Goal: Task Accomplishment & Management: Use online tool/utility

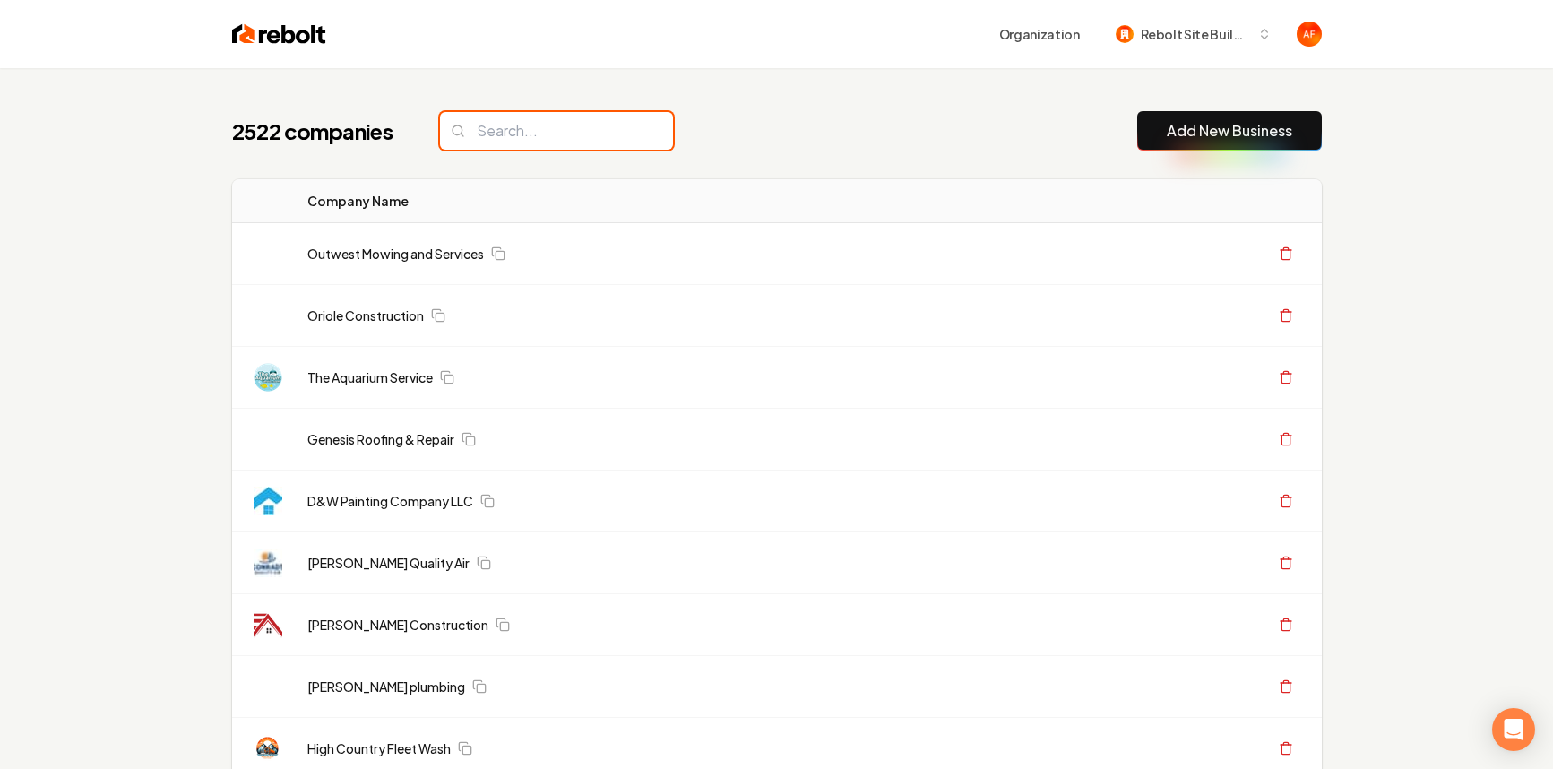
click at [547, 128] on input "search" at bounding box center [556, 131] width 233 height 38
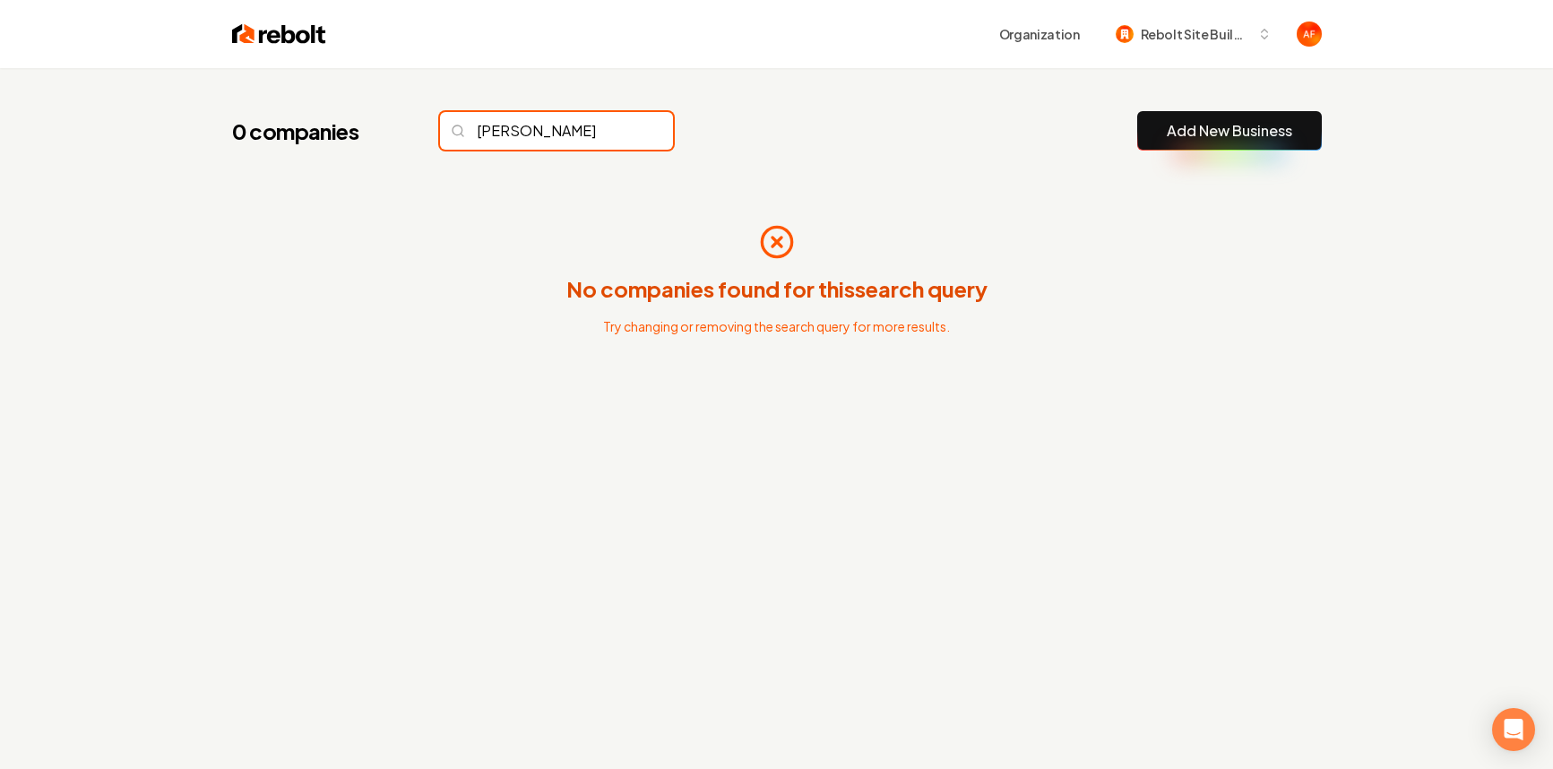
type input "tomlin"
click at [620, 136] on input "tomlin" at bounding box center [556, 131] width 233 height 38
click at [626, 126] on input "tomlin" at bounding box center [556, 131] width 233 height 38
click at [625, 126] on input "tomlin" at bounding box center [556, 131] width 233 height 38
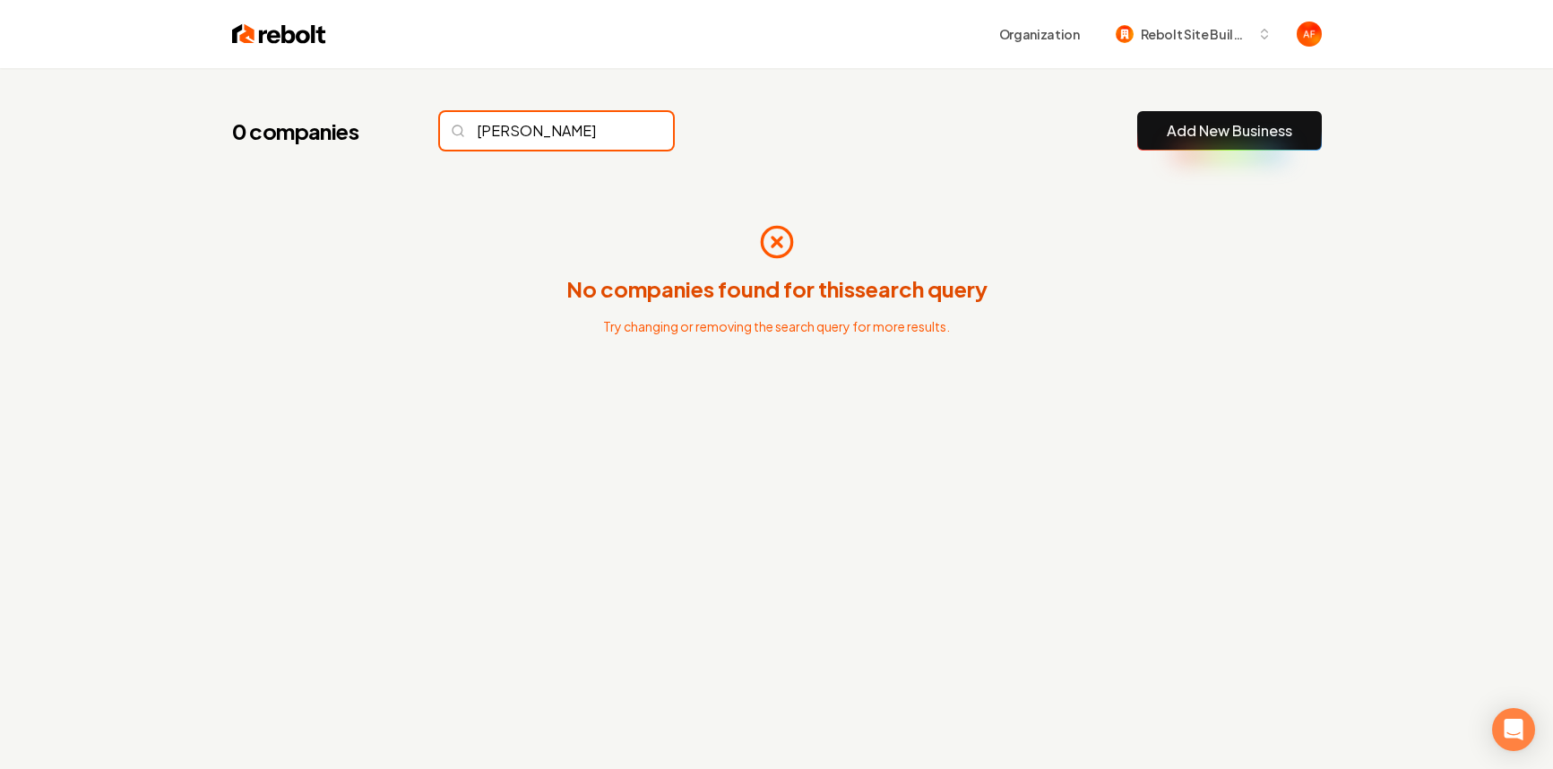
click at [624, 128] on input "tomlin" at bounding box center [556, 131] width 233 height 38
click at [622, 128] on input "tomlin" at bounding box center [556, 131] width 233 height 38
click at [889, 111] on div "0 companies Add New Business" at bounding box center [777, 130] width 1090 height 39
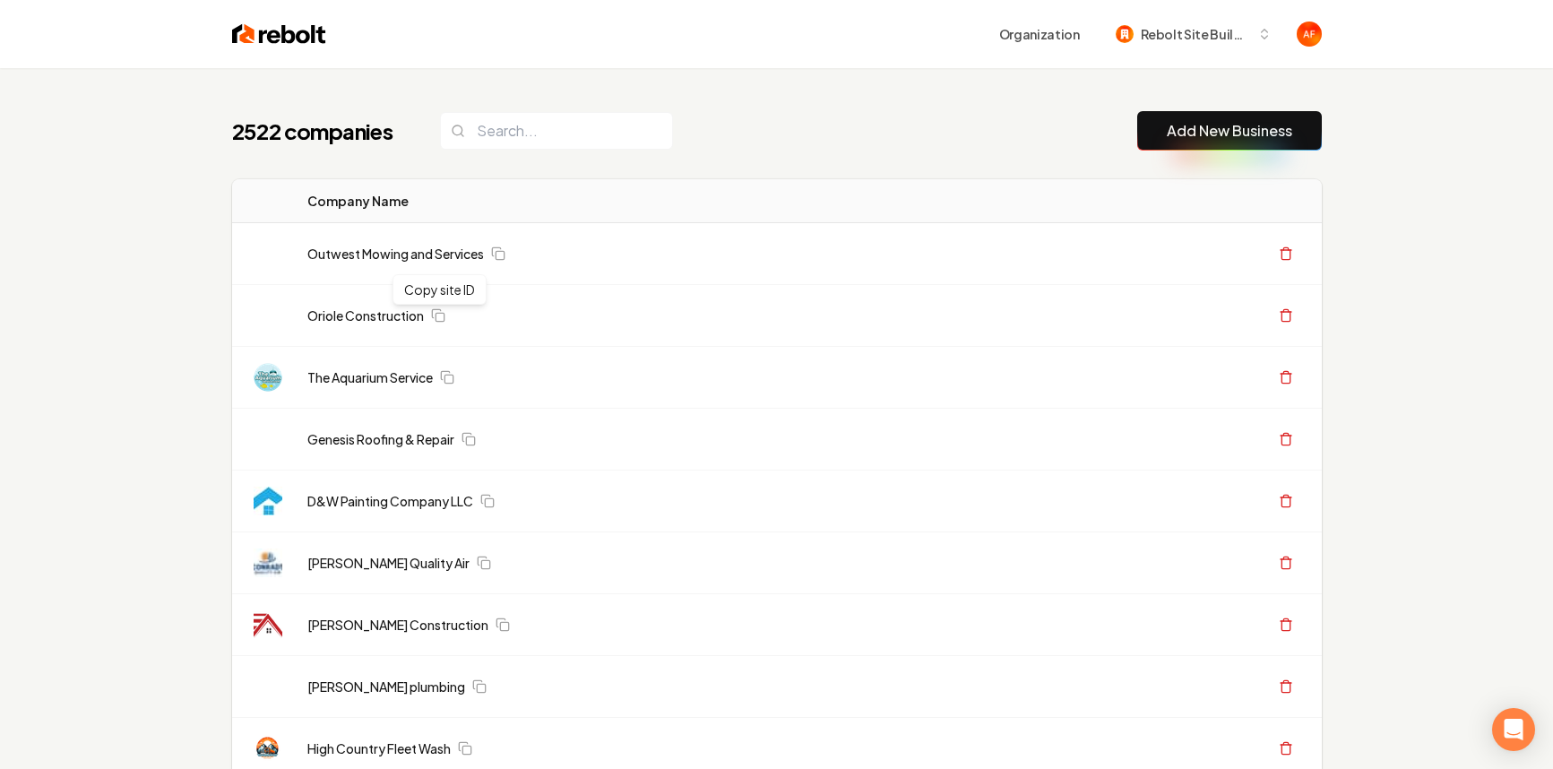
click at [1181, 128] on link "Add New Business" at bounding box center [1229, 131] width 125 height 22
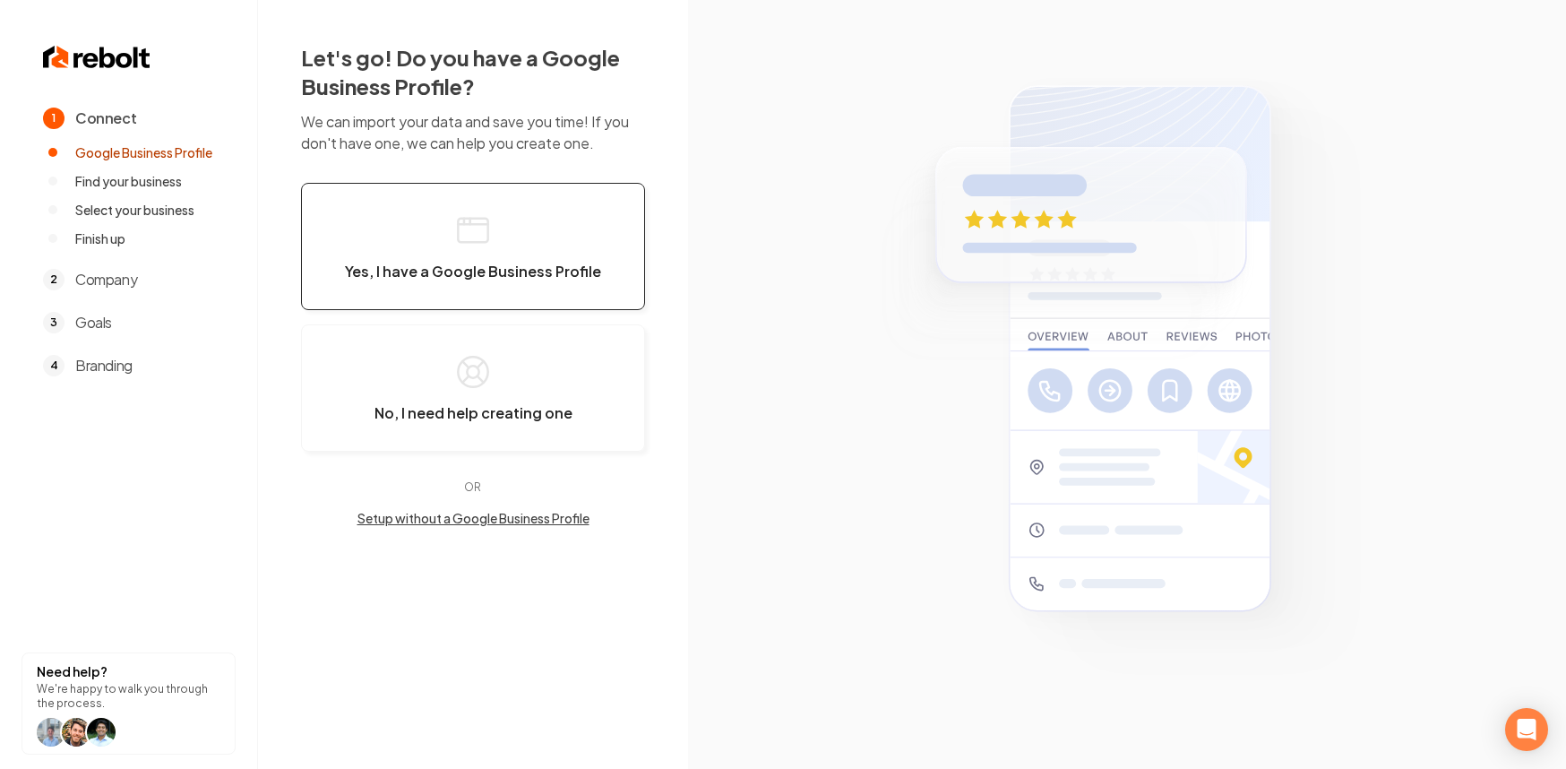
click at [496, 241] on button "Yes, I have a Google Business Profile" at bounding box center [473, 246] width 344 height 127
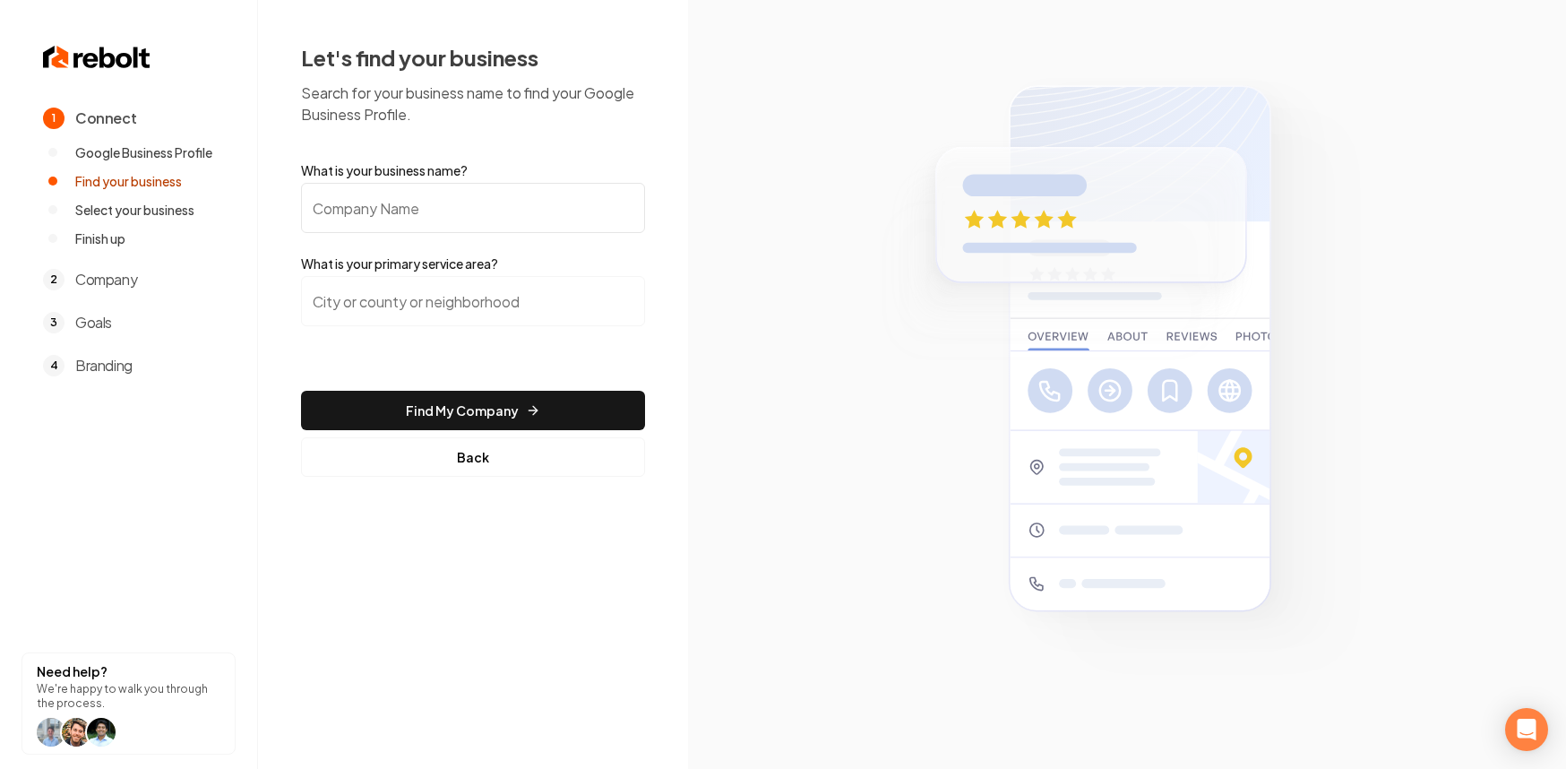
click at [521, 208] on input "What is your business name?" at bounding box center [473, 208] width 344 height 50
click at [440, 201] on input "What is your business name?" at bounding box center [473, 208] width 344 height 50
click at [327, 205] on input "What is your business name?" at bounding box center [473, 208] width 344 height 50
click at [394, 211] on input "What is your business name?" at bounding box center [473, 208] width 344 height 50
paste input "E & E Roofing & Exteriors LLC"
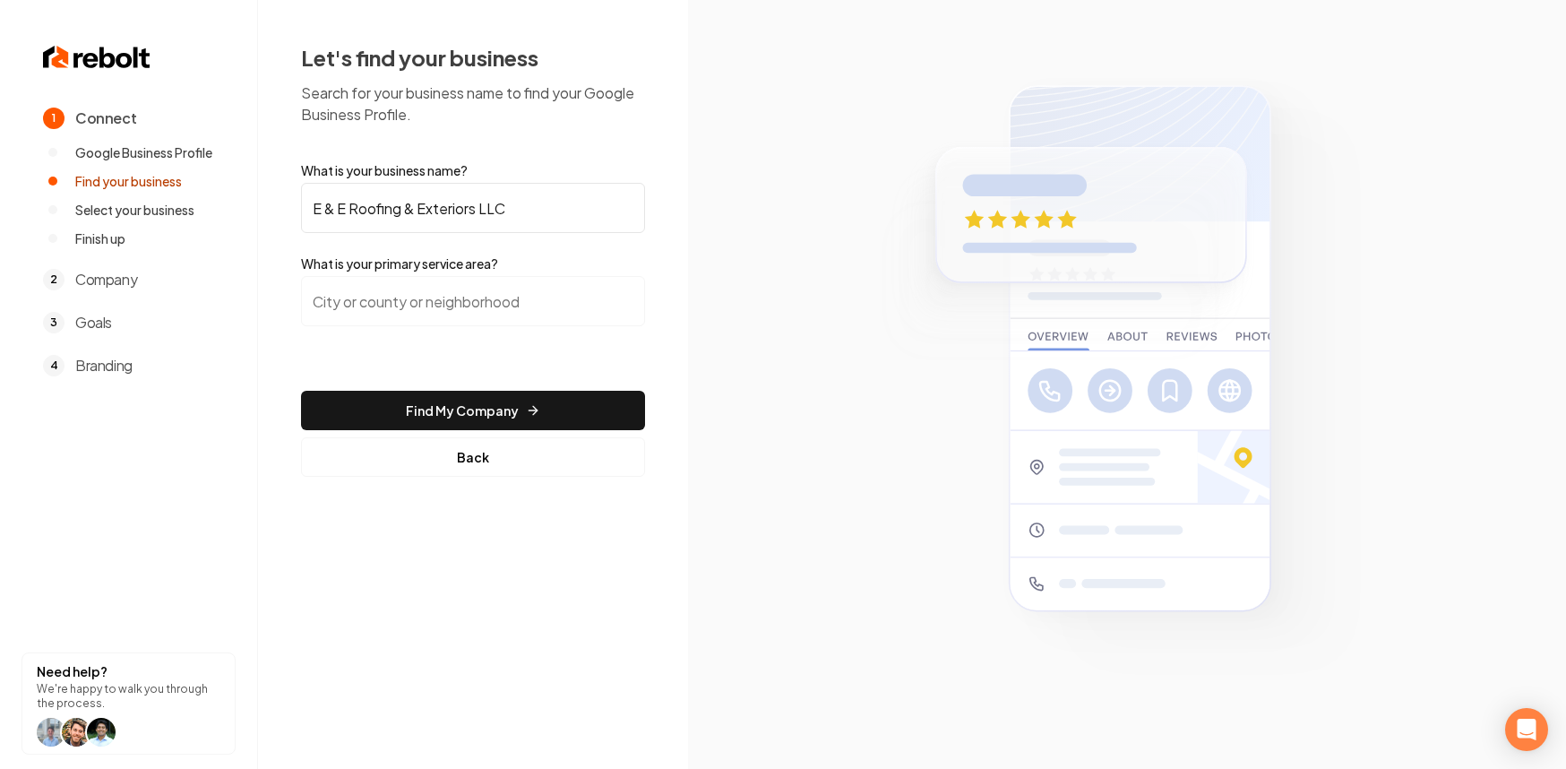
drag, startPoint x: 518, startPoint y: 208, endPoint x: 495, endPoint y: 208, distance: 23.3
click at [495, 208] on input "E & E Roofing & Exteriors LLC" at bounding box center [473, 208] width 344 height 50
click at [557, 220] on input "E & E Roofing & Exteriors LLC" at bounding box center [473, 208] width 344 height 50
type input "E & E Roofing & Exteriors LLC"
click at [400, 304] on input "search" at bounding box center [473, 301] width 344 height 50
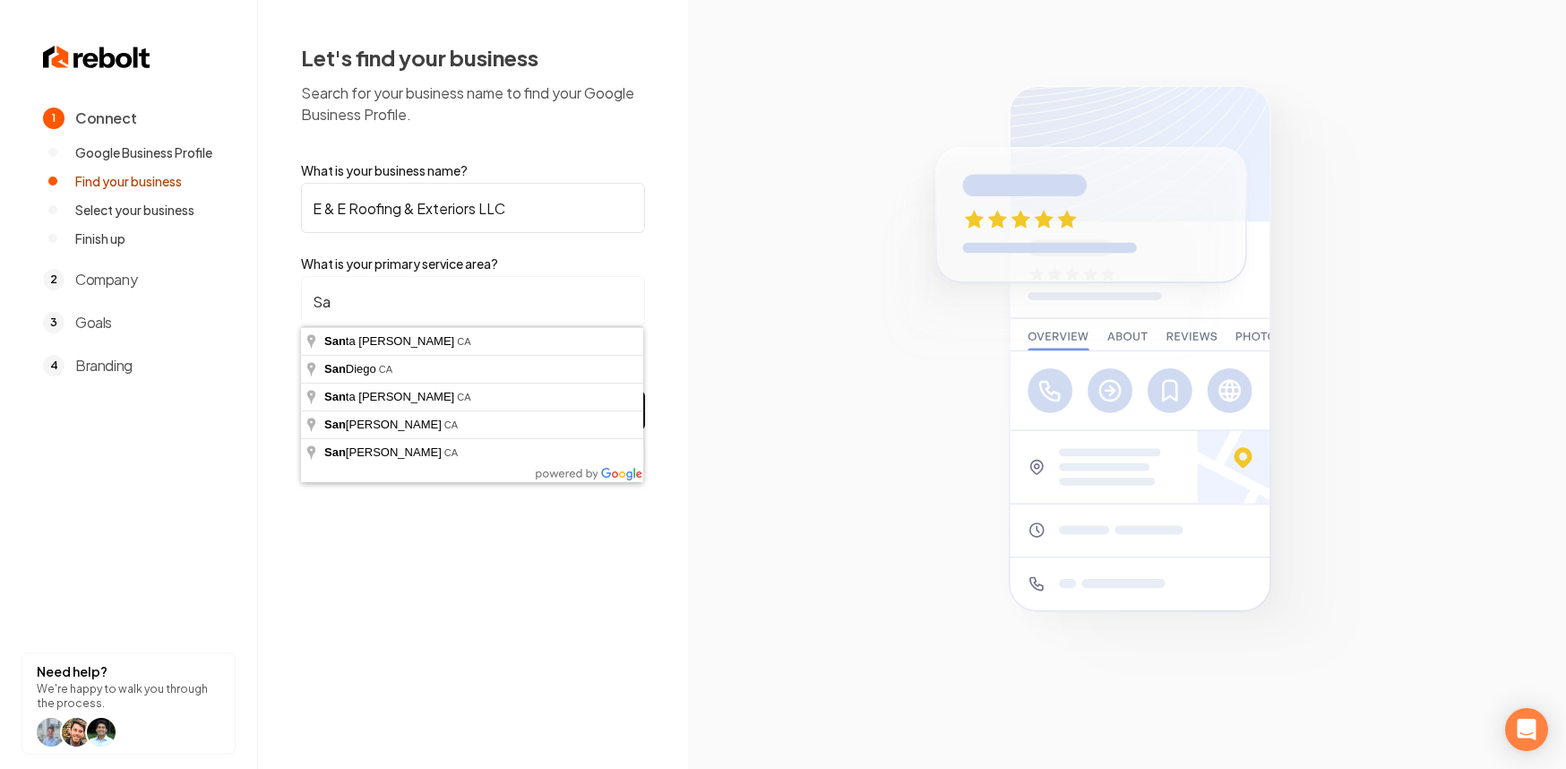
type input "S"
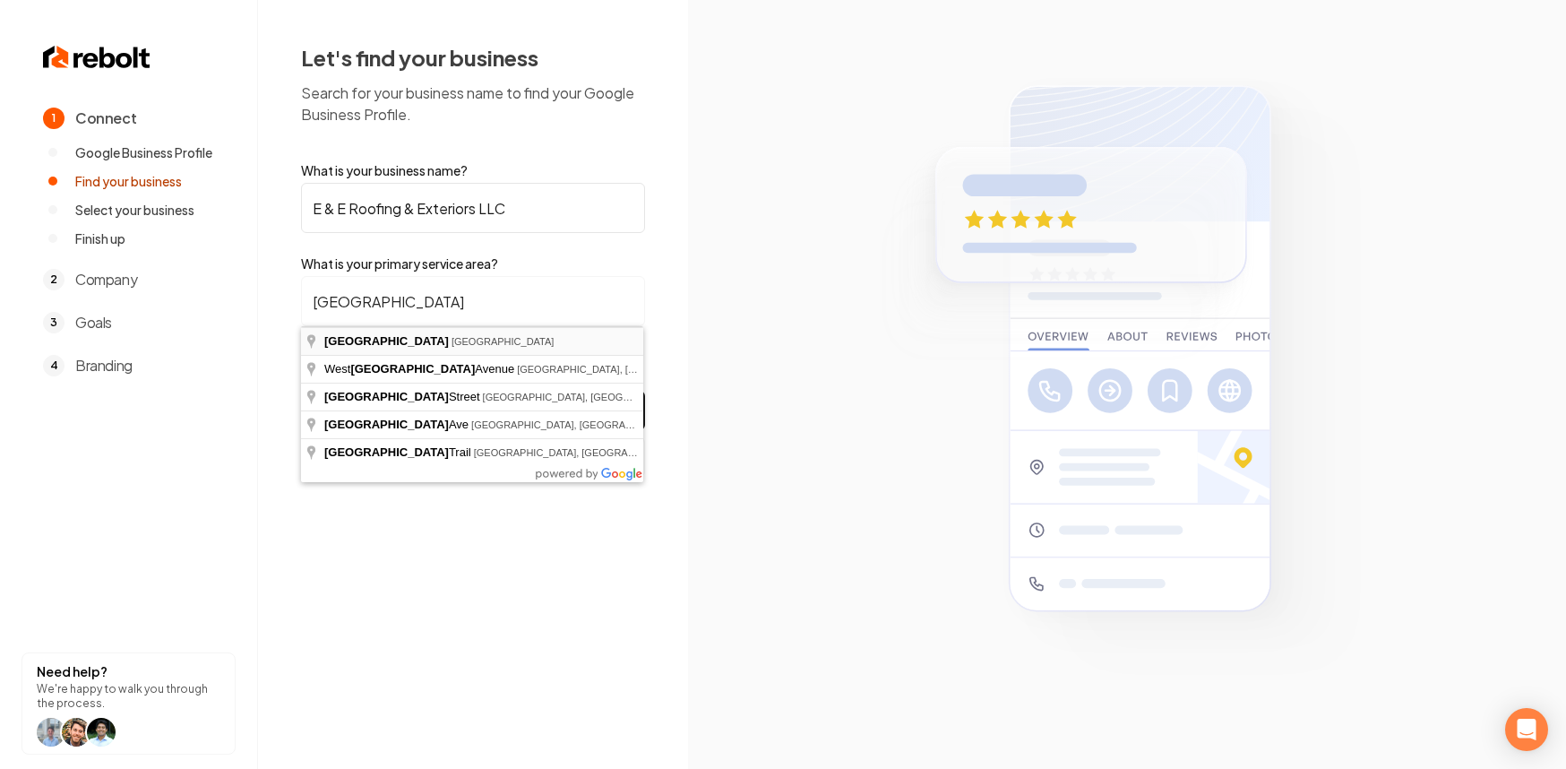
type input "Houston, TX"
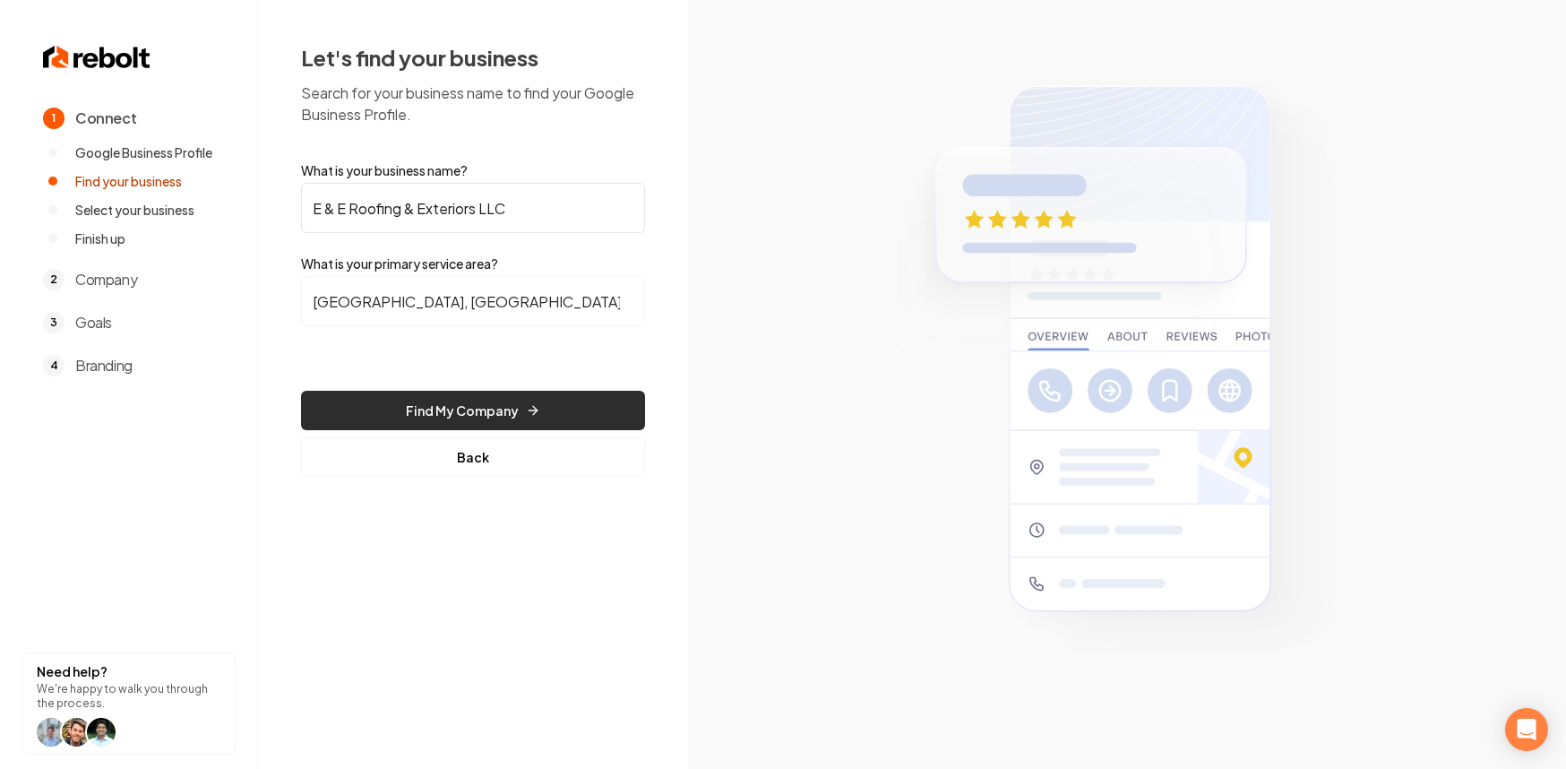
click at [513, 403] on button "Find My Company" at bounding box center [473, 410] width 344 height 39
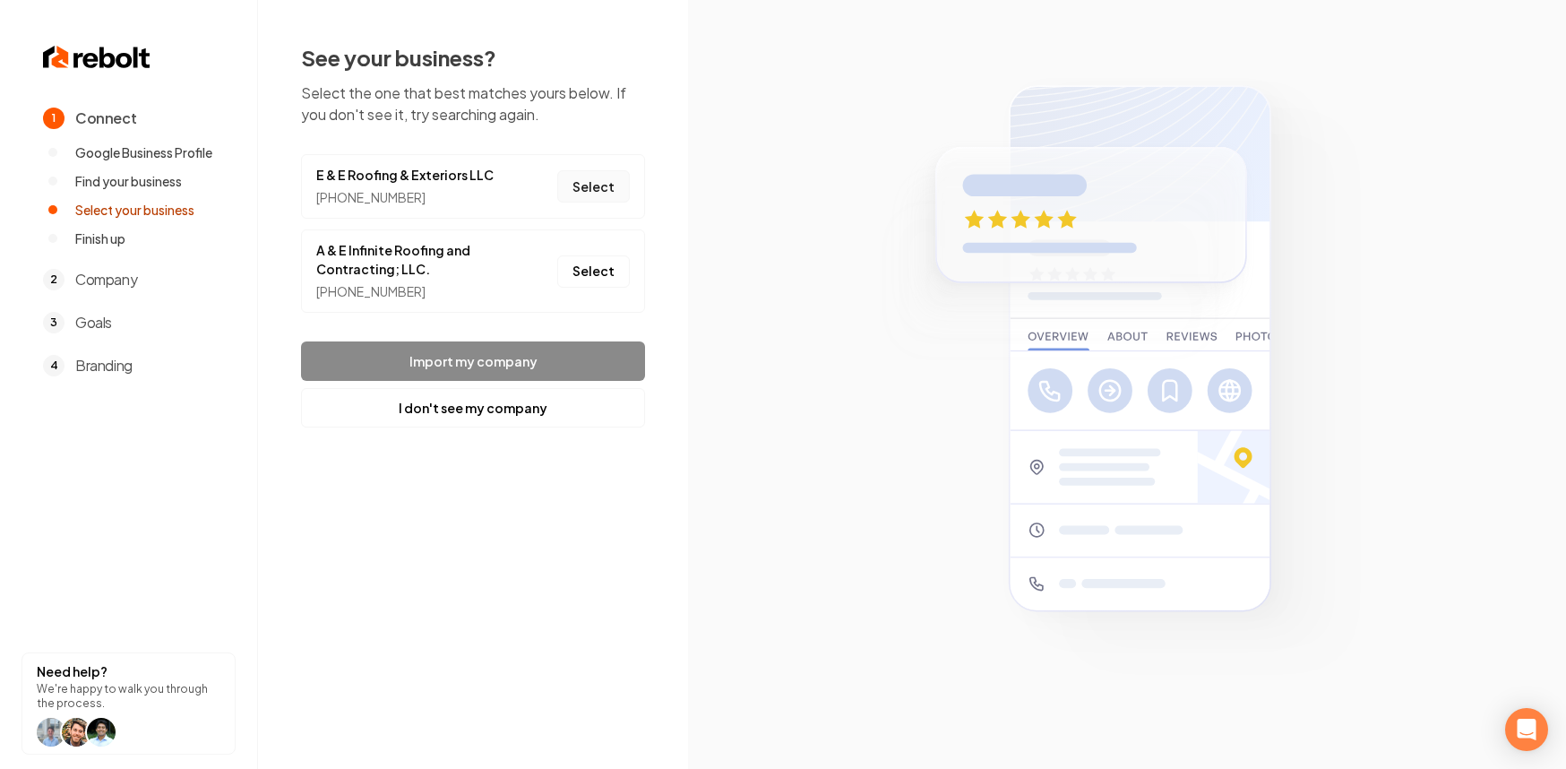
click at [598, 171] on button "Select" at bounding box center [593, 186] width 73 height 32
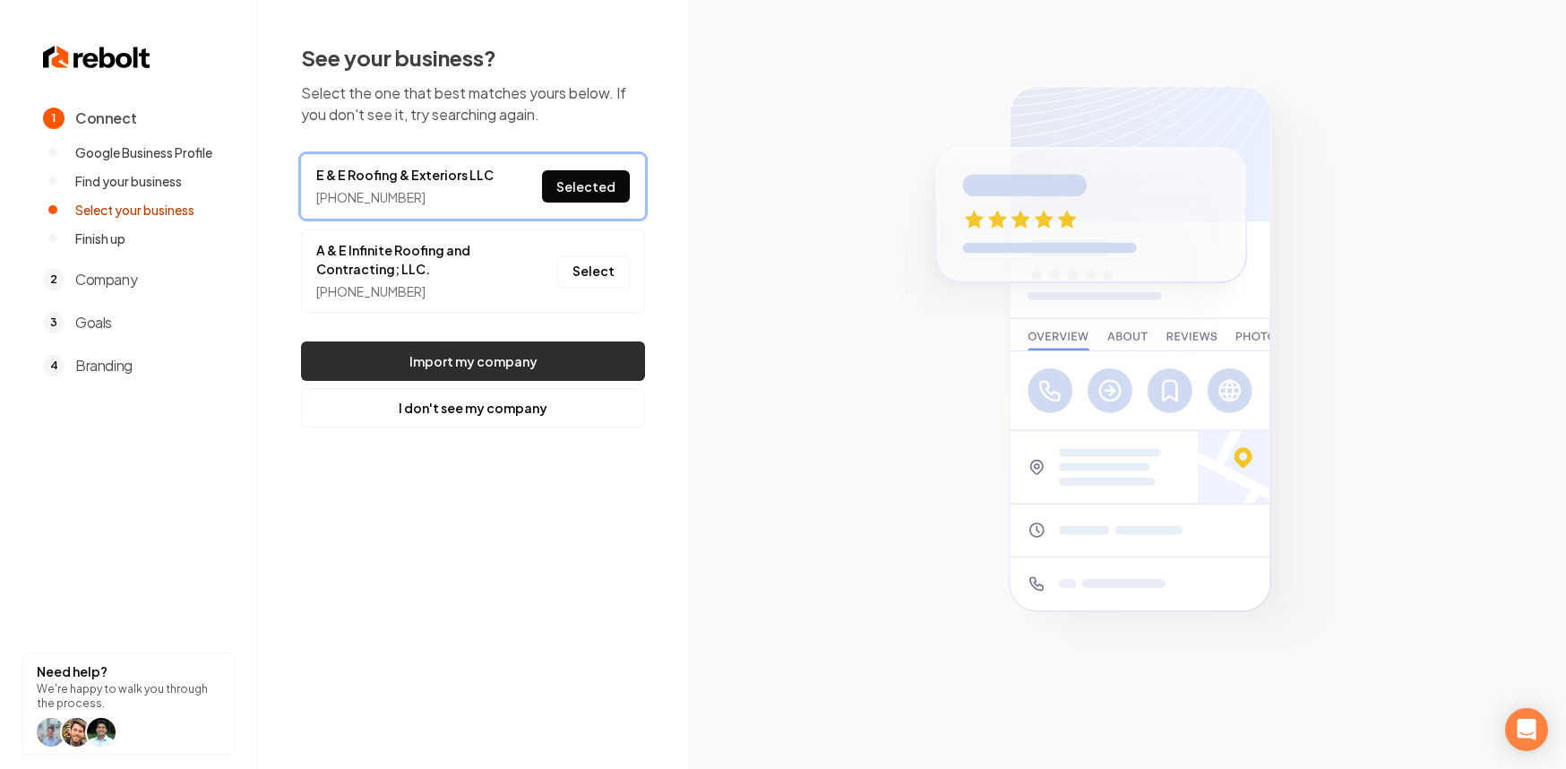
click at [564, 342] on button "Import my company" at bounding box center [473, 360] width 344 height 39
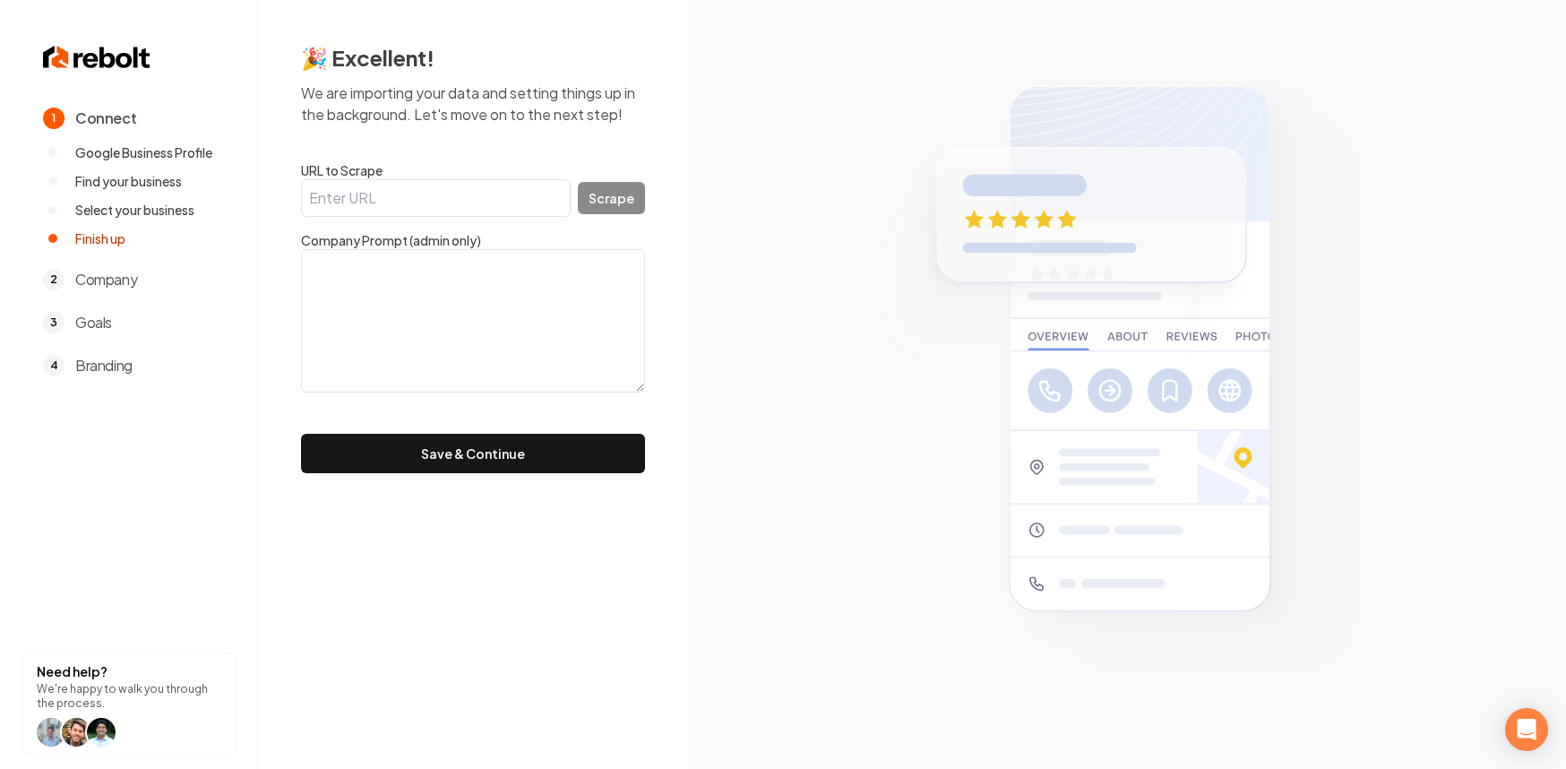
click at [371, 197] on input "URL to Scrape" at bounding box center [436, 198] width 270 height 38
paste input "eeroofingteam@gmail.com"
drag, startPoint x: 638, startPoint y: 194, endPoint x: 606, endPoint y: 203, distance: 33.5
click at [638, 195] on div "eeroofingteam@gmail.com Scrape" at bounding box center [473, 198] width 344 height 38
click at [406, 209] on input "eeroofingteam@gmail.com" at bounding box center [436, 198] width 270 height 38
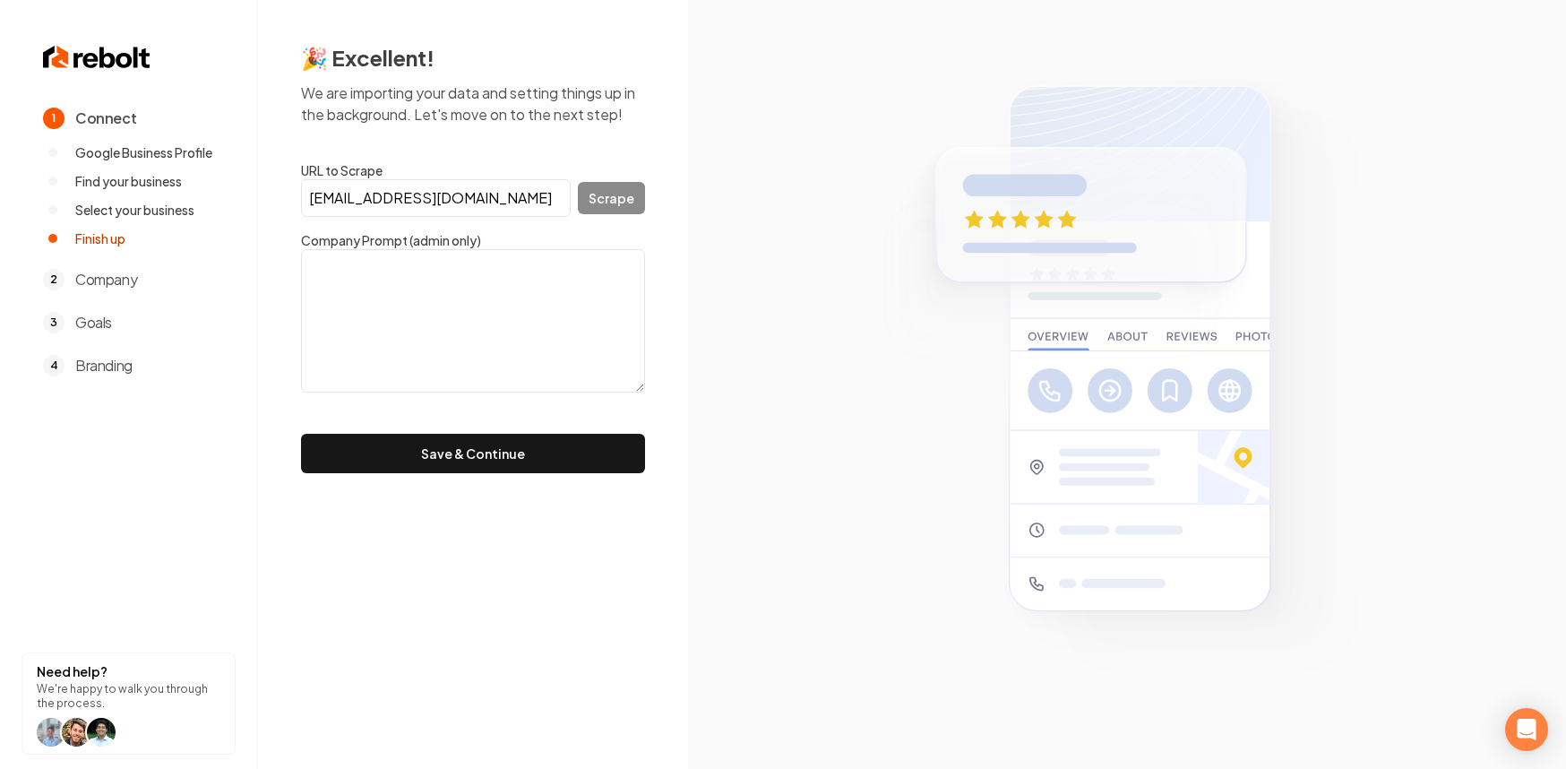
click at [406, 209] on input "eeroofingteam@gmail.com" at bounding box center [436, 198] width 270 height 38
paste input "https://eerooftx.com/"
type input "https://eerooftx.com/"
click at [301, 434] on button "Save & Continue" at bounding box center [473, 453] width 344 height 39
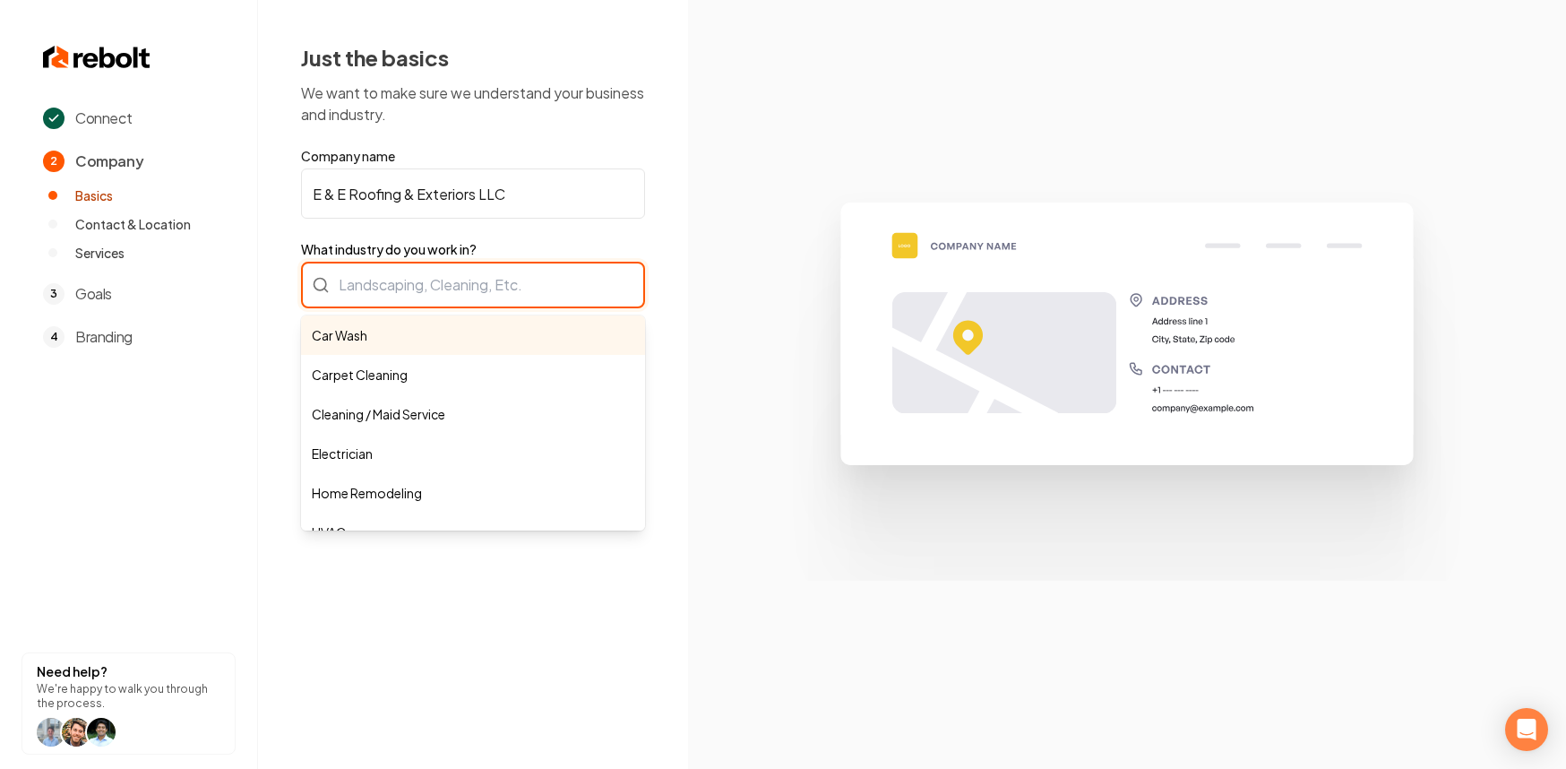
click at [440, 306] on div "Car Wash Carpet Cleaning Cleaning / Maid Service Electrician Home Remodeling HV…" at bounding box center [473, 285] width 344 height 47
click at [441, 304] on input "What industry do you work in?" at bounding box center [473, 285] width 344 height 47
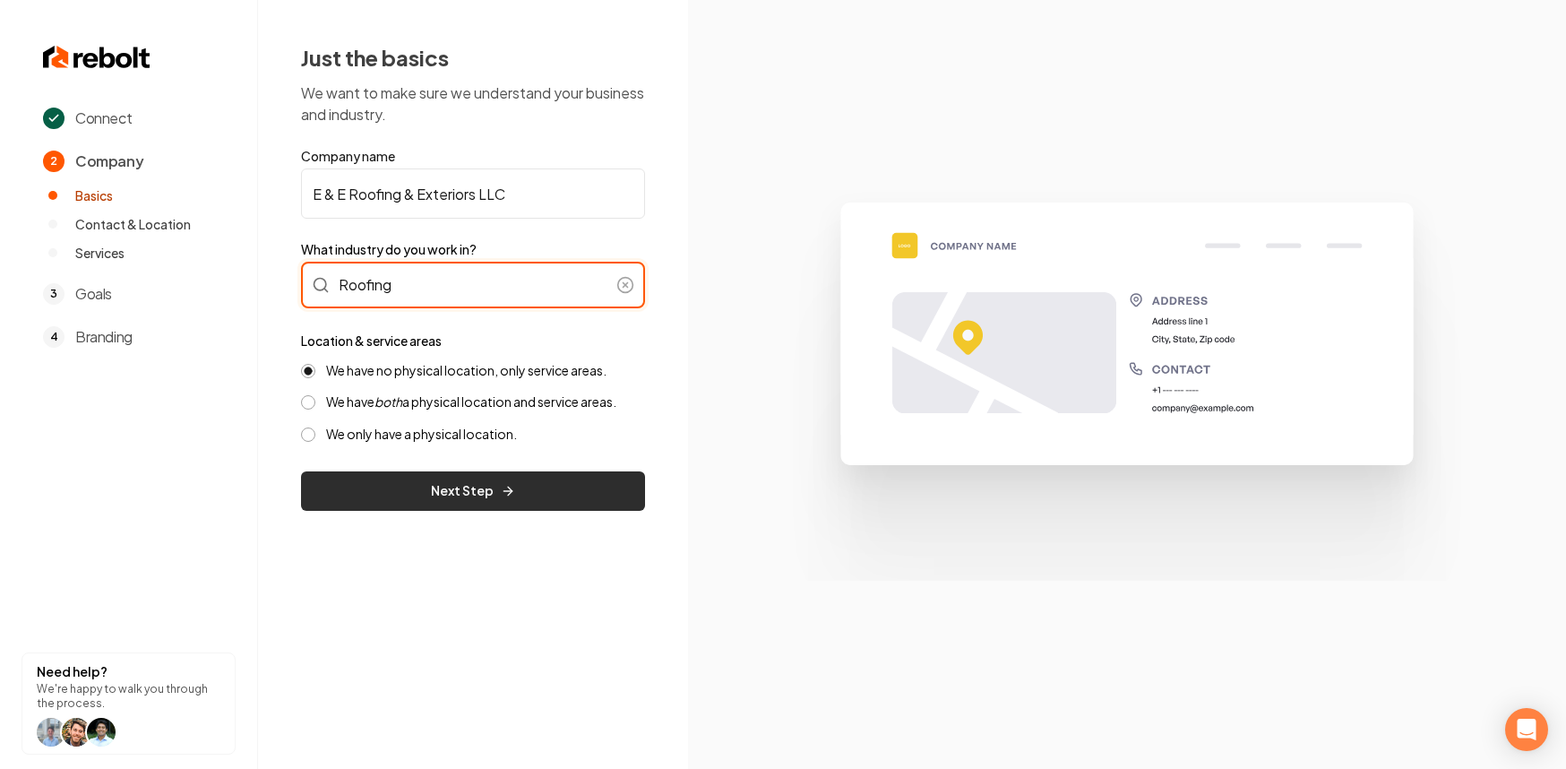
type input "Roofing"
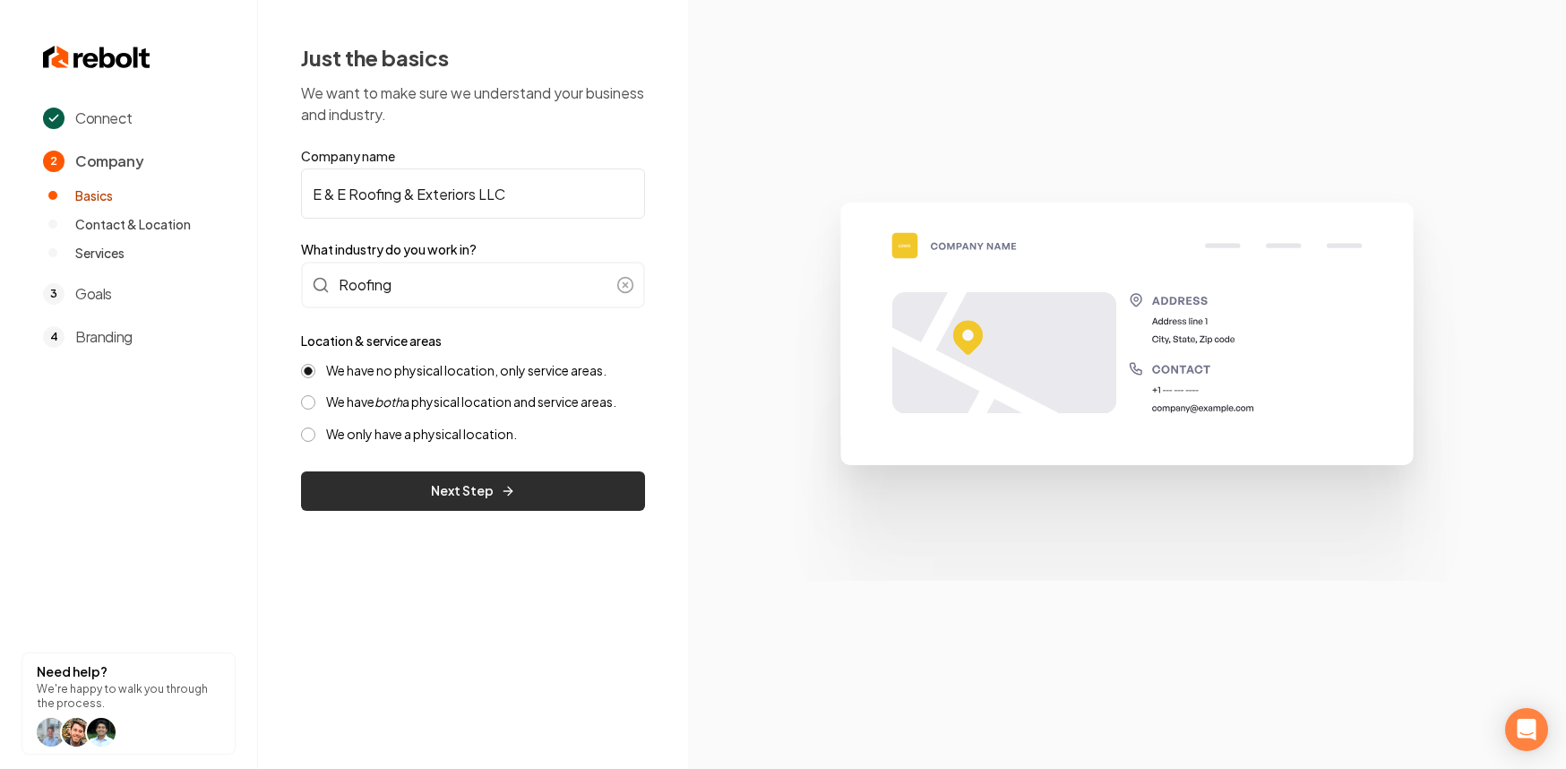
click at [435, 486] on button "Next Step" at bounding box center [473, 490] width 344 height 39
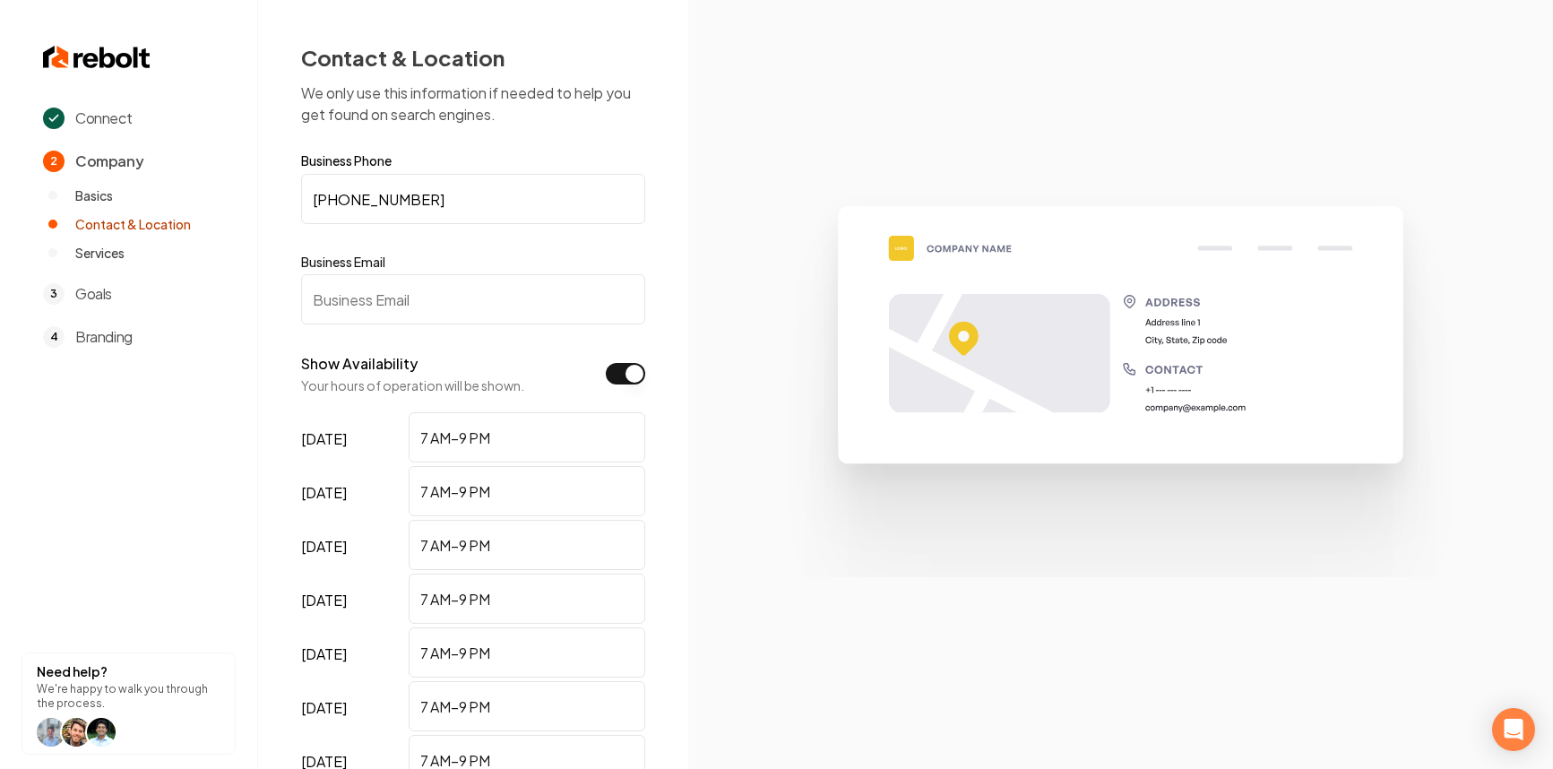
click at [534, 323] on input "Business Email" at bounding box center [473, 299] width 344 height 50
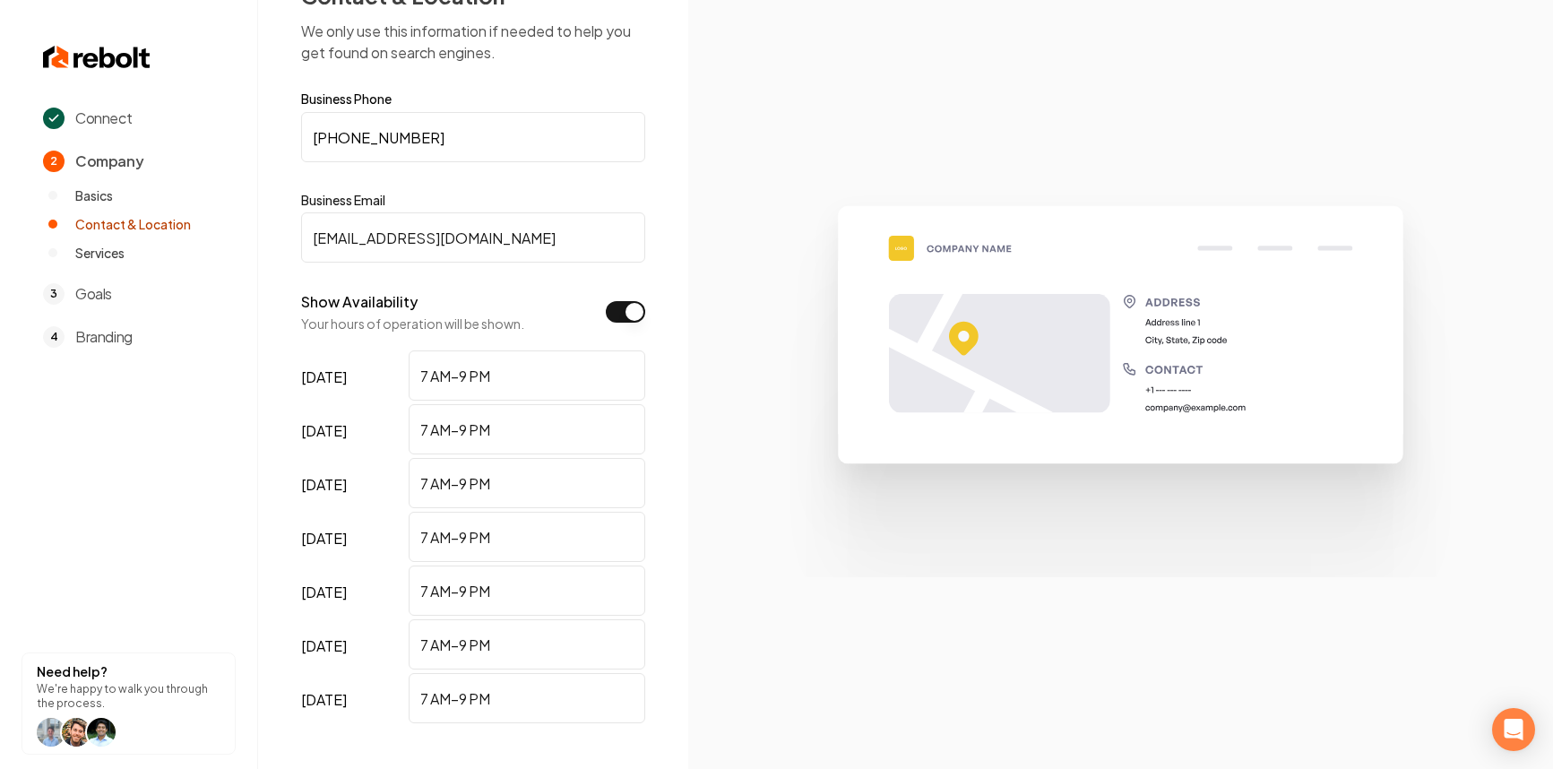
scroll to position [206, 0]
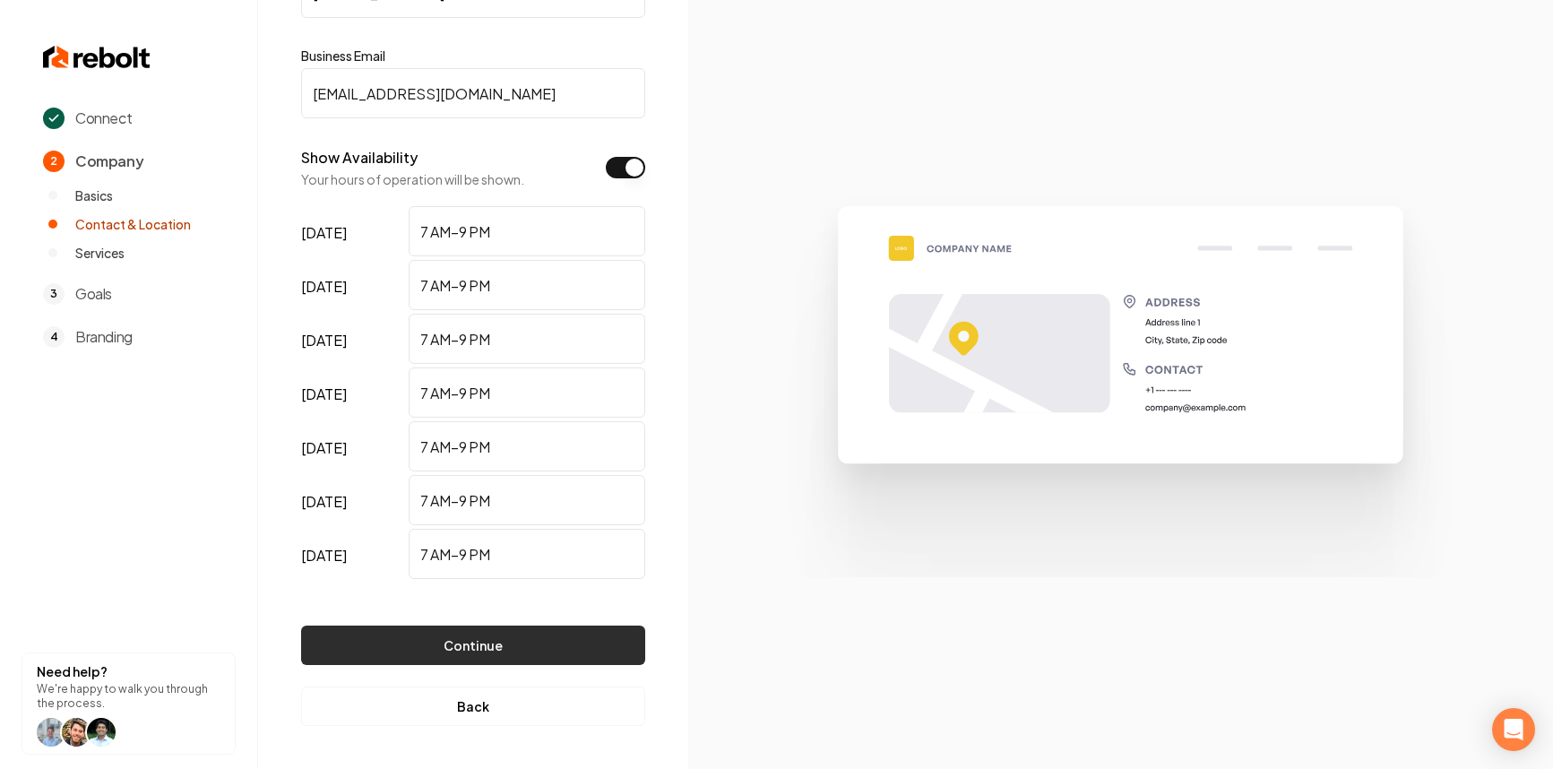
type input "Test@test.com"
click at [496, 640] on button "Continue" at bounding box center [473, 644] width 344 height 39
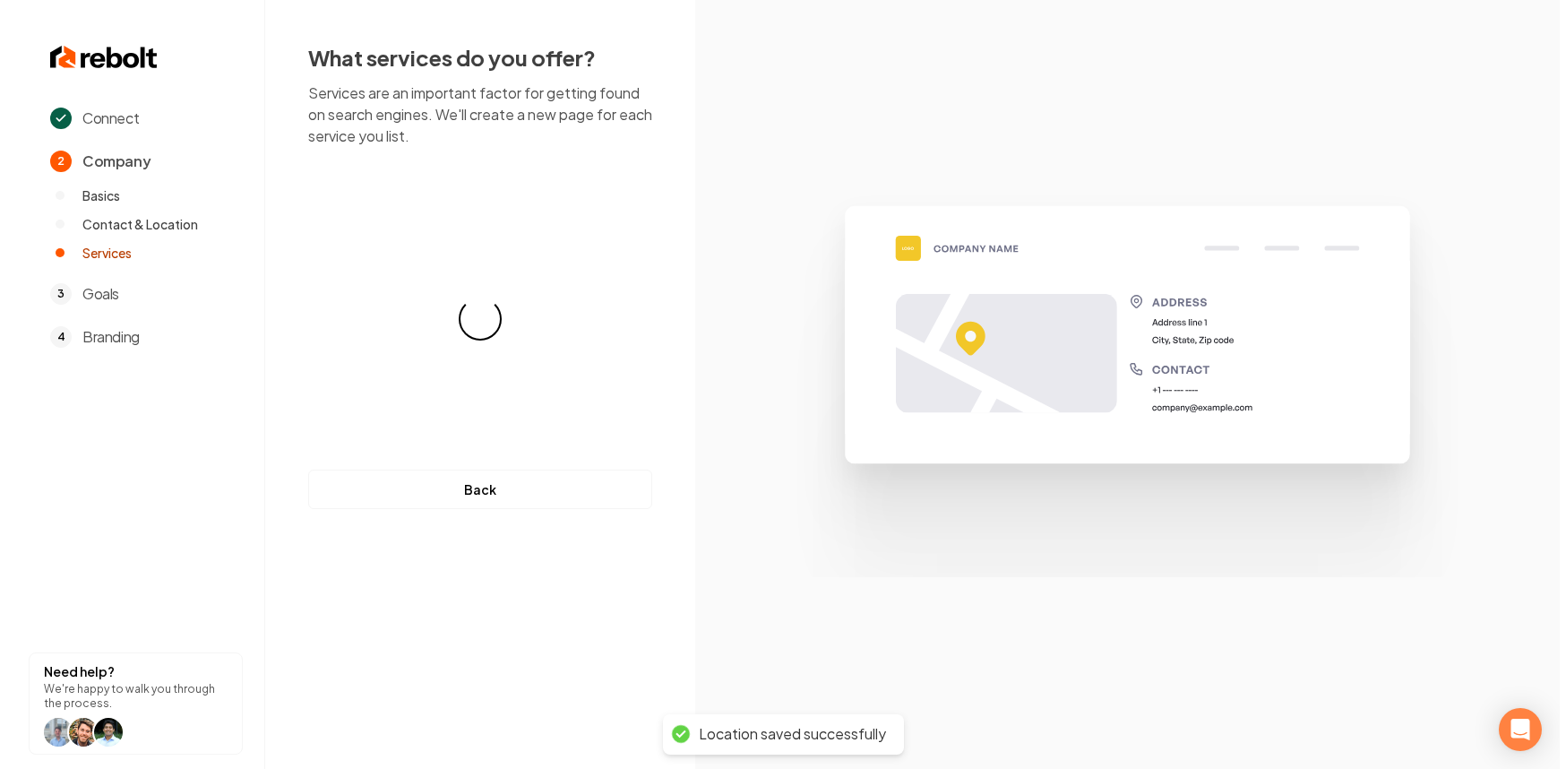
scroll to position [0, 0]
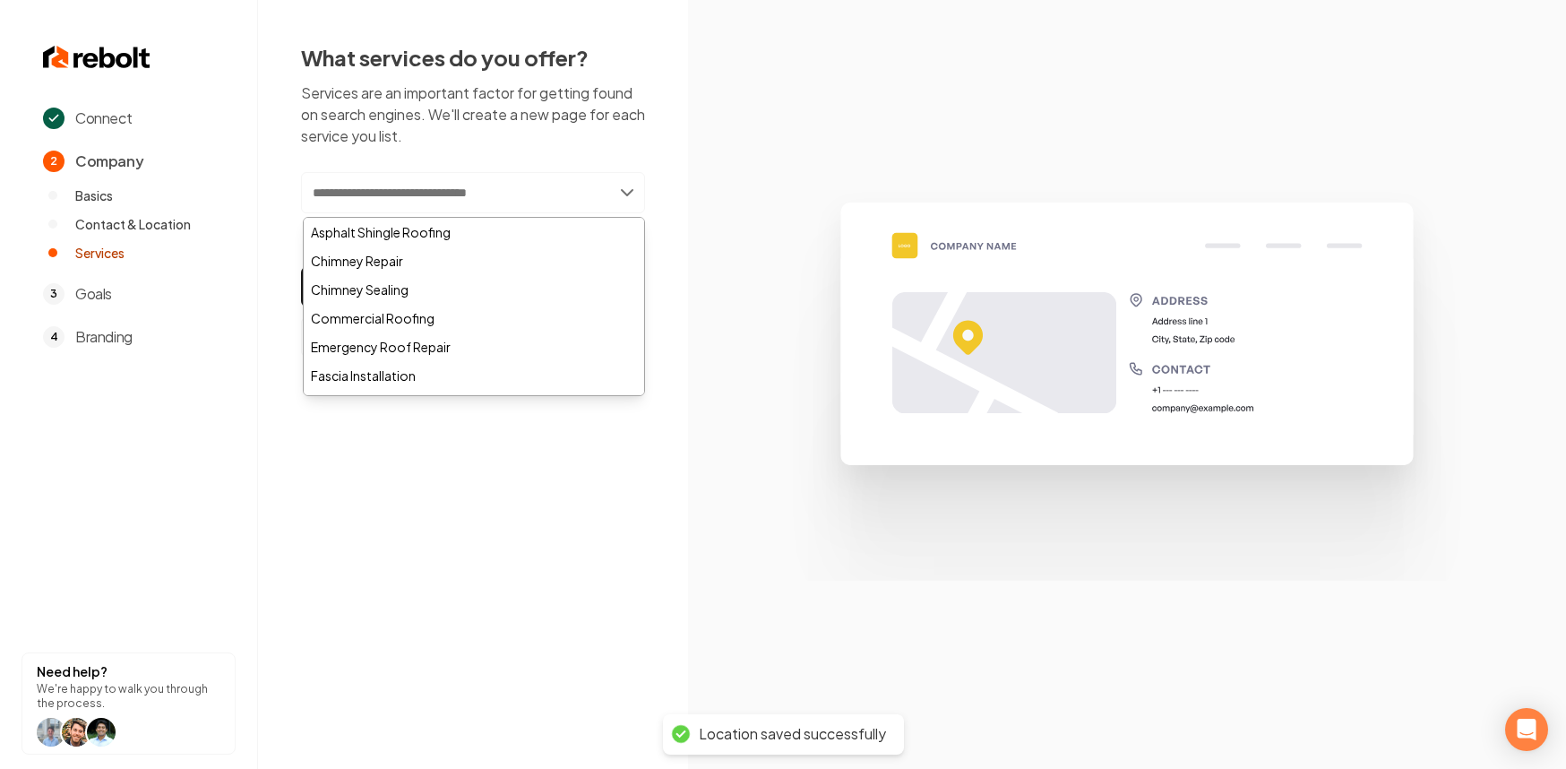
click at [544, 211] on input "text" at bounding box center [473, 192] width 344 height 41
click at [504, 229] on div "Asphalt Shingle Roofing" at bounding box center [474, 232] width 340 height 29
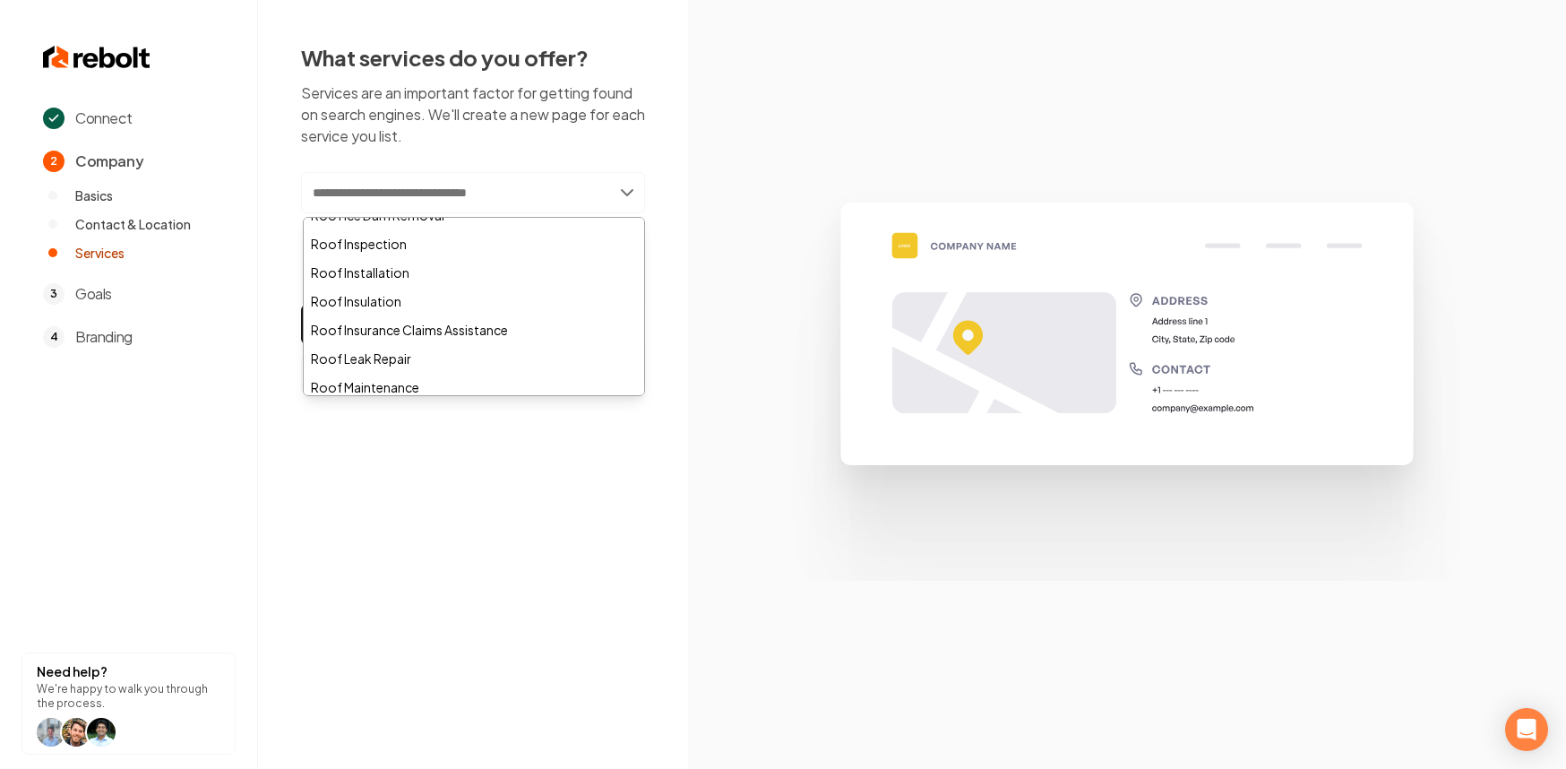
scroll to position [624, 0]
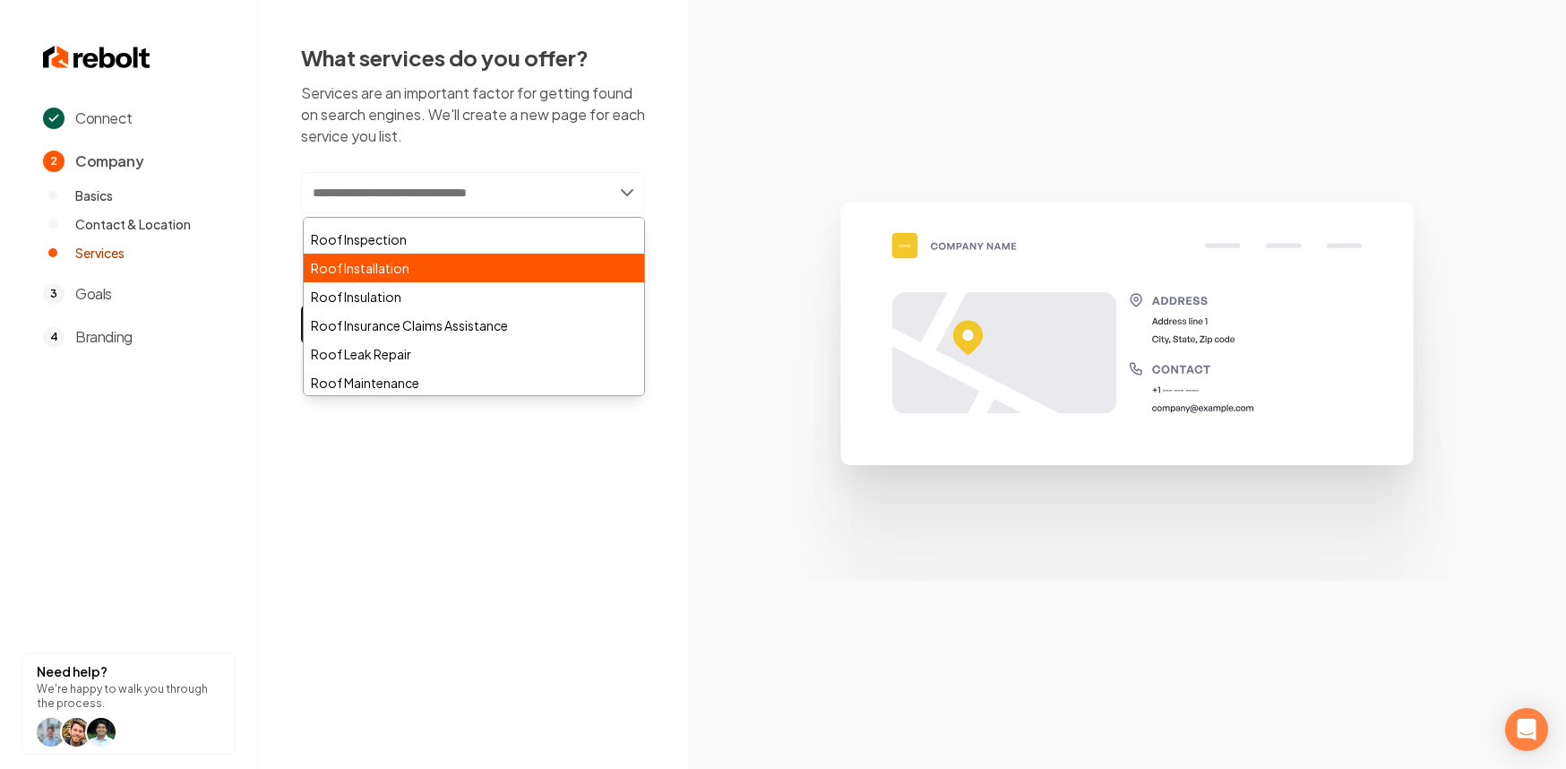
click at [441, 276] on div "Roof Installation" at bounding box center [474, 268] width 340 height 29
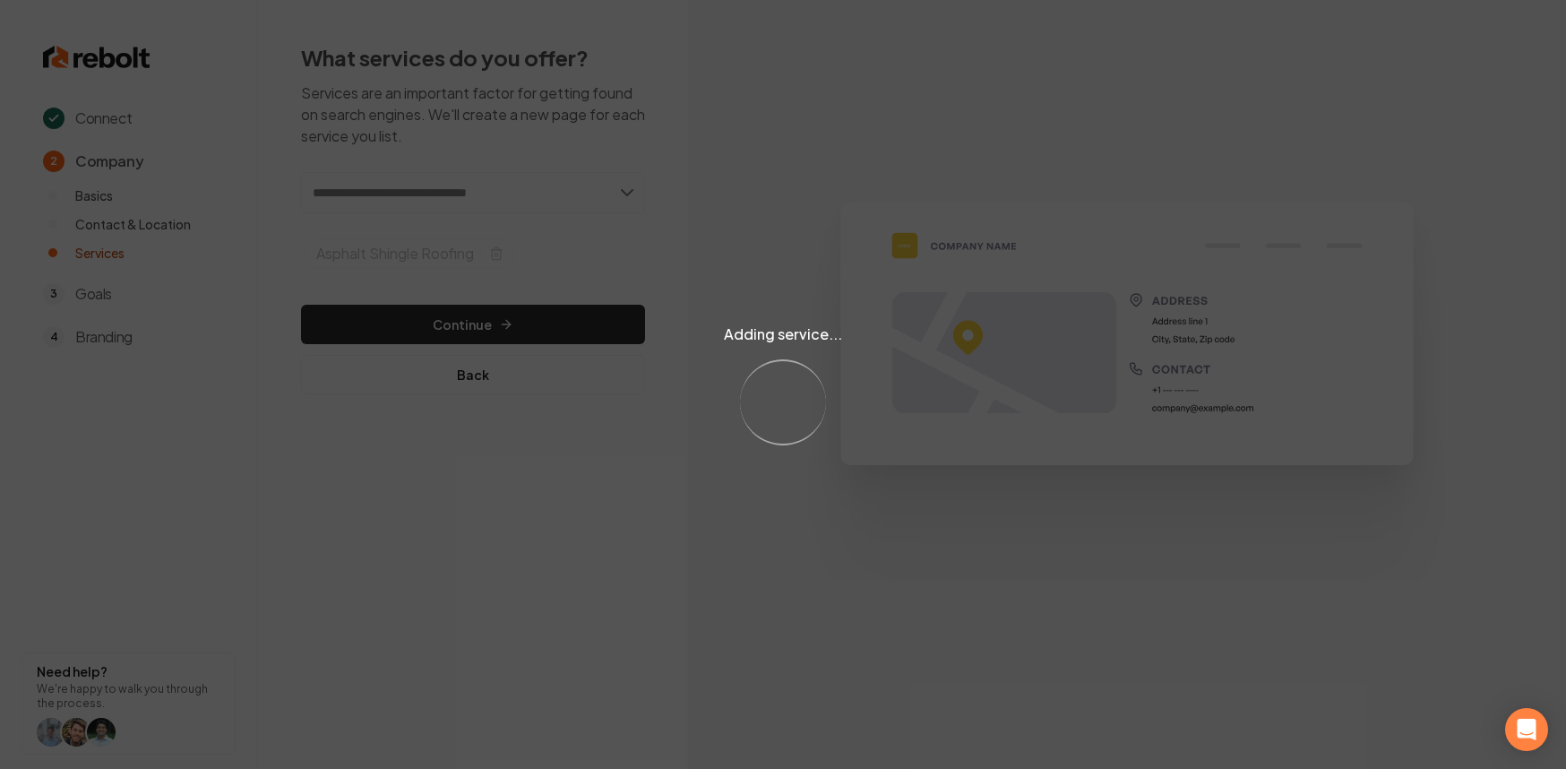
click at [535, 194] on div "Adding service... Loading..." at bounding box center [783, 384] width 1566 height 769
click at [544, 211] on div "Adding service... Loading..." at bounding box center [783, 384] width 1566 height 769
click at [570, 194] on div "Adding service... Loading..." at bounding box center [783, 384] width 1566 height 769
click at [587, 187] on div "Adding service... Loading..." at bounding box center [783, 384] width 1566 height 769
click at [601, 194] on div "Adding service... Loading..." at bounding box center [783, 384] width 1566 height 769
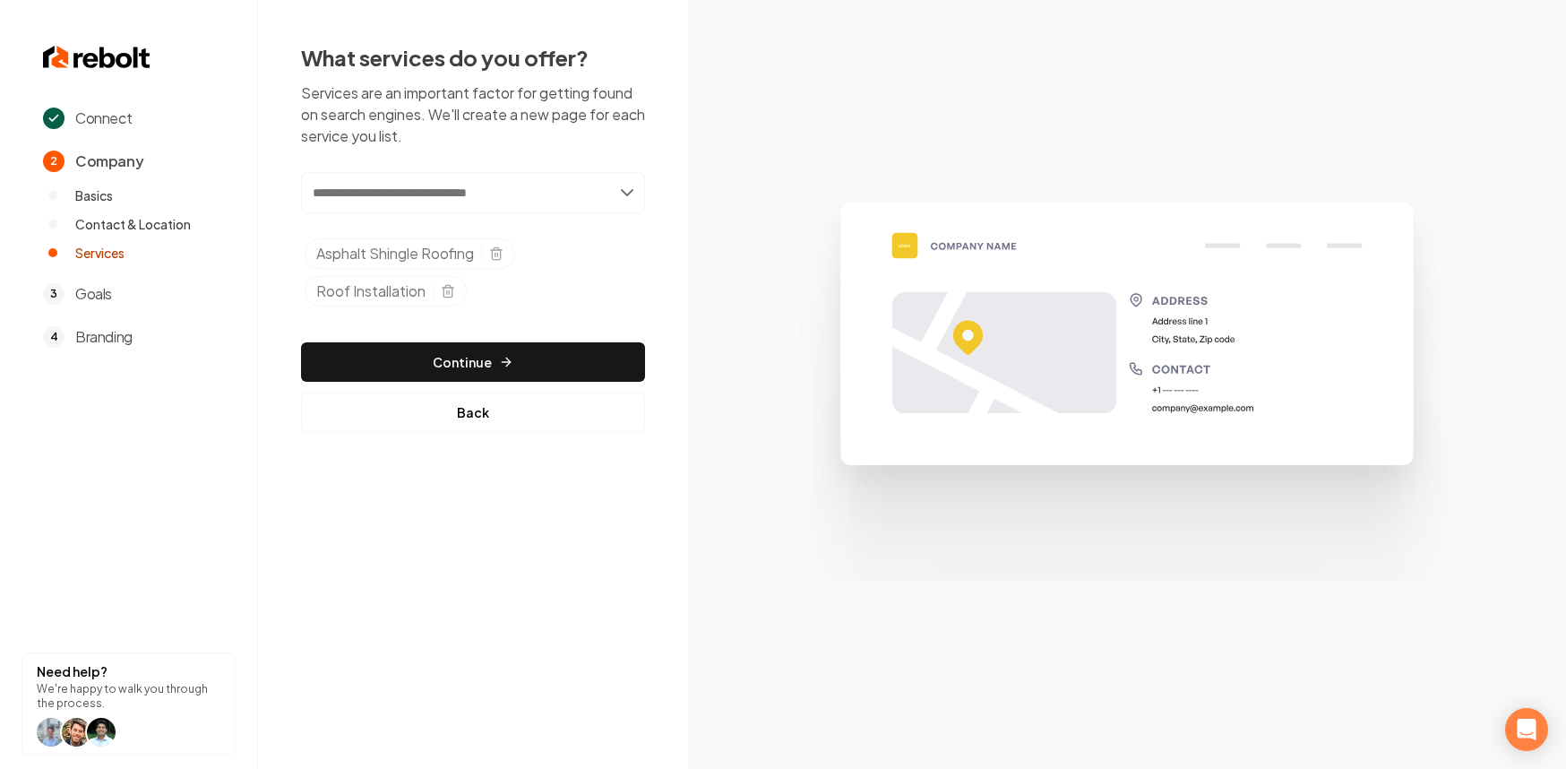
click at [584, 203] on input "text" at bounding box center [473, 192] width 344 height 41
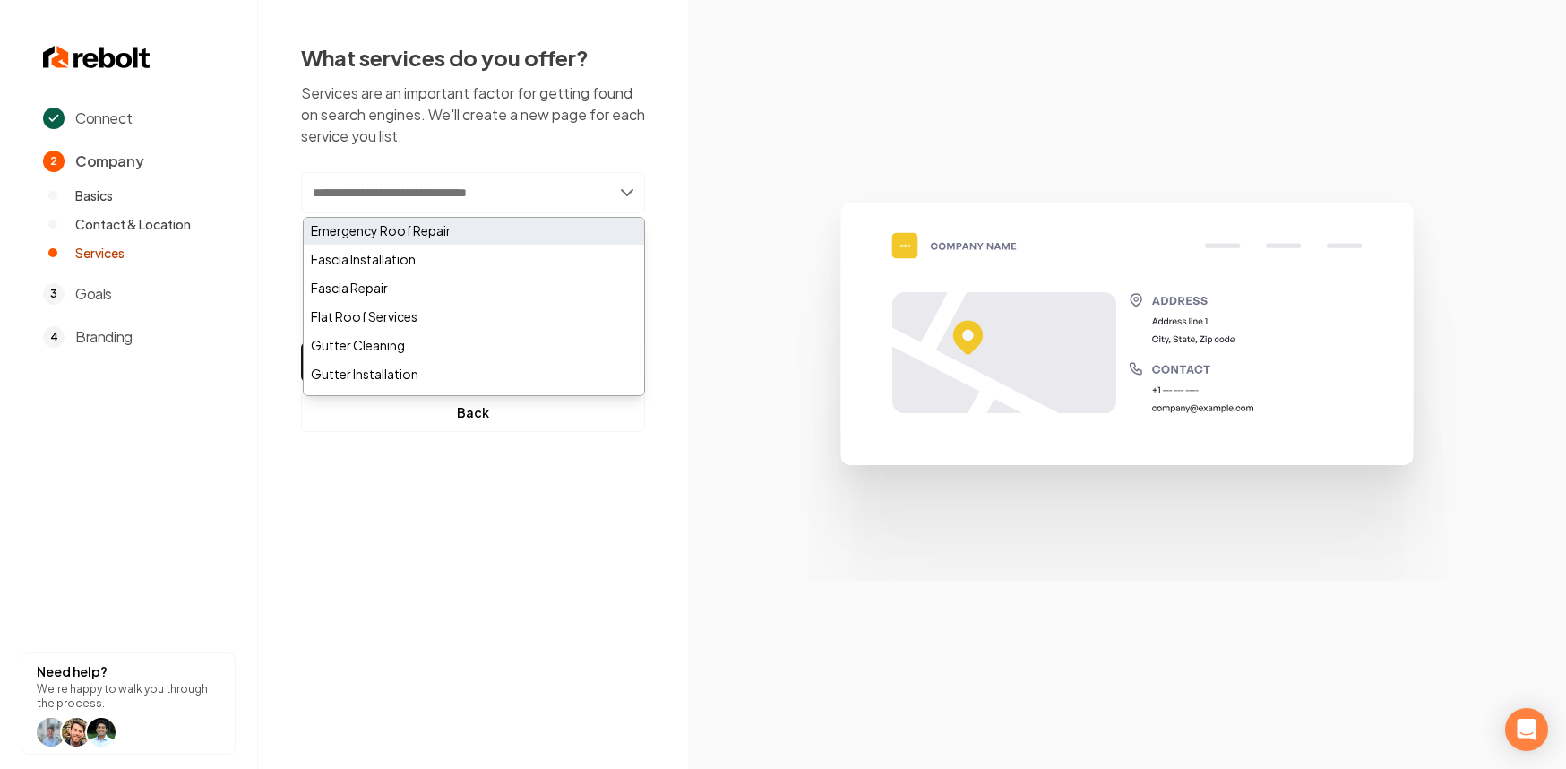
scroll to position [344, 0]
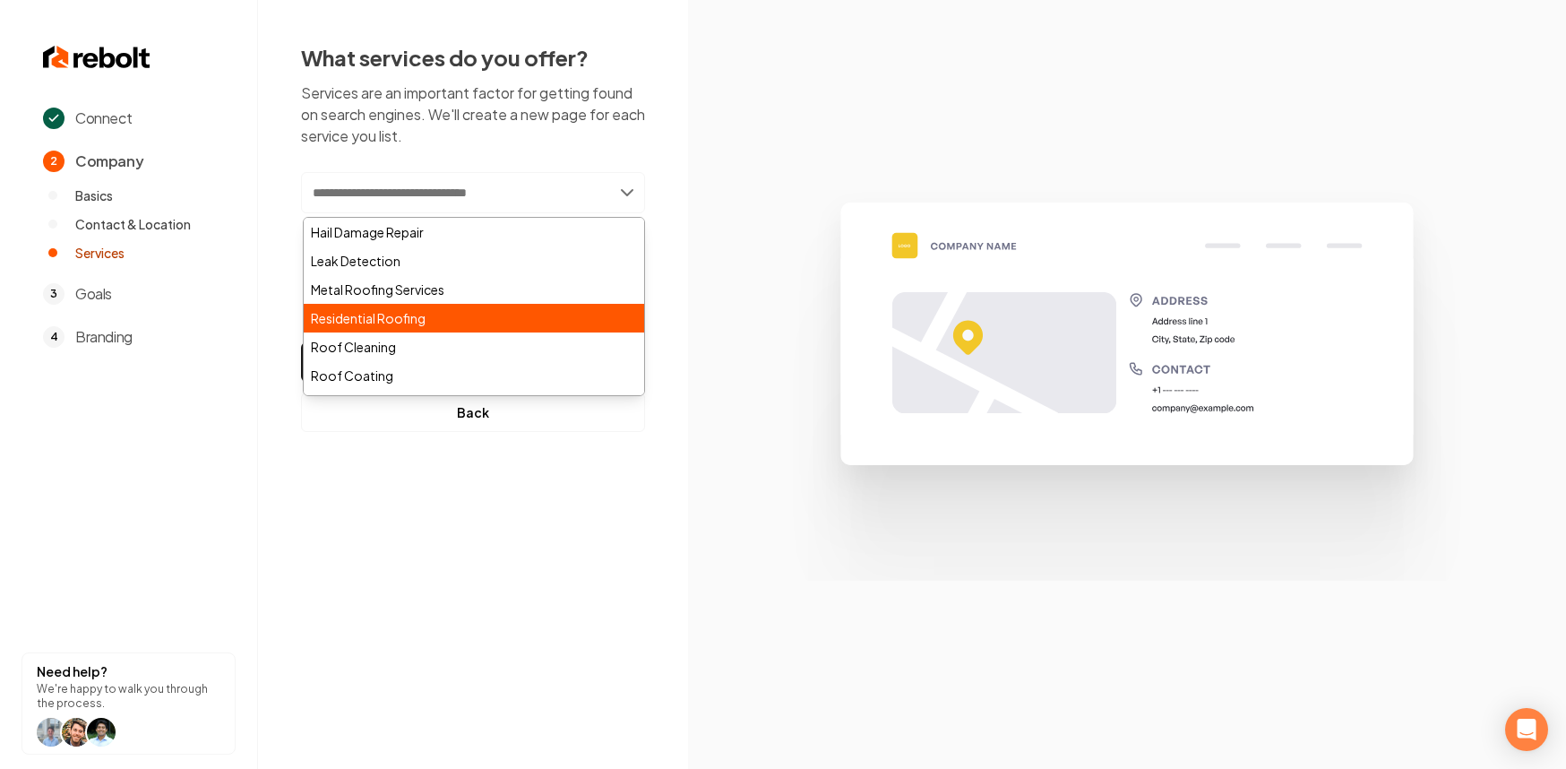
click at [481, 317] on div "Residential Roofing" at bounding box center [474, 318] width 340 height 29
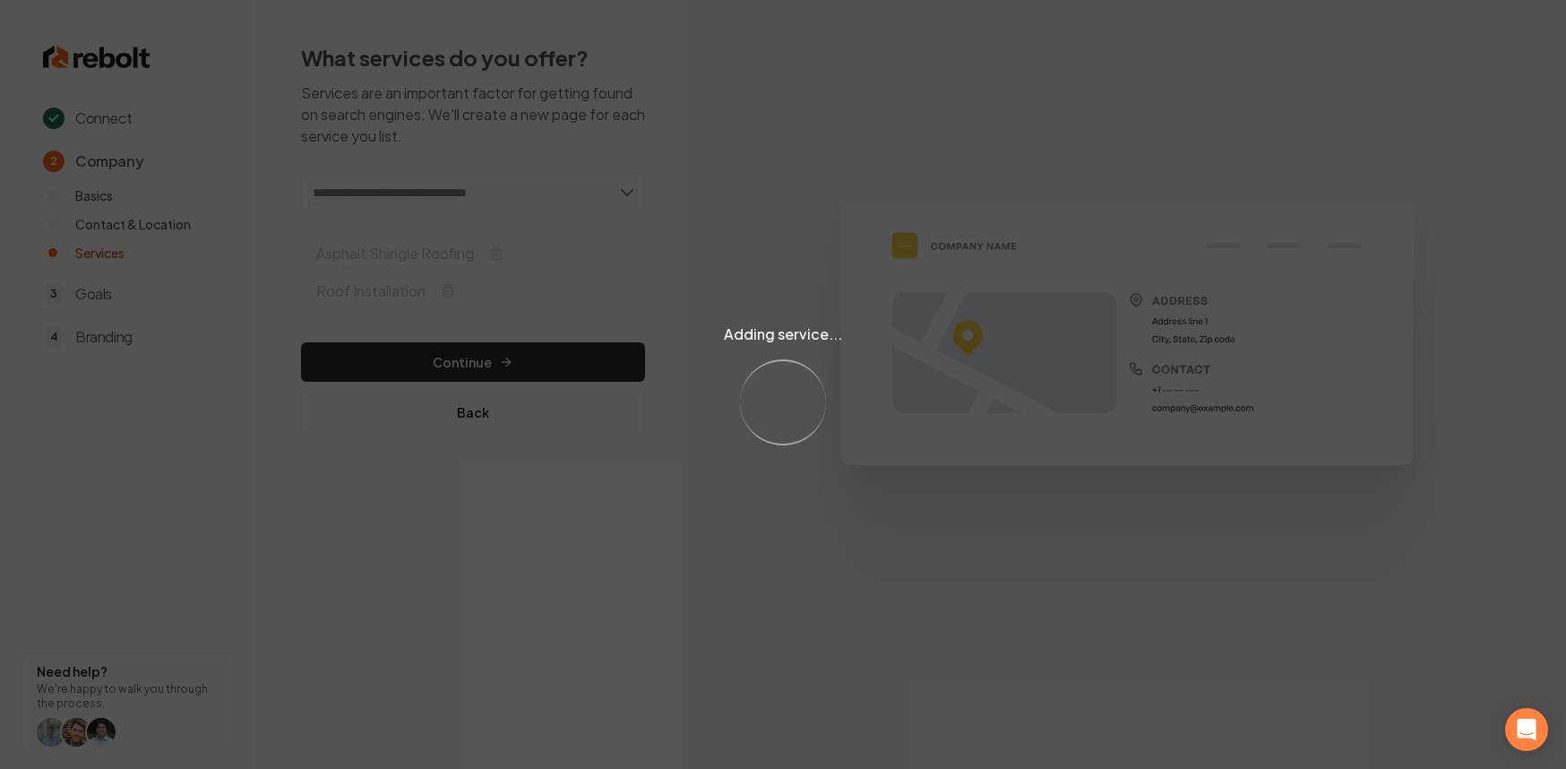
click at [554, 378] on div "Adding service... Loading..." at bounding box center [783, 384] width 1566 height 769
click at [560, 368] on div "Adding service... Loading..." at bounding box center [783, 384] width 1566 height 769
click at [561, 366] on div "Adding service... Loading..." at bounding box center [783, 384] width 1566 height 769
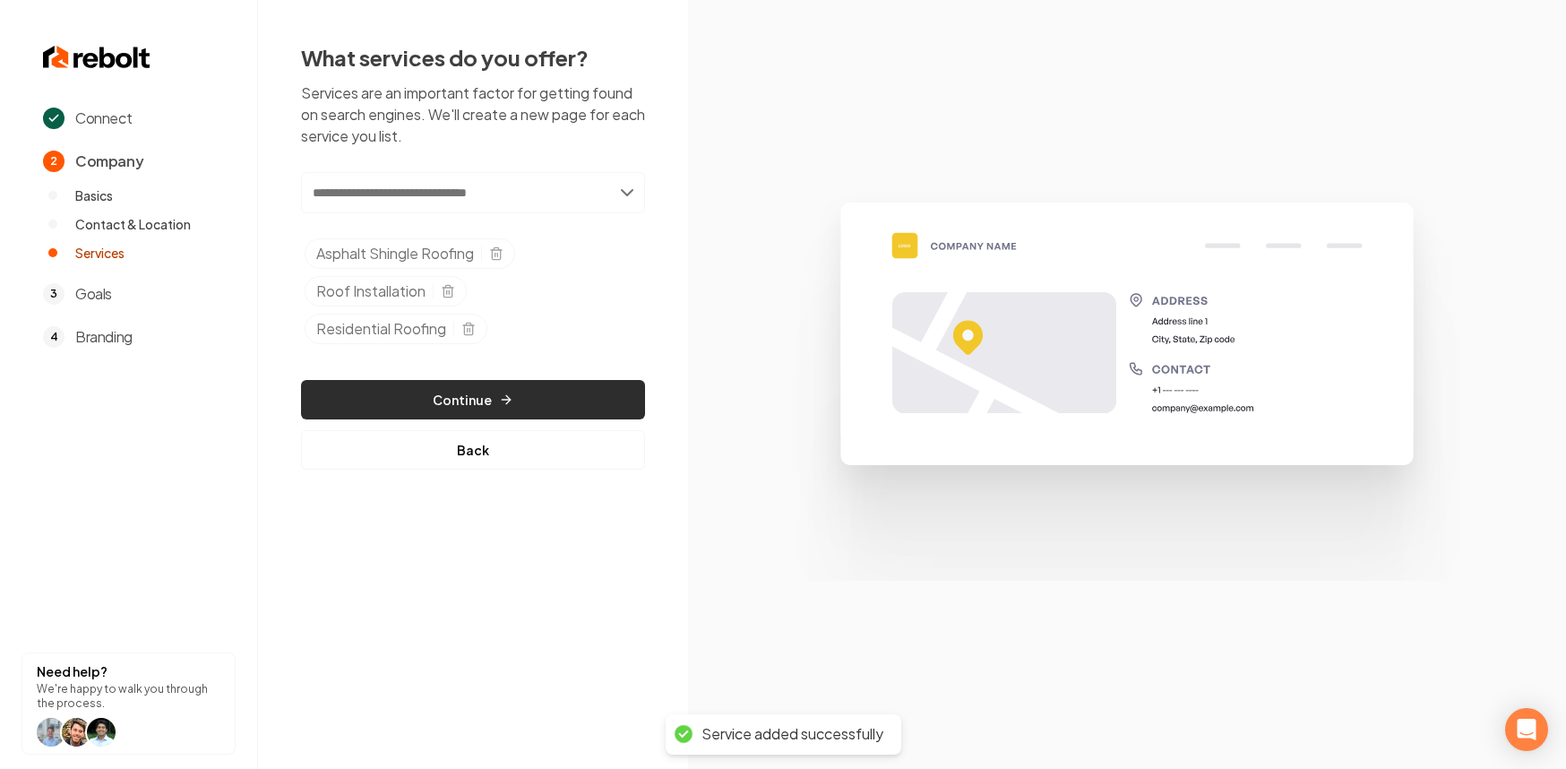
click at [550, 385] on button "Continue" at bounding box center [473, 399] width 344 height 39
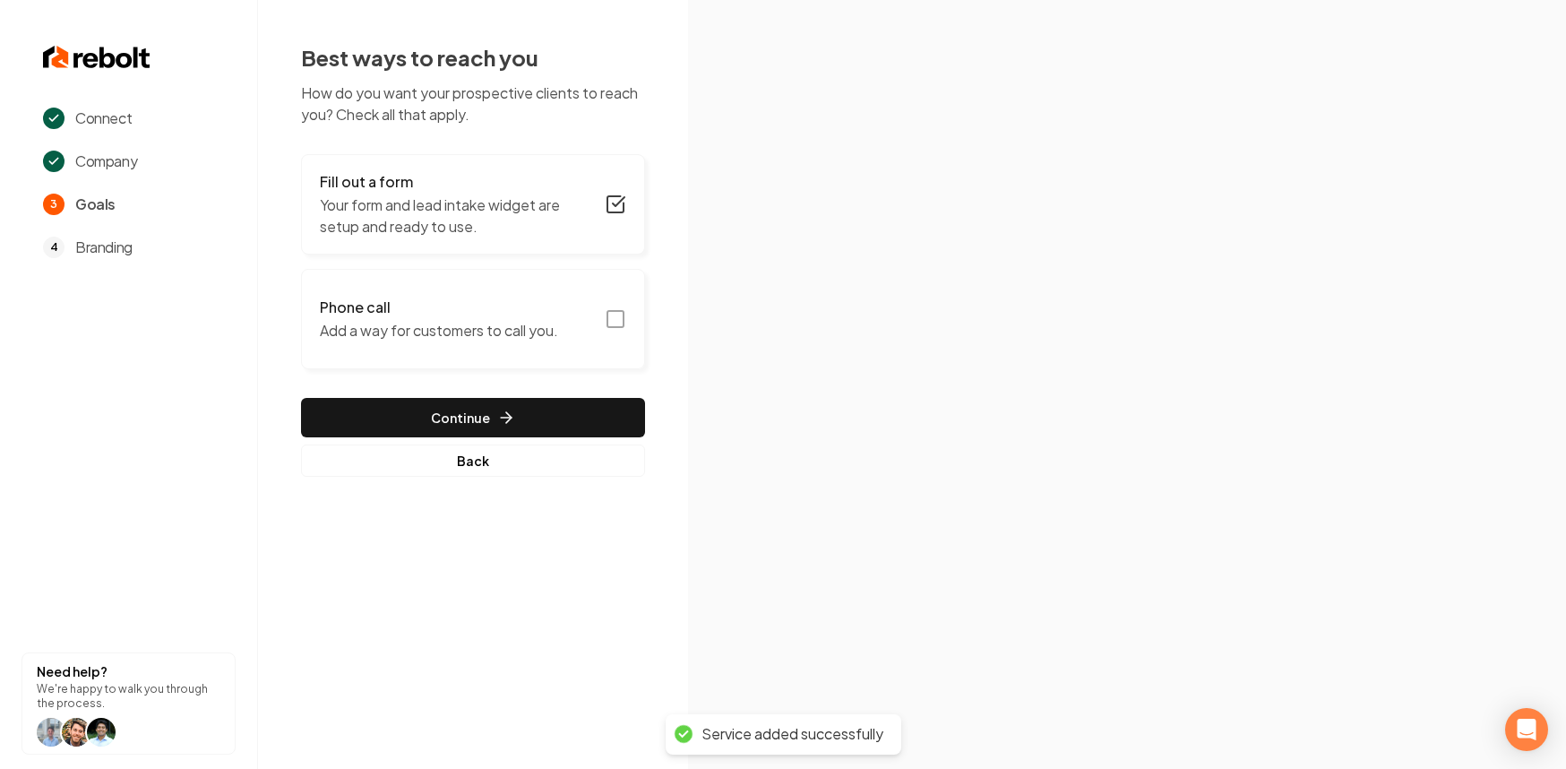
click at [549, 295] on button "Phone call Add a way for customers to call you." at bounding box center [473, 319] width 344 height 100
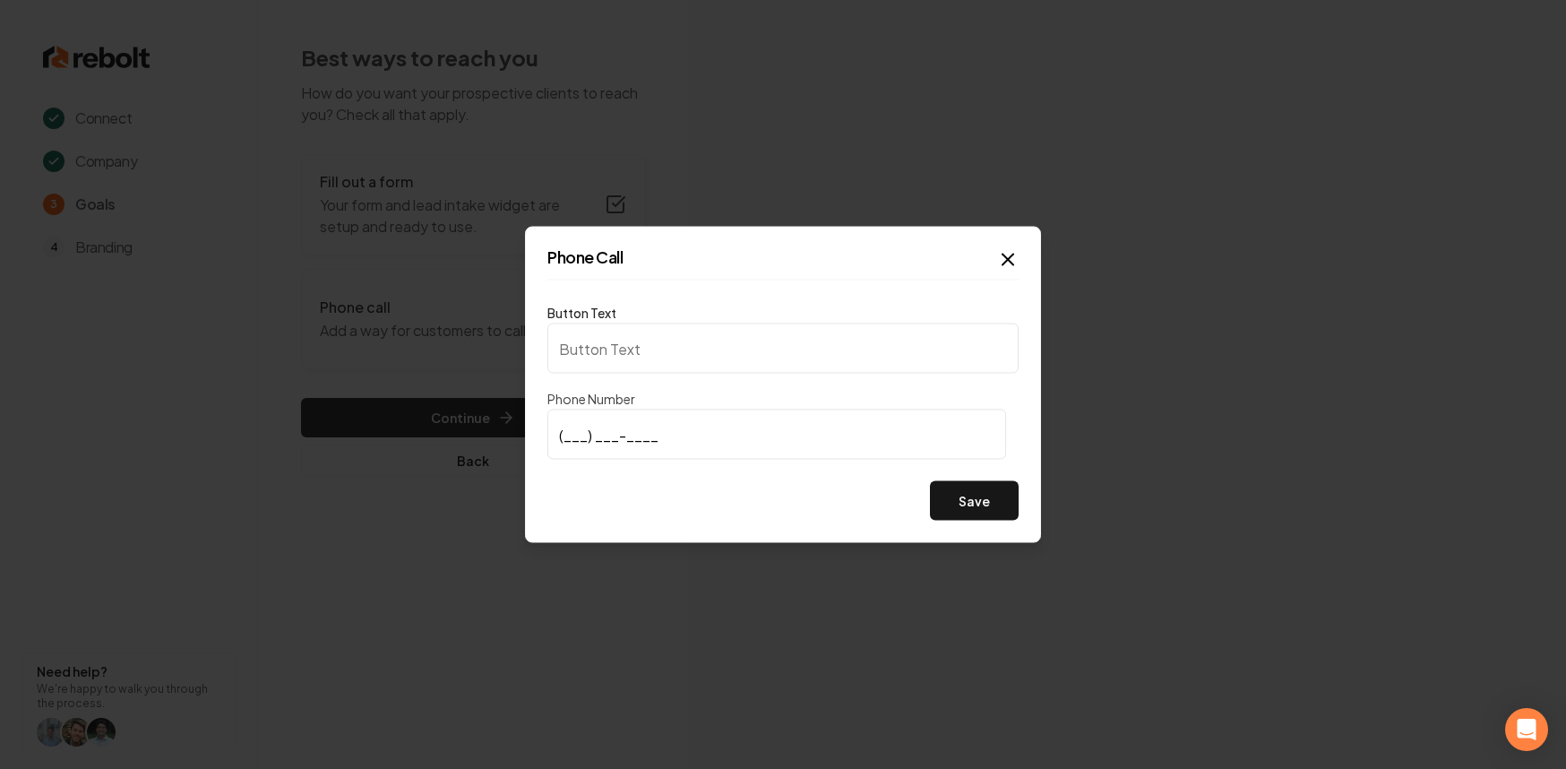
type input "Call us"
type input "(832) 774-0884"
click at [981, 487] on button "Save" at bounding box center [974, 500] width 89 height 39
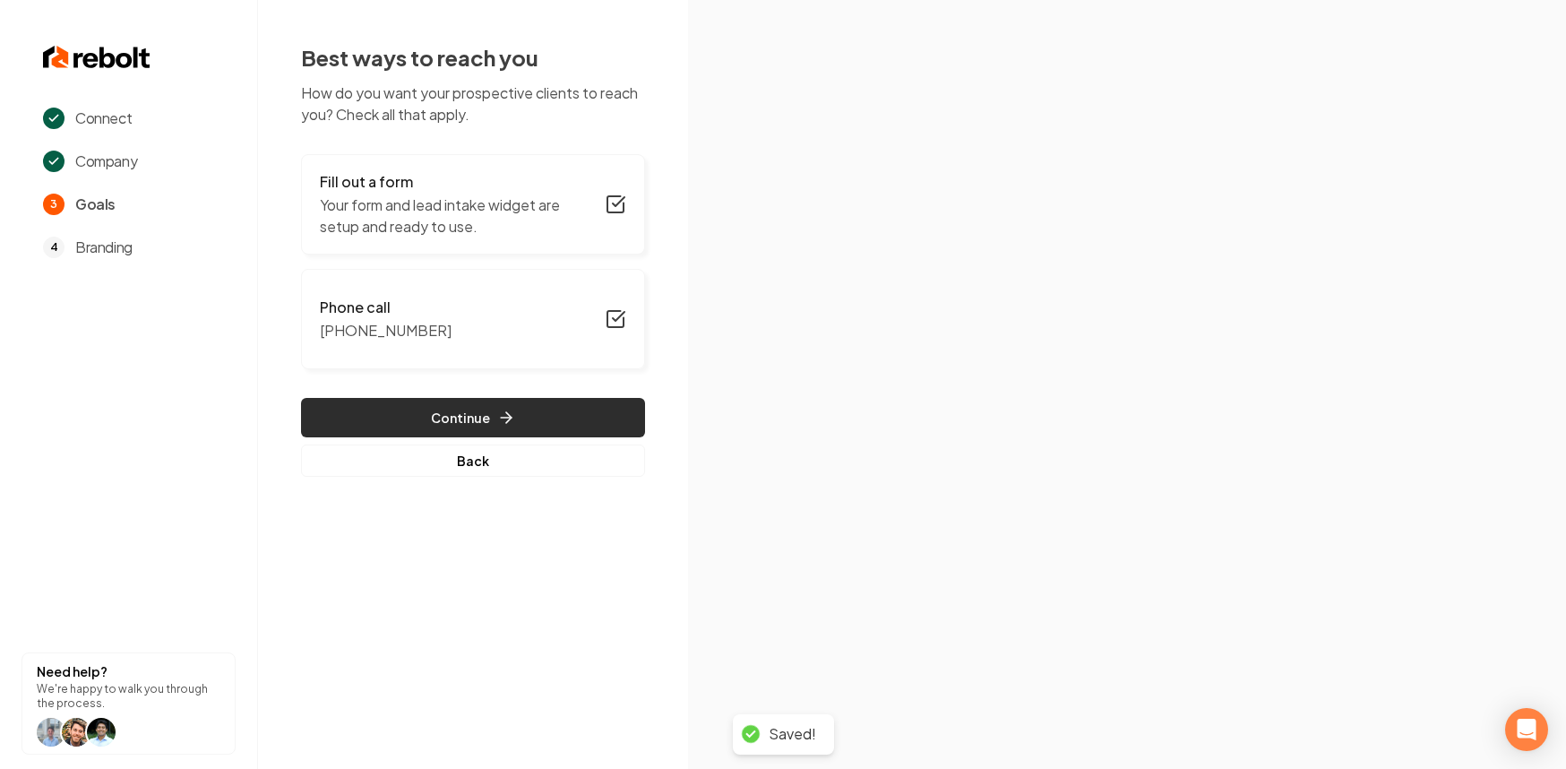
click at [444, 415] on button "Continue" at bounding box center [473, 417] width 344 height 39
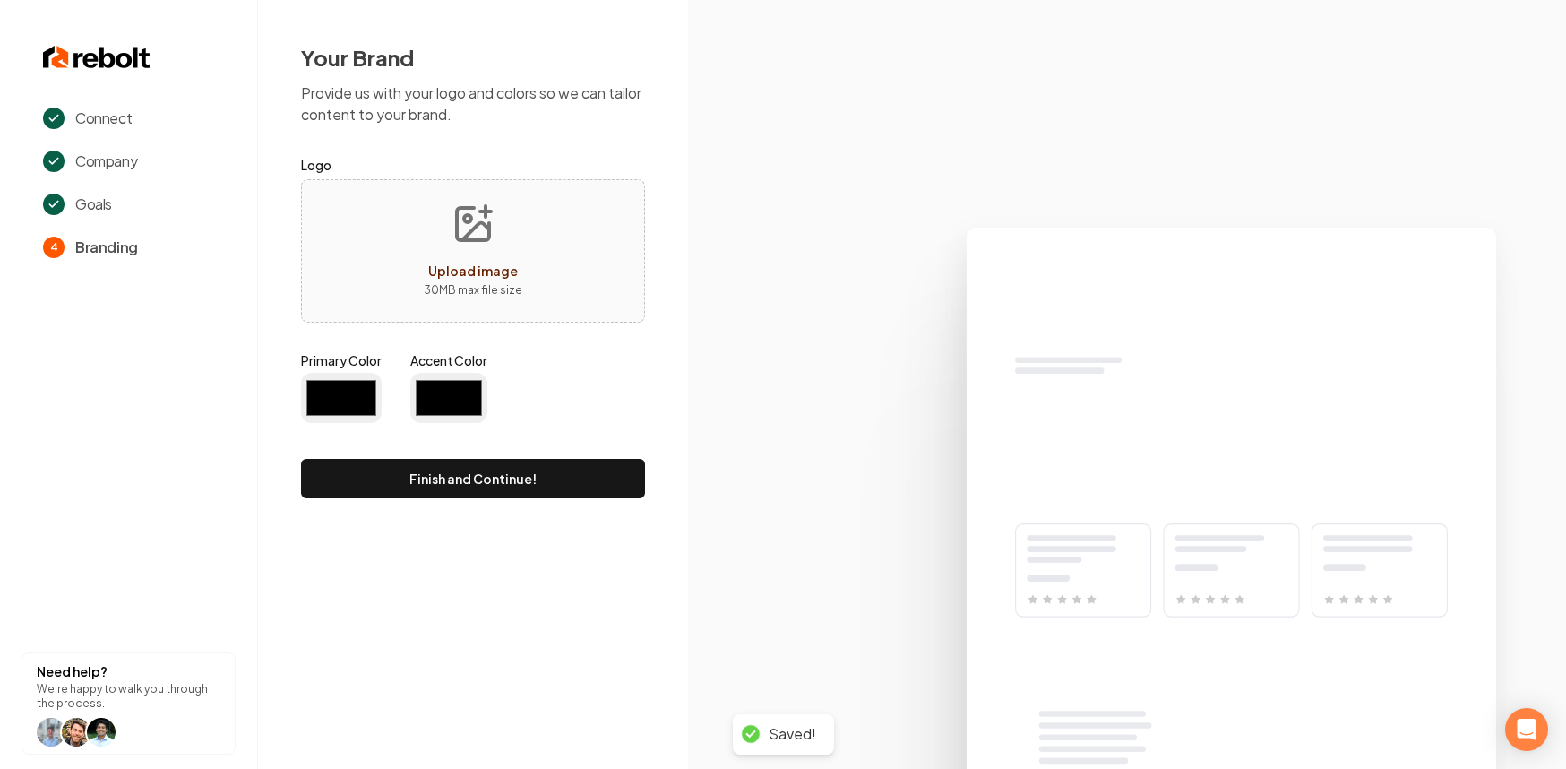
type input "#194d33"
type input "#70be00"
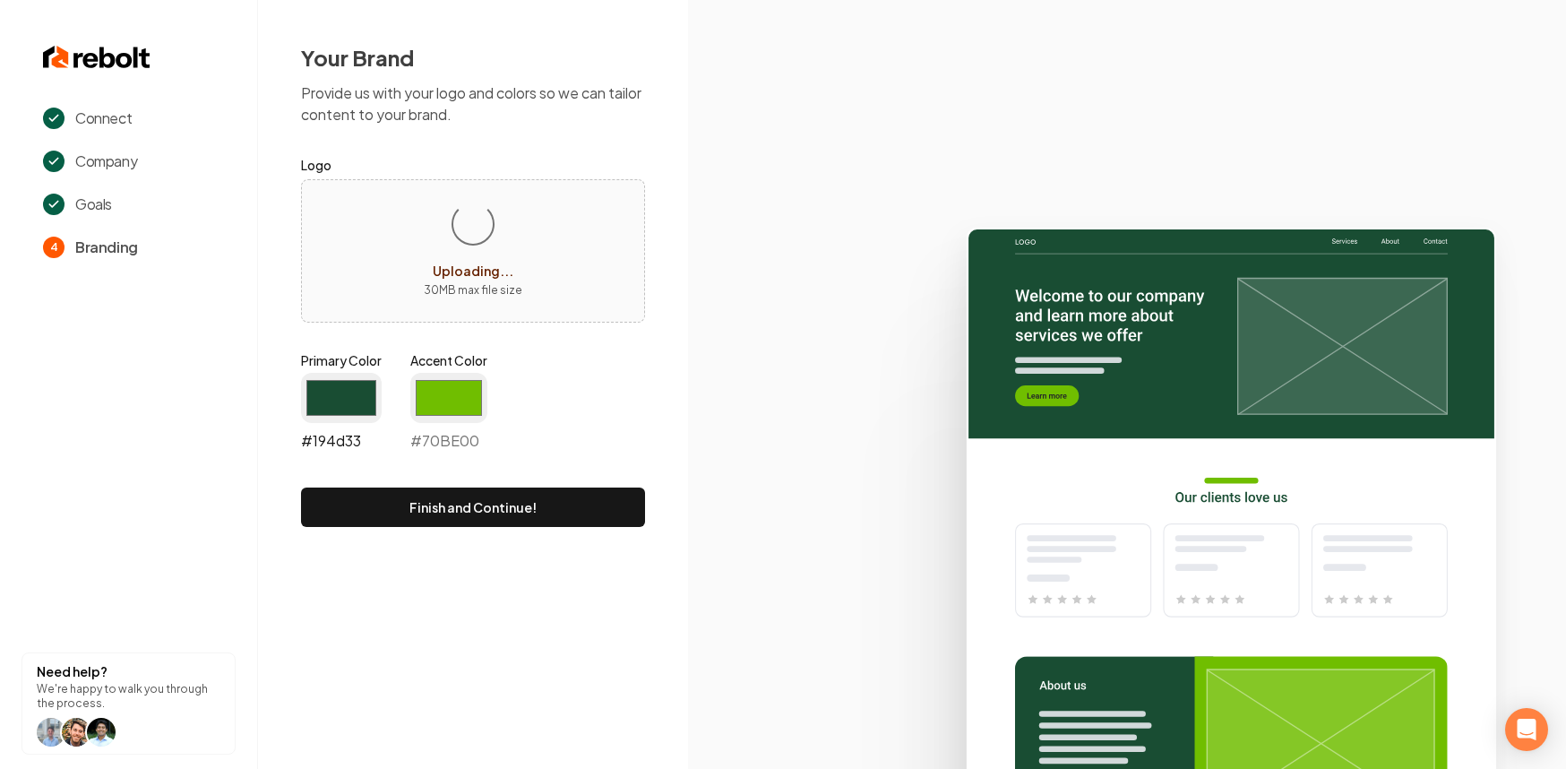
click at [338, 397] on input "#194d33" at bounding box center [341, 398] width 81 height 50
click at [441, 412] on input "#70be00" at bounding box center [448, 398] width 77 height 50
click at [334, 388] on input "#194d33" at bounding box center [341, 398] width 81 height 50
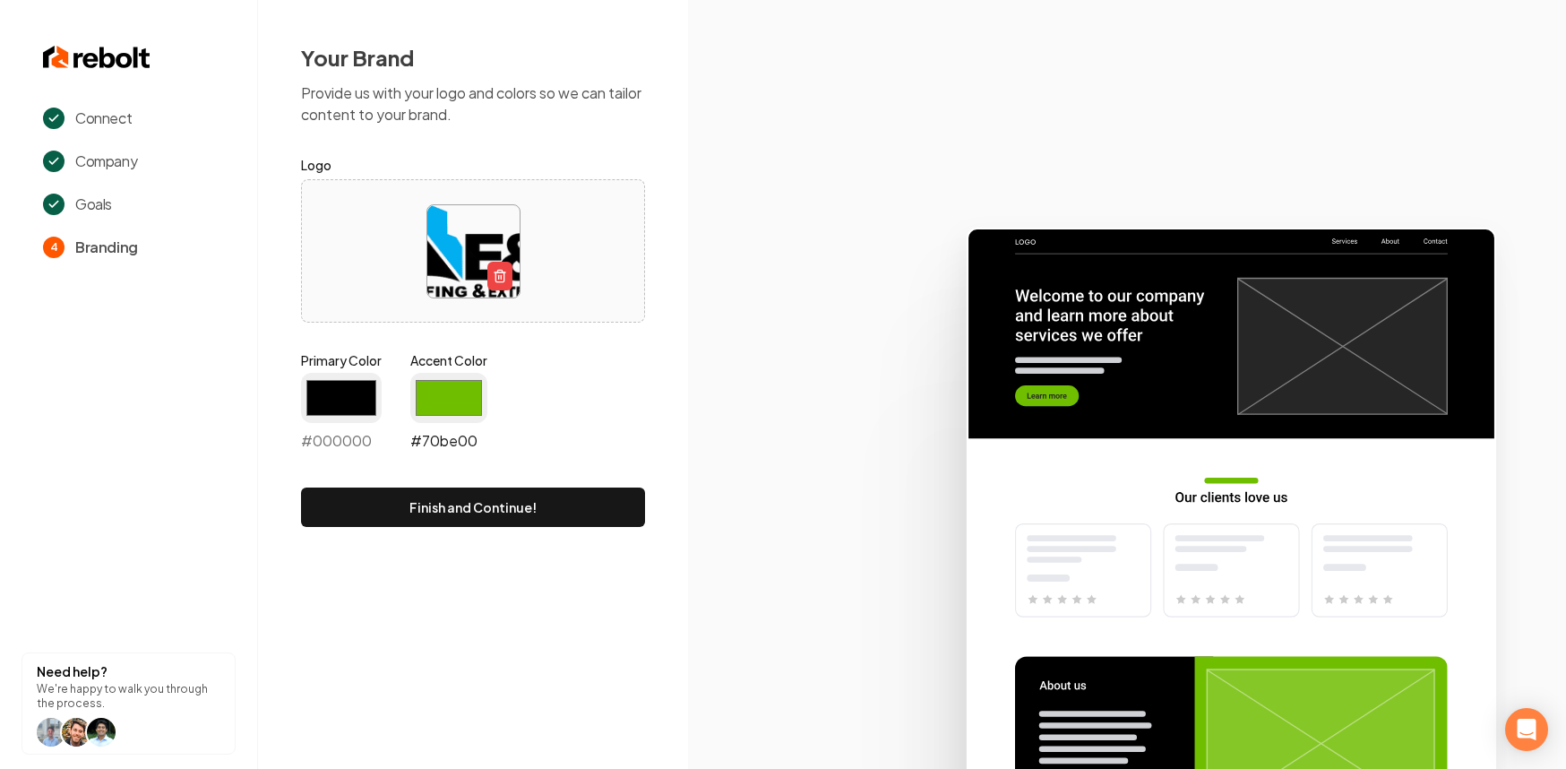
type input "#000000"
click at [466, 373] on input "#70be00" at bounding box center [448, 398] width 77 height 50
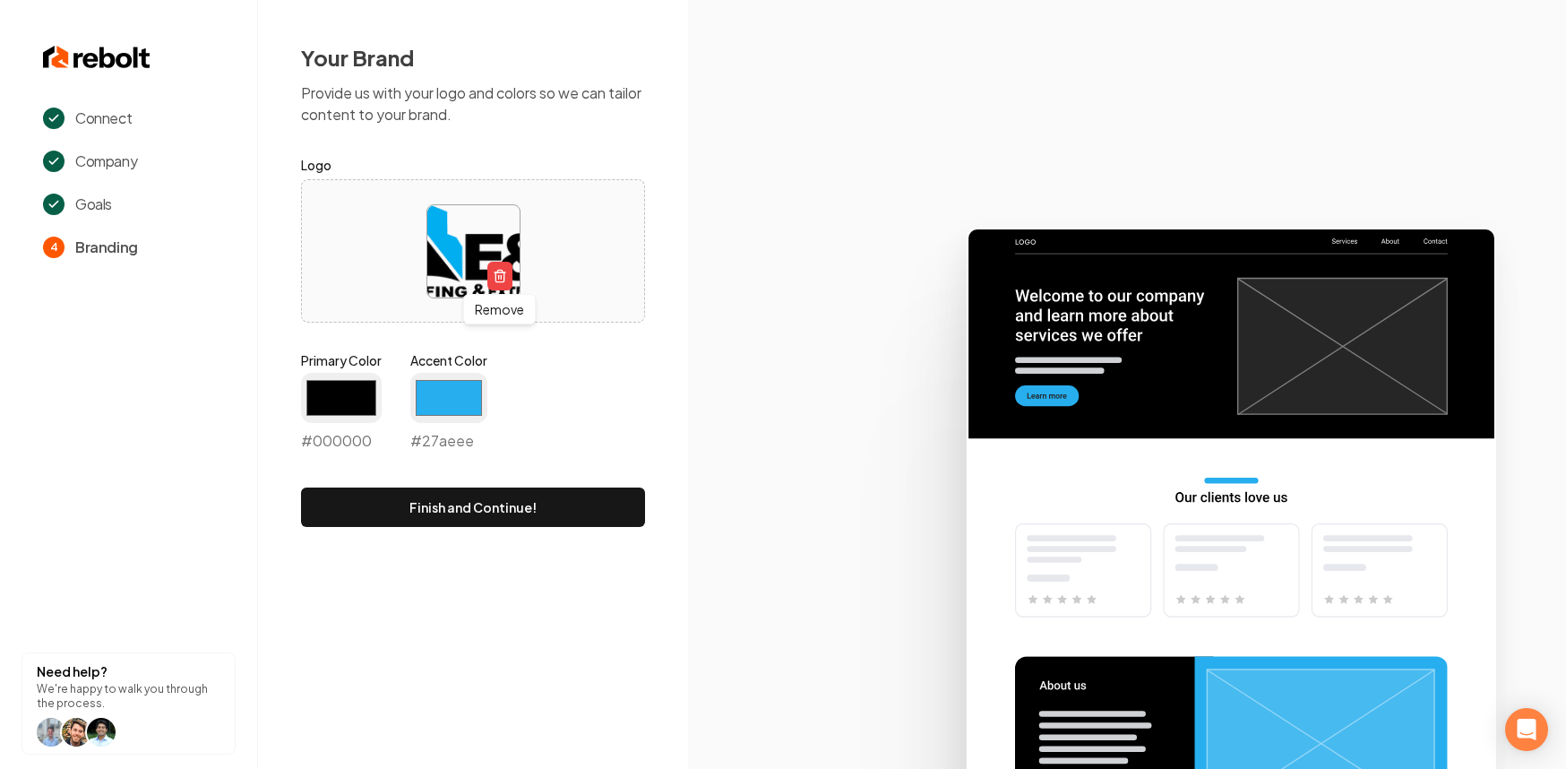
type input "#27aeee"
click at [565, 350] on form "Logo Remove Remove Primary Color #000000 #000000 Accent Color #27aeee #27aeee F…" at bounding box center [473, 340] width 344 height 373
click at [569, 492] on button "Finish and Continue!" at bounding box center [473, 506] width 344 height 39
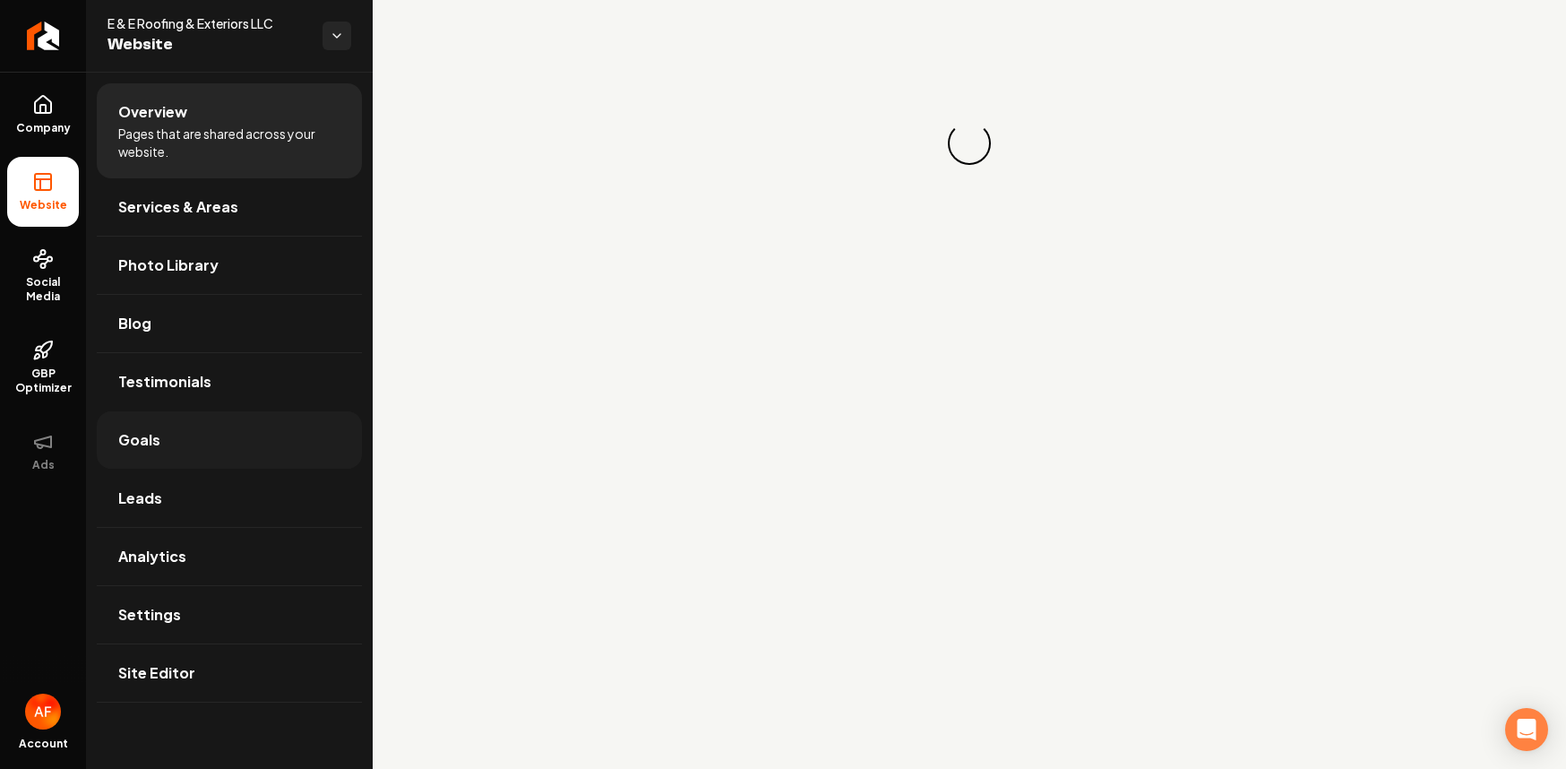
click at [155, 458] on link "Goals" at bounding box center [229, 439] width 265 height 57
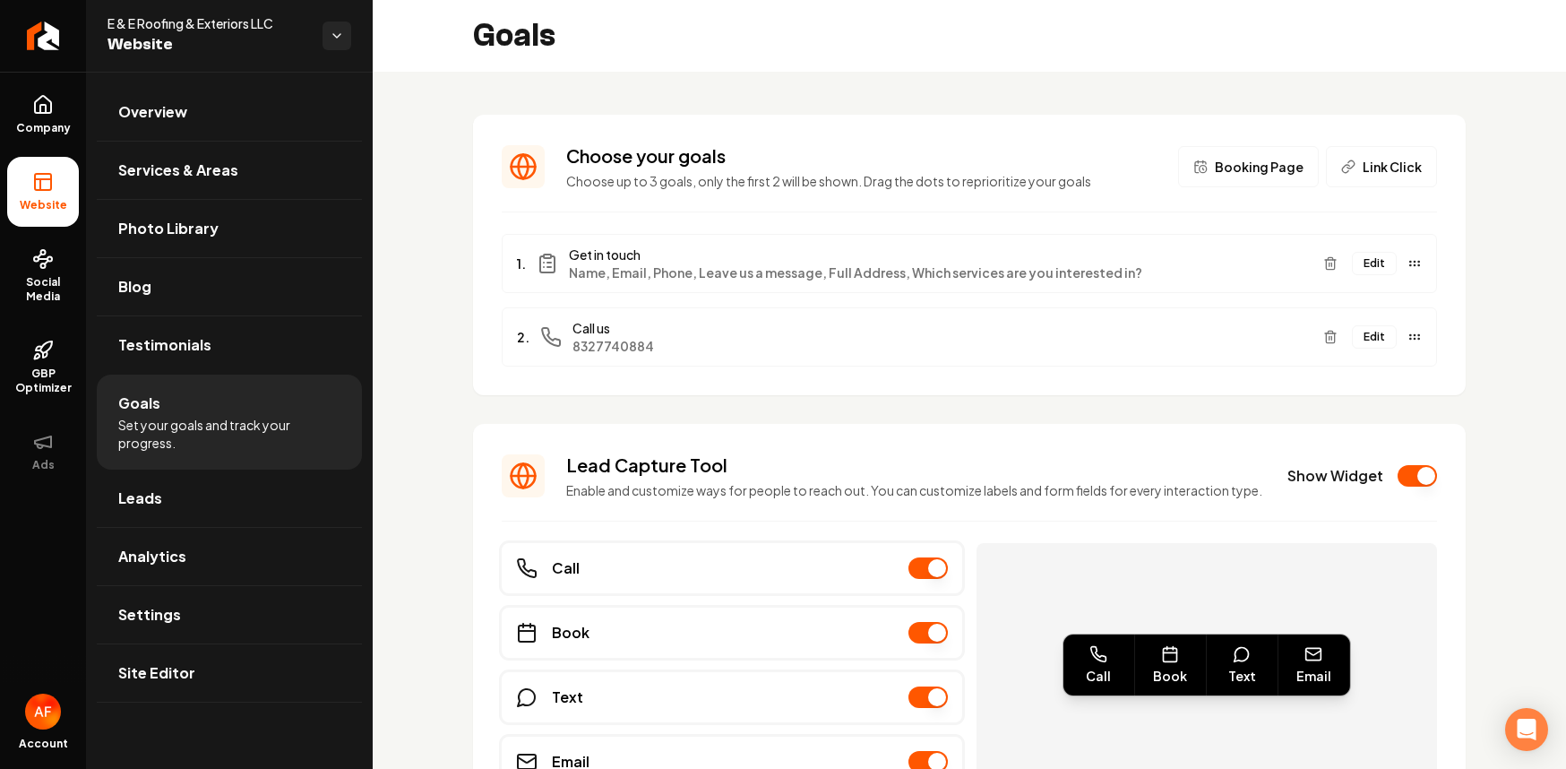
click at [1398, 484] on button "Show Widget" at bounding box center [1417, 476] width 39 height 22
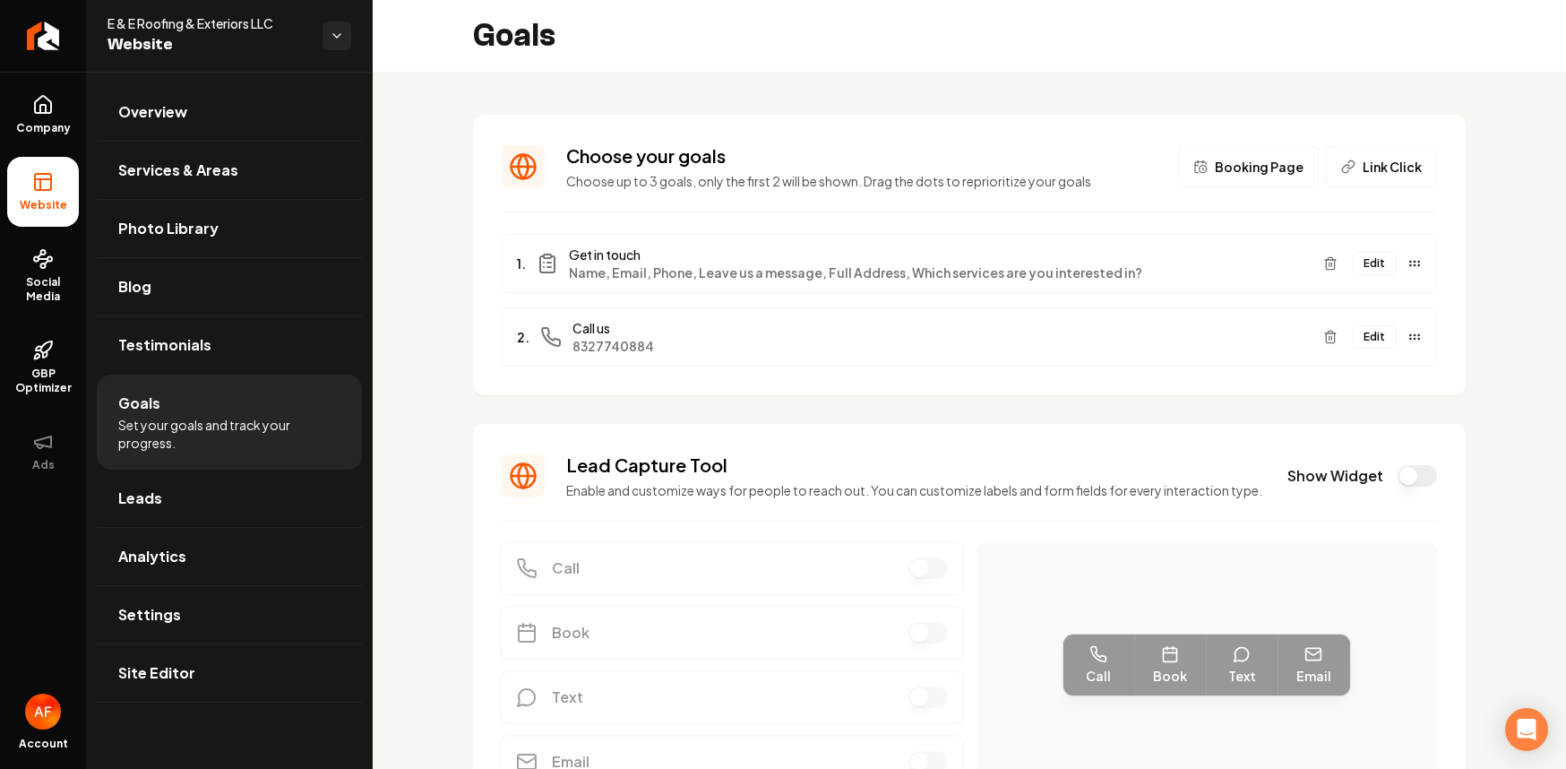
click at [1406, 487] on button "Show Widget" at bounding box center [1417, 476] width 39 height 22
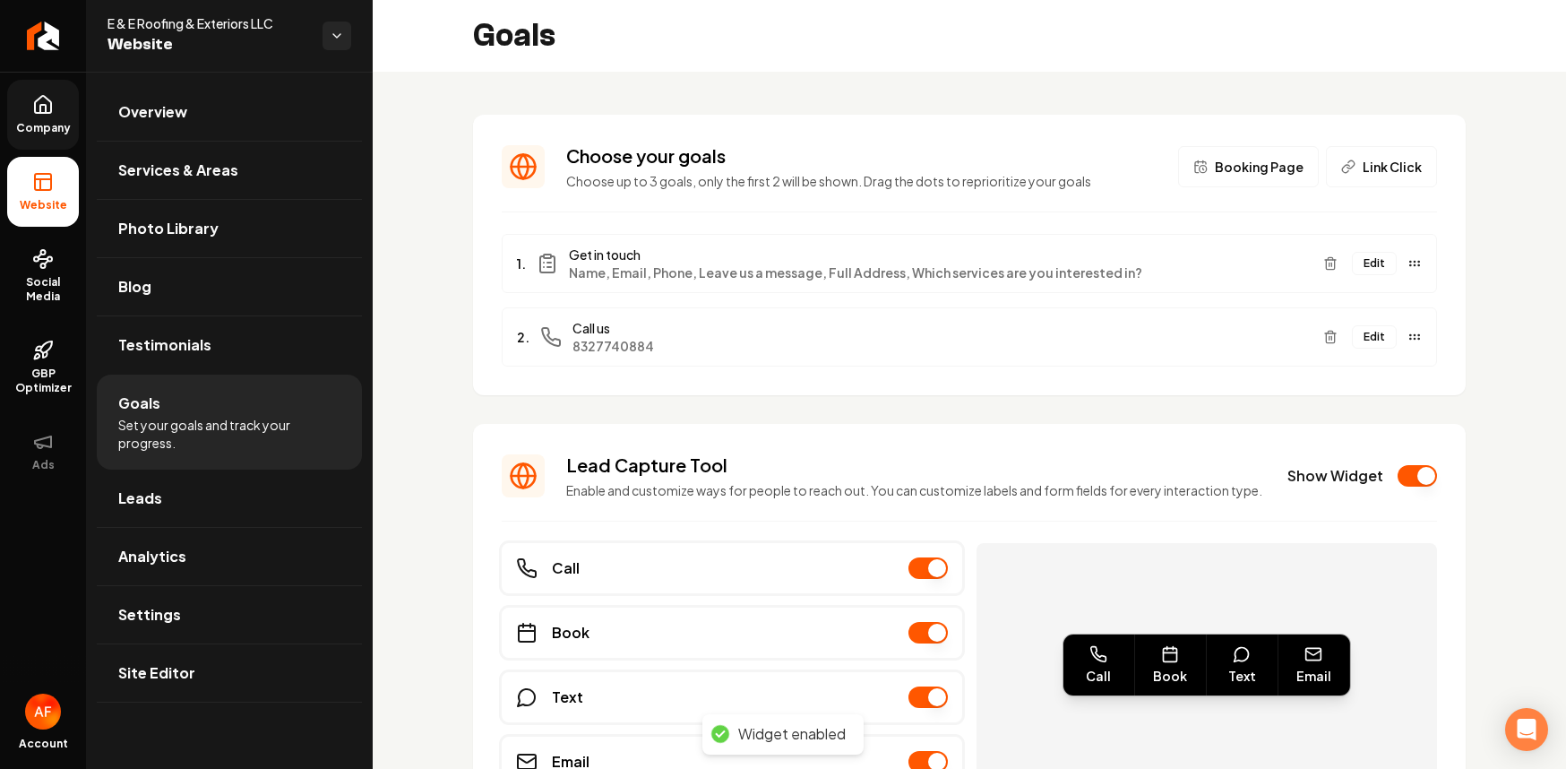
click at [53, 124] on span "Company" at bounding box center [43, 128] width 69 height 14
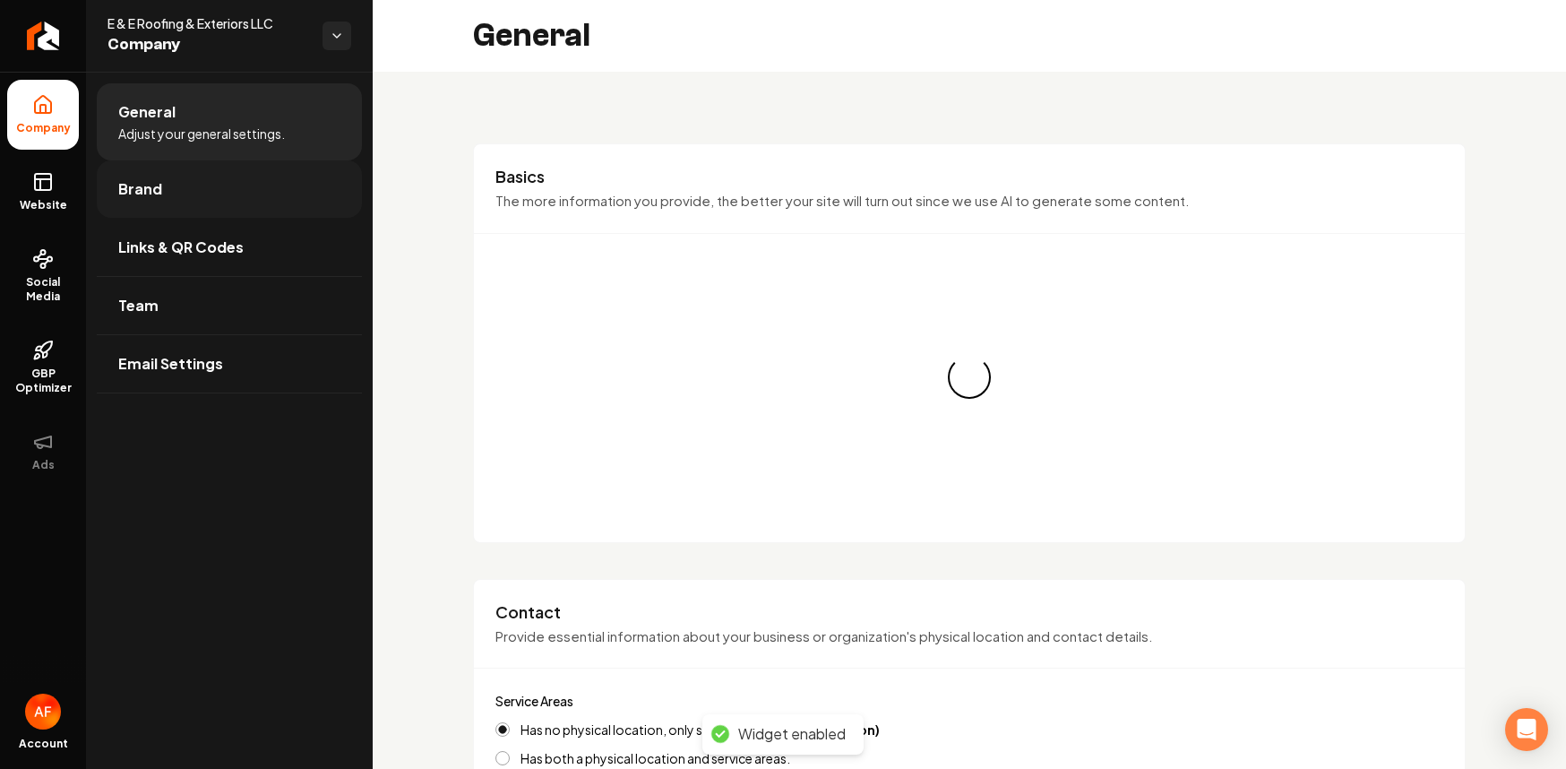
click at [179, 179] on link "Brand" at bounding box center [229, 188] width 265 height 57
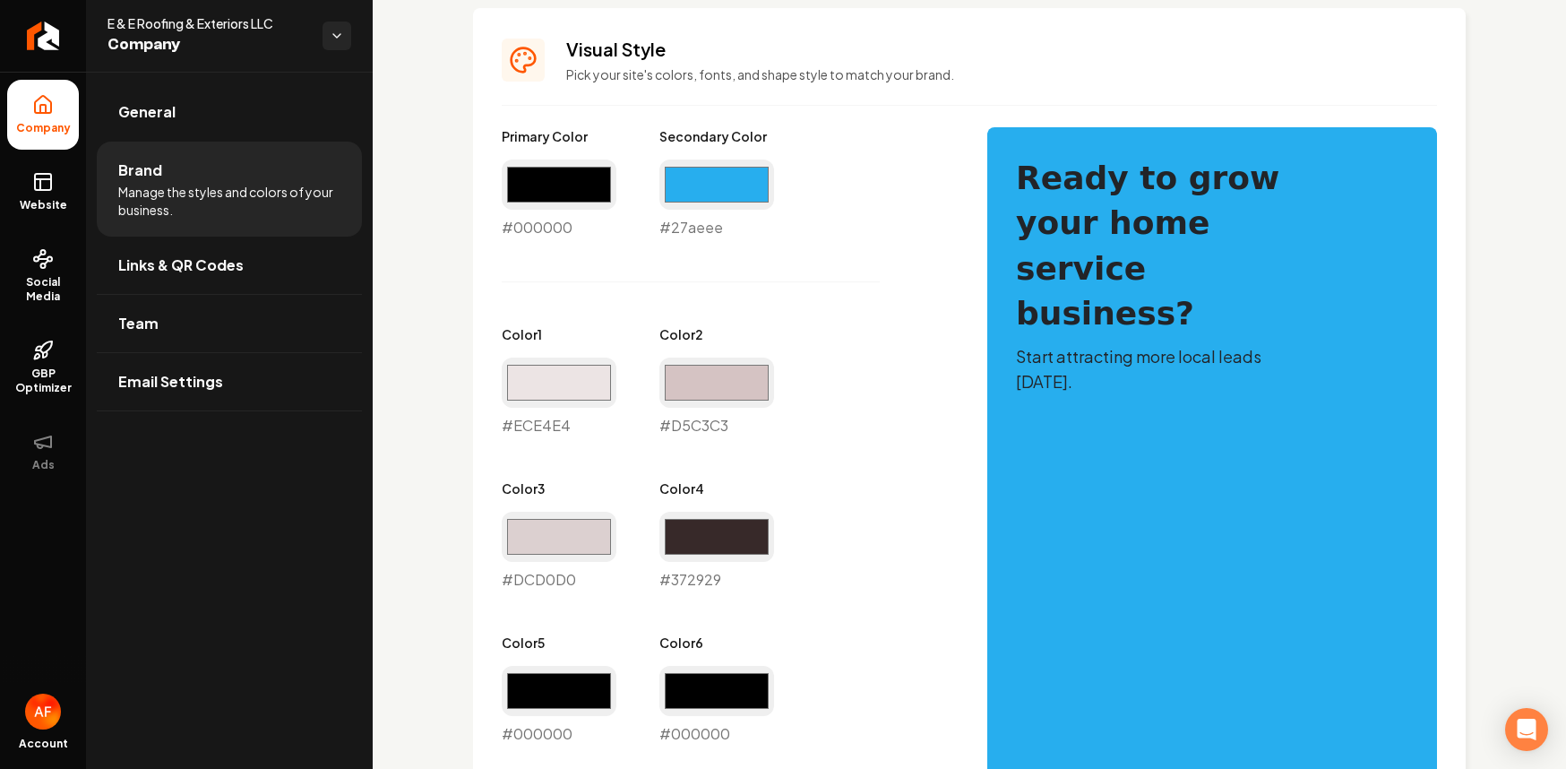
scroll to position [926, 0]
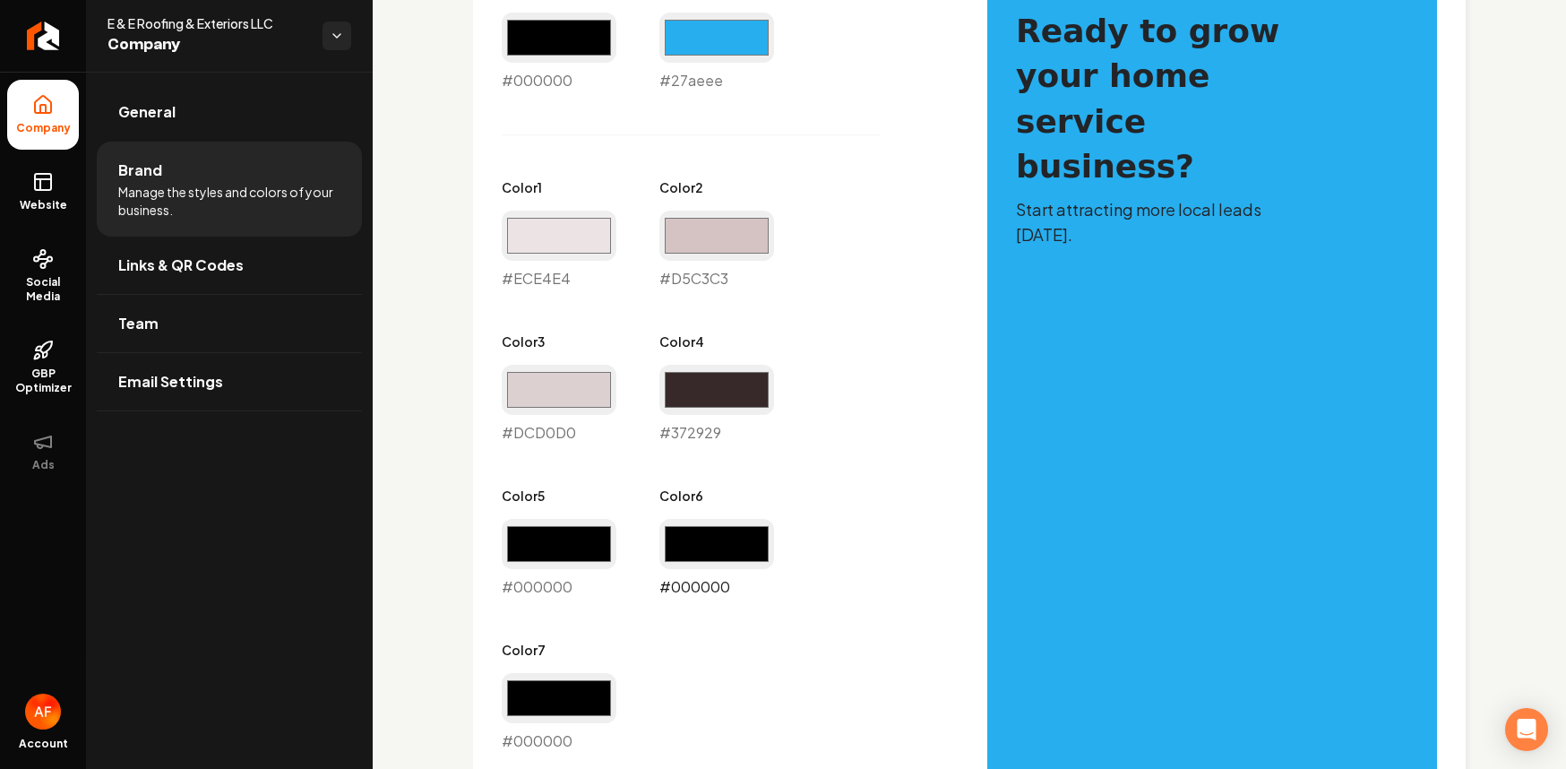
click at [743, 549] on input "#000000" at bounding box center [716, 544] width 115 height 50
type input "#28aeee"
click at [847, 213] on div "Primary Color #000000 #000000 Secondary Color #27aeee #27aeee Color 1 #ece4e4 #…" at bounding box center [727, 365] width 450 height 771
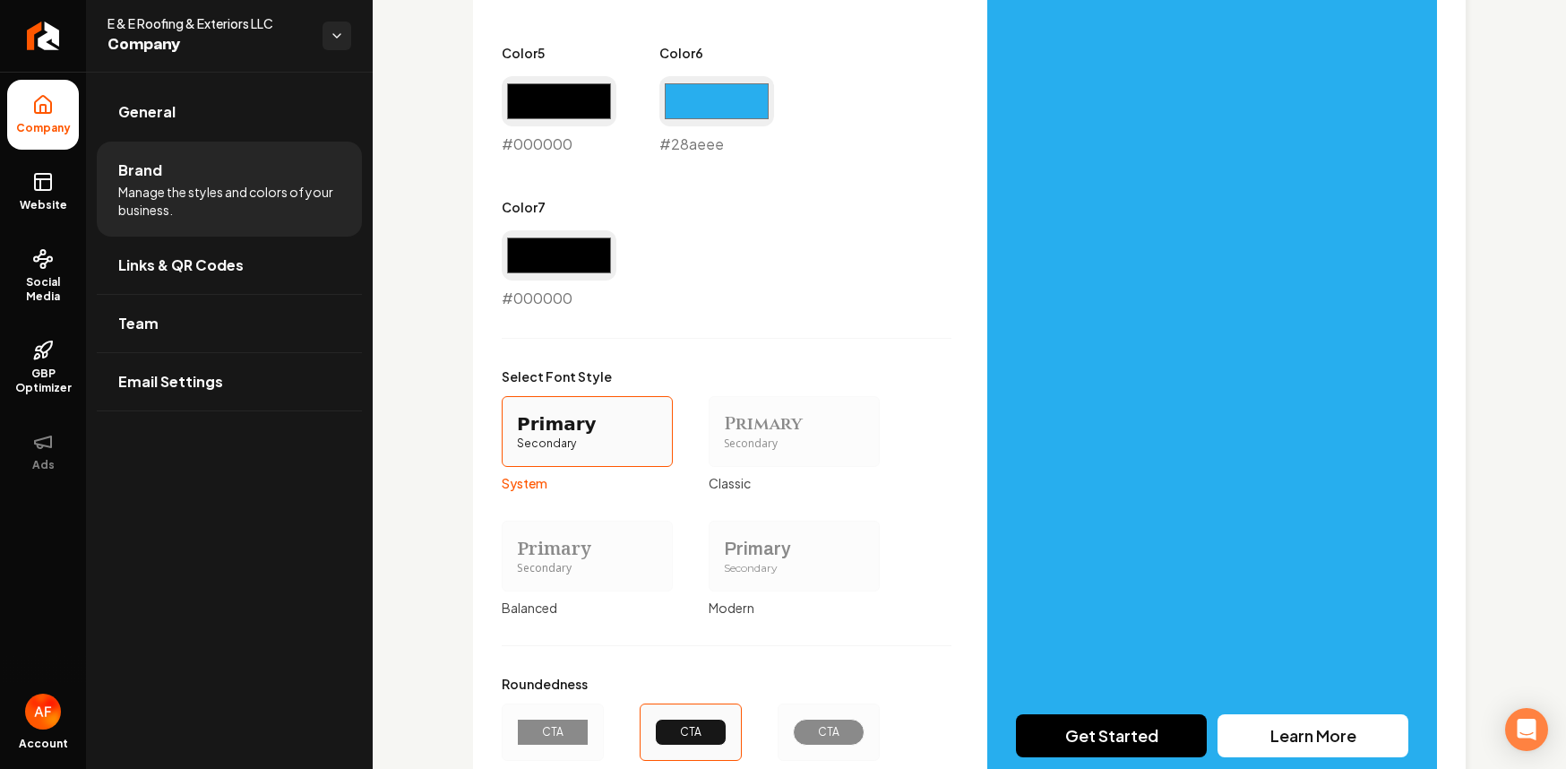
scroll to position [1526, 0]
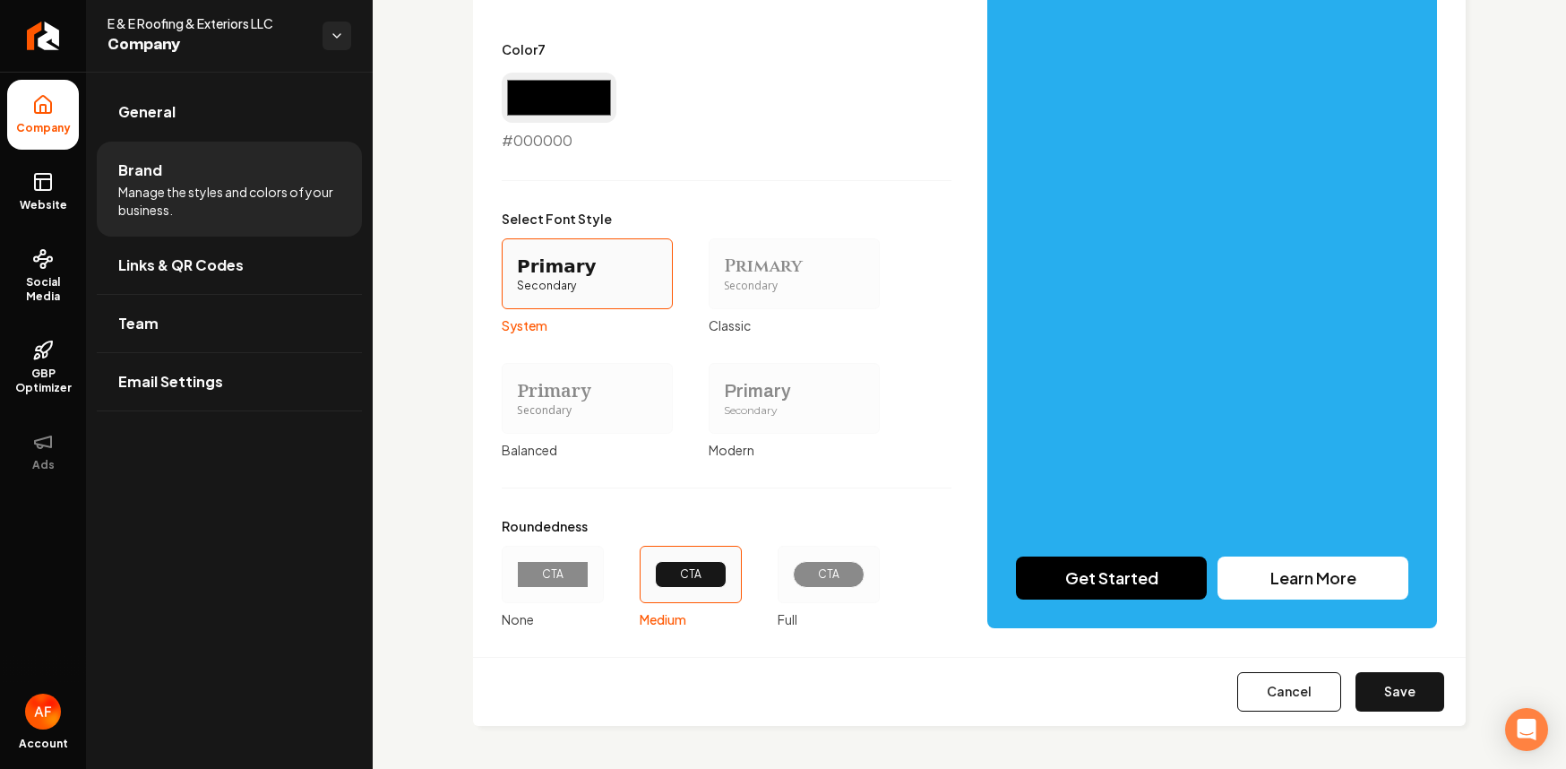
click at [819, 604] on label "CTA Full" at bounding box center [829, 587] width 102 height 82
click at [791, 582] on button "CTA Full" at bounding box center [784, 574] width 14 height 14
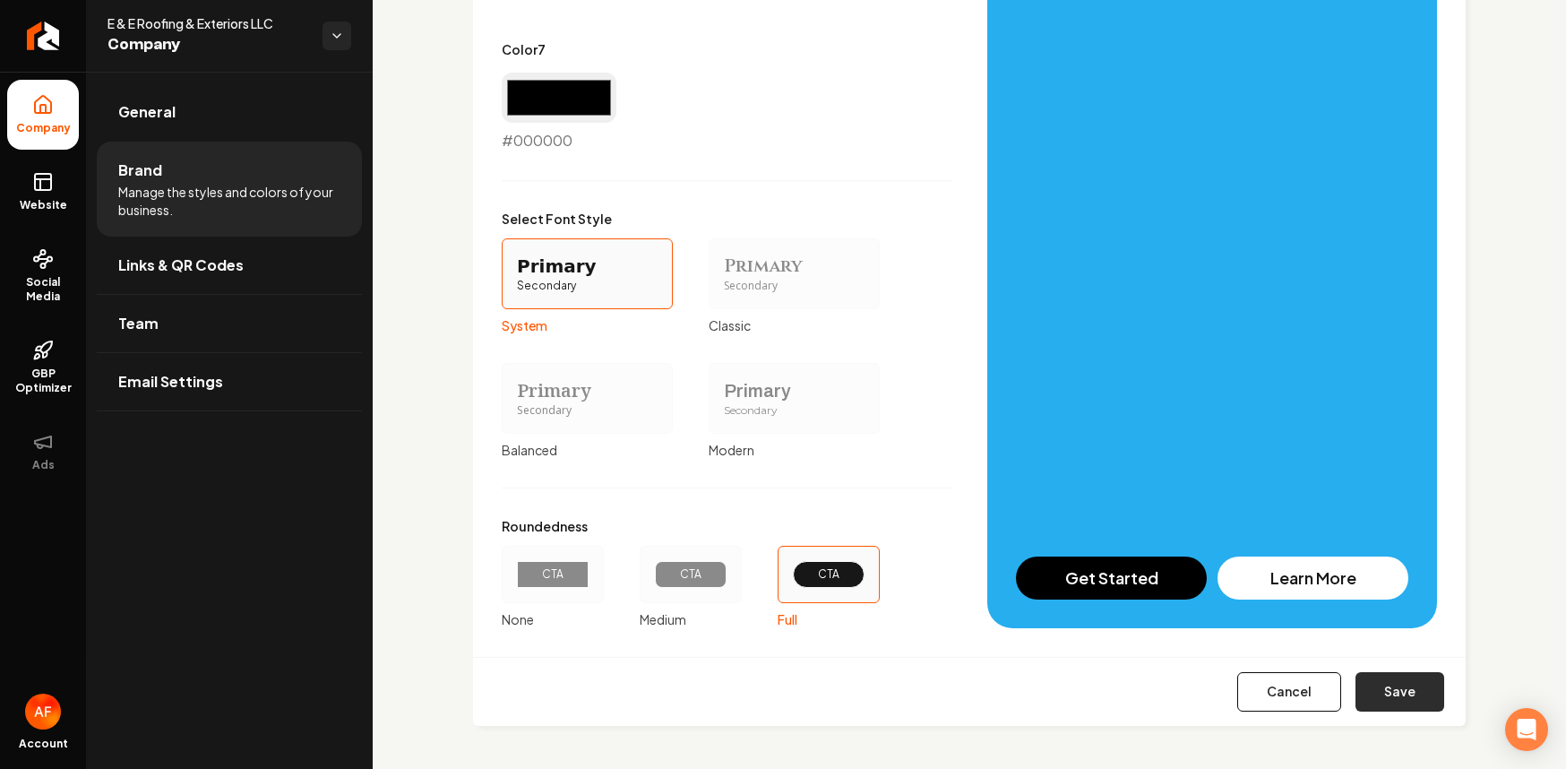
drag, startPoint x: 1427, startPoint y: 721, endPoint x: 1418, endPoint y: 696, distance: 26.6
click at [1426, 721] on div "Cancel Save" at bounding box center [969, 691] width 993 height 69
click at [1419, 695] on button "Save" at bounding box center [1400, 691] width 89 height 39
type input "#ece4e4"
type input "#d5c3c3"
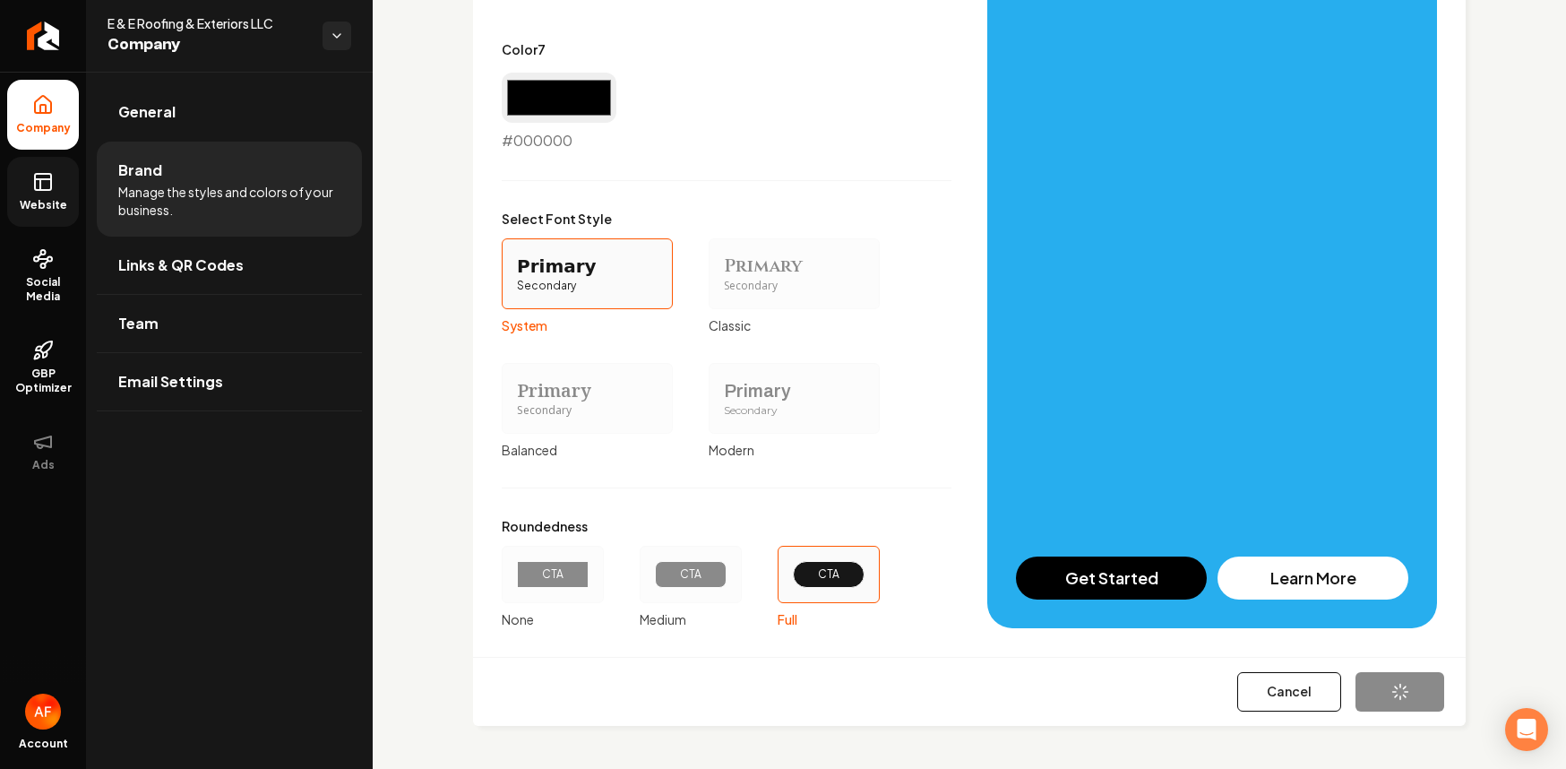
type input "#dcd0d0"
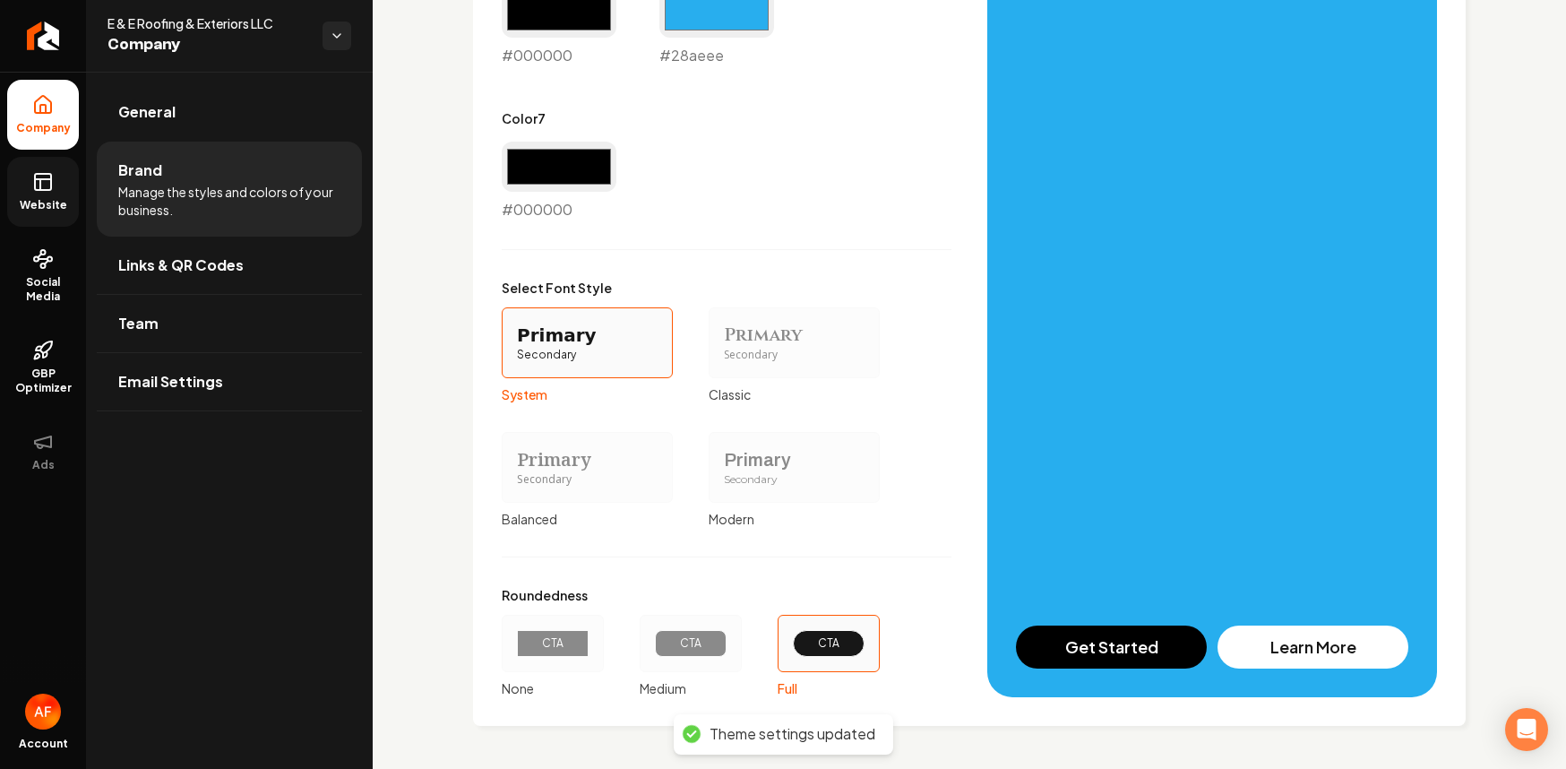
click at [24, 183] on link "Website" at bounding box center [43, 192] width 72 height 70
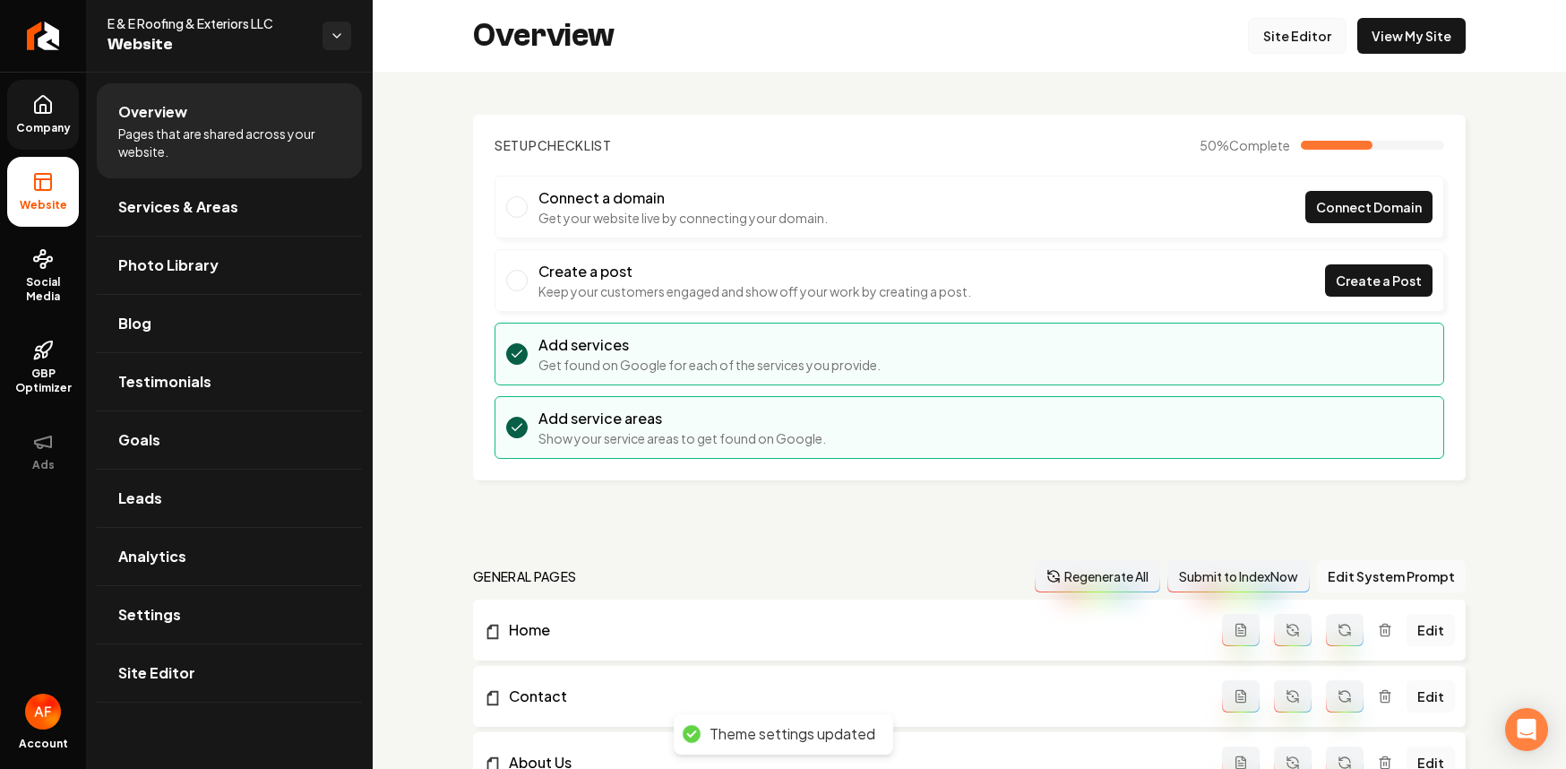
click at [1273, 33] on link "Site Editor" at bounding box center [1297, 36] width 99 height 36
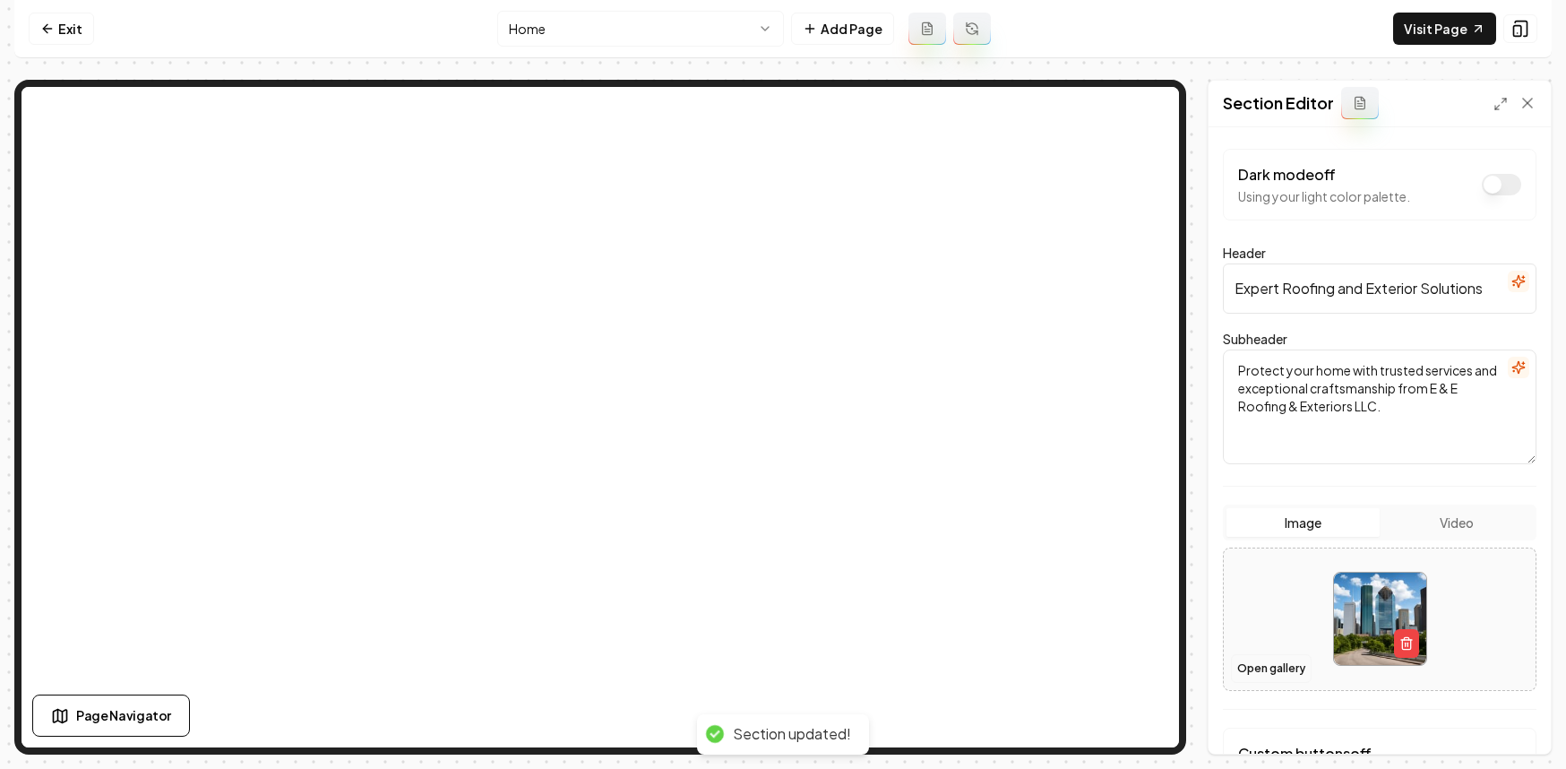
click at [1267, 670] on button "Open gallery" at bounding box center [1271, 668] width 81 height 29
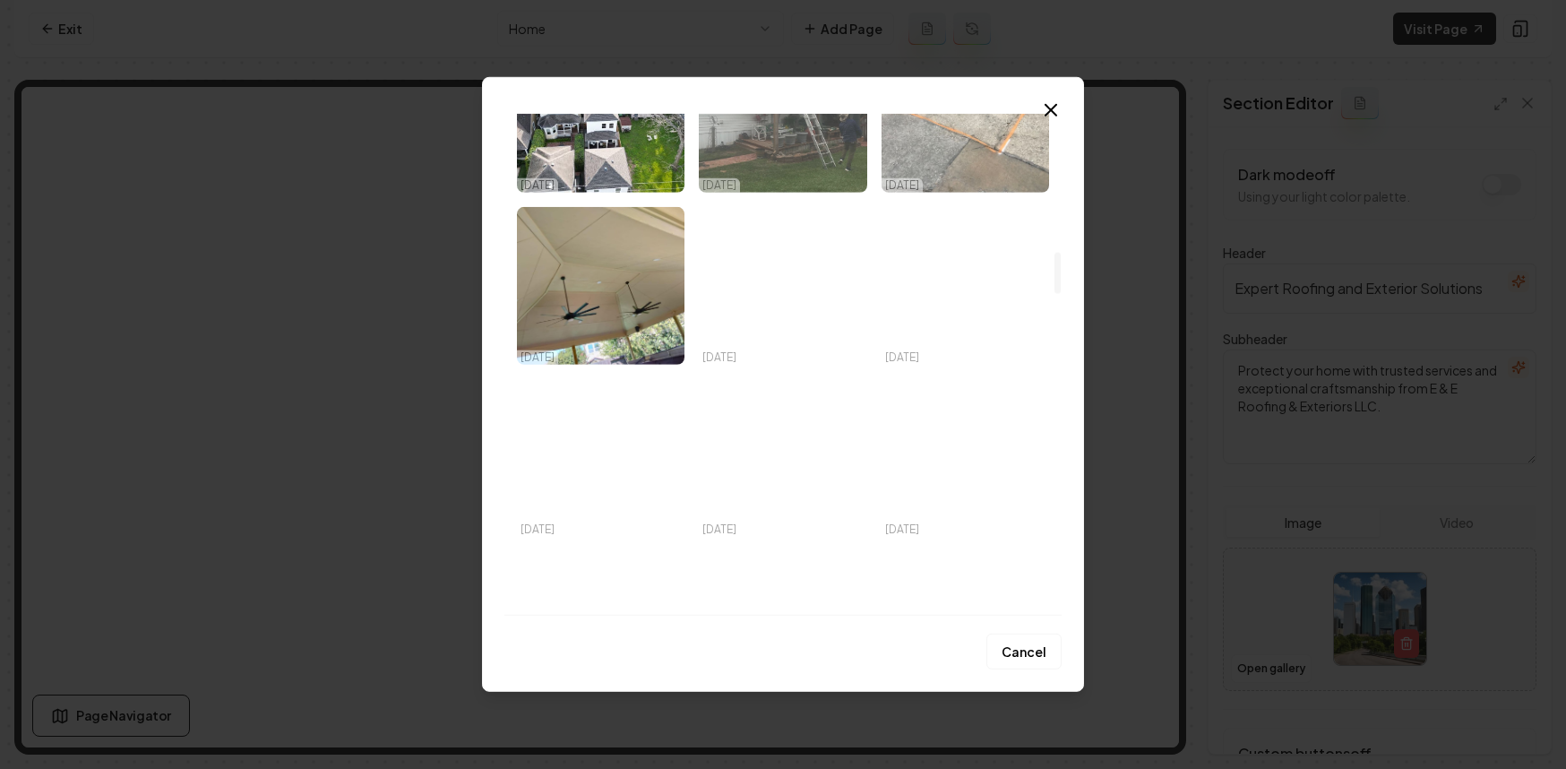
scroll to position [1563, 0]
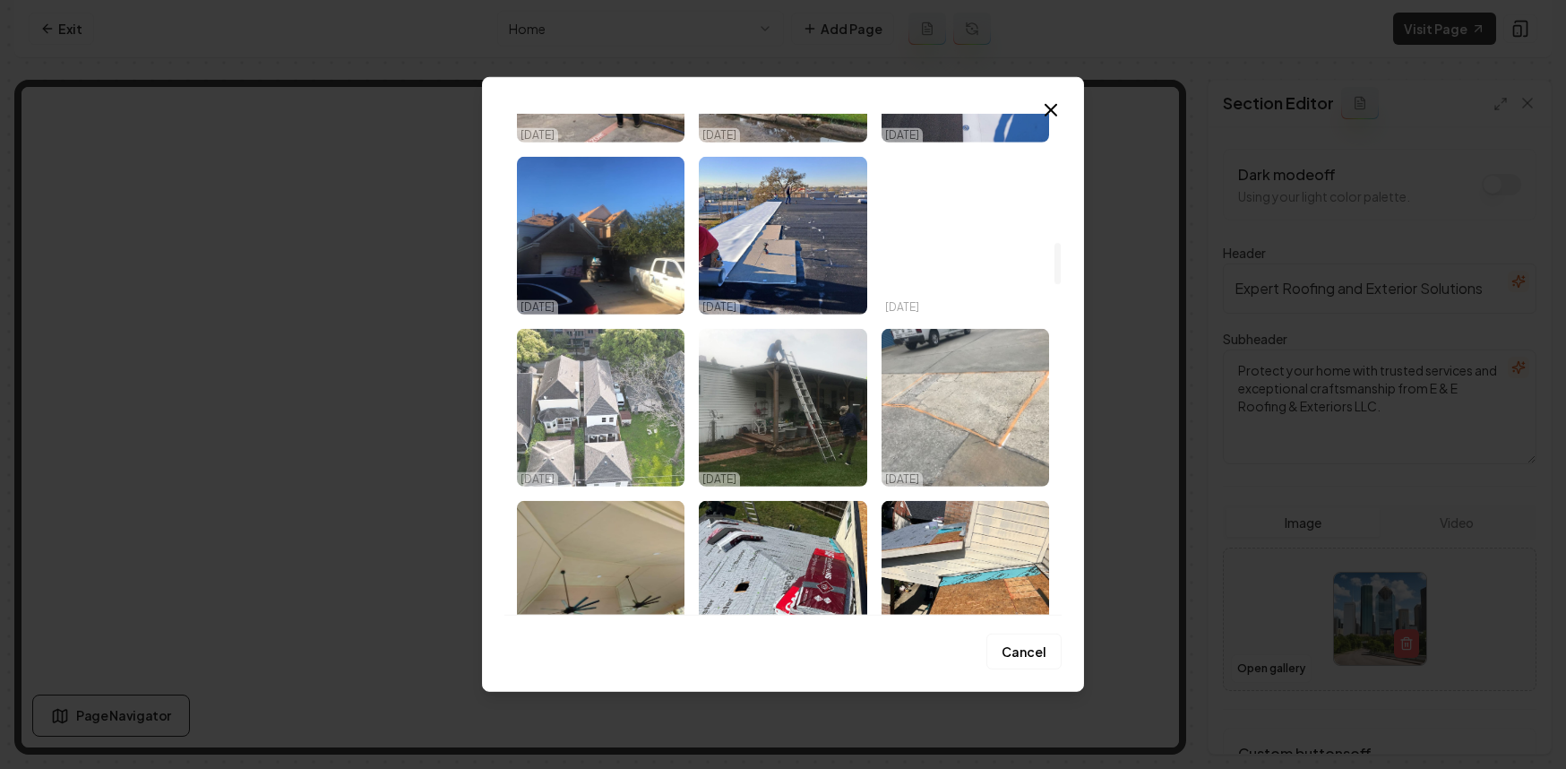
click at [629, 406] on img "Select image image_68dc74855c7cd75eb8ef864f.jpeg" at bounding box center [601, 408] width 168 height 158
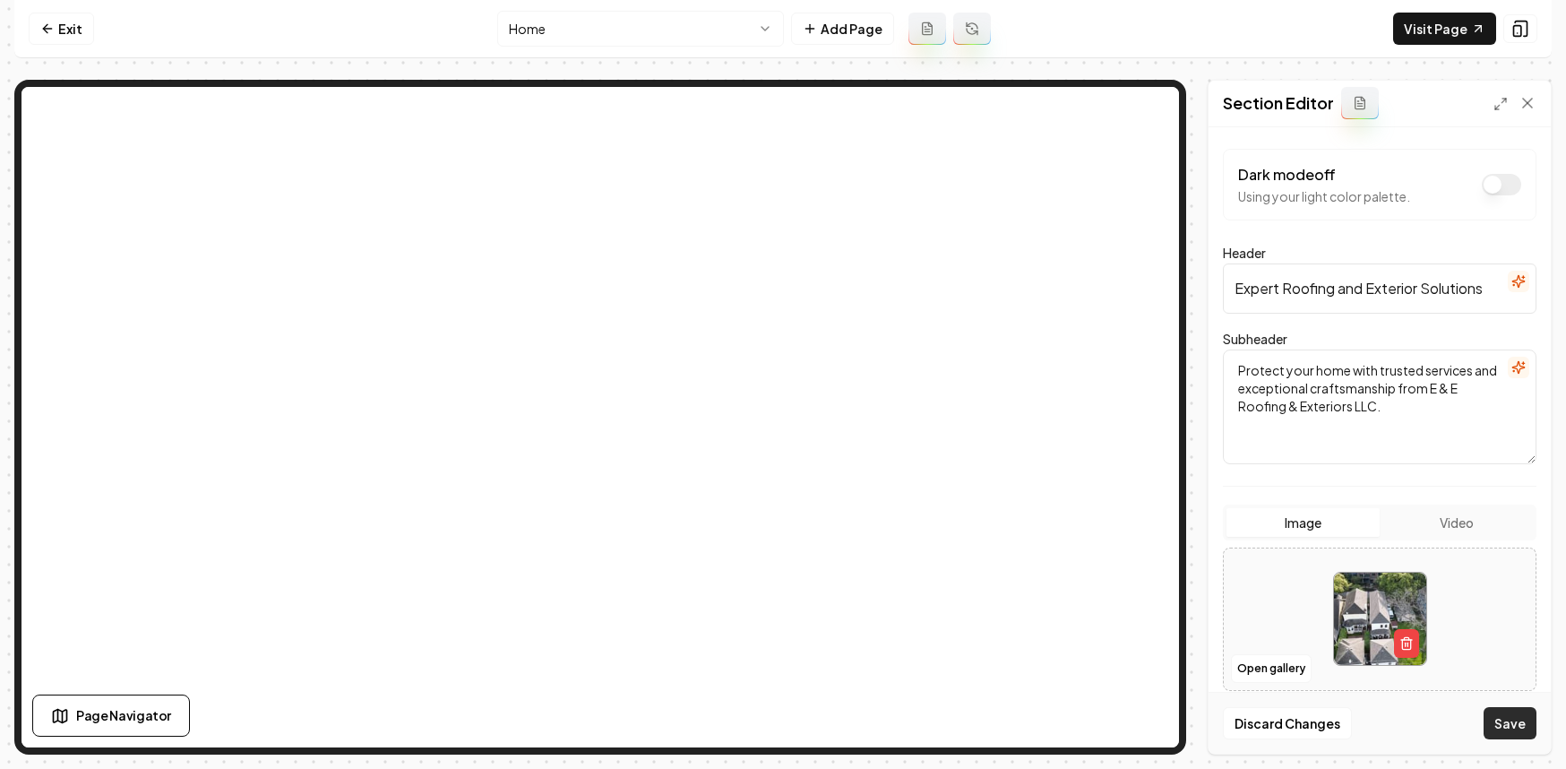
click at [1517, 720] on button "Save" at bounding box center [1510, 723] width 53 height 32
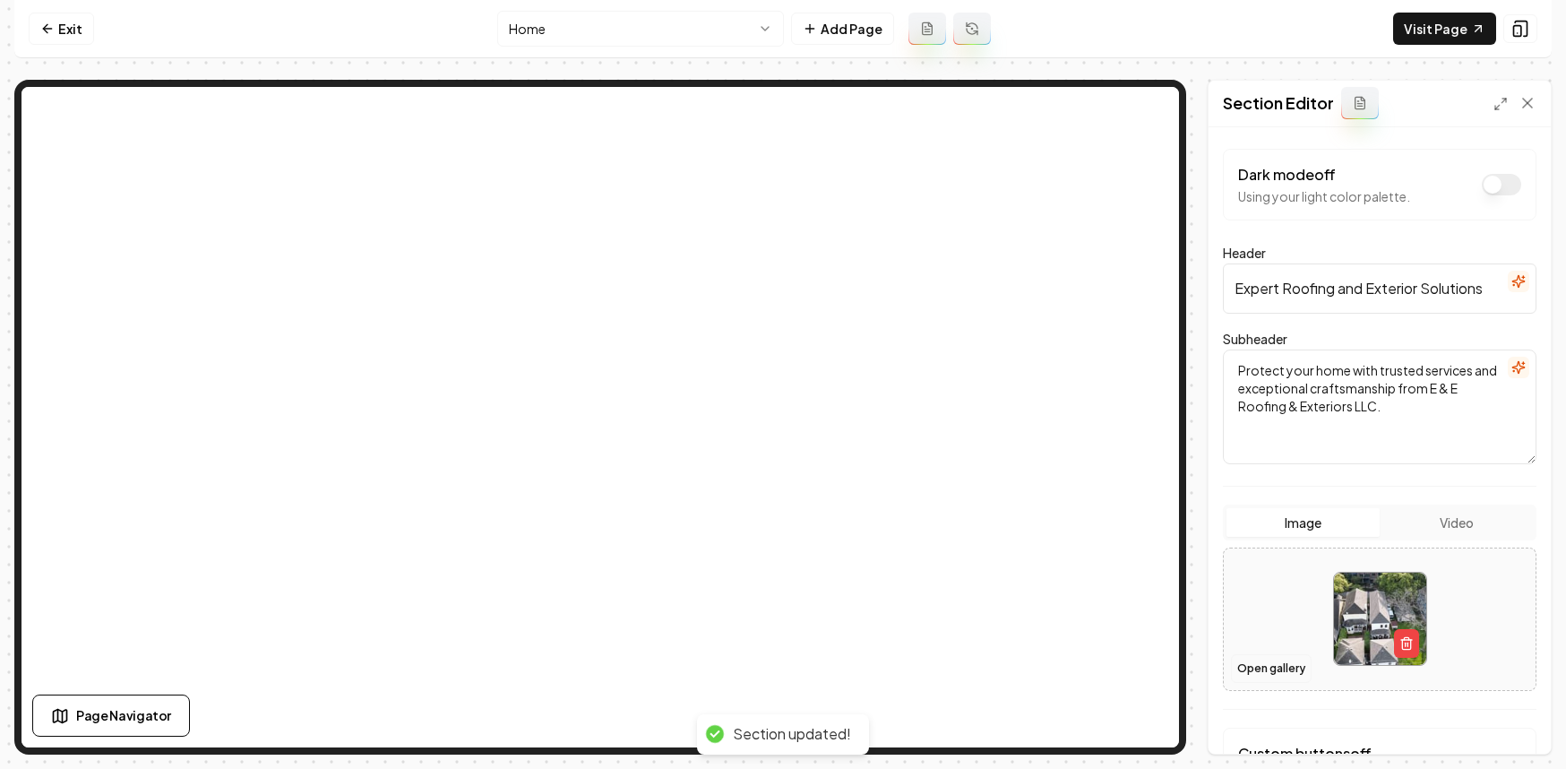
click at [1263, 673] on button "Open gallery" at bounding box center [1271, 668] width 81 height 29
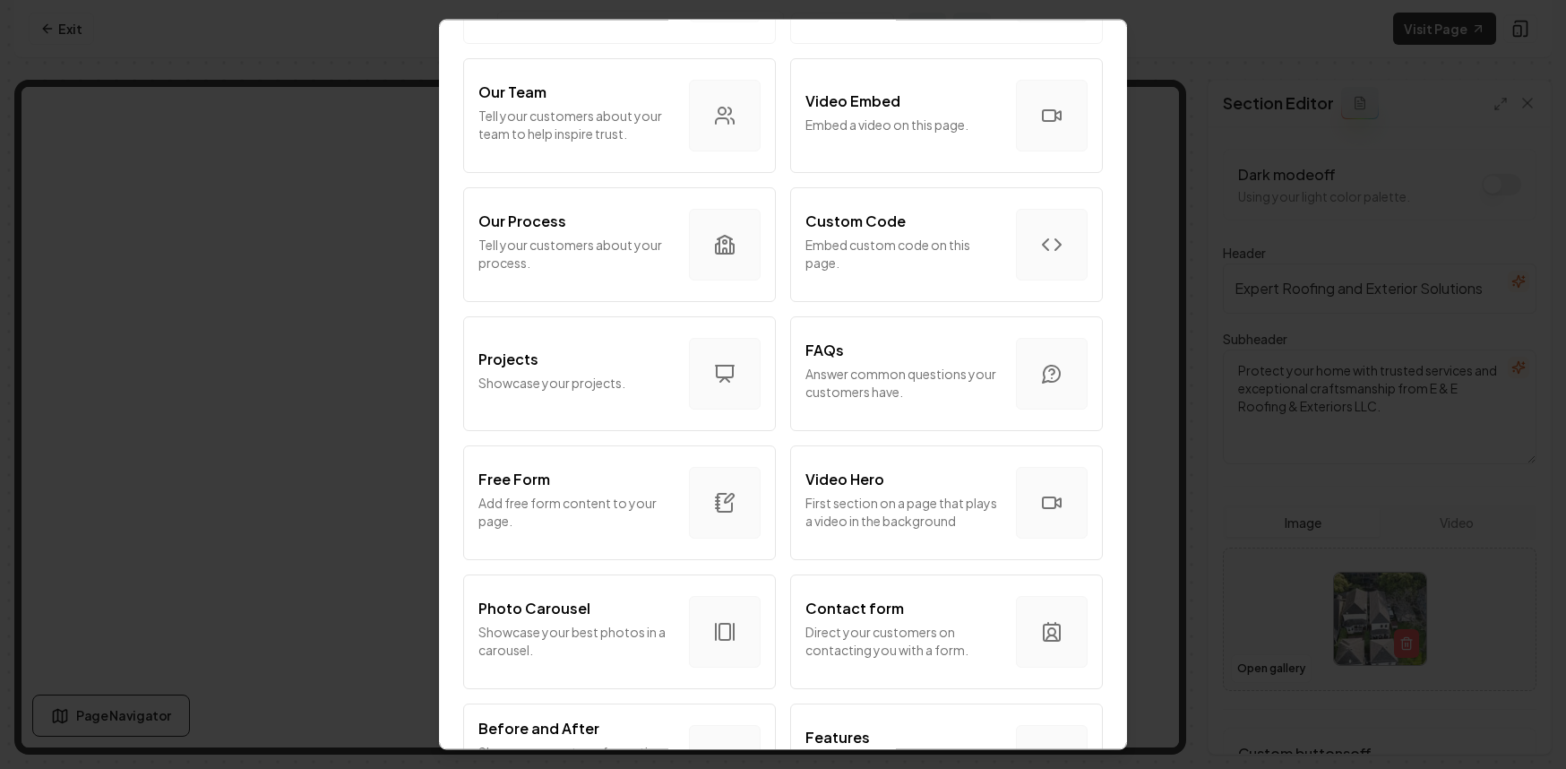
scroll to position [960, 0]
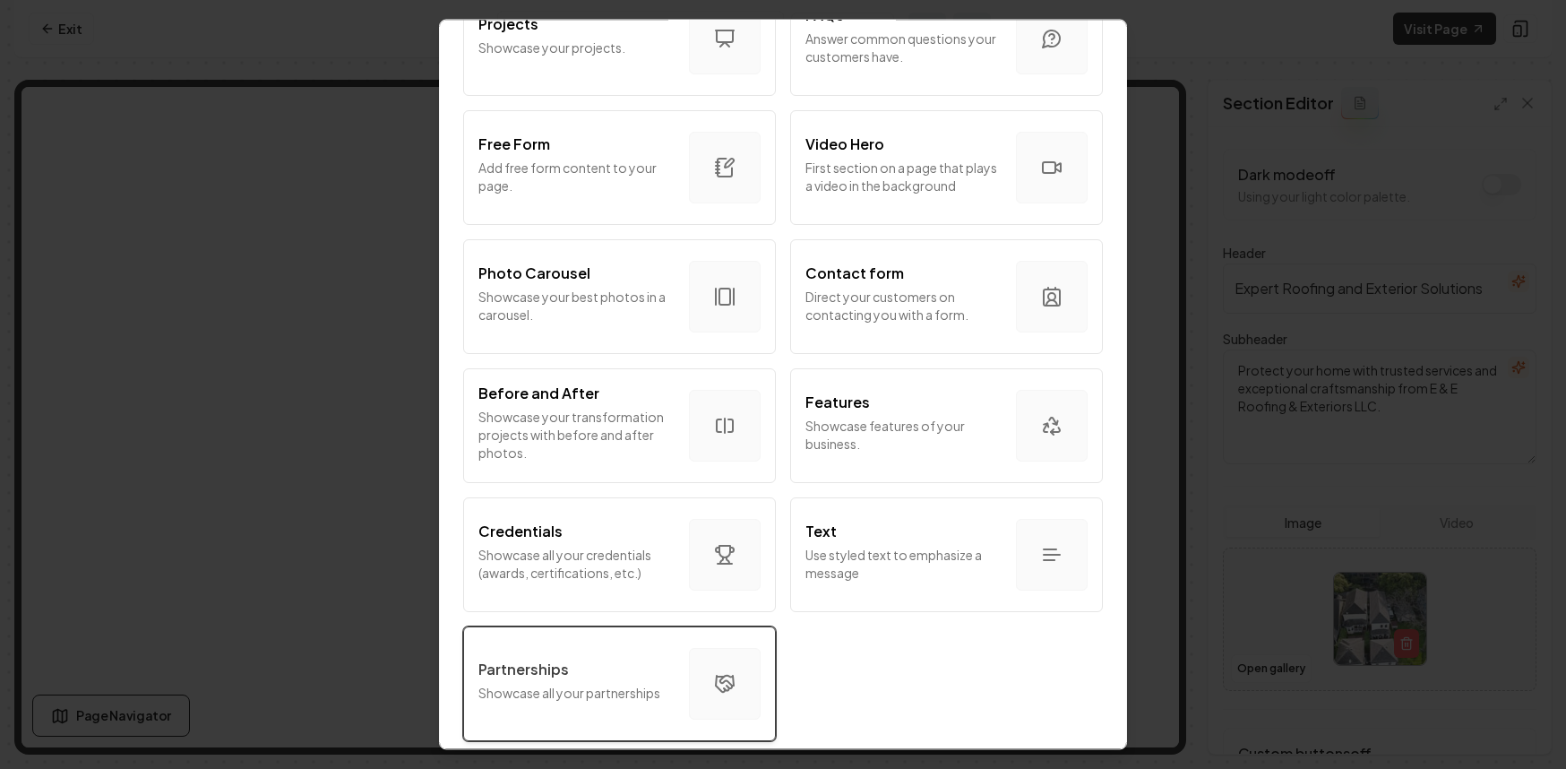
click at [634, 669] on div "Partnerships Showcase all your partnerships" at bounding box center [576, 684] width 196 height 50
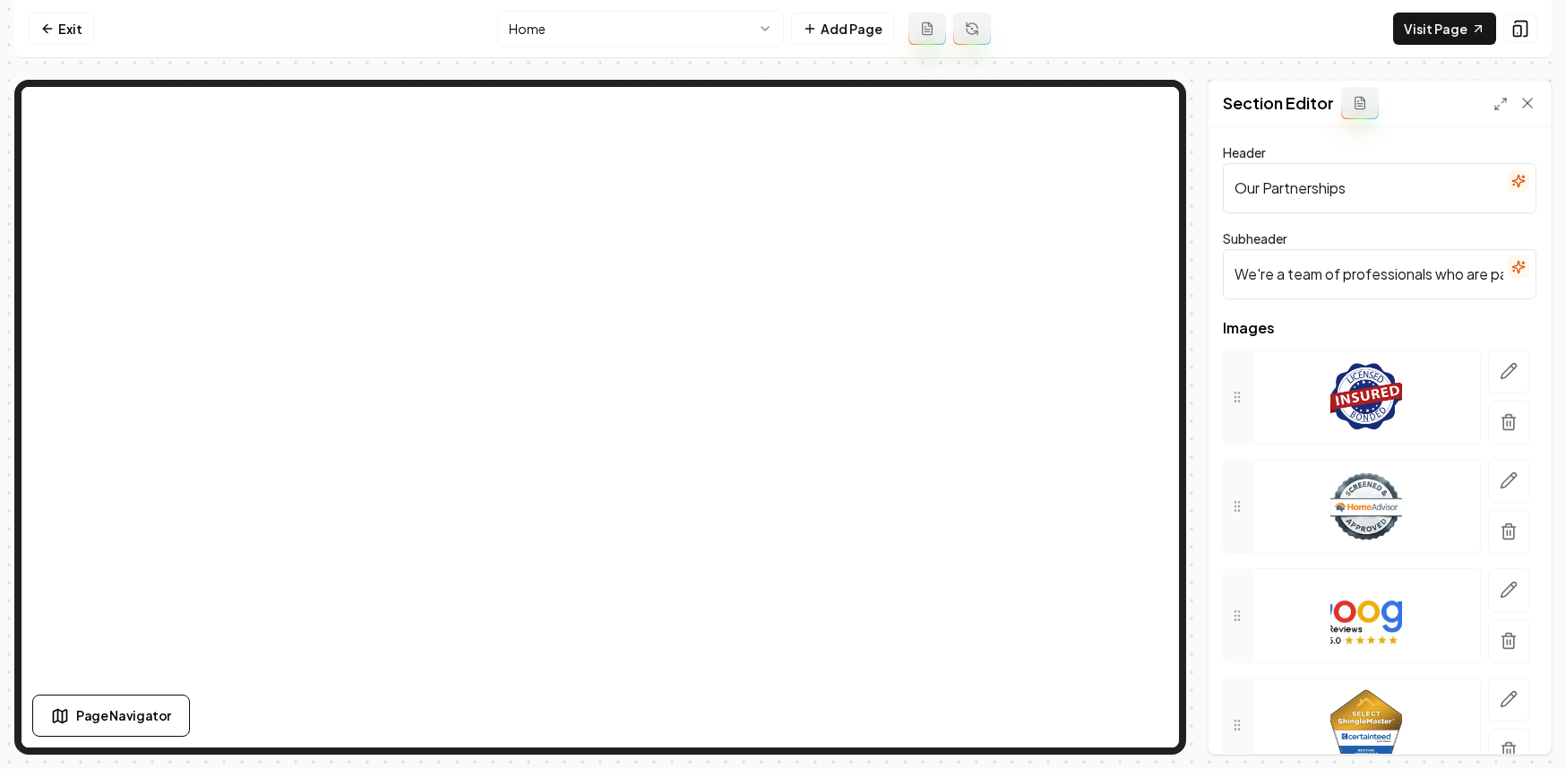
click at [1340, 271] on input "We're a team of professionals who are passionate about what we do." at bounding box center [1380, 274] width 314 height 50
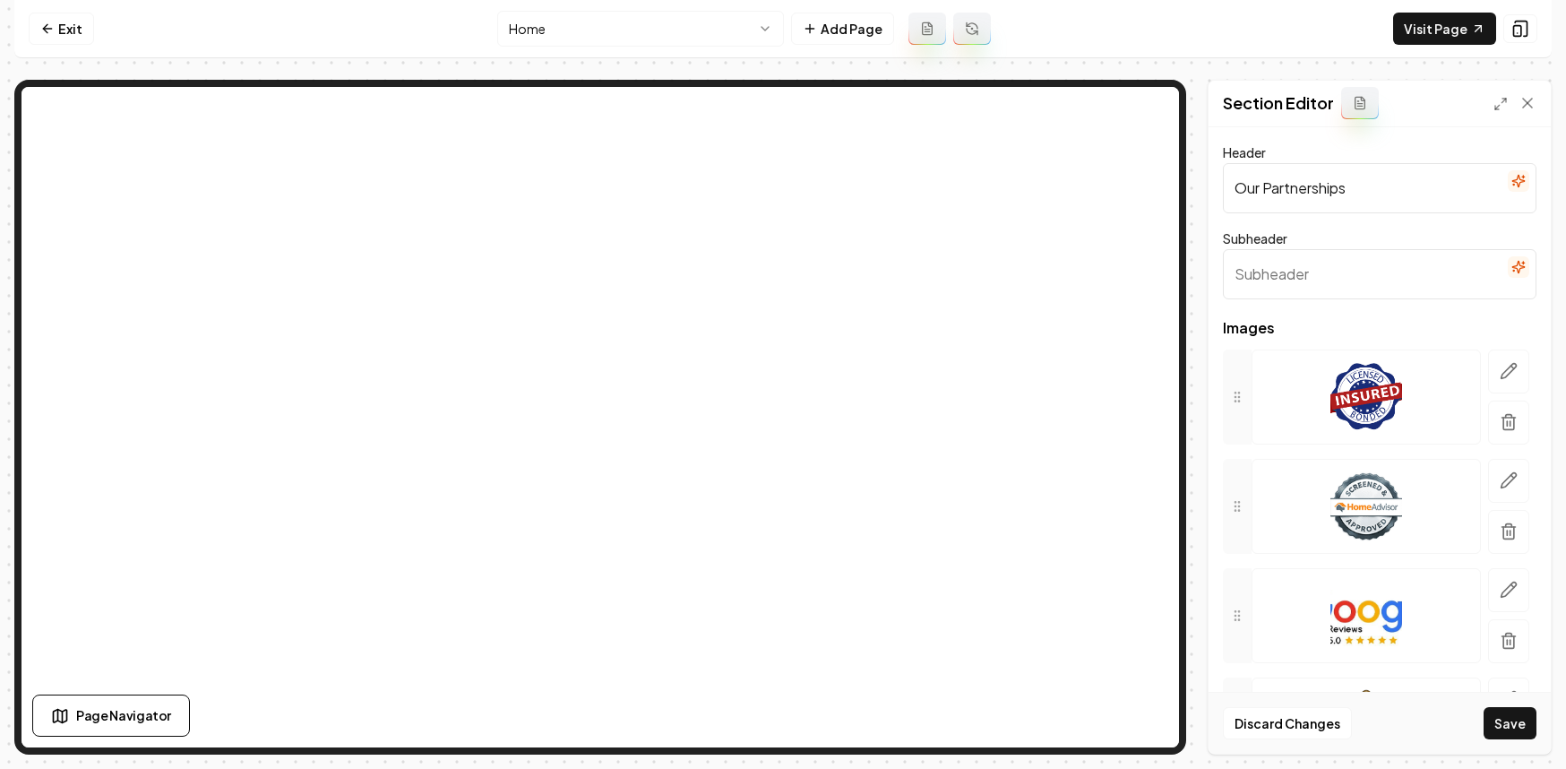
click at [1331, 185] on input "Our Partnerships" at bounding box center [1380, 188] width 314 height 50
type input "Brands We Service"
click at [1510, 725] on button "Save" at bounding box center [1510, 723] width 53 height 32
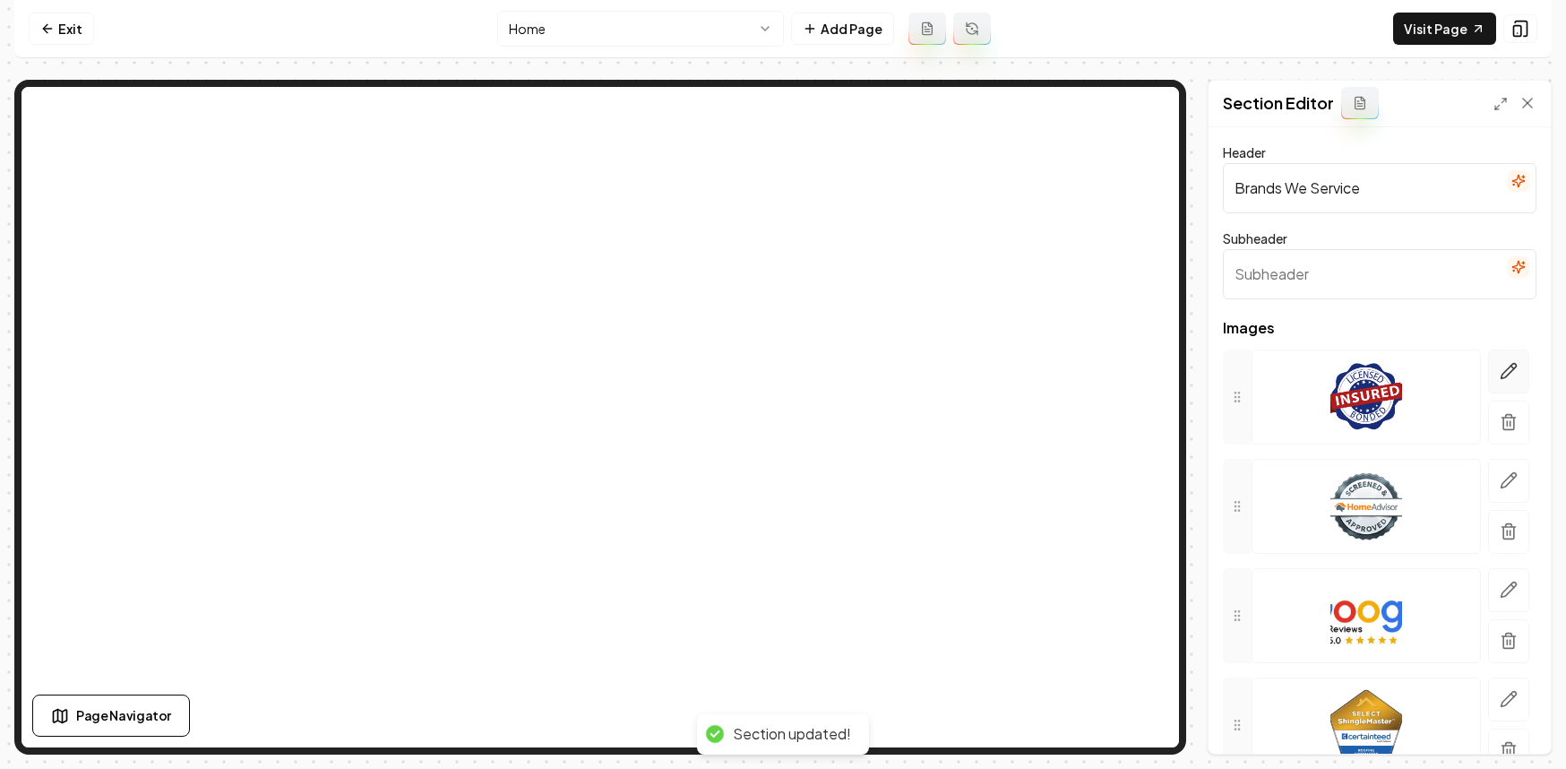
click at [1488, 371] on button "button" at bounding box center [1508, 371] width 41 height 44
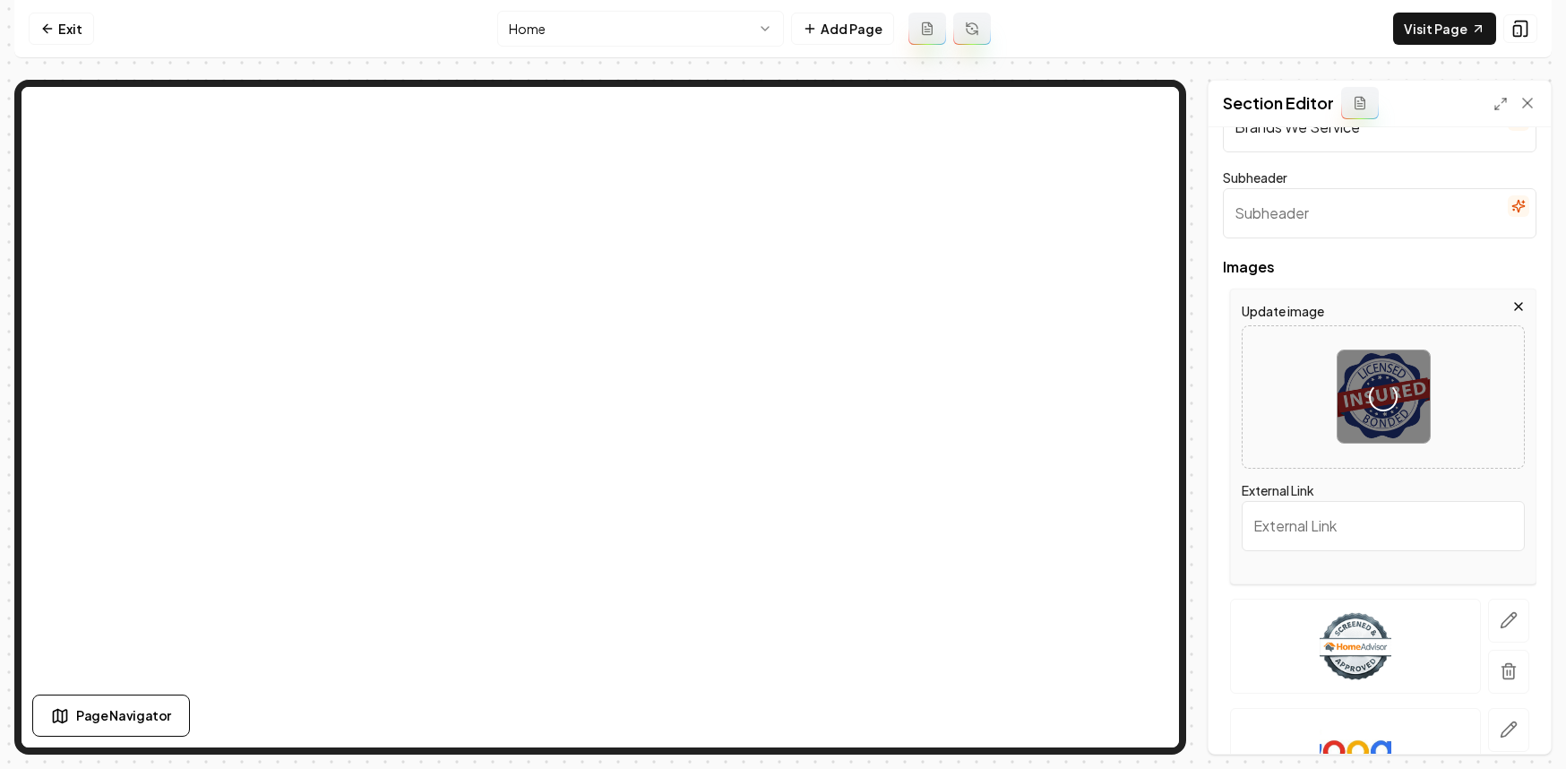
scroll to position [168, 0]
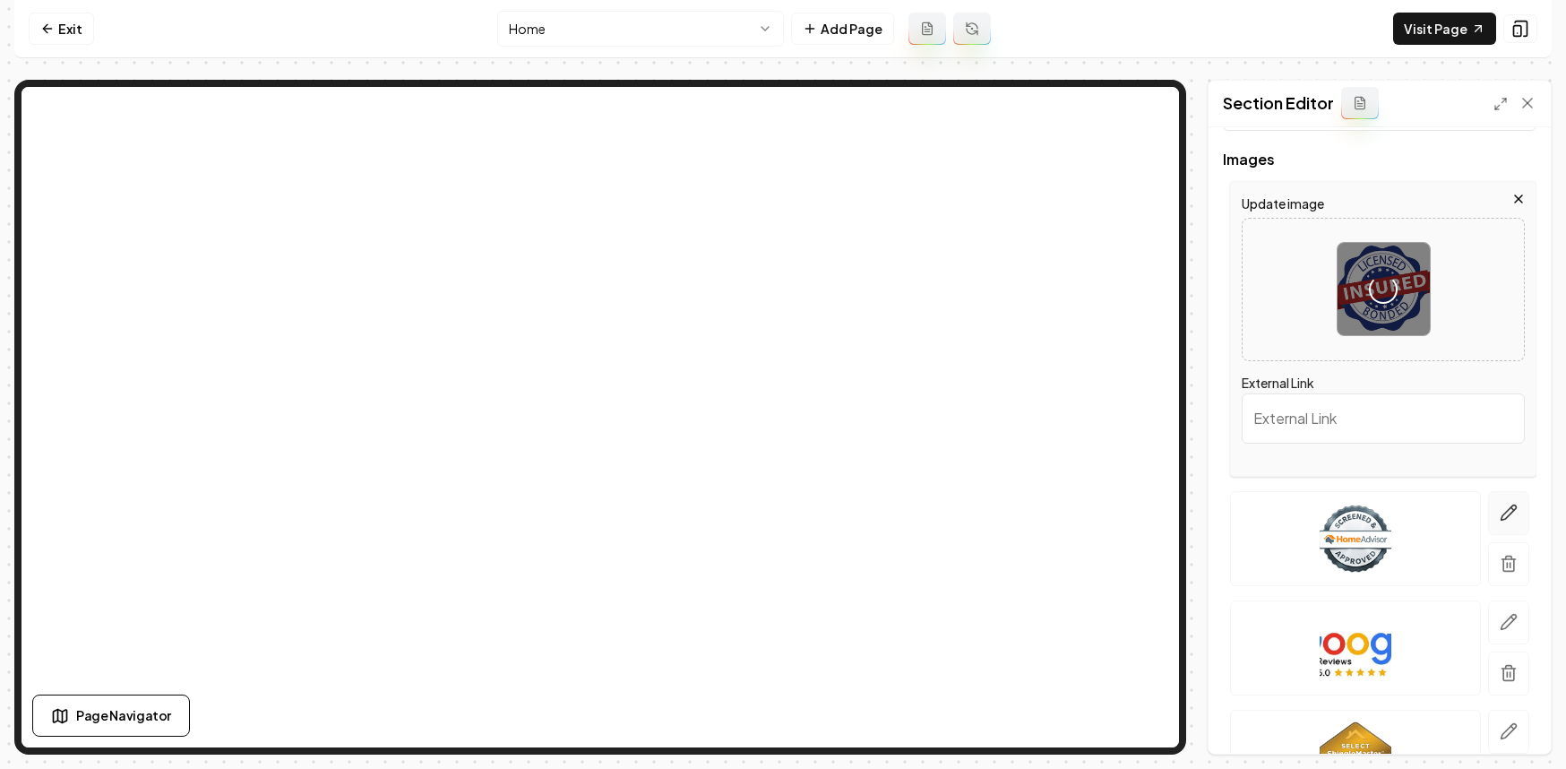
click at [1510, 514] on button "button" at bounding box center [1508, 513] width 41 height 44
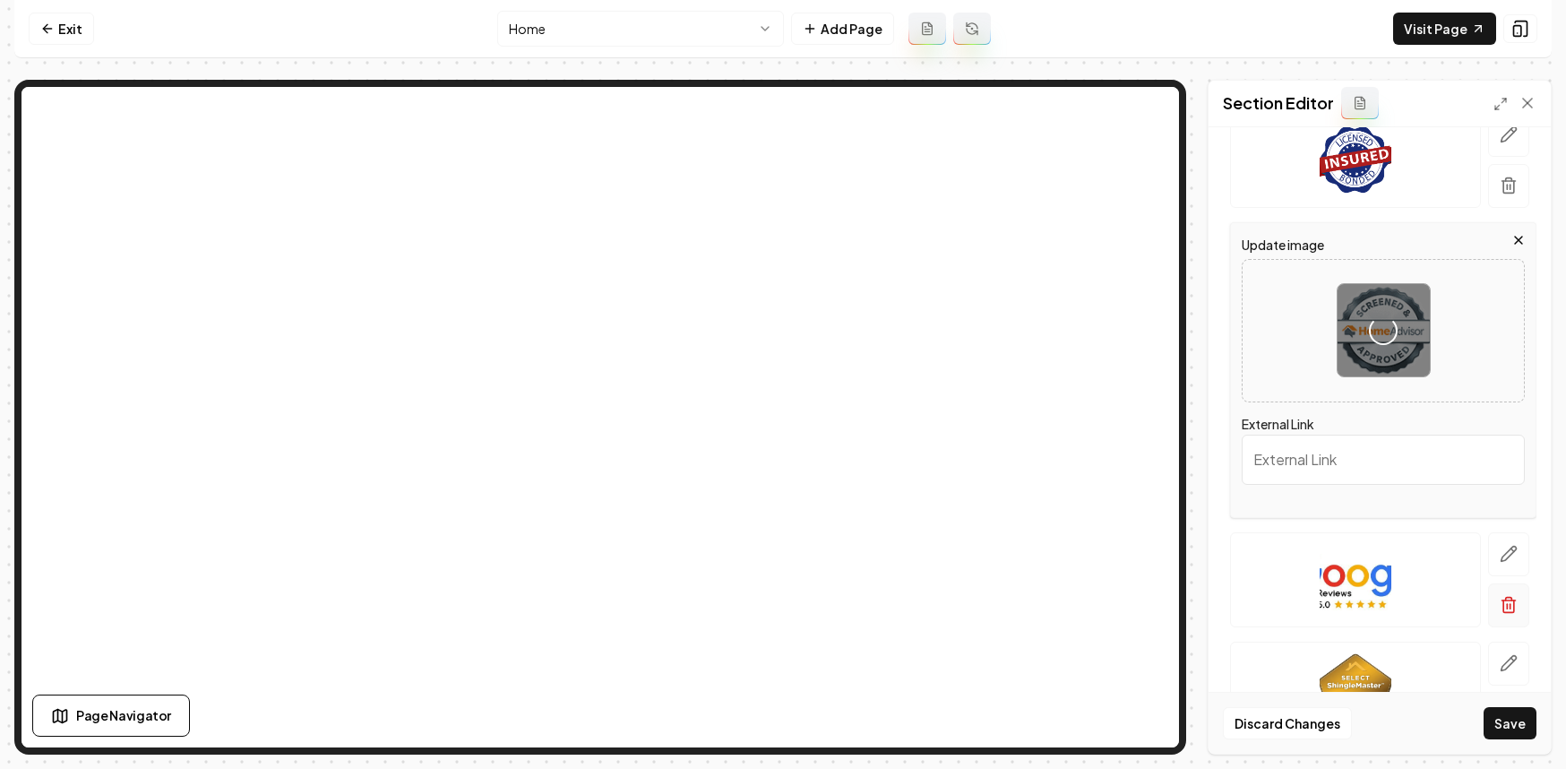
scroll to position [349, 0]
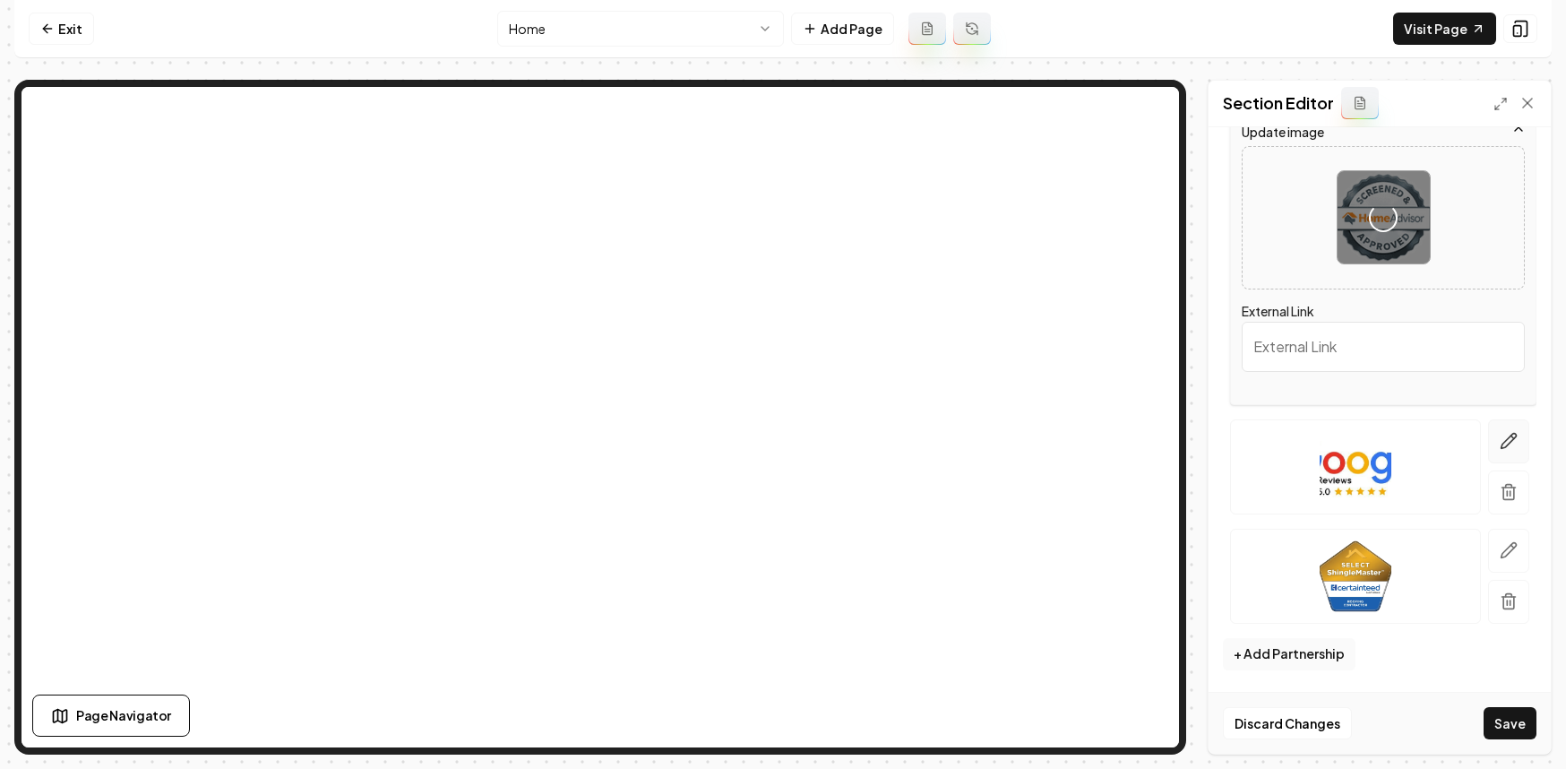
click at [1500, 443] on icon "button" at bounding box center [1509, 441] width 18 height 18
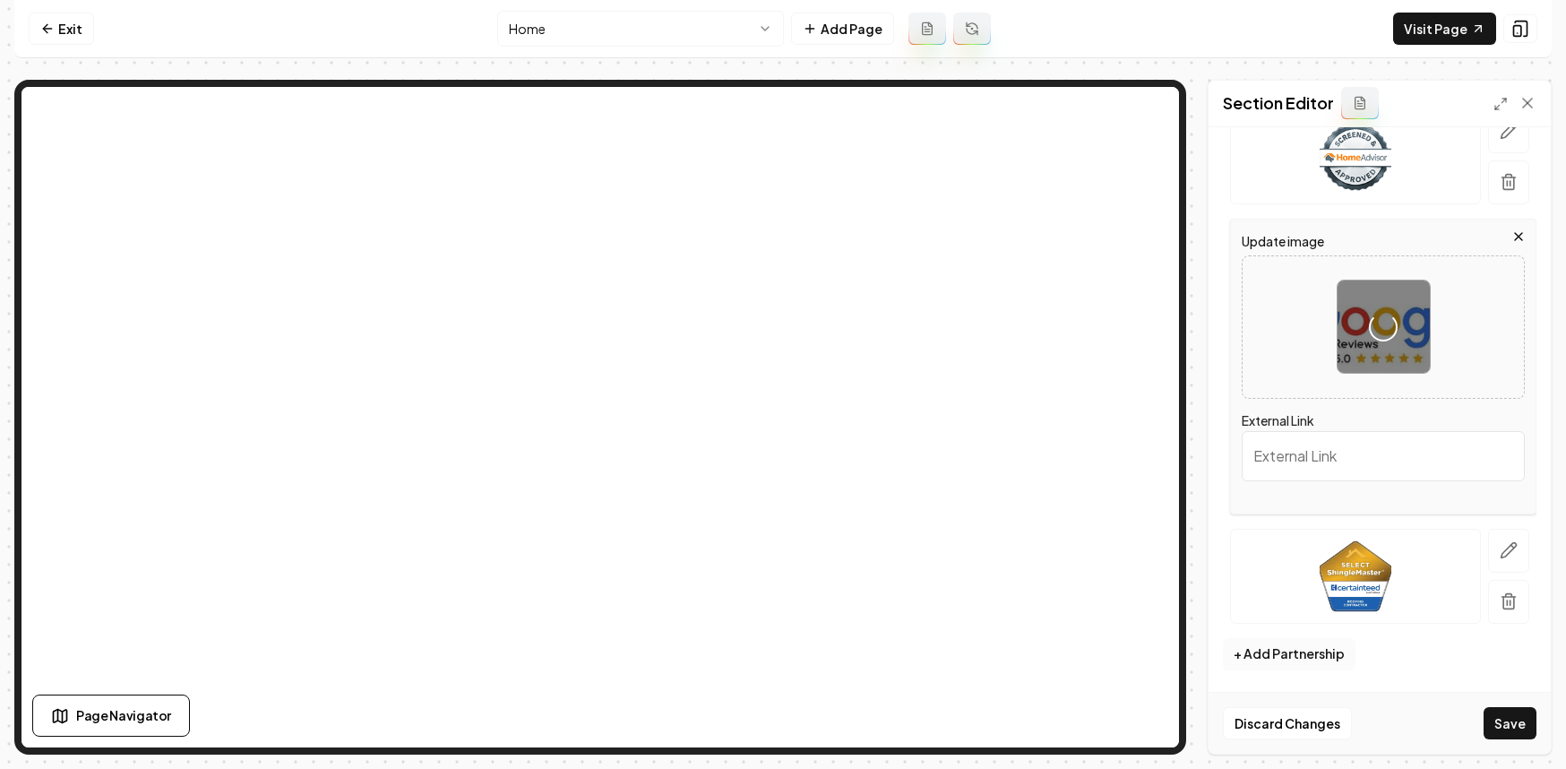
click at [1289, 654] on button "+ Add Partnership" at bounding box center [1289, 654] width 133 height 32
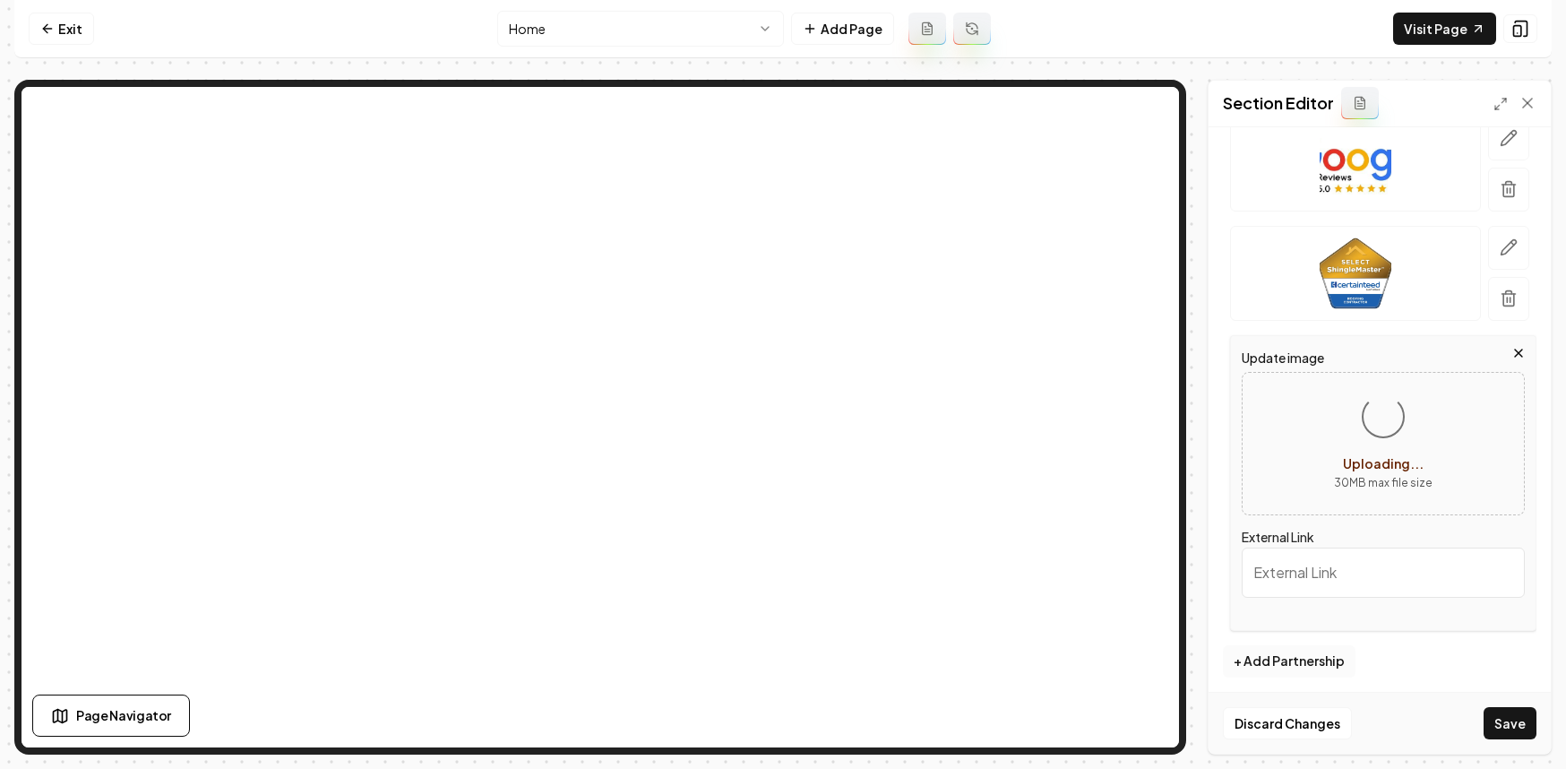
scroll to position [459, 0]
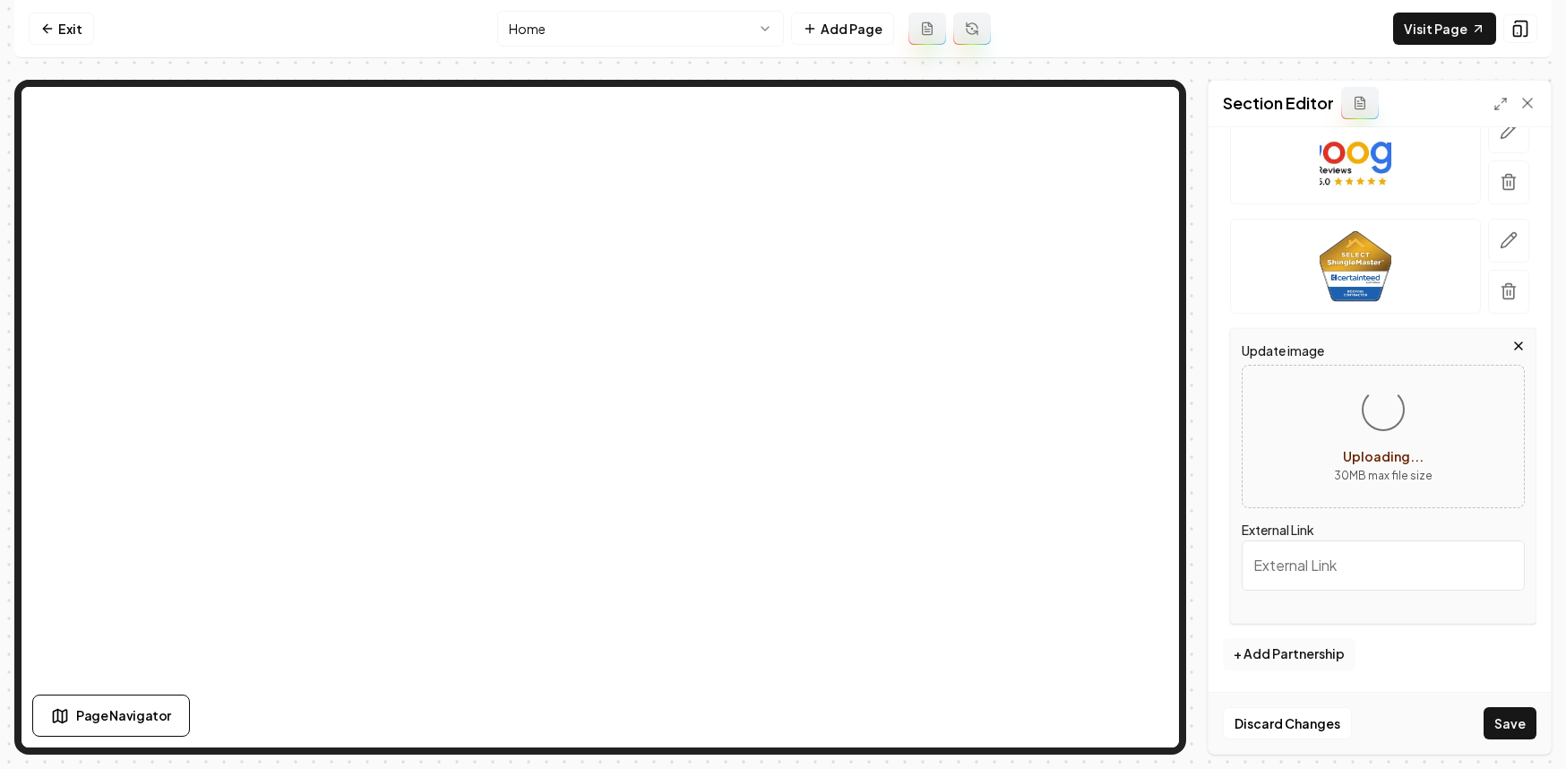
click at [1291, 655] on button "+ Add Partnership" at bounding box center [1289, 654] width 133 height 32
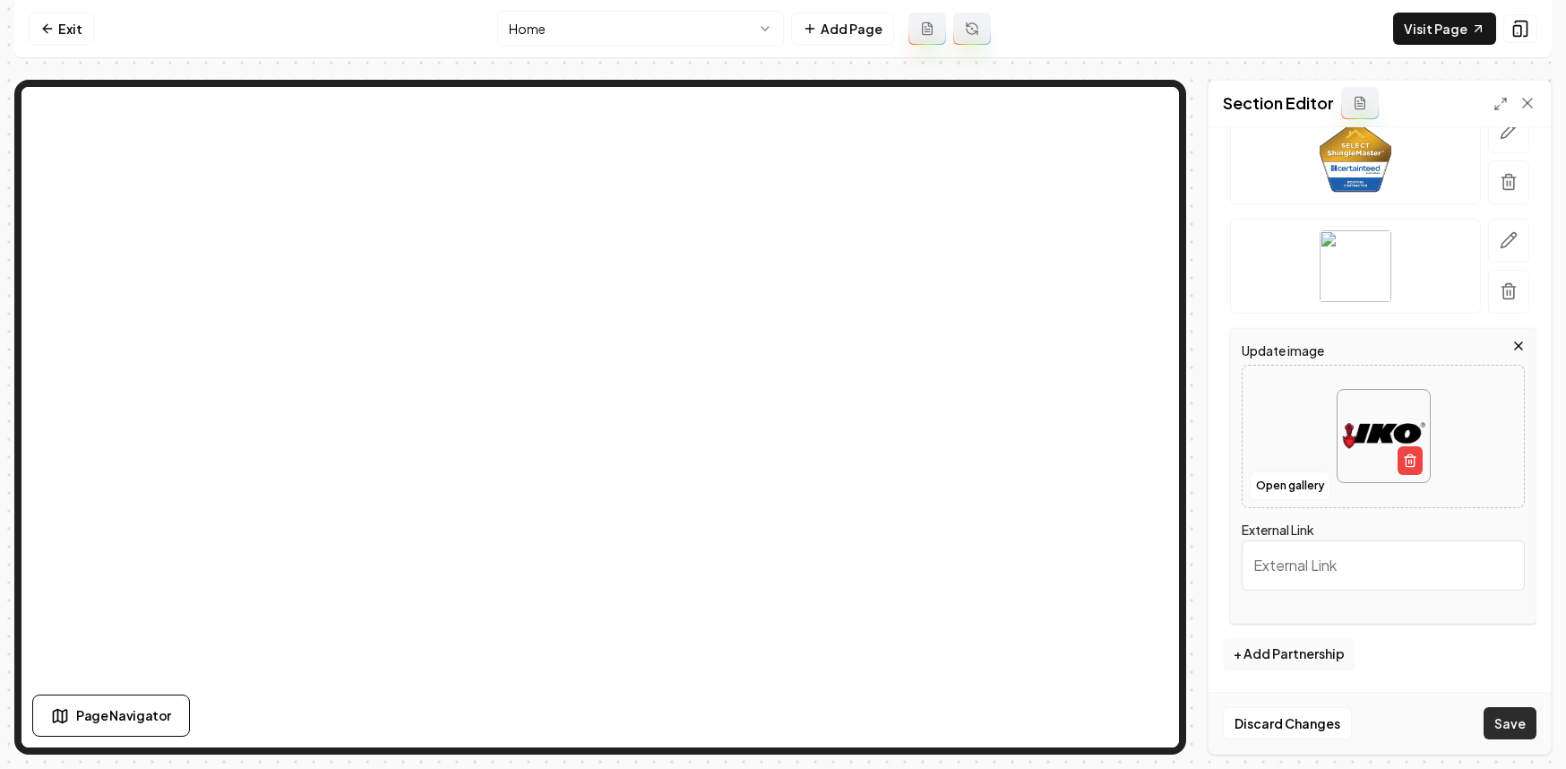
click at [1513, 730] on button "Save" at bounding box center [1510, 723] width 53 height 32
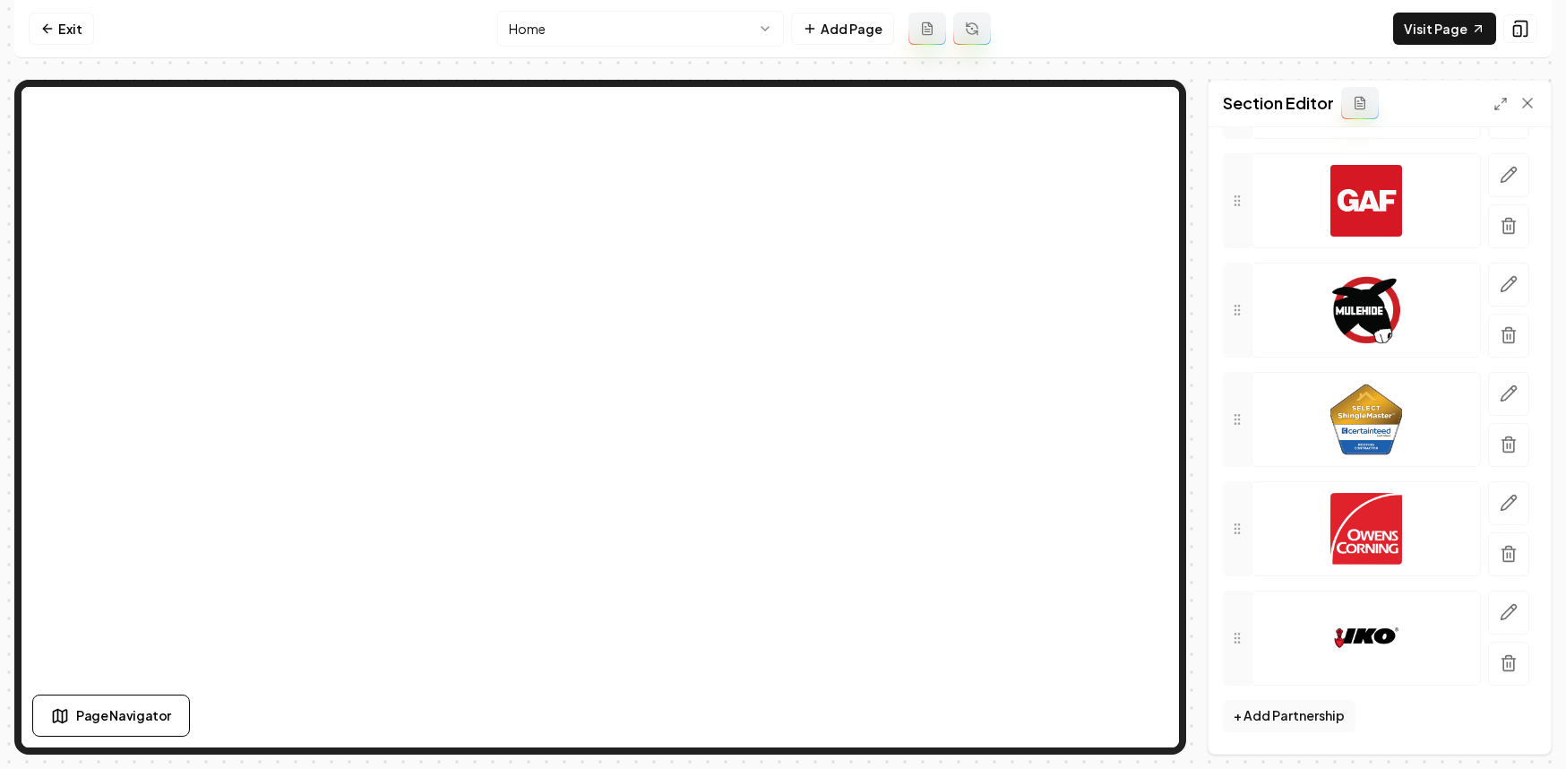
scroll to position [0, 0]
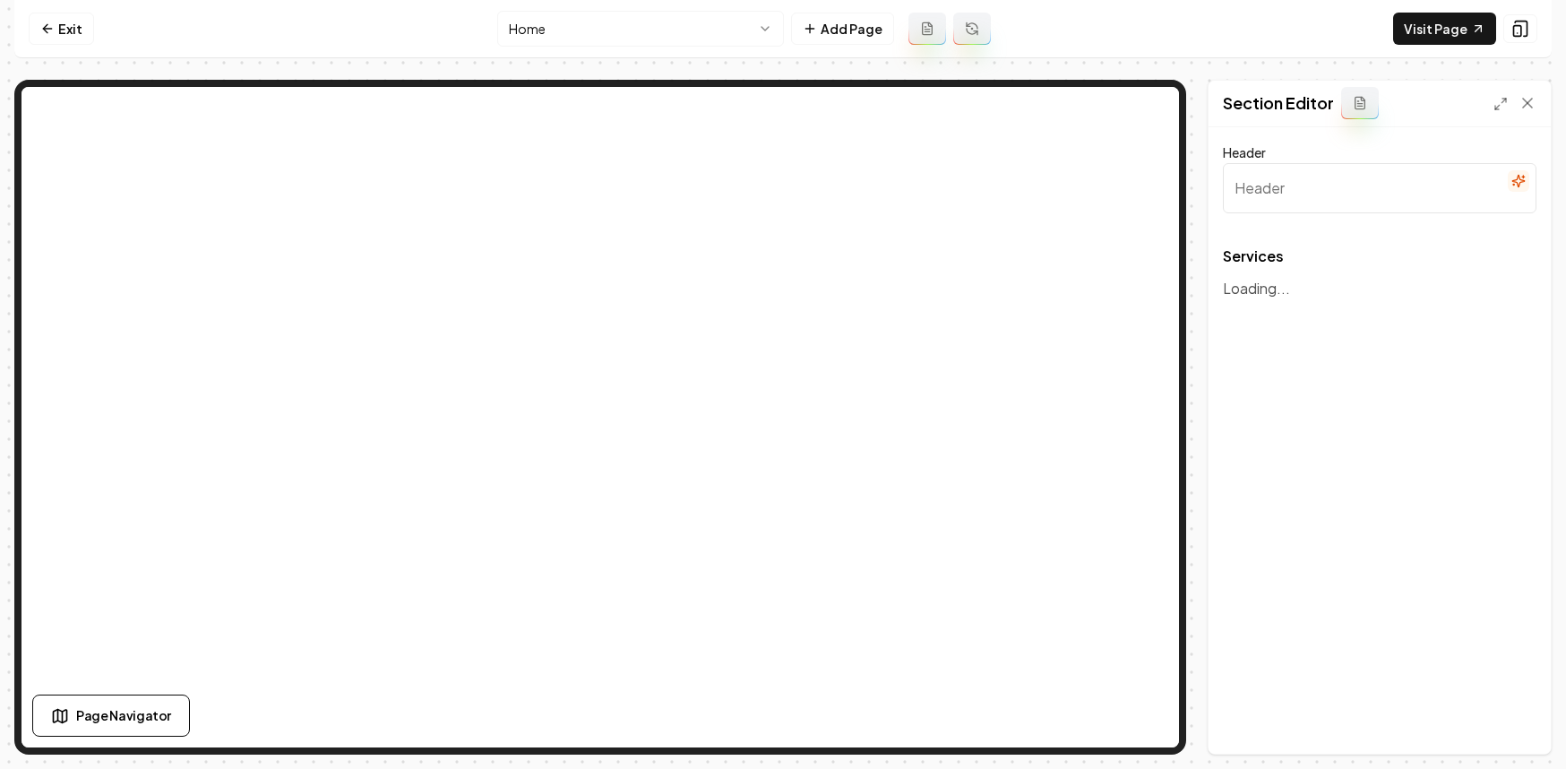
type input "Quality Roofing and Exterior Services"
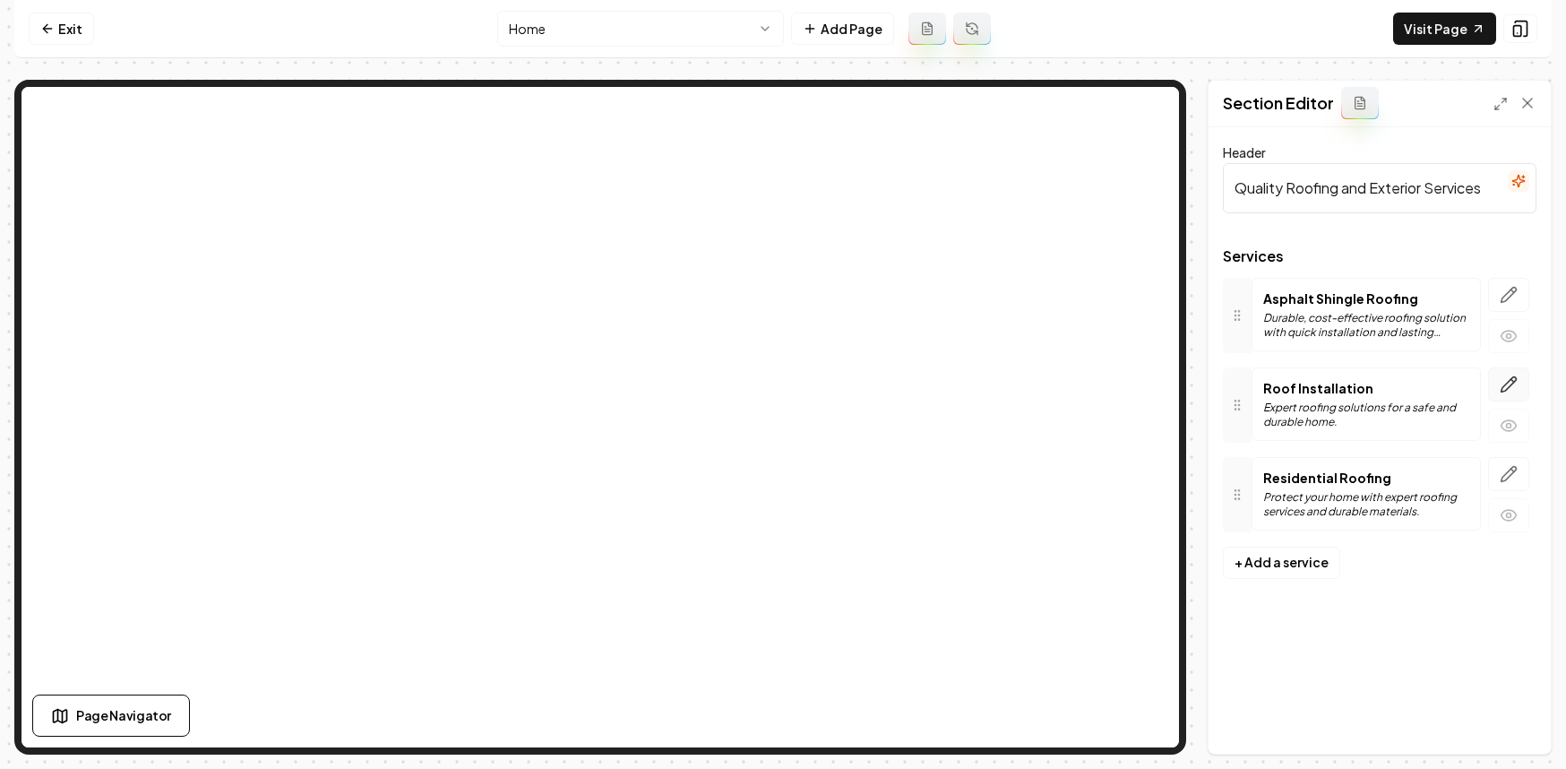
click at [1506, 389] on icon "button" at bounding box center [1509, 384] width 15 height 15
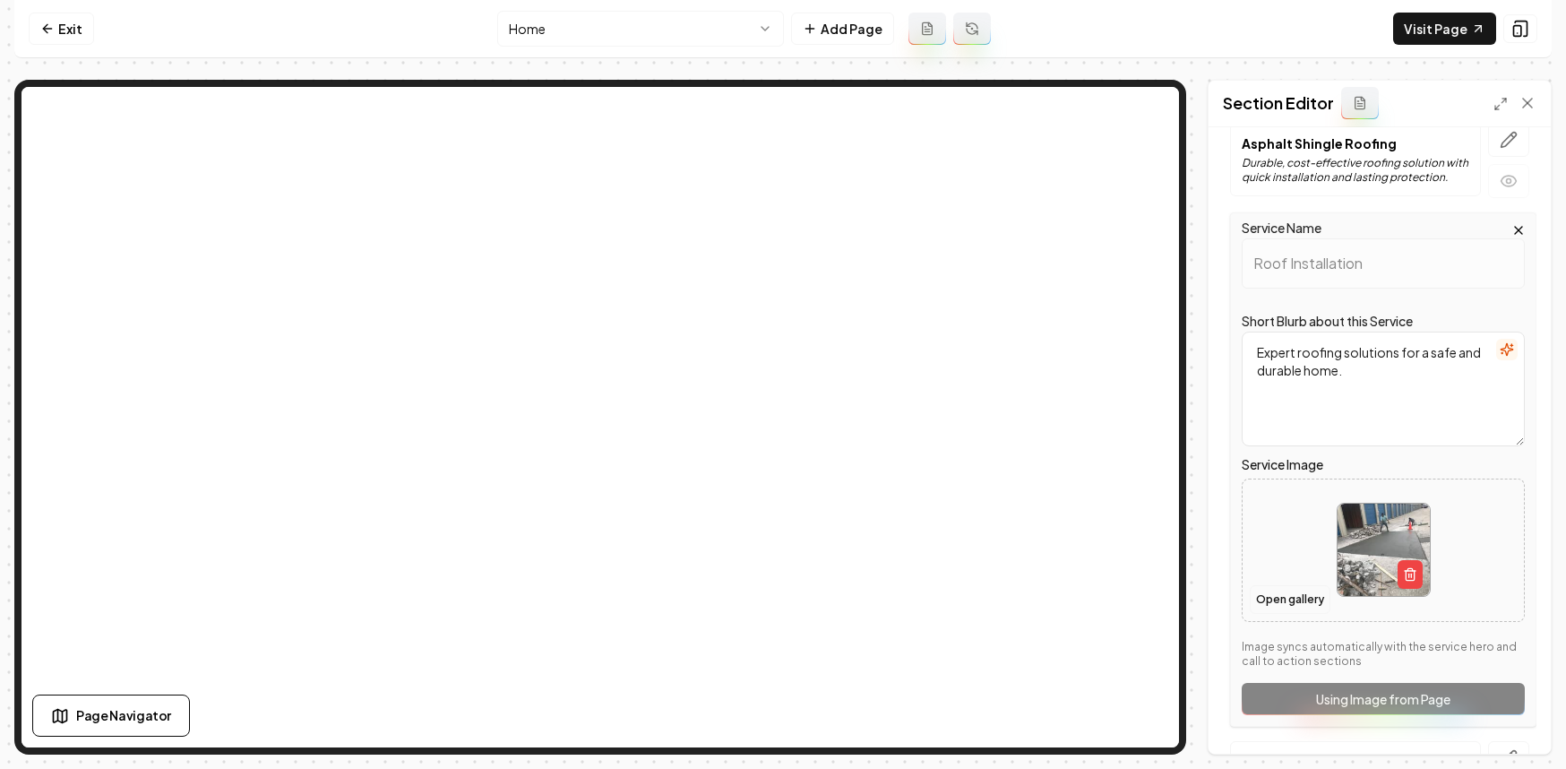
scroll to position [160, 0]
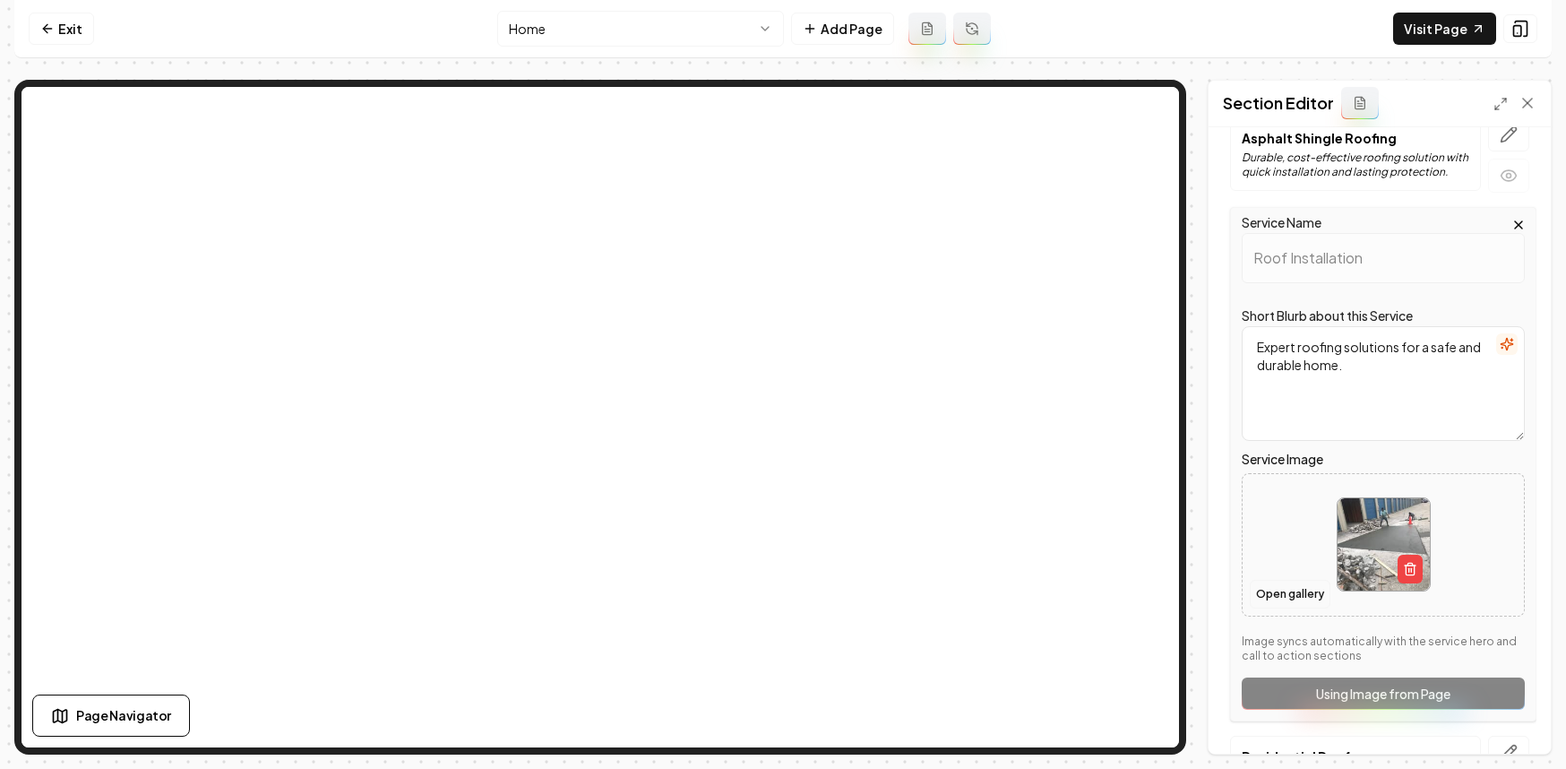
click at [1299, 586] on button "Open gallery" at bounding box center [1290, 594] width 81 height 29
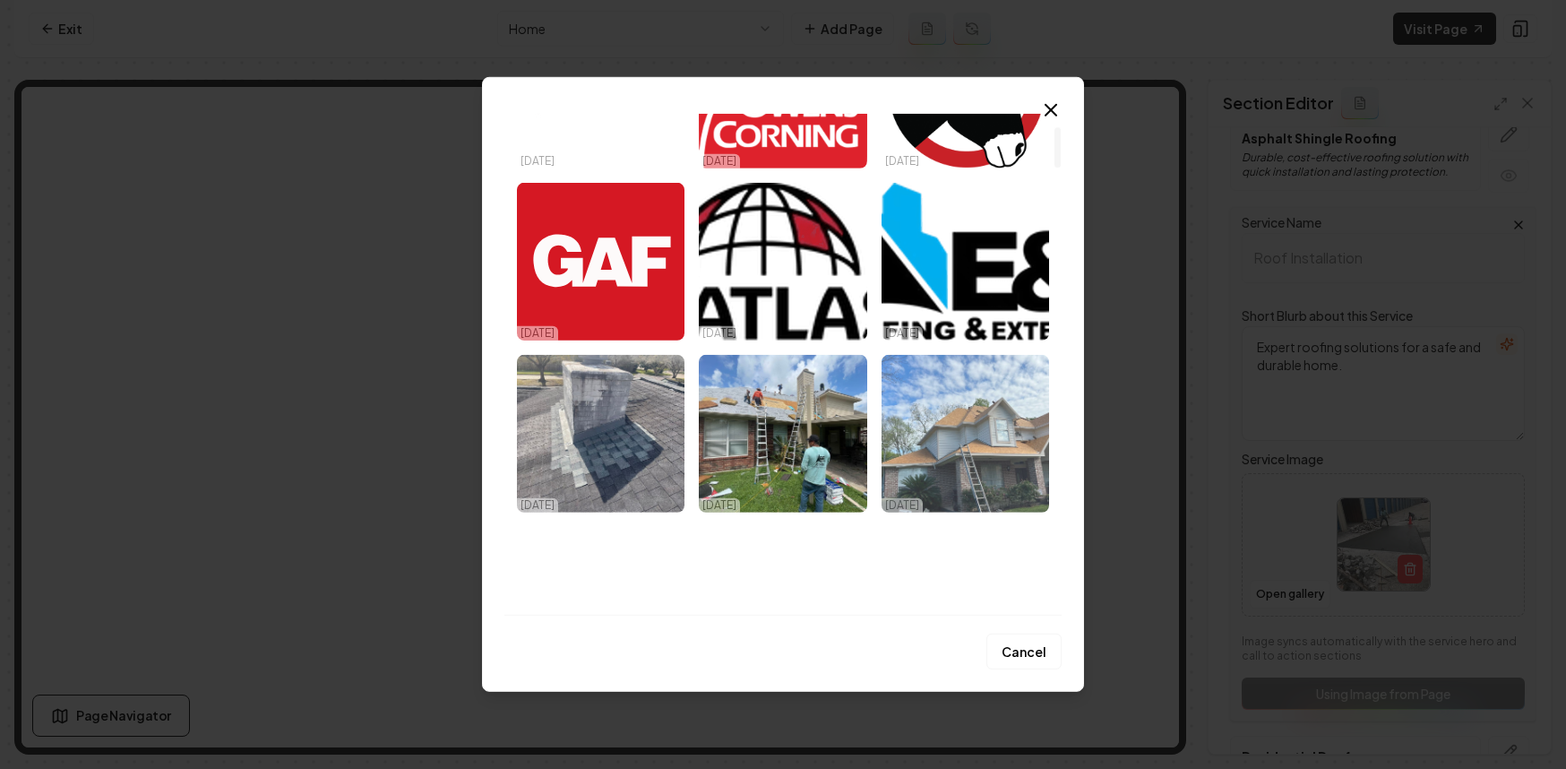
click at [963, 454] on img "Select image image_68dc74885c7cd75eb8ef9703.jpeg" at bounding box center [966, 434] width 168 height 158
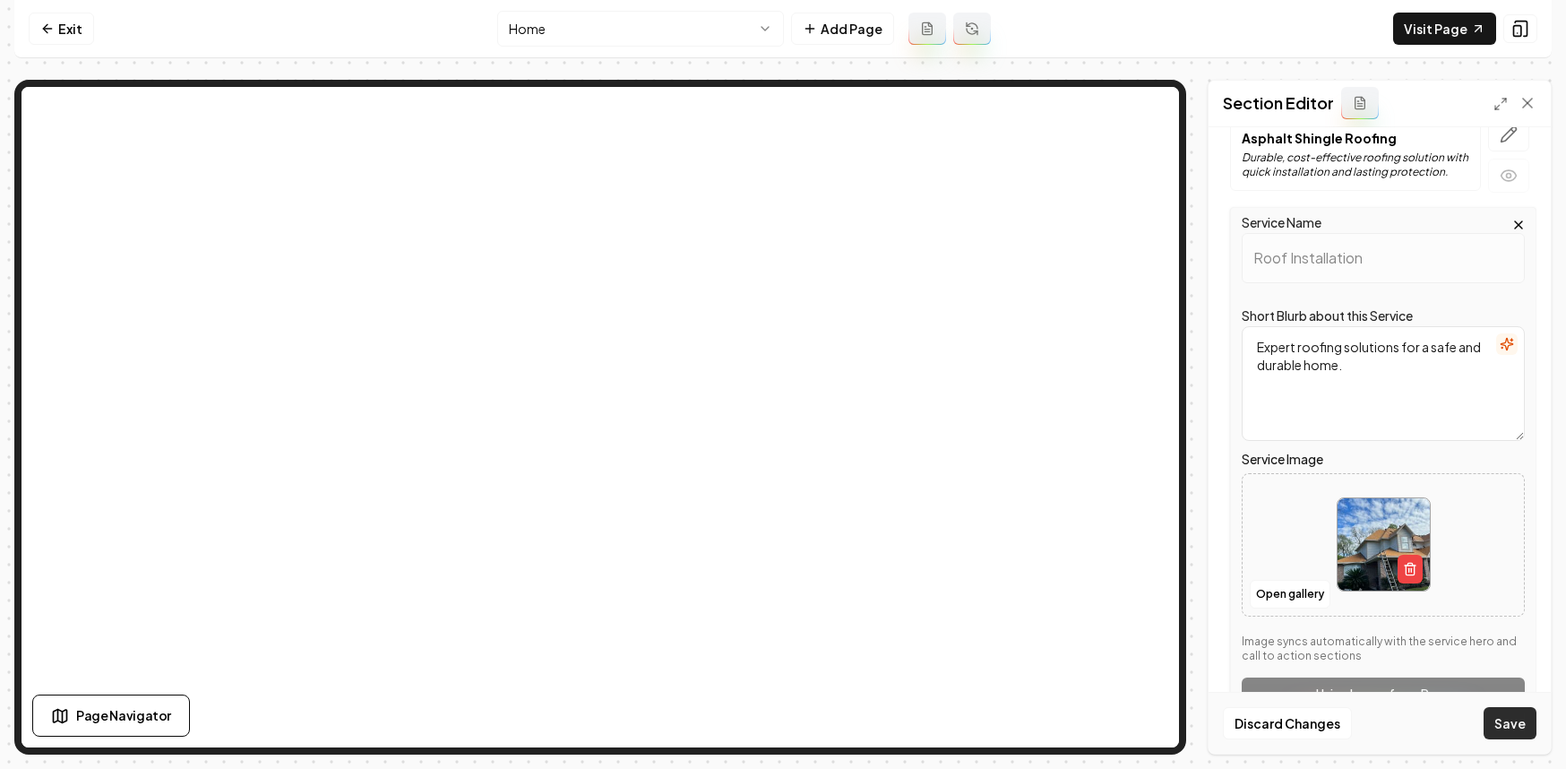
click at [1510, 718] on button "Save" at bounding box center [1510, 723] width 53 height 32
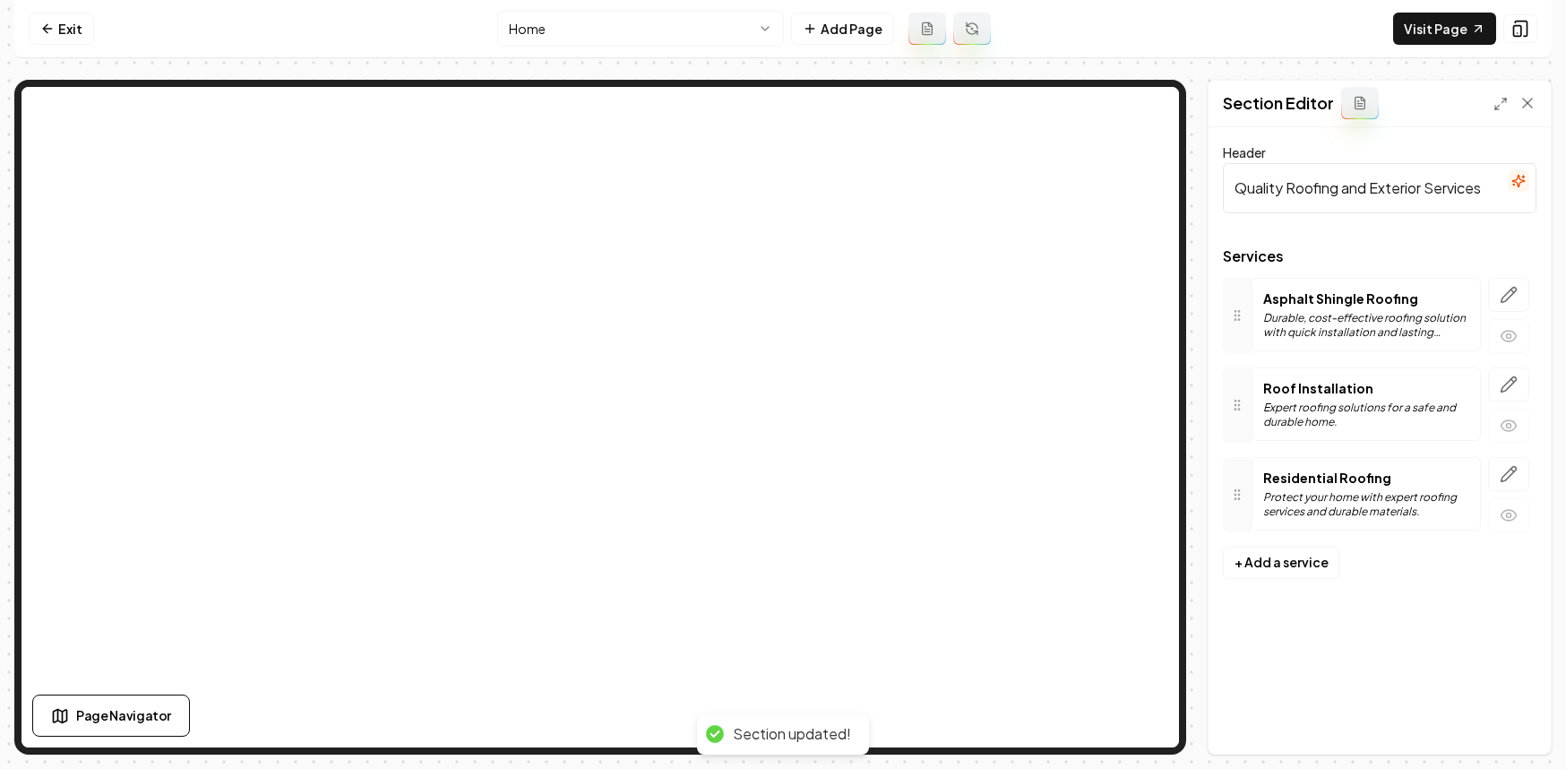
scroll to position [0, 0]
click at [1514, 294] on icon "button" at bounding box center [1509, 295] width 18 height 18
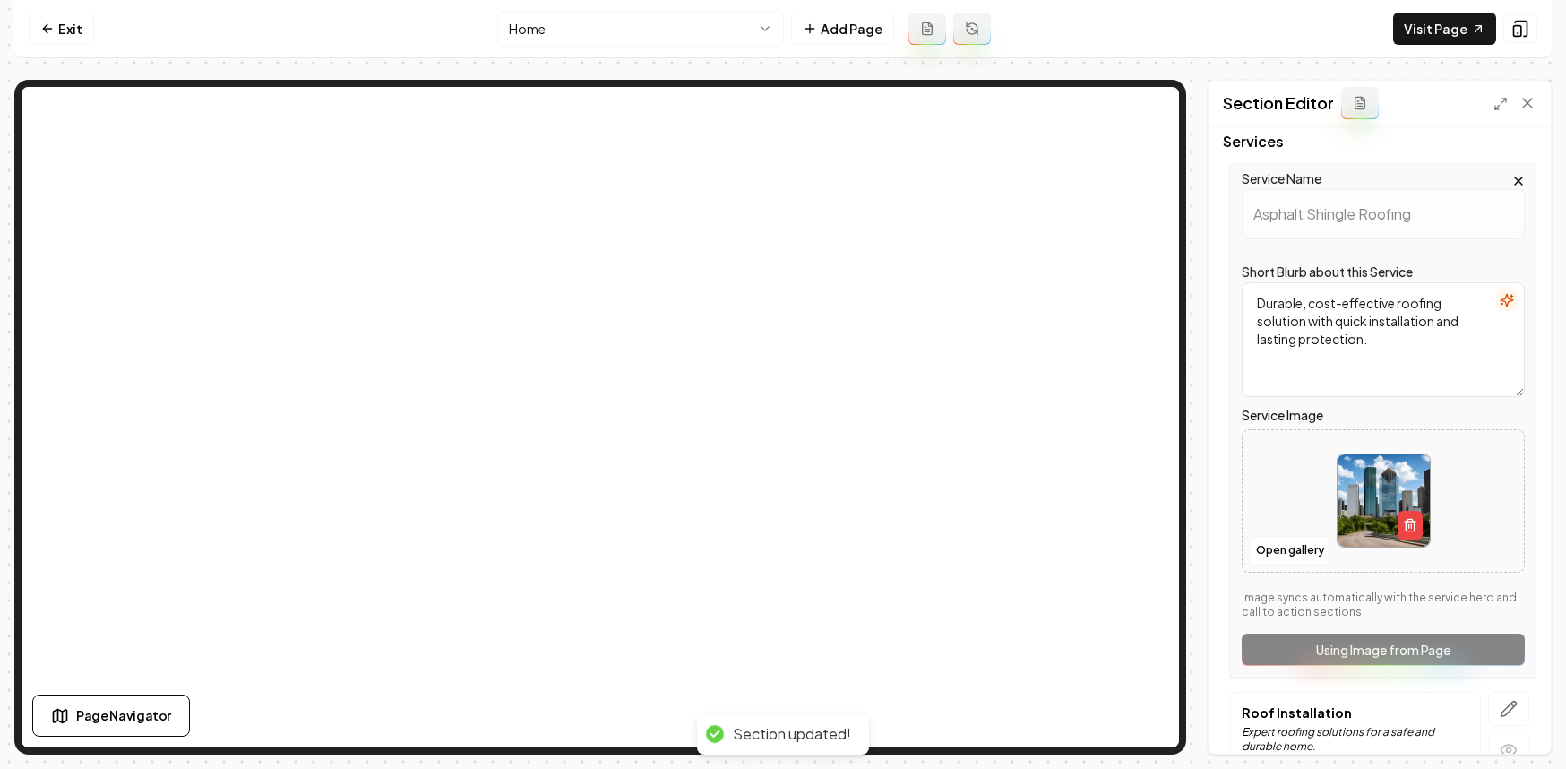
scroll to position [300, 0]
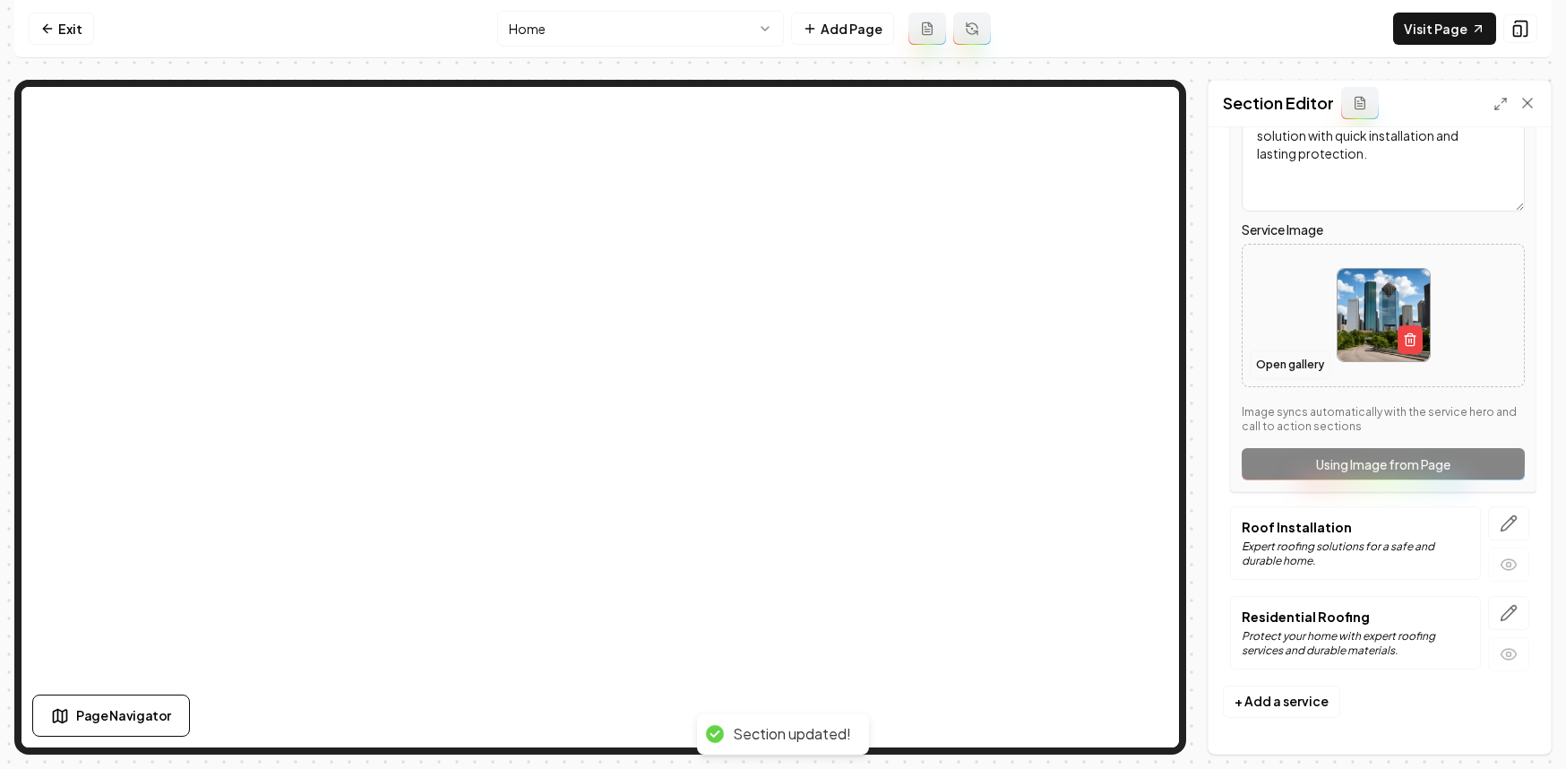
click at [1305, 364] on button "Open gallery" at bounding box center [1290, 364] width 81 height 29
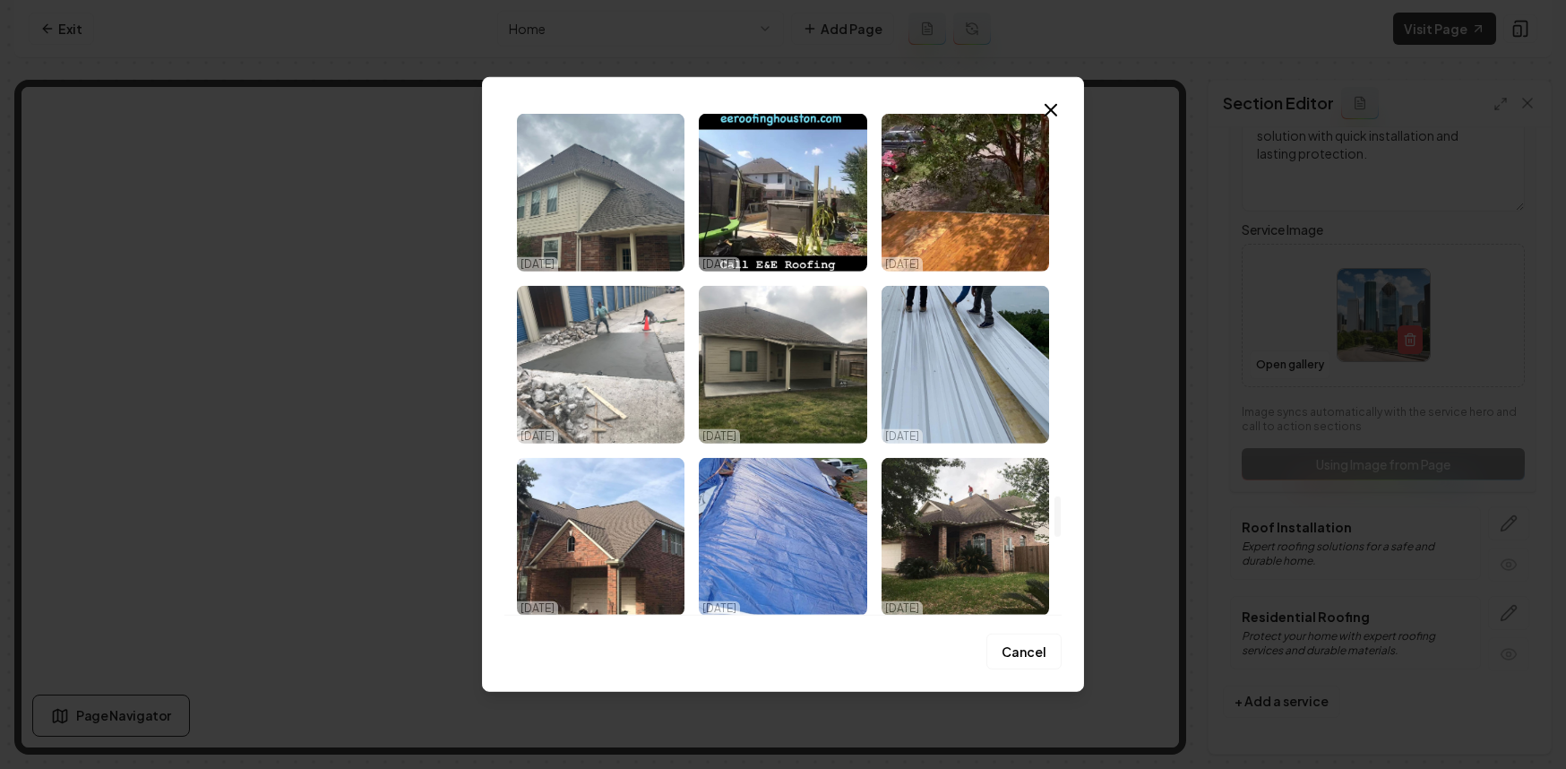
scroll to position [4941, 0]
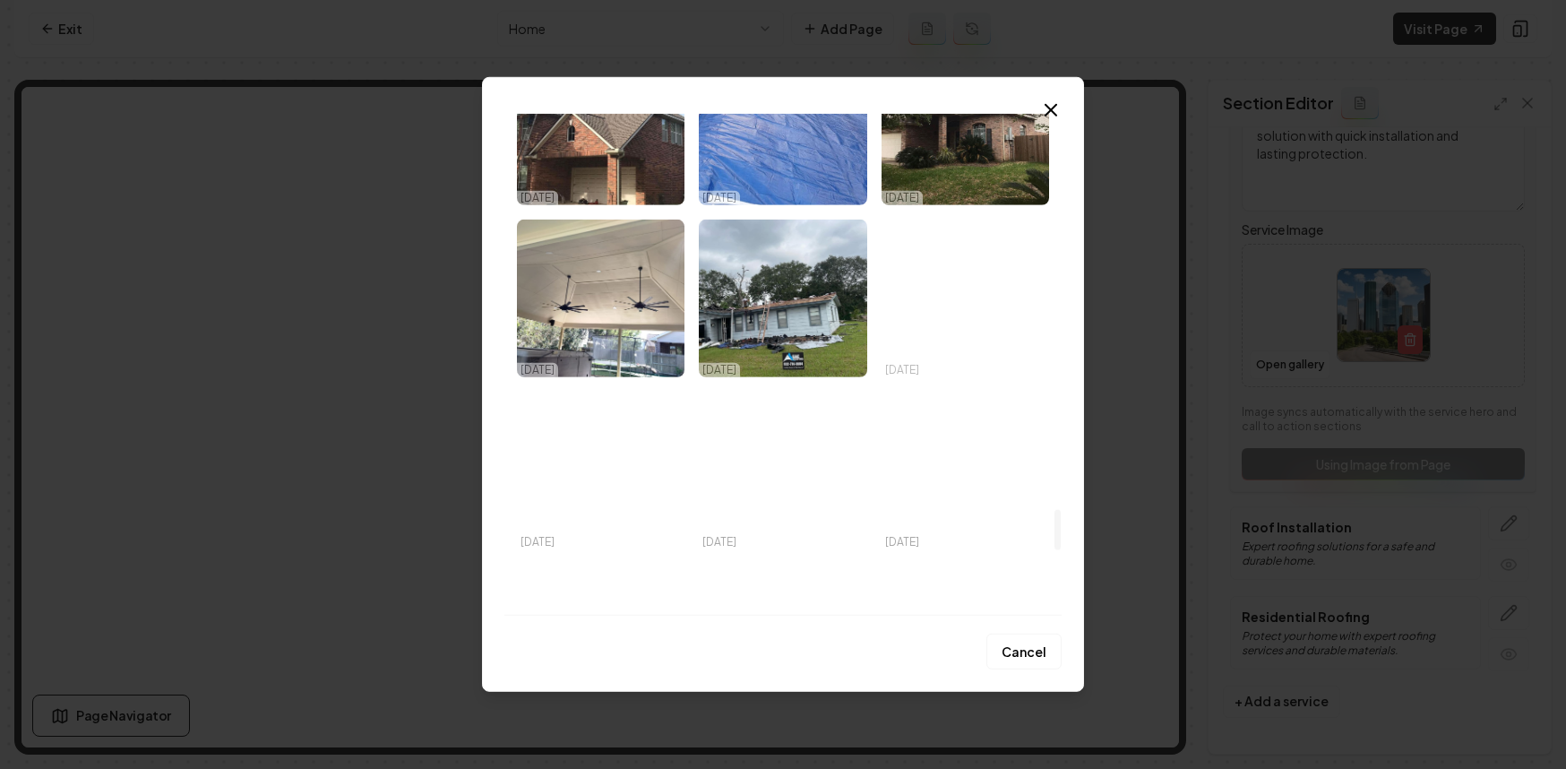
click at [965, 292] on img "Select image image_68dc74815c7cd75eb8ef6c74.jpeg" at bounding box center [966, 299] width 168 height 158
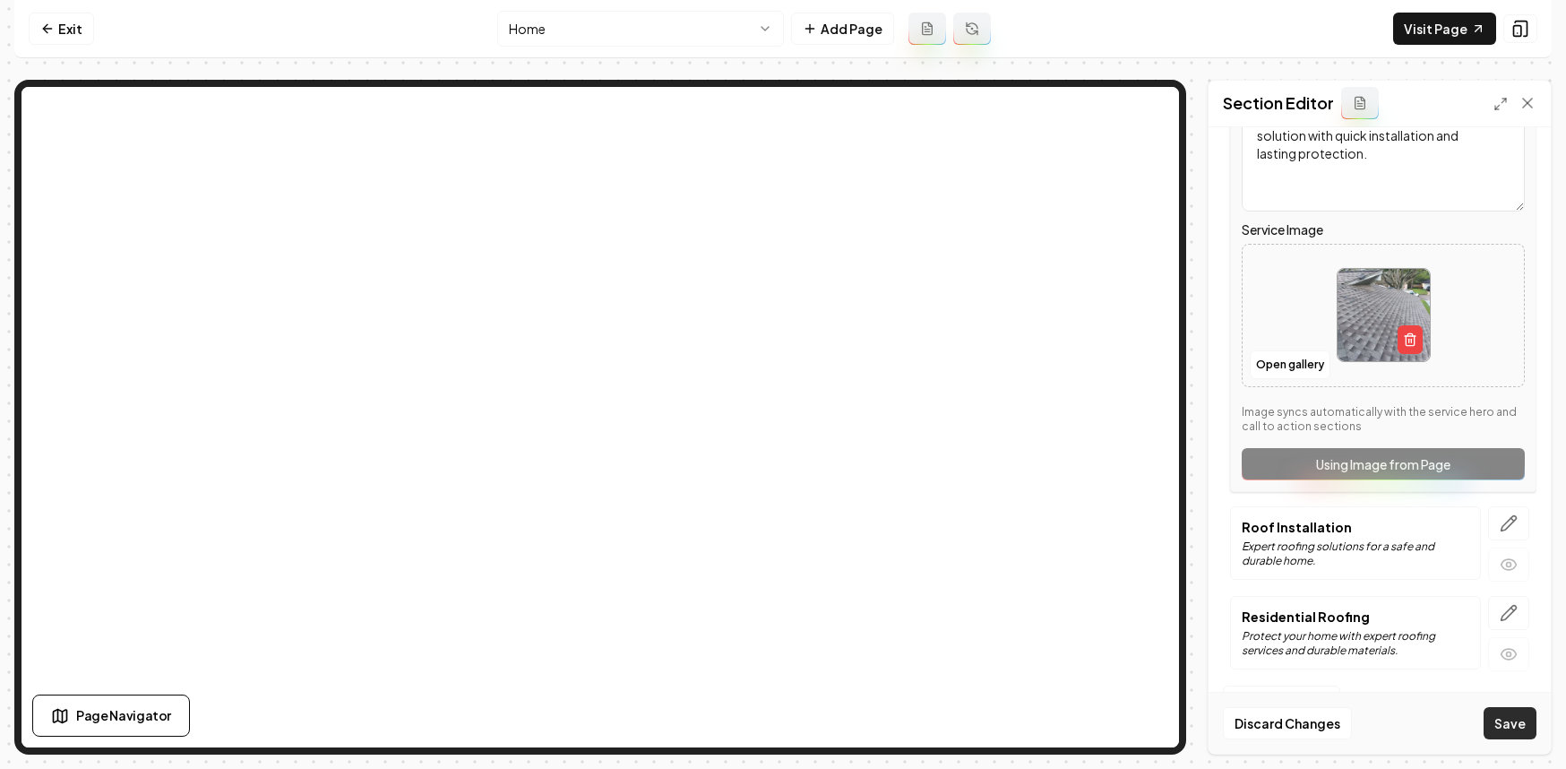
click at [1524, 723] on button "Save" at bounding box center [1510, 723] width 53 height 32
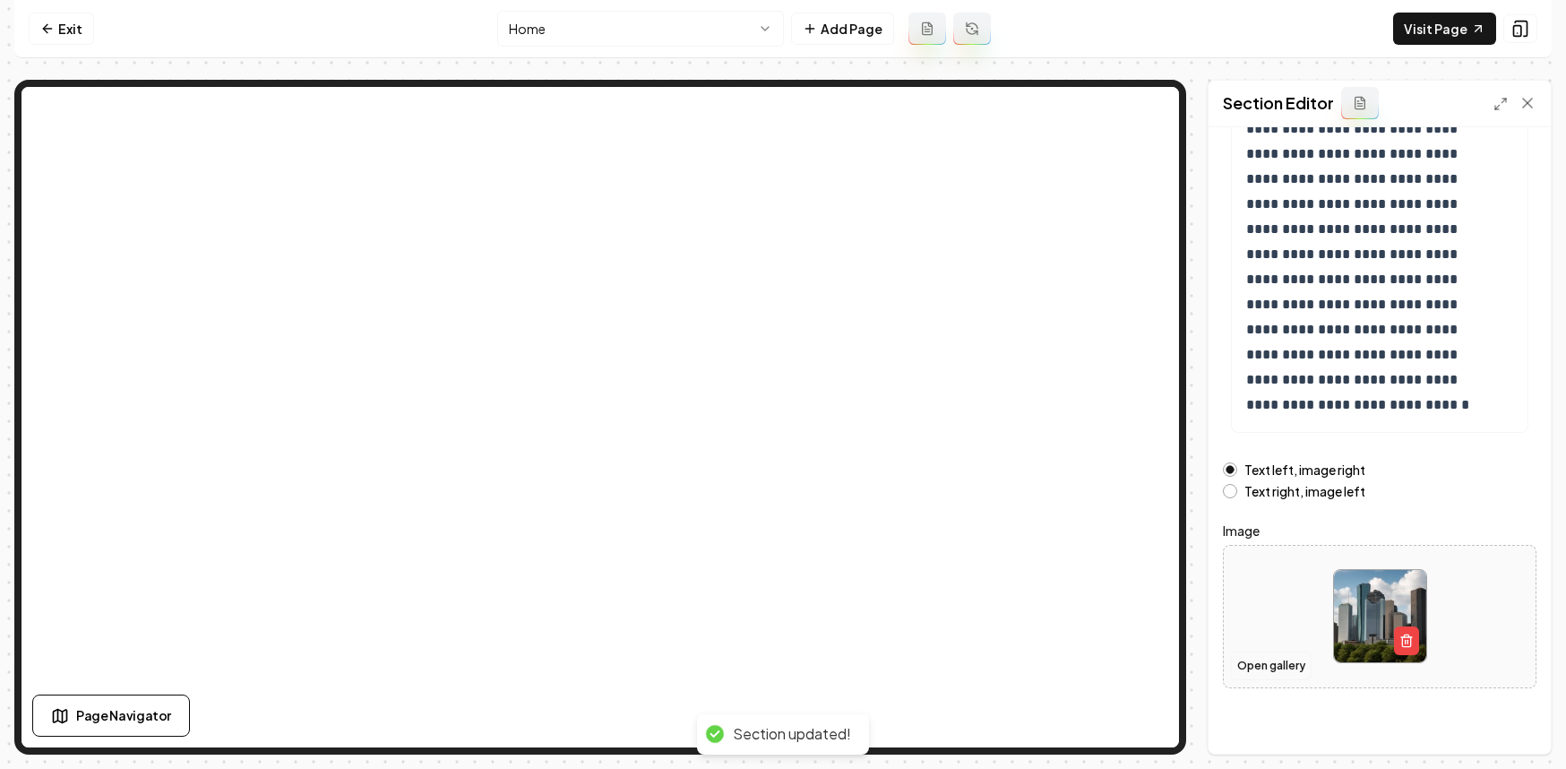
scroll to position [199, 0]
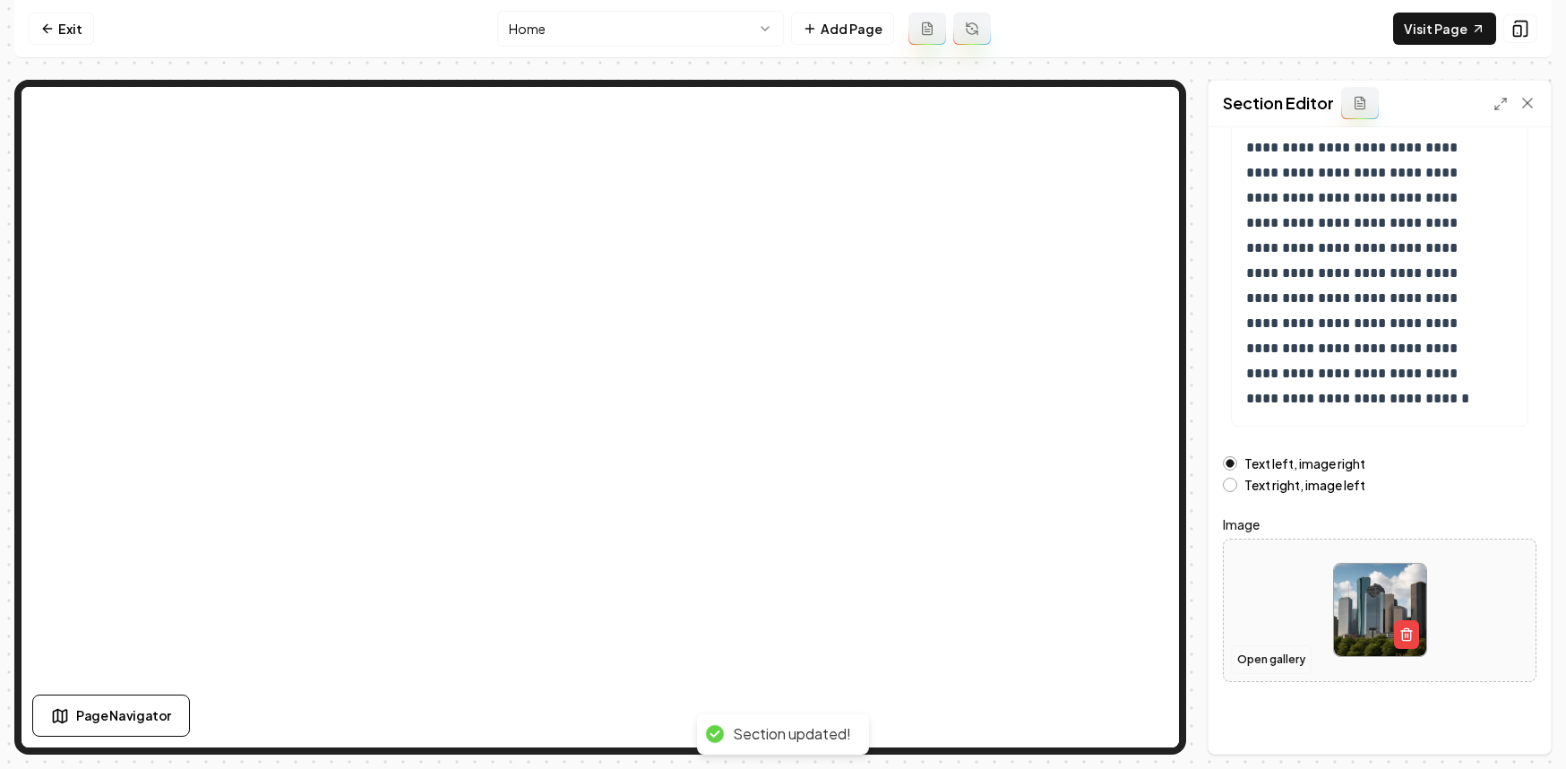
click at [1279, 662] on button "Open gallery" at bounding box center [1271, 659] width 81 height 29
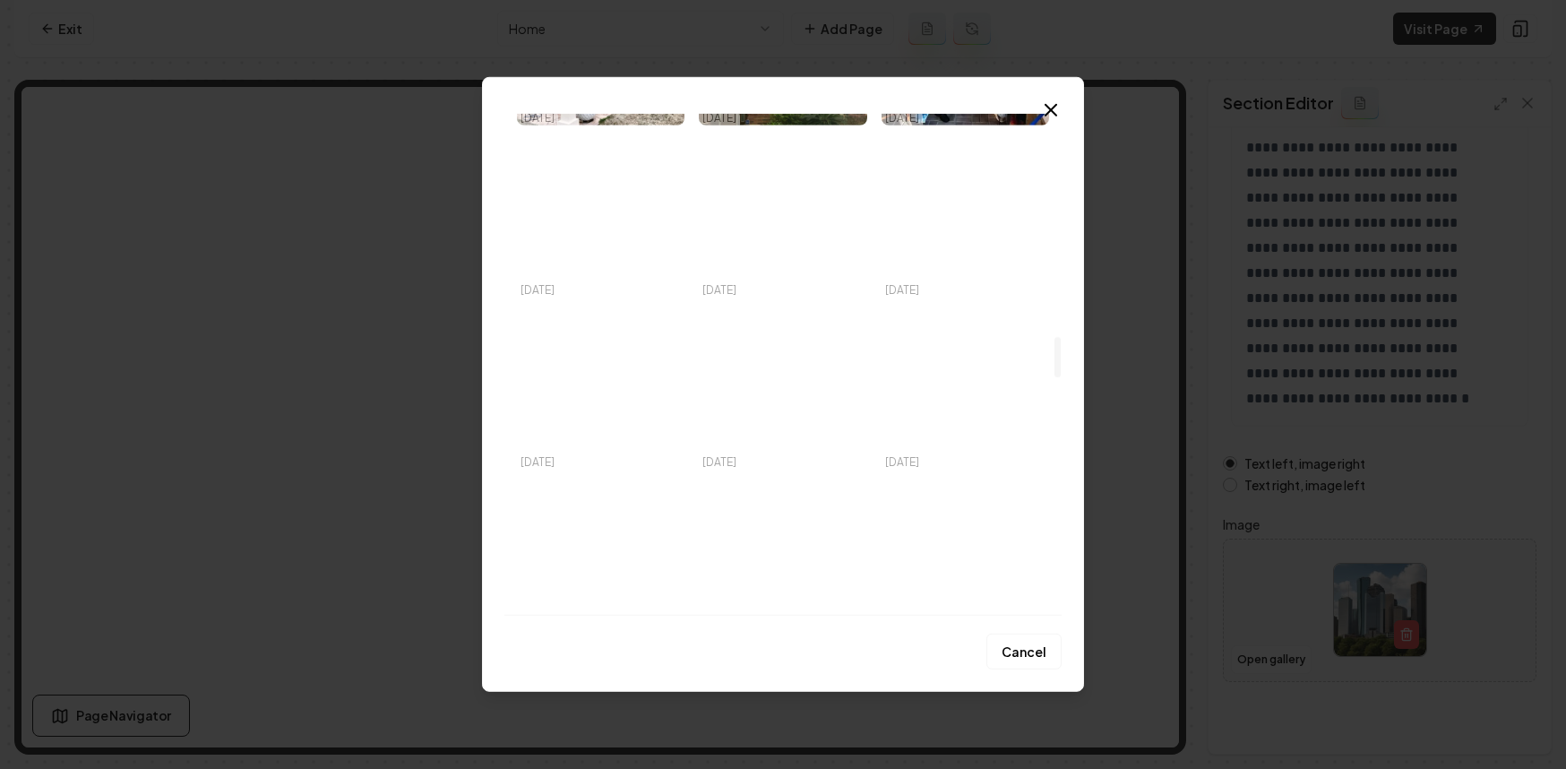
scroll to position [2964, 0]
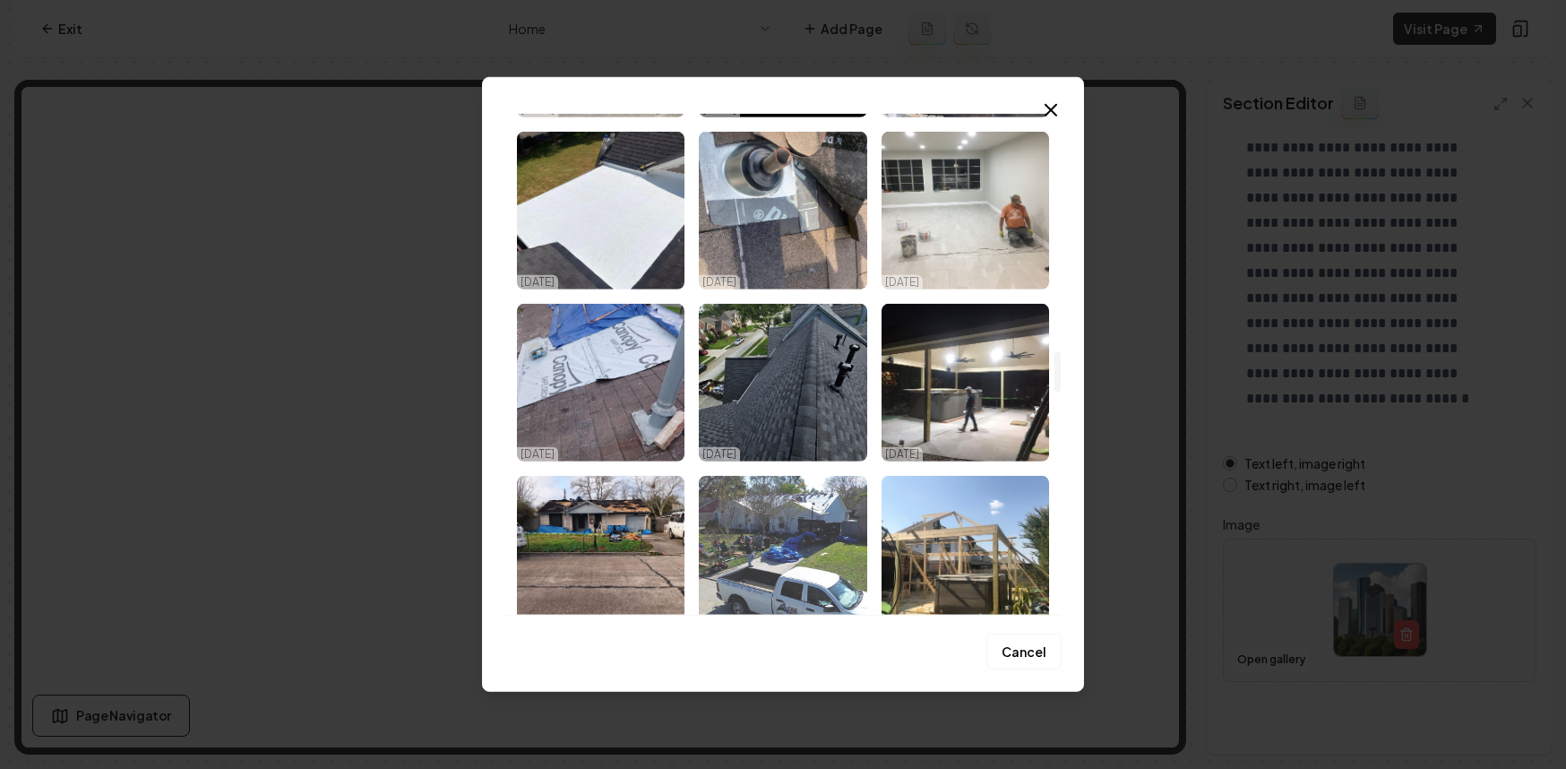
click at [784, 565] on img "Select image image_68dc74835c7cd75eb8ef7be4.jpeg" at bounding box center [783, 555] width 168 height 158
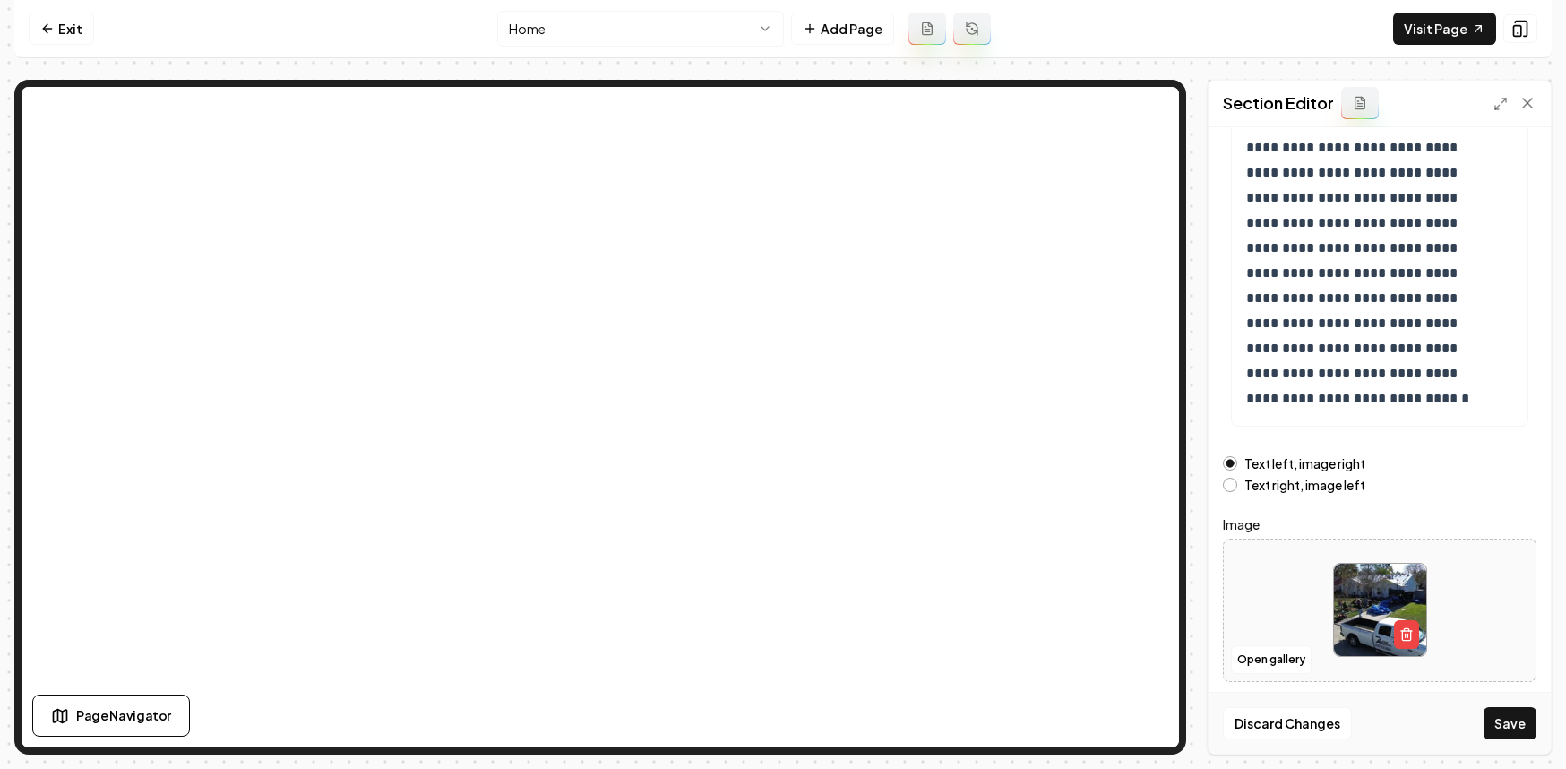
click at [1504, 694] on div "Discard Changes Save" at bounding box center [1380, 723] width 342 height 62
drag, startPoint x: 1504, startPoint y: 707, endPoint x: 1487, endPoint y: 701, distance: 19.0
click at [1504, 707] on button "Save" at bounding box center [1510, 723] width 53 height 32
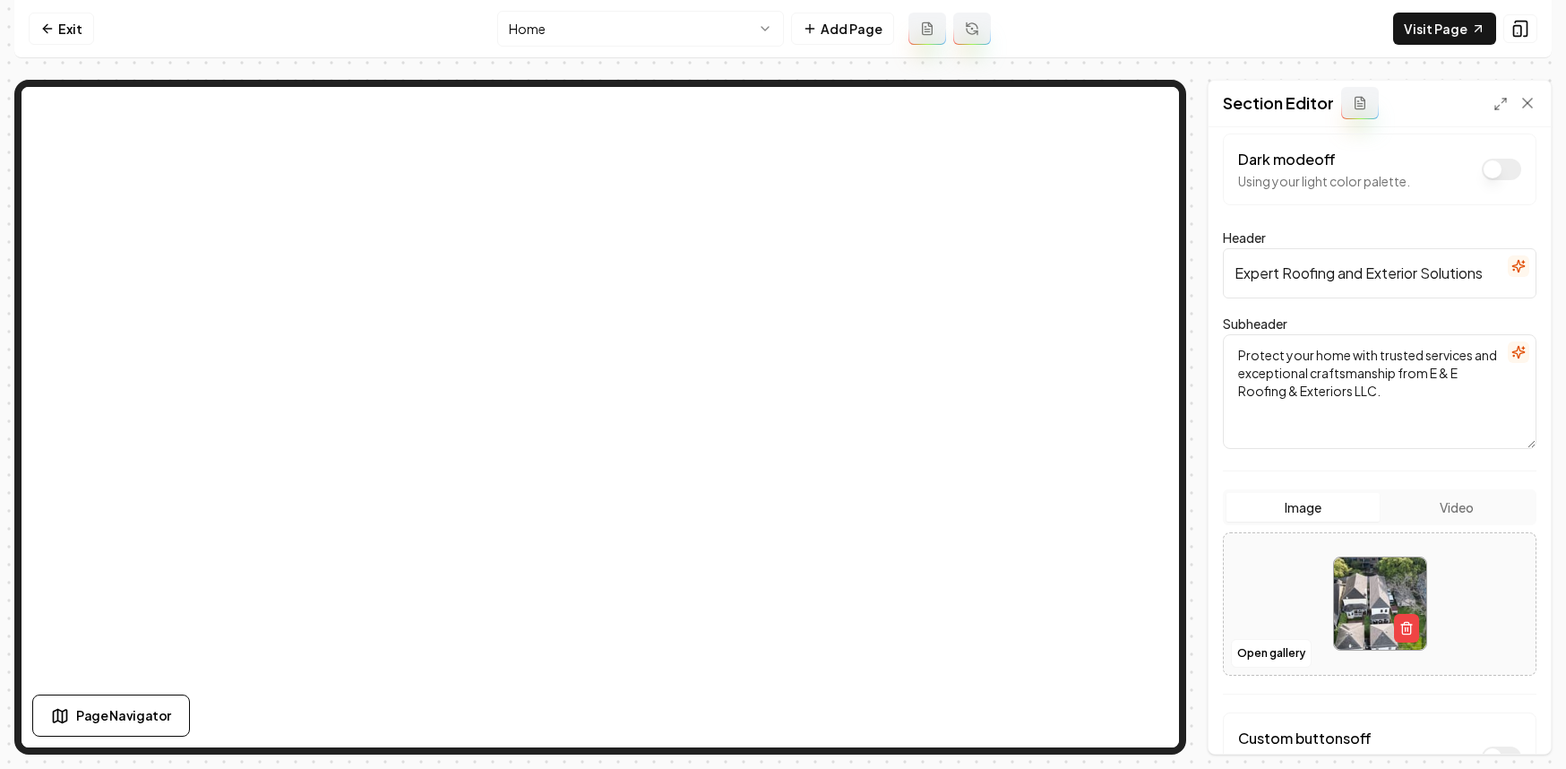
scroll to position [32, 0]
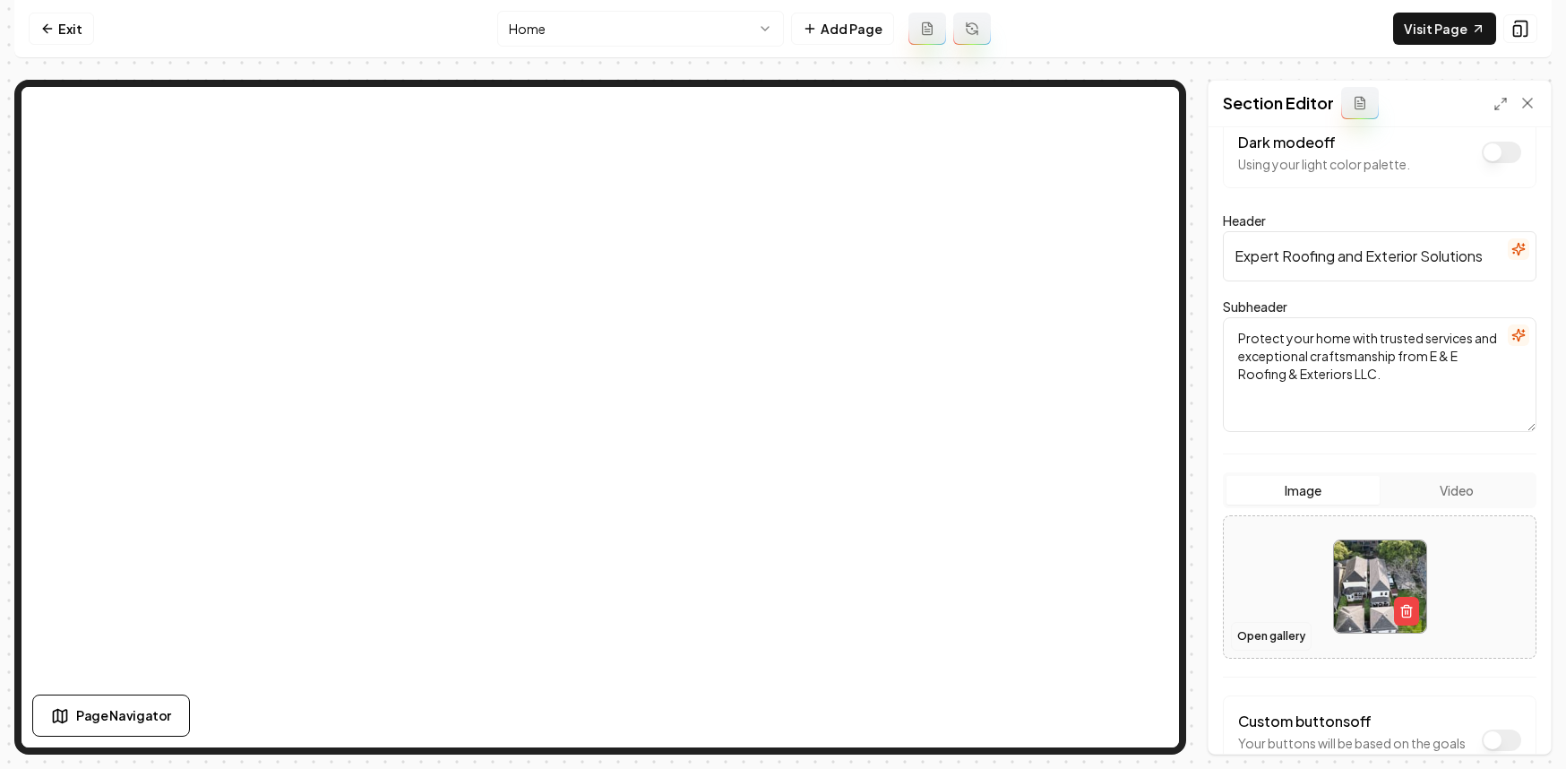
click at [1277, 632] on button "Open gallery" at bounding box center [1271, 636] width 81 height 29
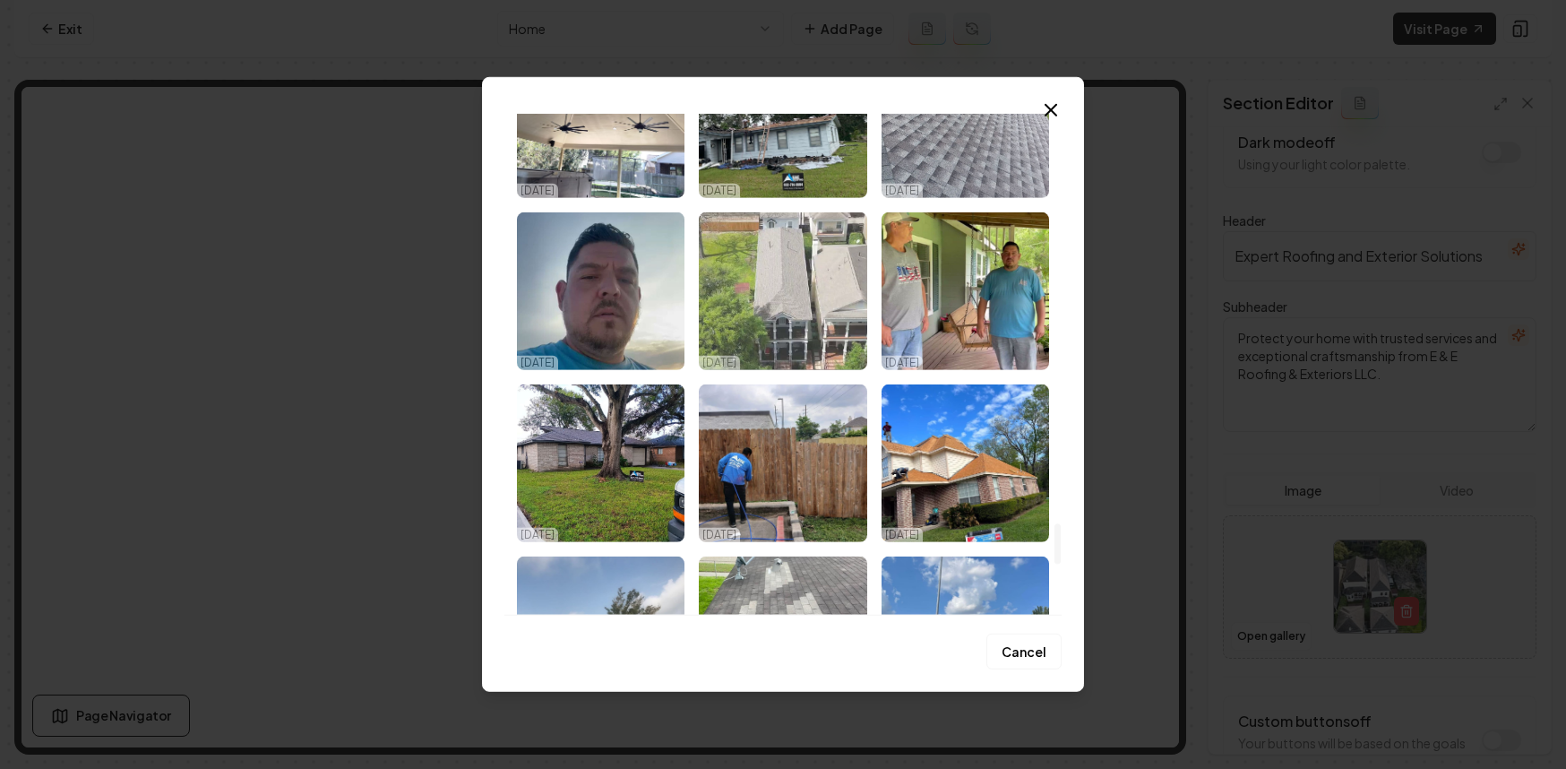
scroll to position [5116, 0]
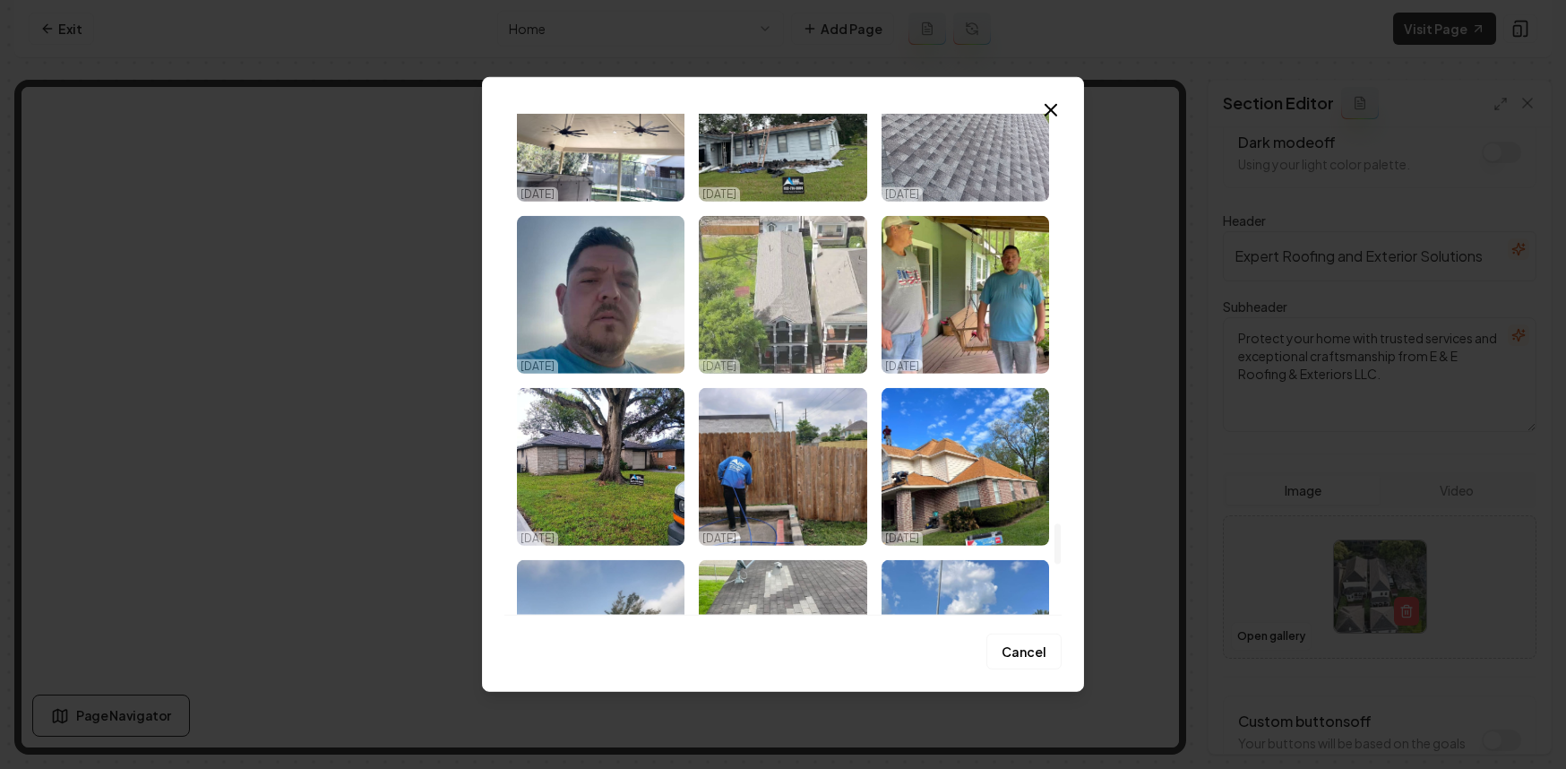
click at [802, 331] on img "Select image image_68dc74805c7cd75eb8ef6875.jpeg" at bounding box center [783, 295] width 168 height 158
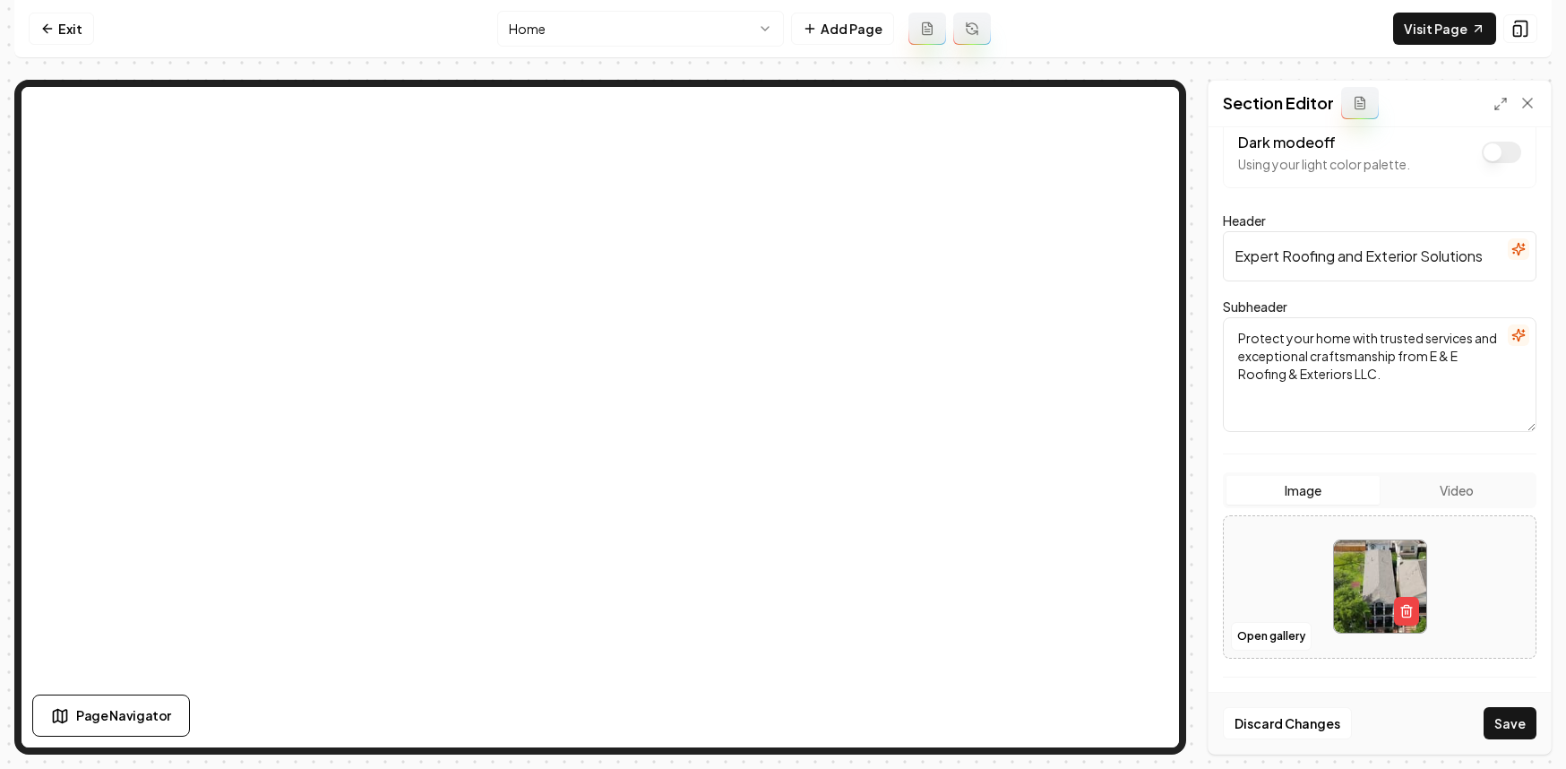
drag, startPoint x: 1515, startPoint y: 716, endPoint x: 1322, endPoint y: 642, distance: 207.3
click at [1514, 716] on button "Save" at bounding box center [1510, 723] width 53 height 32
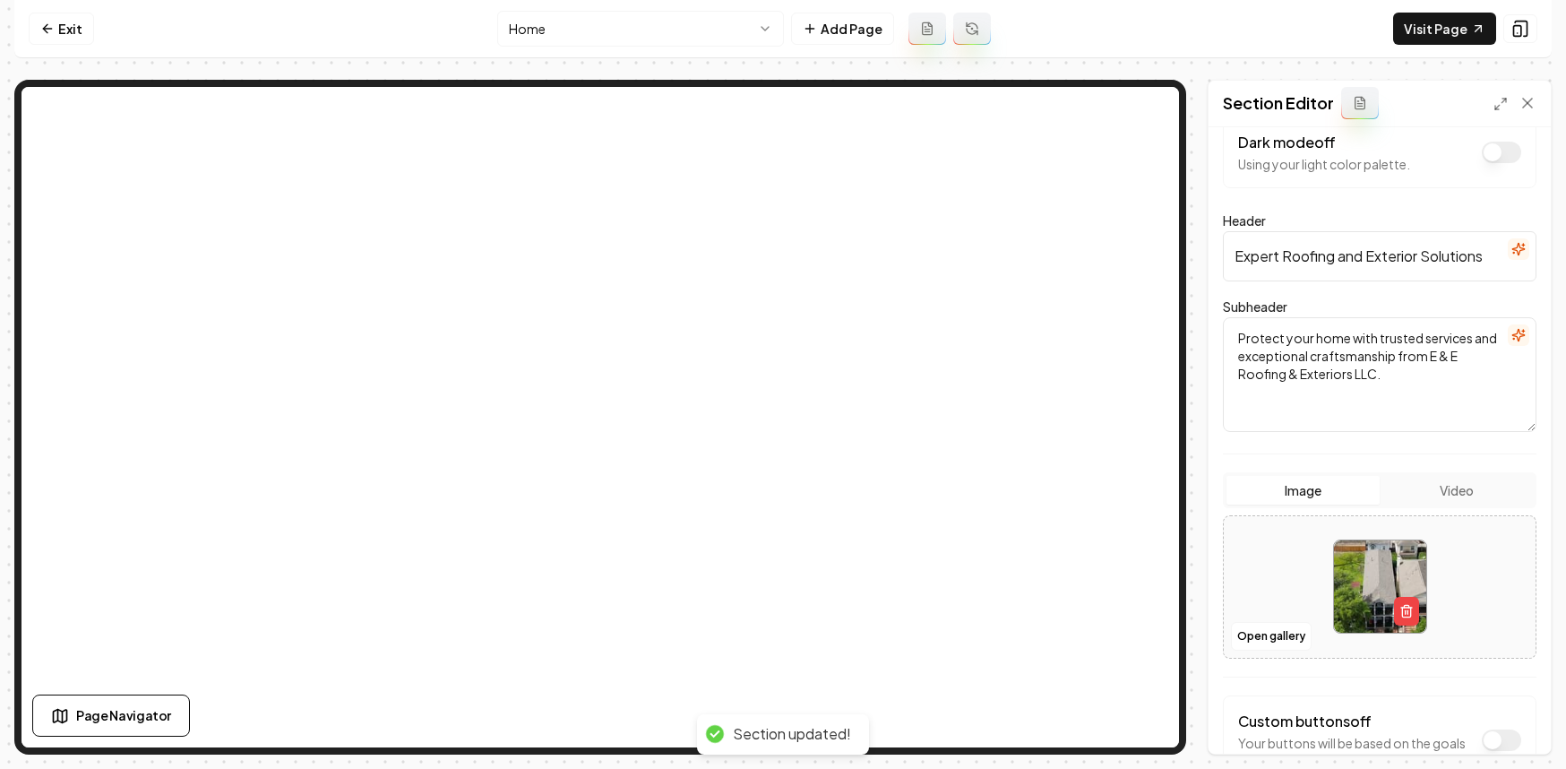
scroll to position [0, 0]
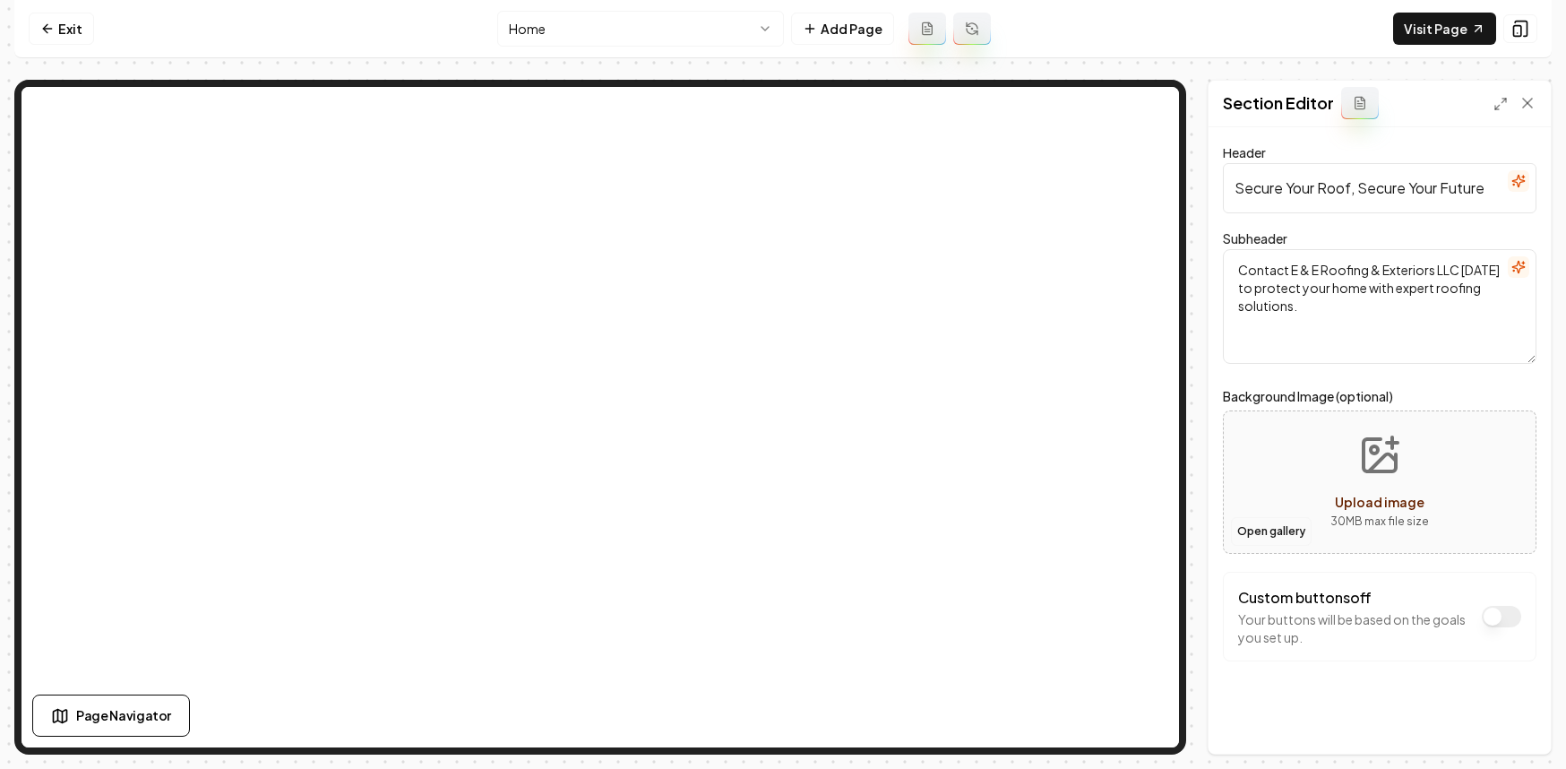
click at [1284, 527] on button "Open gallery" at bounding box center [1271, 531] width 81 height 29
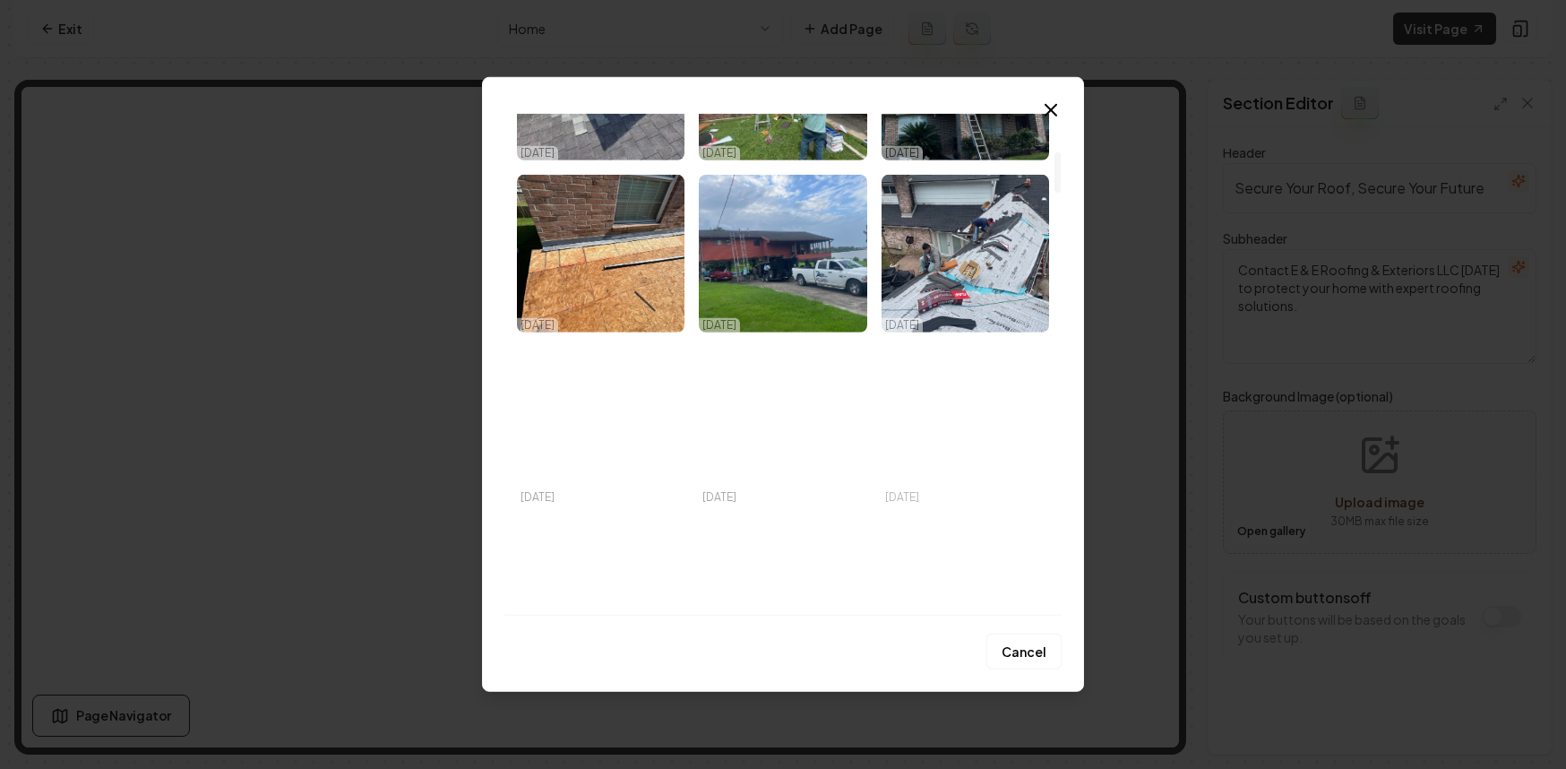
scroll to position [141, 0]
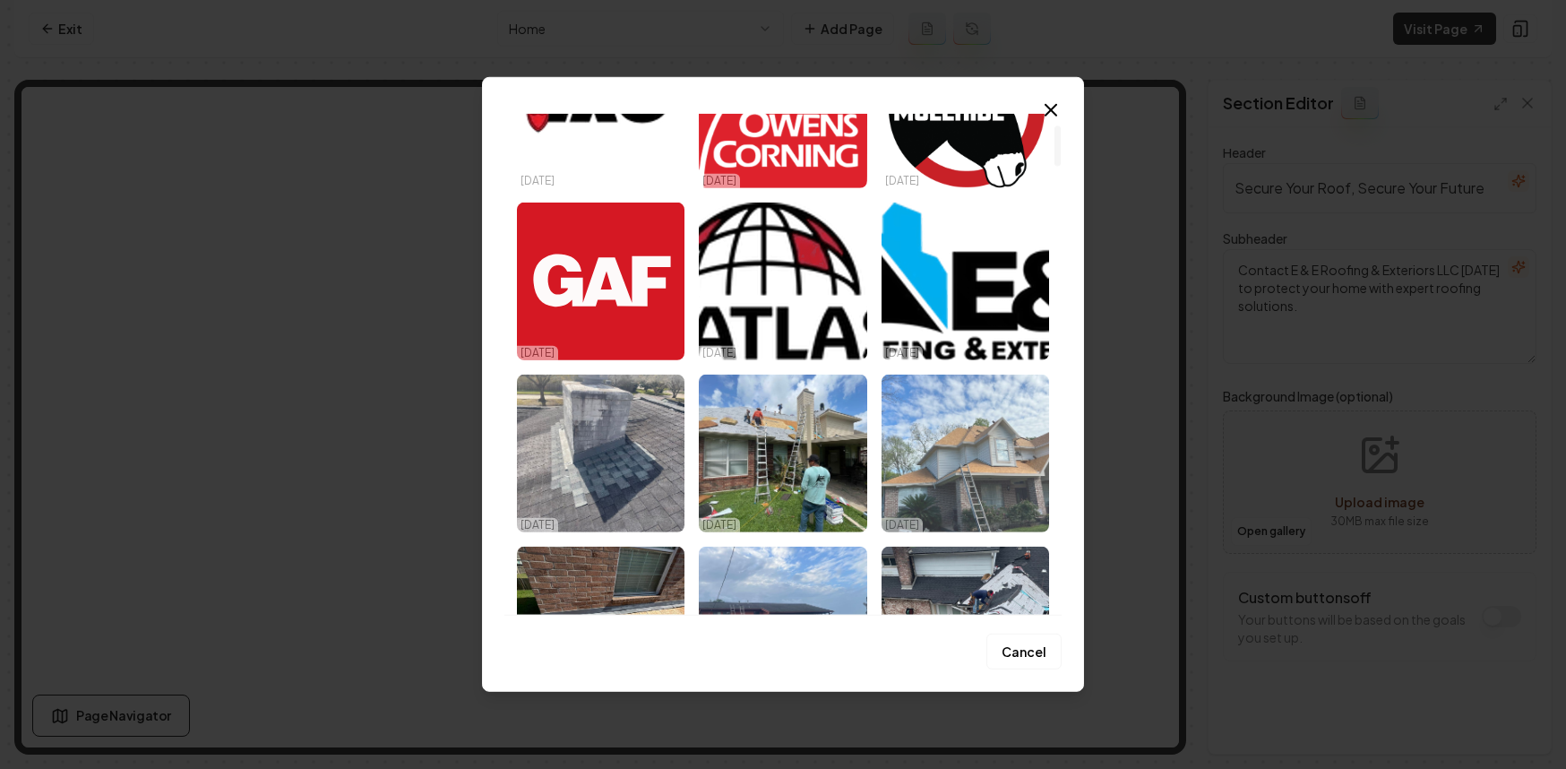
click at [958, 448] on img "Select image image_68dc74885c7cd75eb8ef9703.jpeg" at bounding box center [966, 454] width 168 height 158
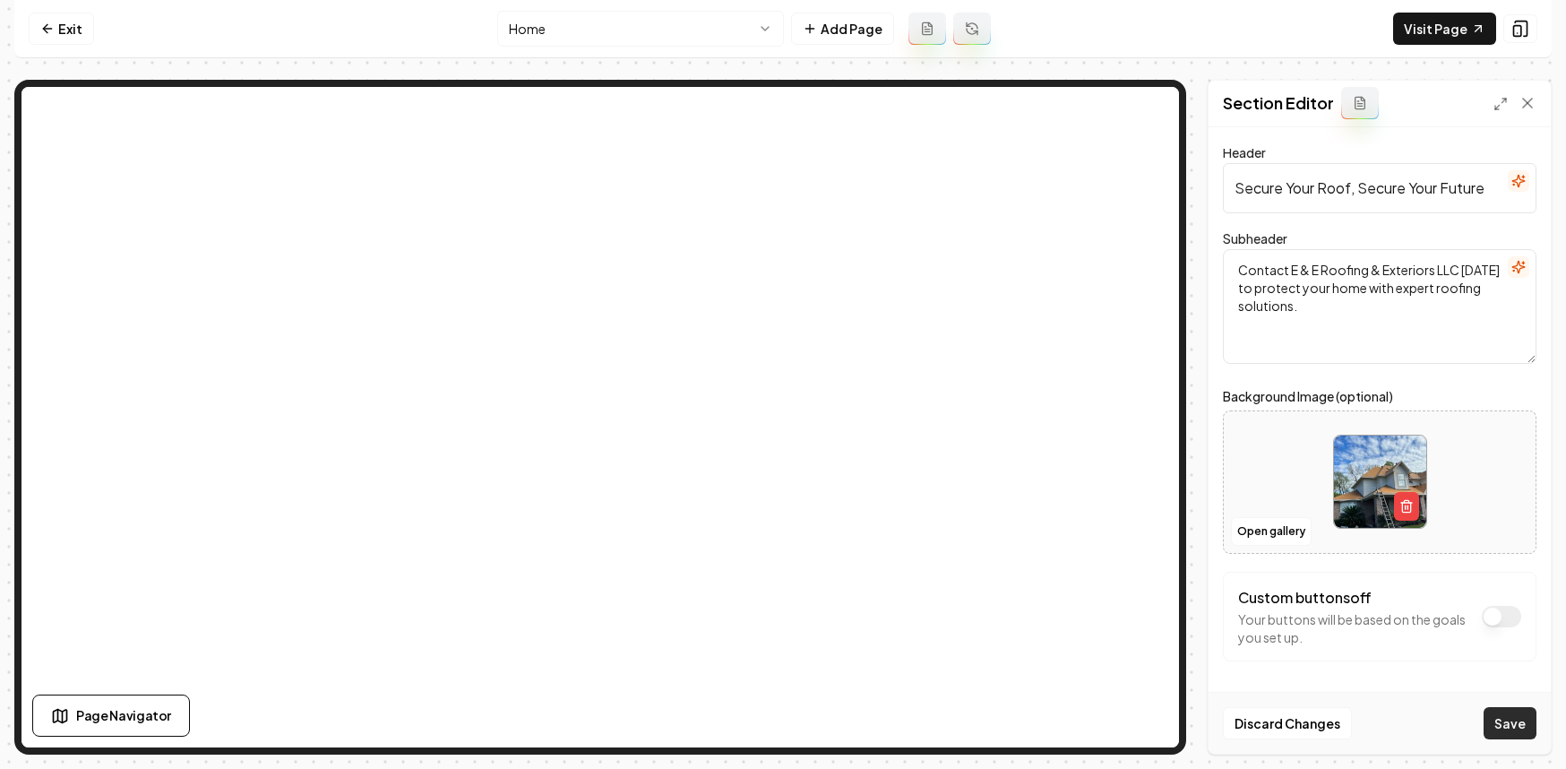
click at [1534, 732] on button "Save" at bounding box center [1510, 723] width 53 height 32
click at [841, 39] on button "Add Page" at bounding box center [842, 29] width 103 height 32
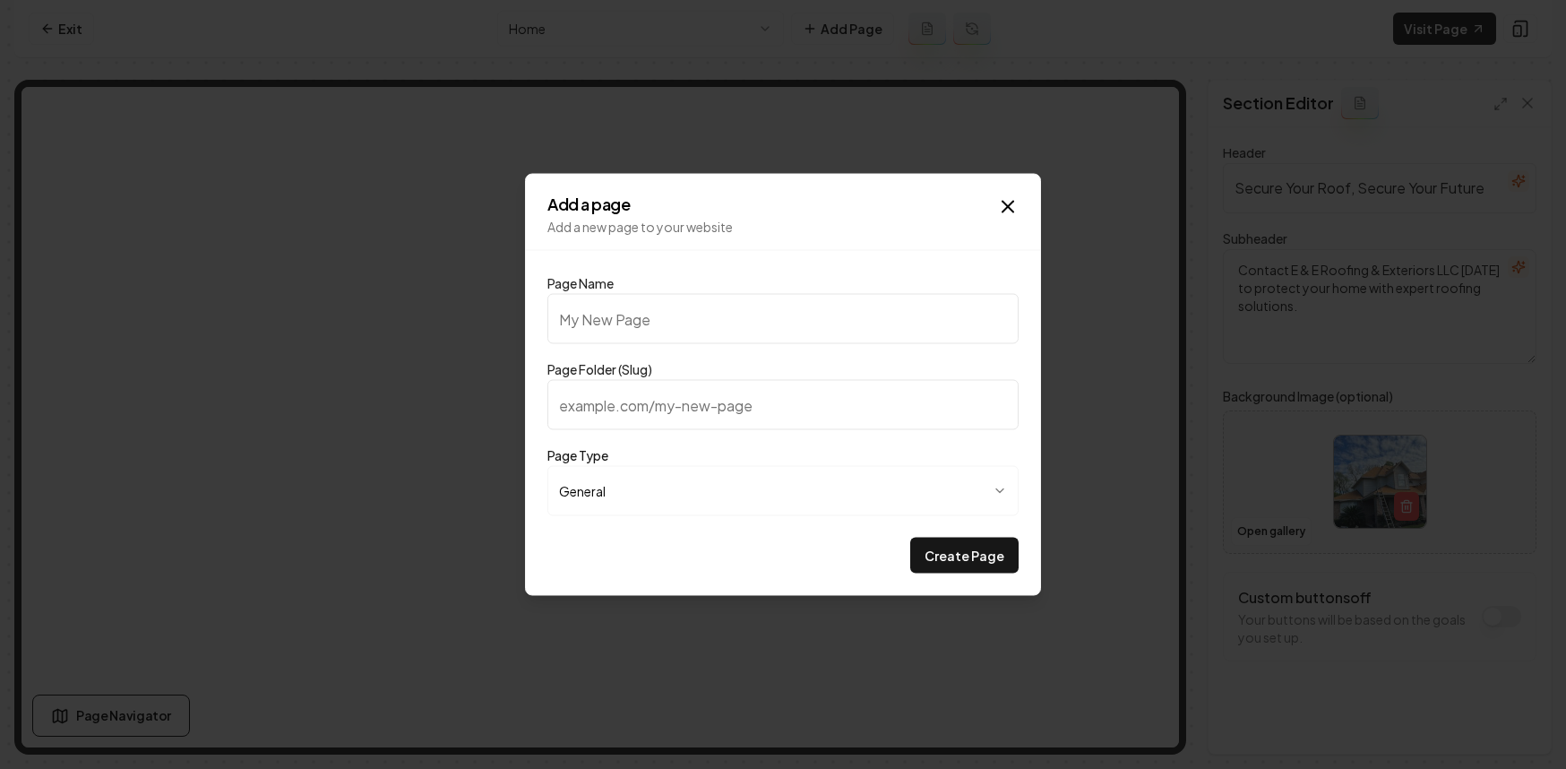
type input "P"
type input "p"
type input "Pr"
type input "pr"
type input "Pri"
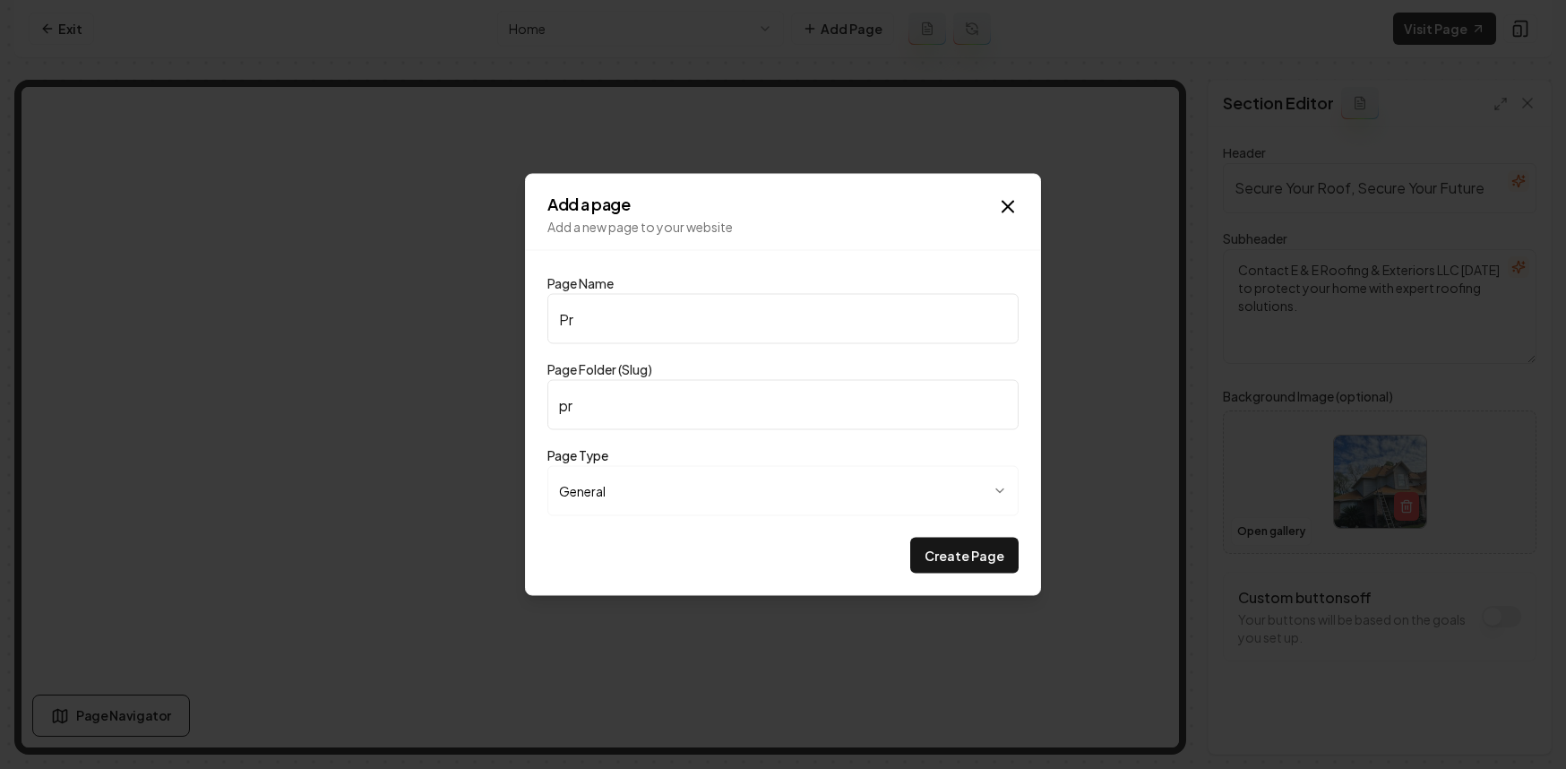
type input "pri"
type input "Pric"
type input "pric"
type input "Prici"
type input "prici"
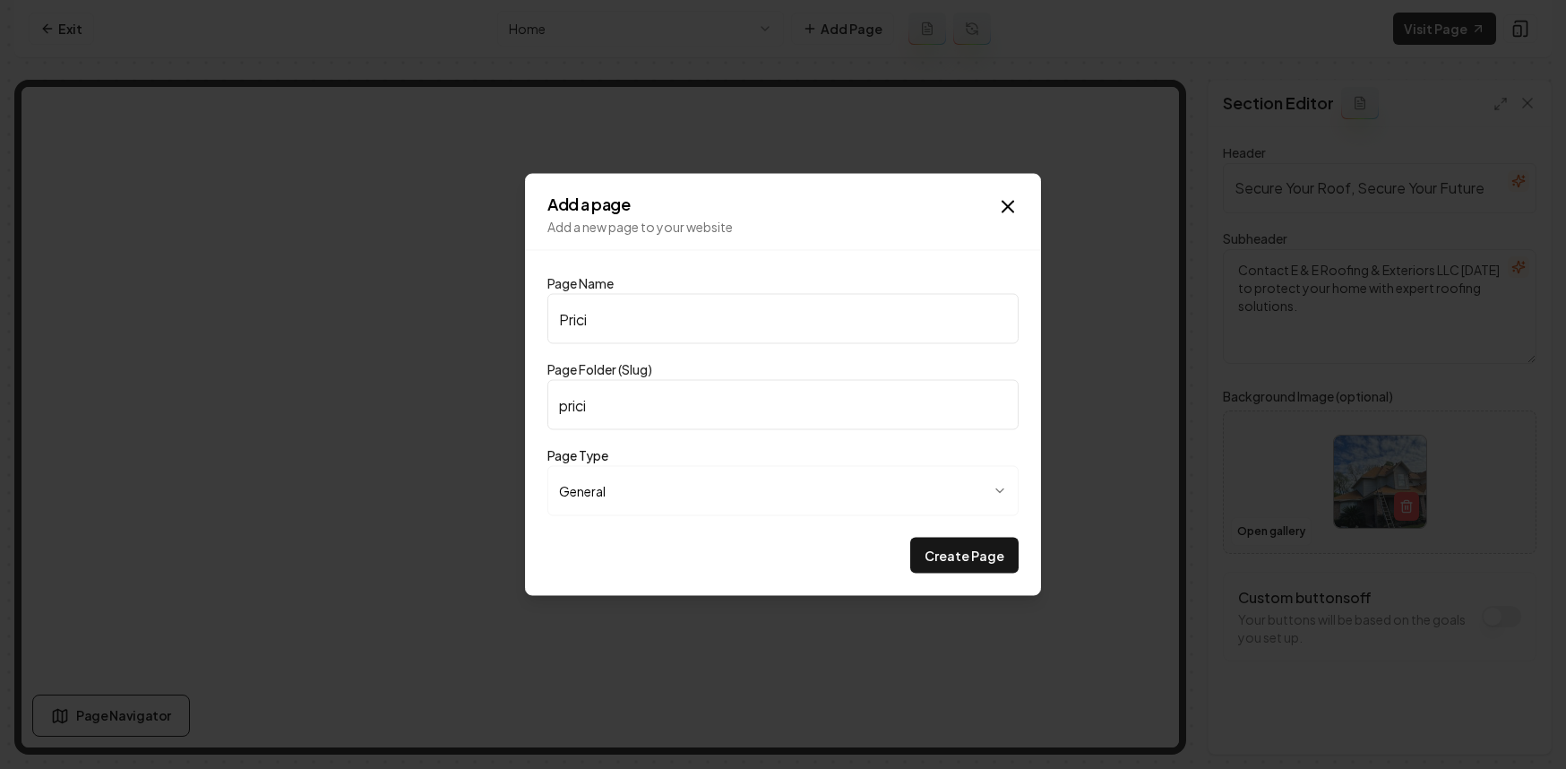
type input "Pricin"
type input "pricin"
type input "Pricing"
type input "pricing"
type input "Pricing"
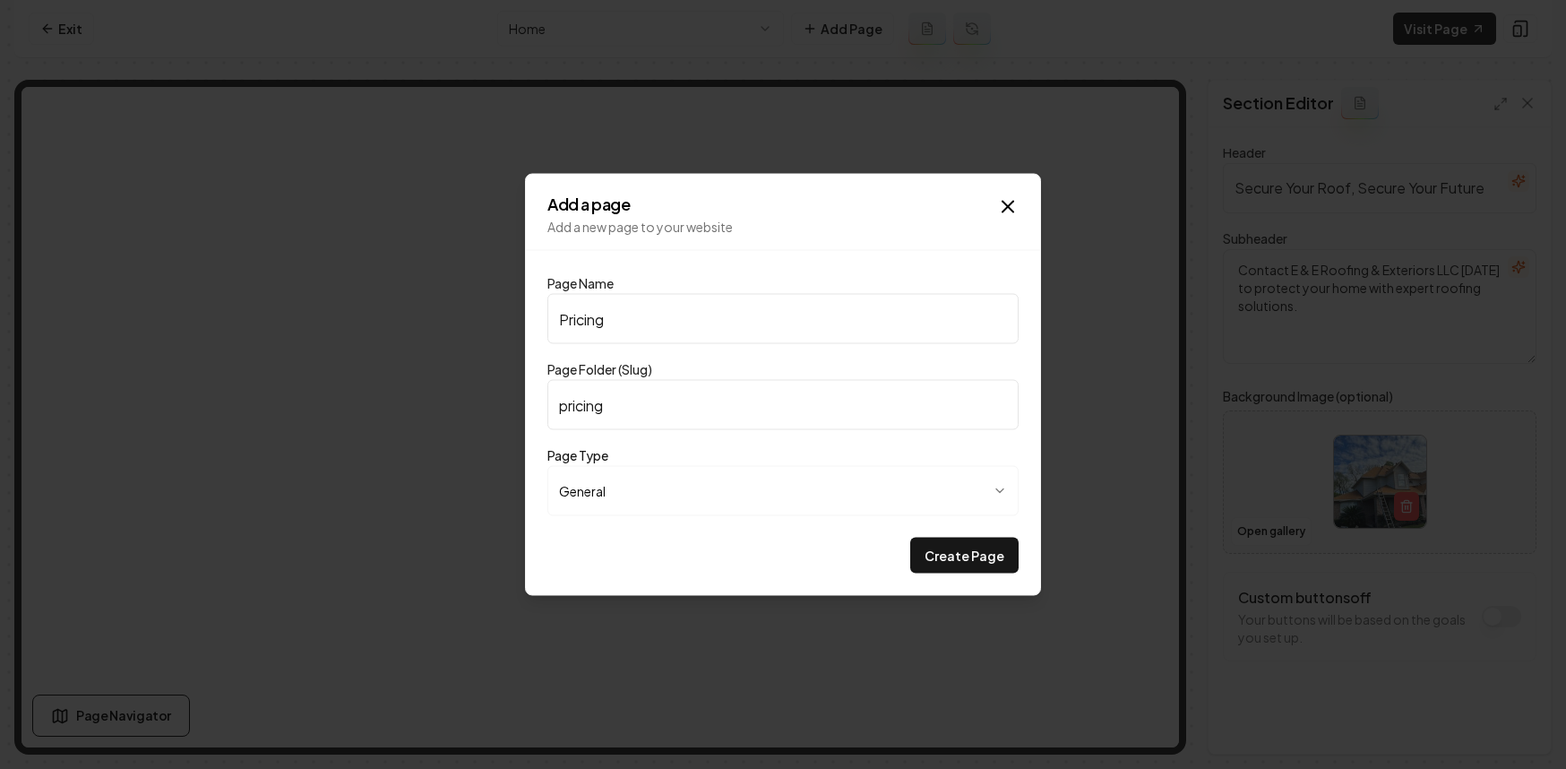
click at [910, 538] on button "Create Page" at bounding box center [964, 556] width 108 height 36
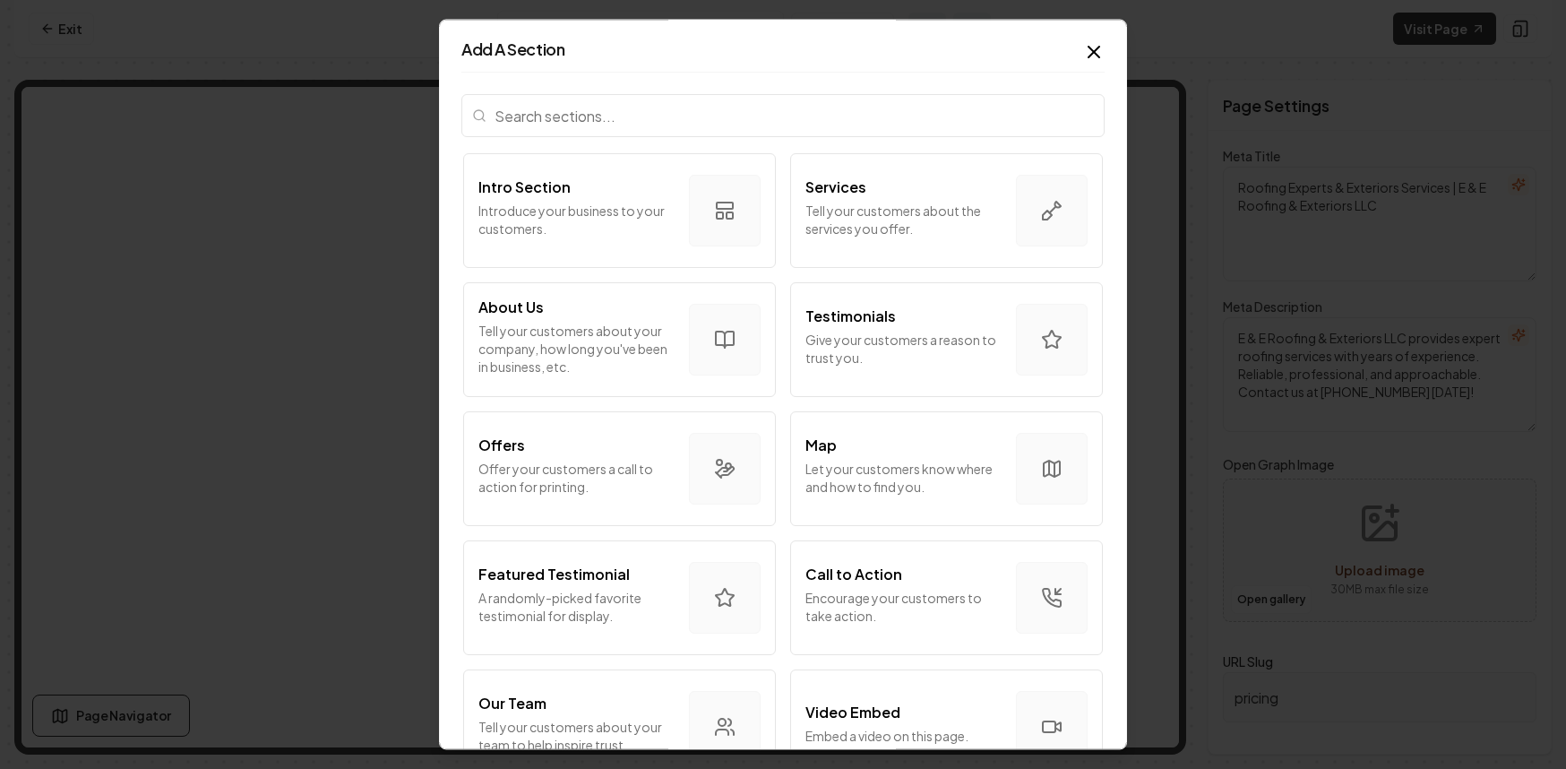
scroll to position [384, 0]
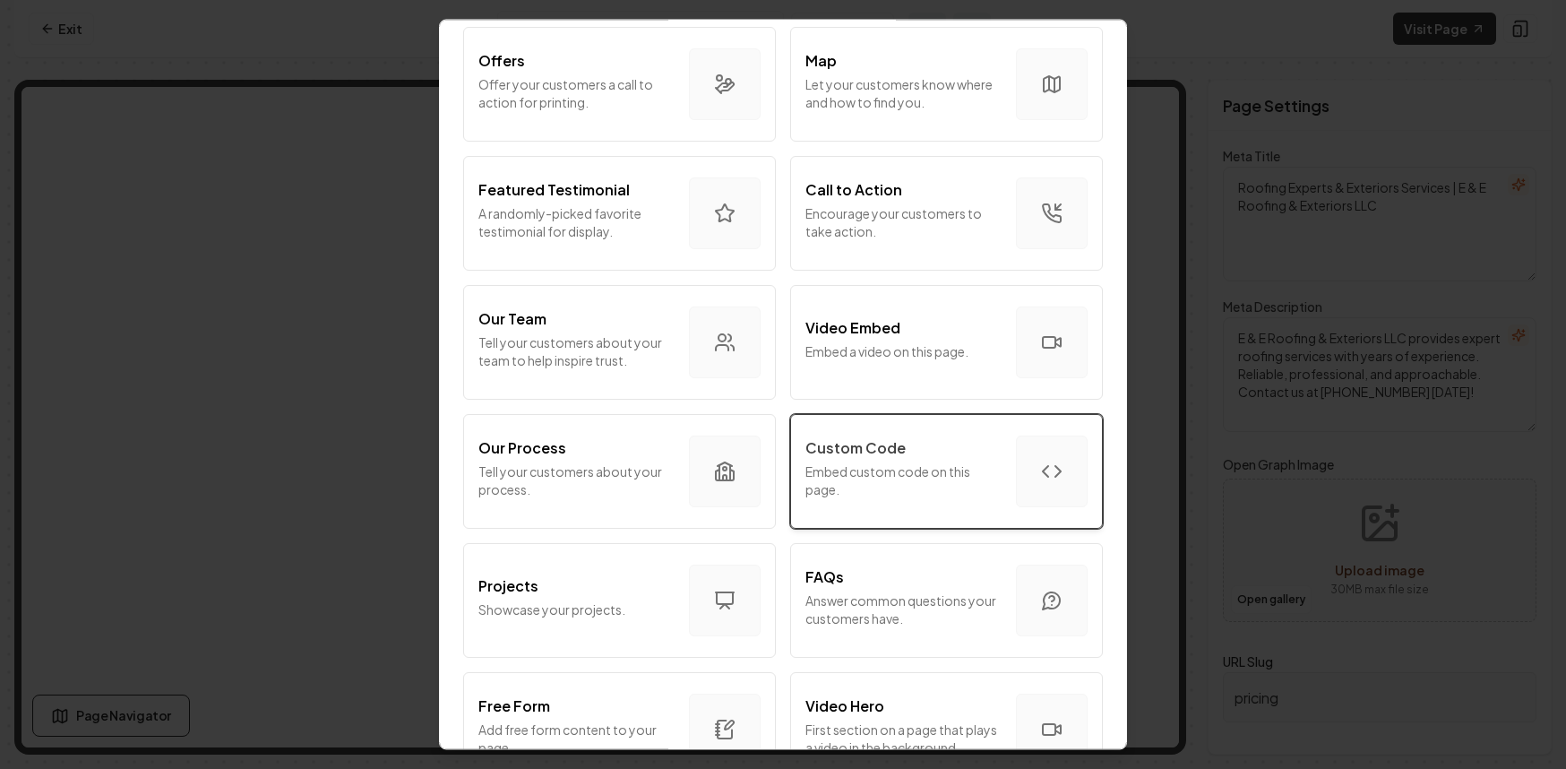
click at [901, 449] on div "Custom Code" at bounding box center [904, 448] width 196 height 22
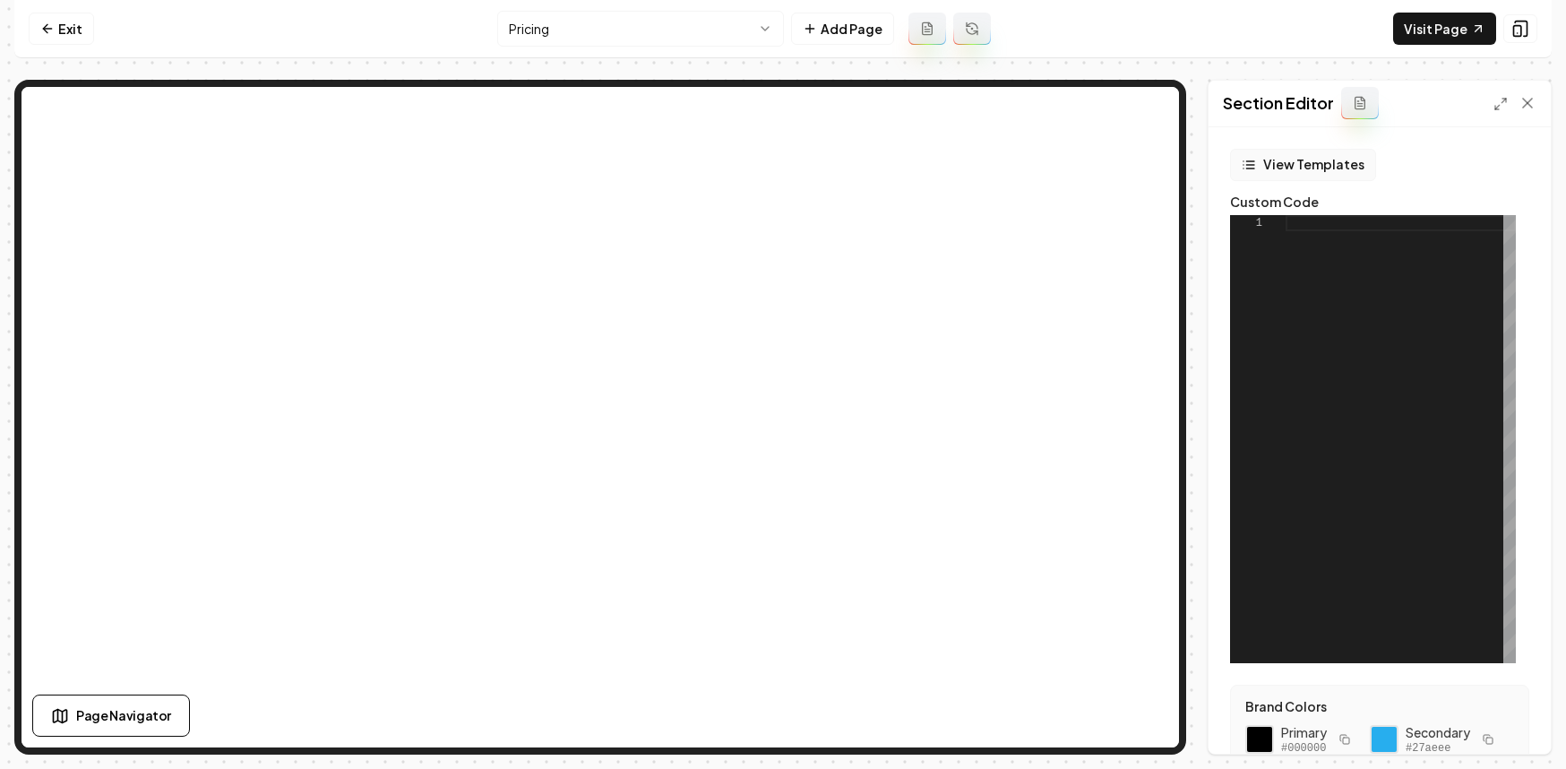
click at [1321, 169] on button "View Templates" at bounding box center [1303, 165] width 146 height 32
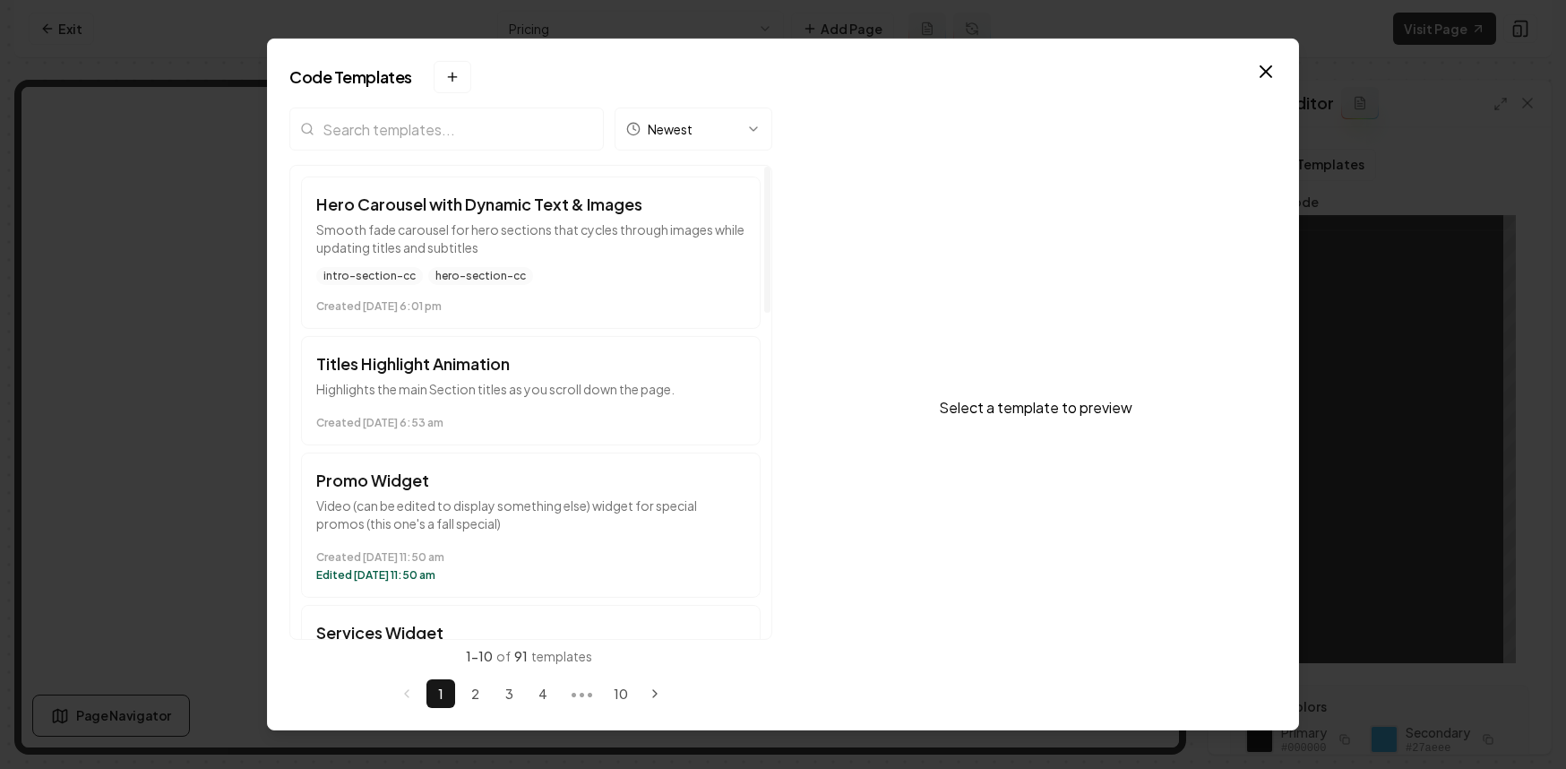
click at [502, 128] on input "search" at bounding box center [446, 129] width 315 height 43
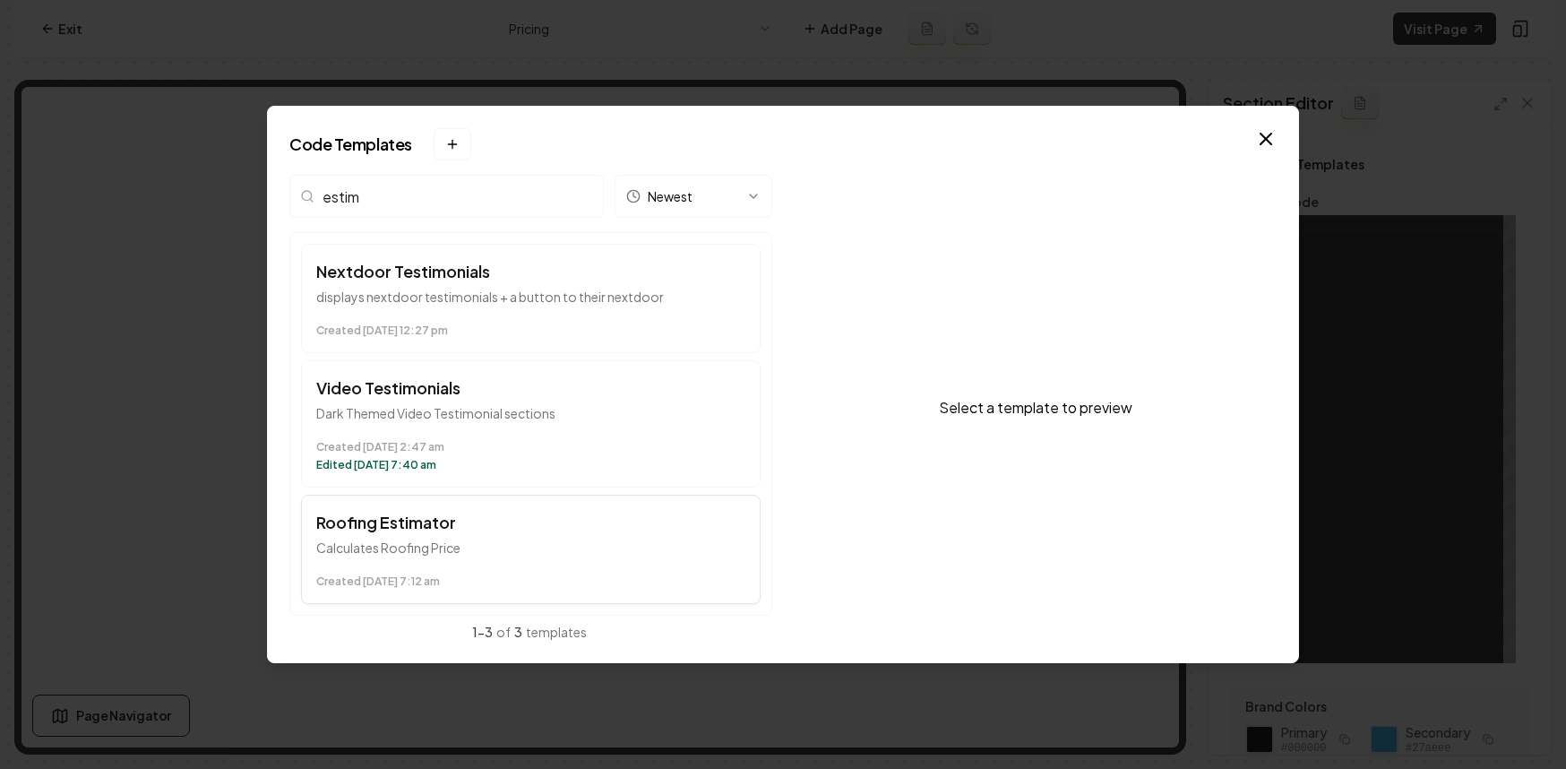
type input "estim"
click at [432, 545] on p "Calculates Roofing Price" at bounding box center [530, 548] width 429 height 18
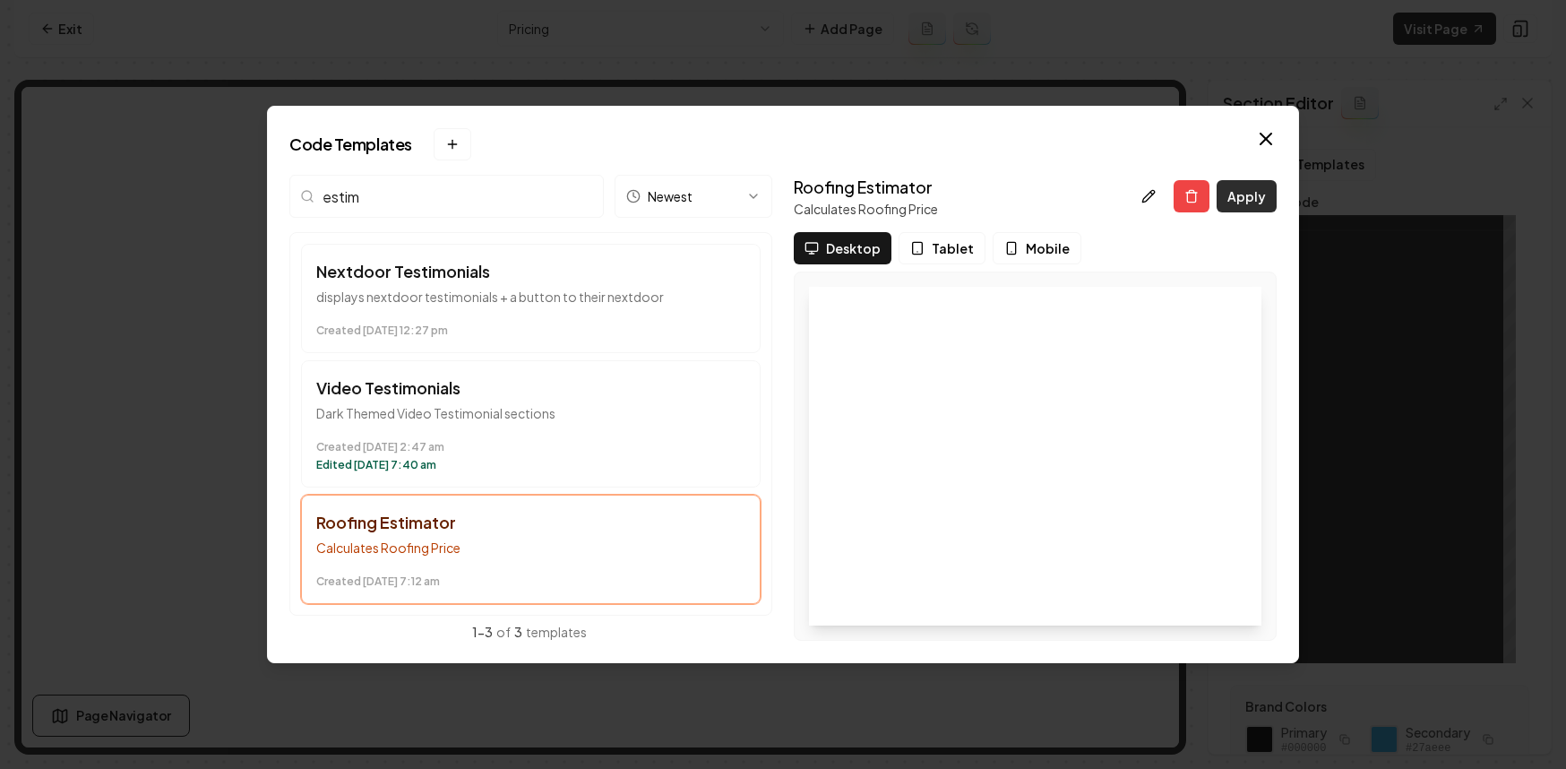
click at [1259, 195] on button "Apply" at bounding box center [1247, 196] width 60 height 32
type textarea "*********"
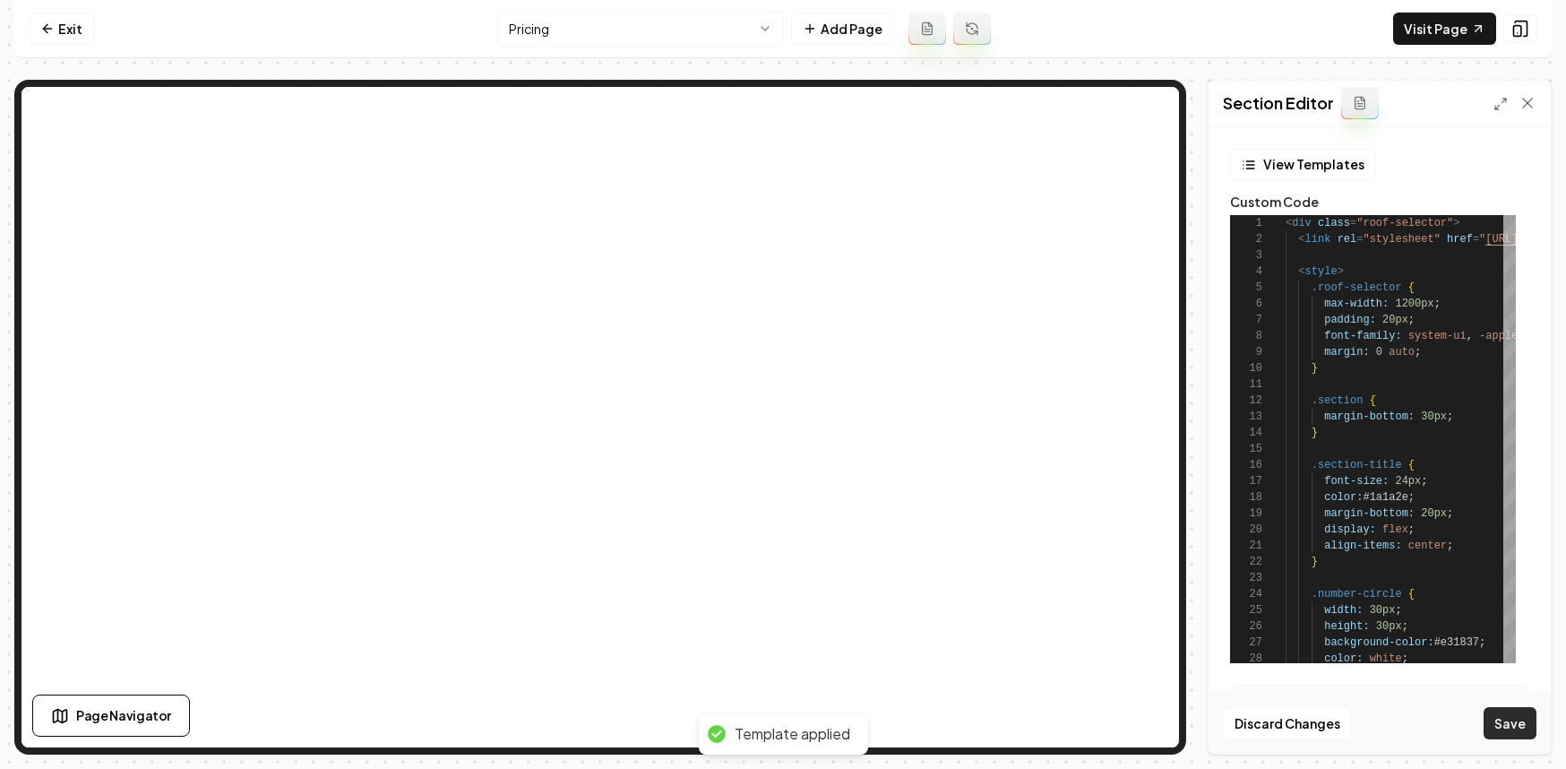
drag, startPoint x: 1507, startPoint y: 704, endPoint x: 1507, endPoint y: 717, distance: 12.5
click at [1507, 711] on div "Discard Changes Save" at bounding box center [1380, 723] width 342 height 62
click at [1507, 717] on button "Save" at bounding box center [1510, 723] width 53 height 32
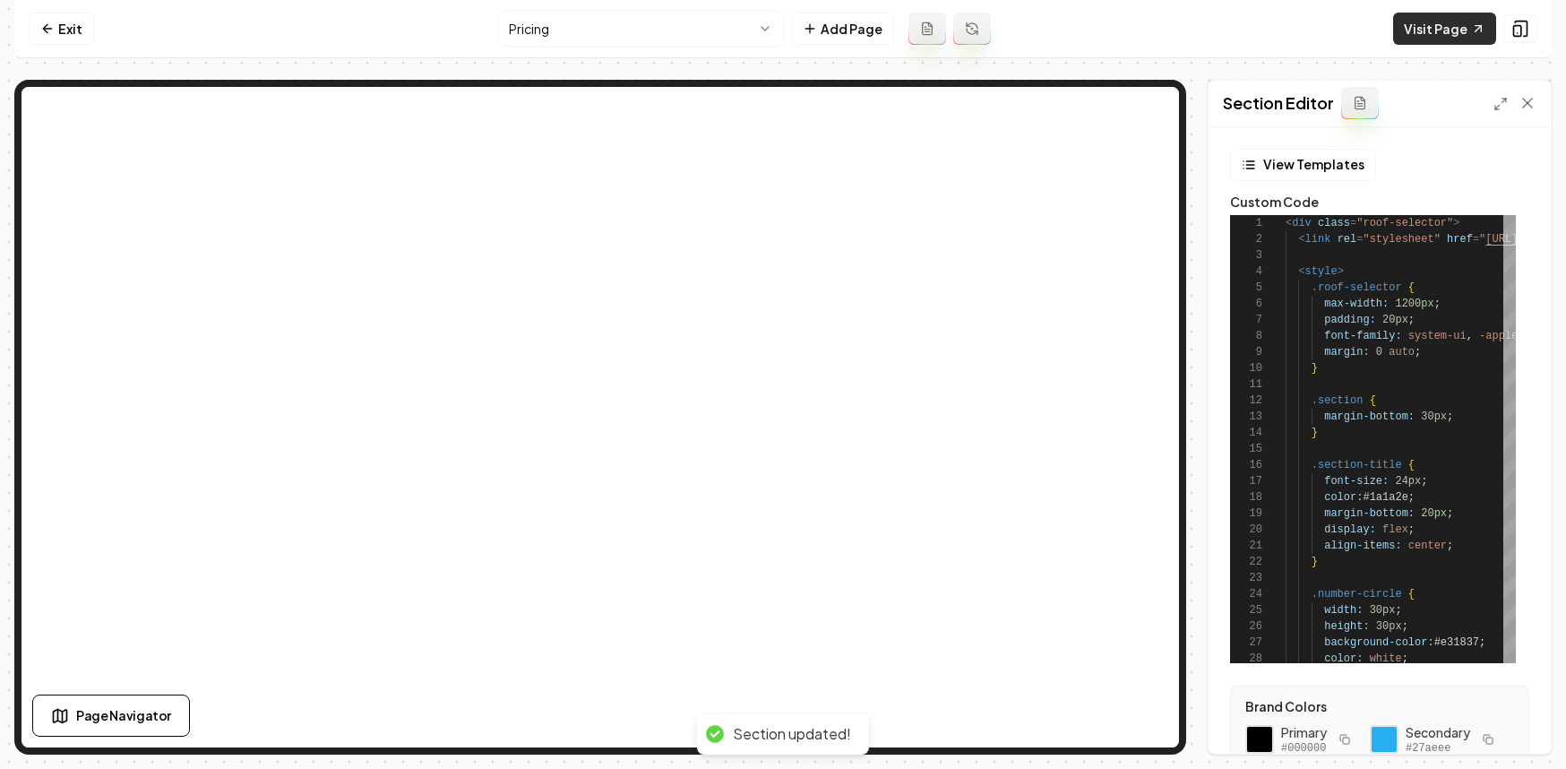
click at [1424, 25] on link "Visit Page" at bounding box center [1444, 29] width 103 height 32
click at [594, 39] on html "Computer Required This feature is only available on a computer. Please switch t…" at bounding box center [783, 384] width 1566 height 769
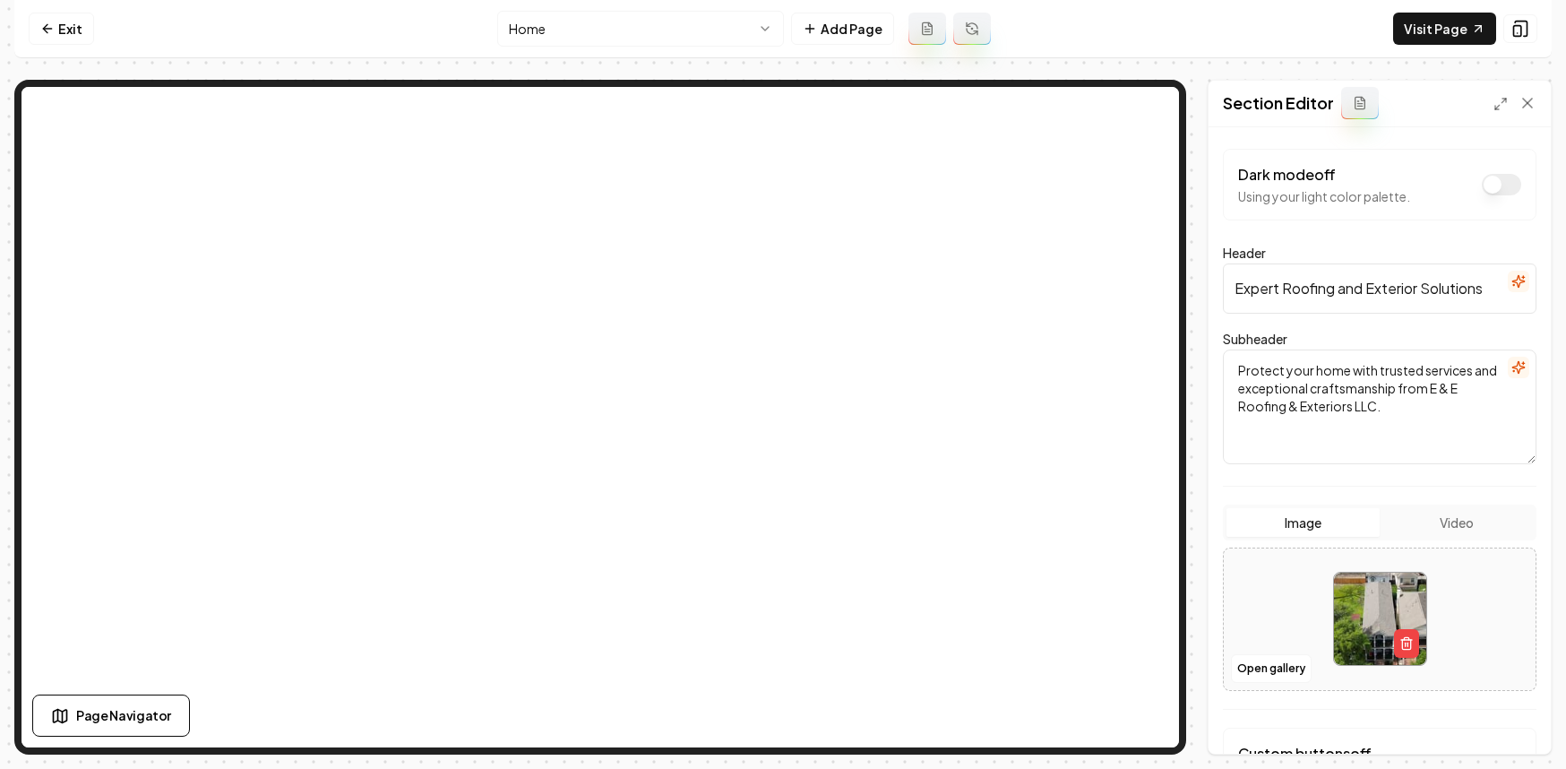
click at [1271, 683] on div "Open gallery" at bounding box center [1380, 618] width 314 height 143
click at [1273, 672] on button "Open gallery" at bounding box center [1271, 668] width 81 height 29
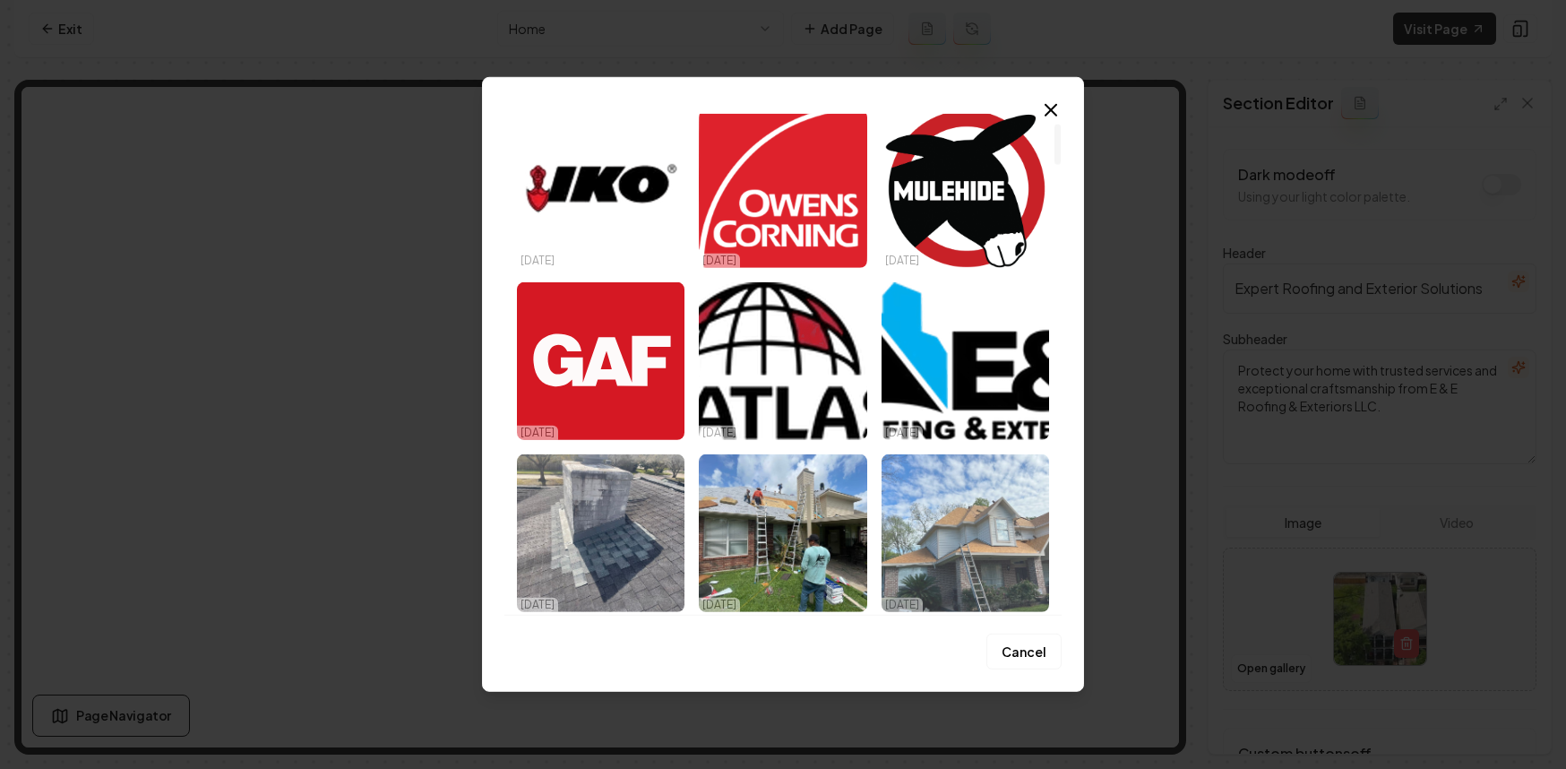
scroll to position [168, 0]
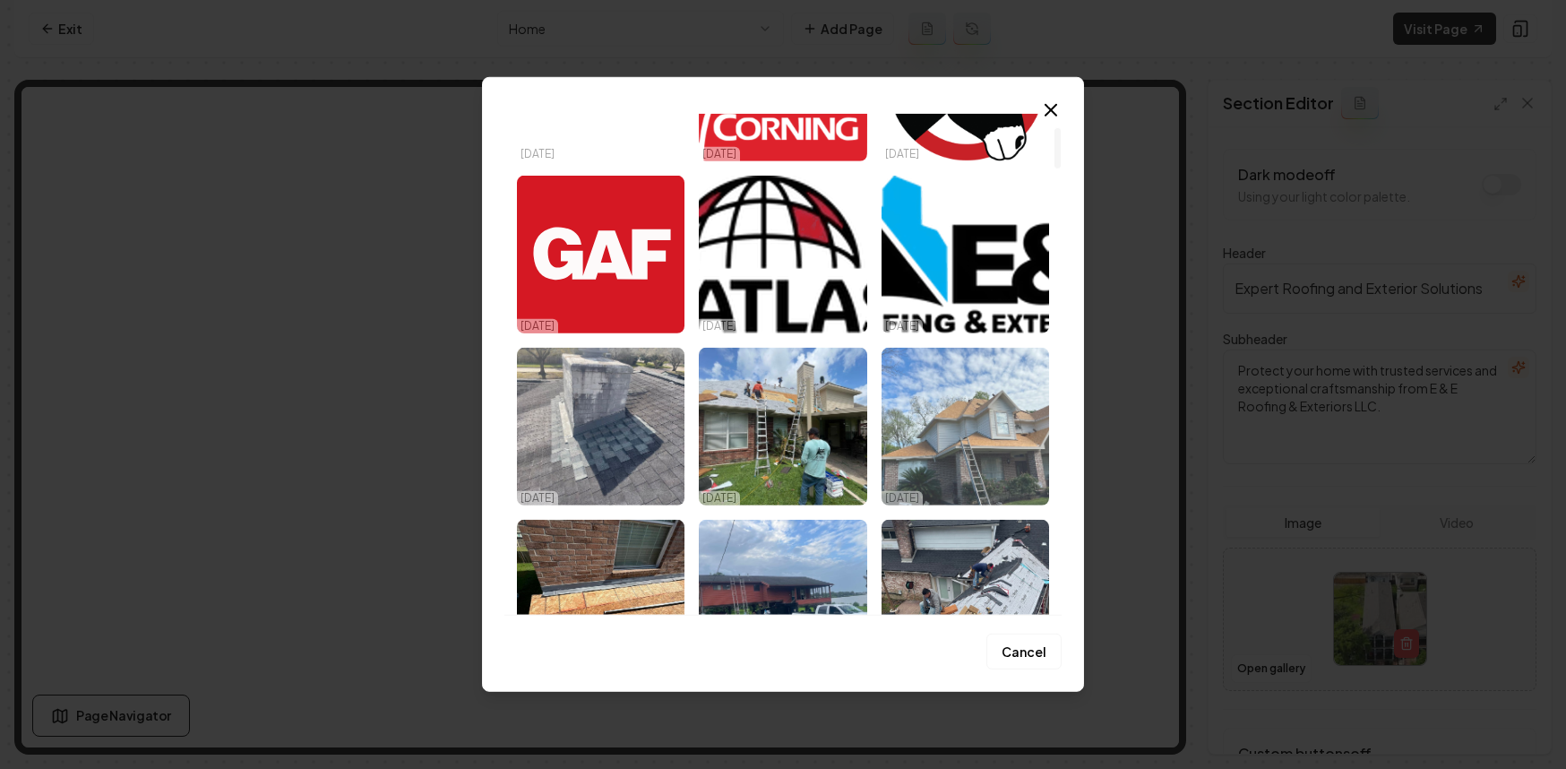
click at [976, 433] on img "Select image image_68dc74885c7cd75eb8ef9703.jpeg" at bounding box center [966, 427] width 168 height 158
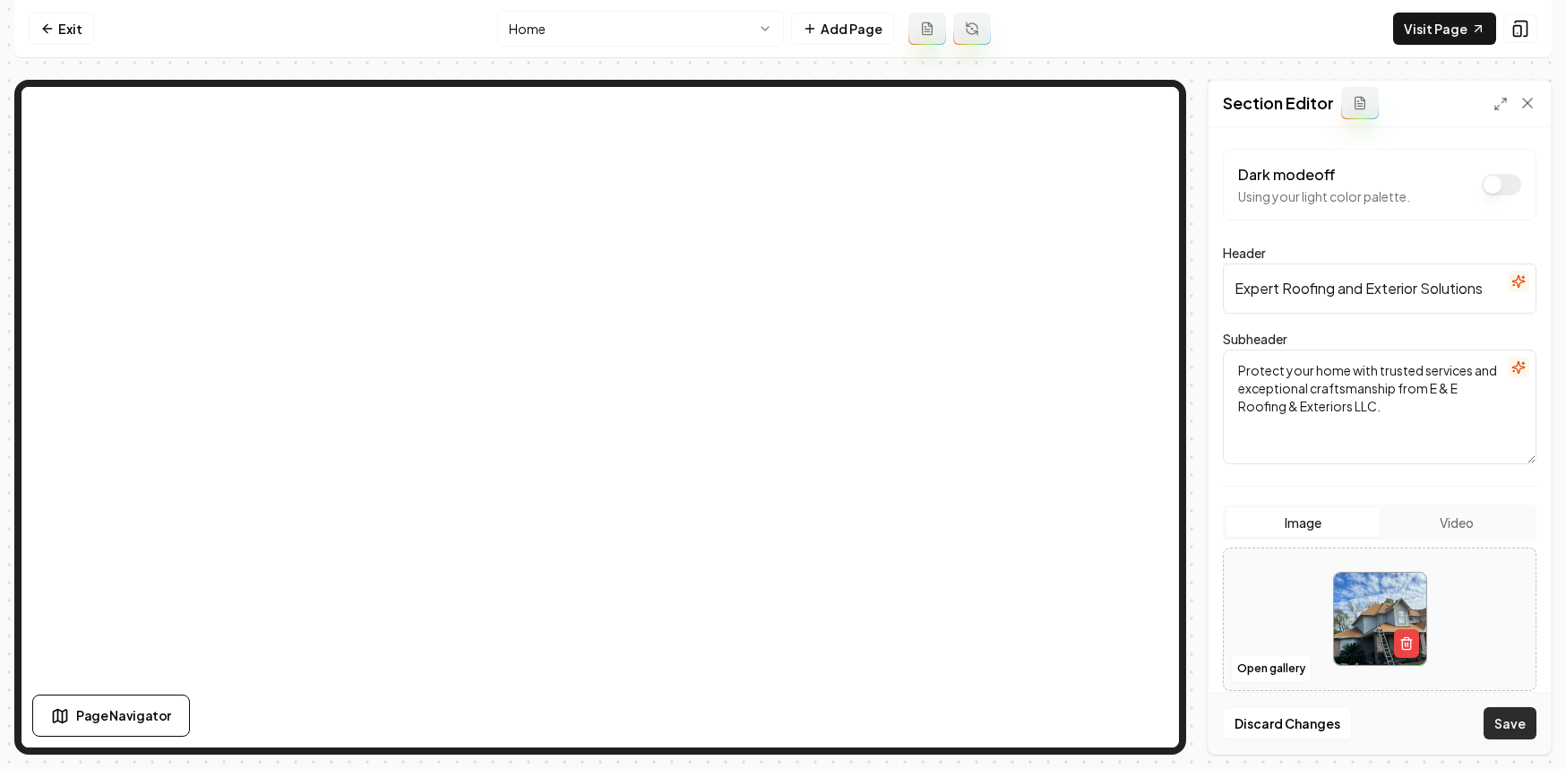
click at [1497, 721] on button "Save" at bounding box center [1510, 723] width 53 height 32
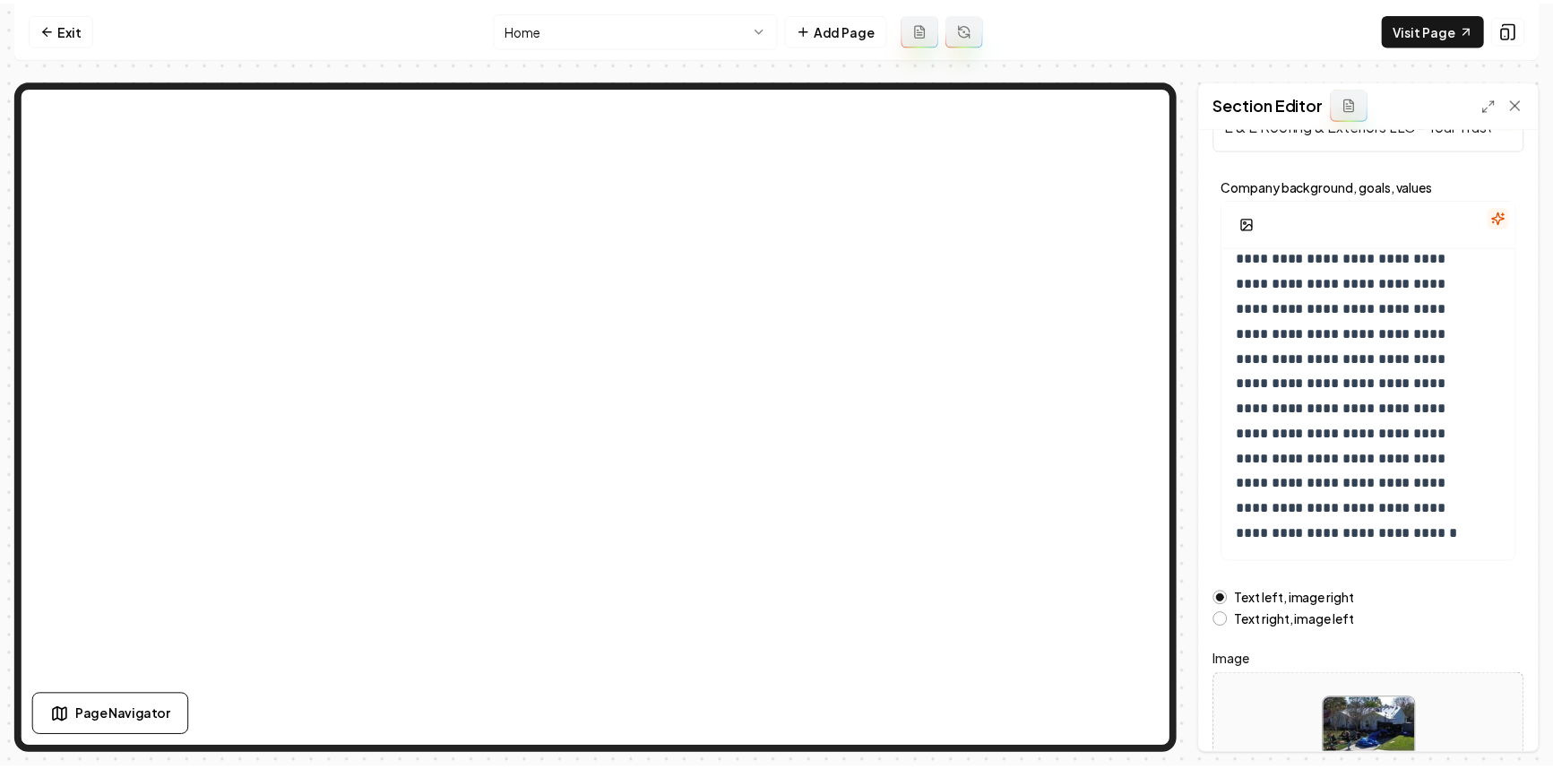
scroll to position [199, 0]
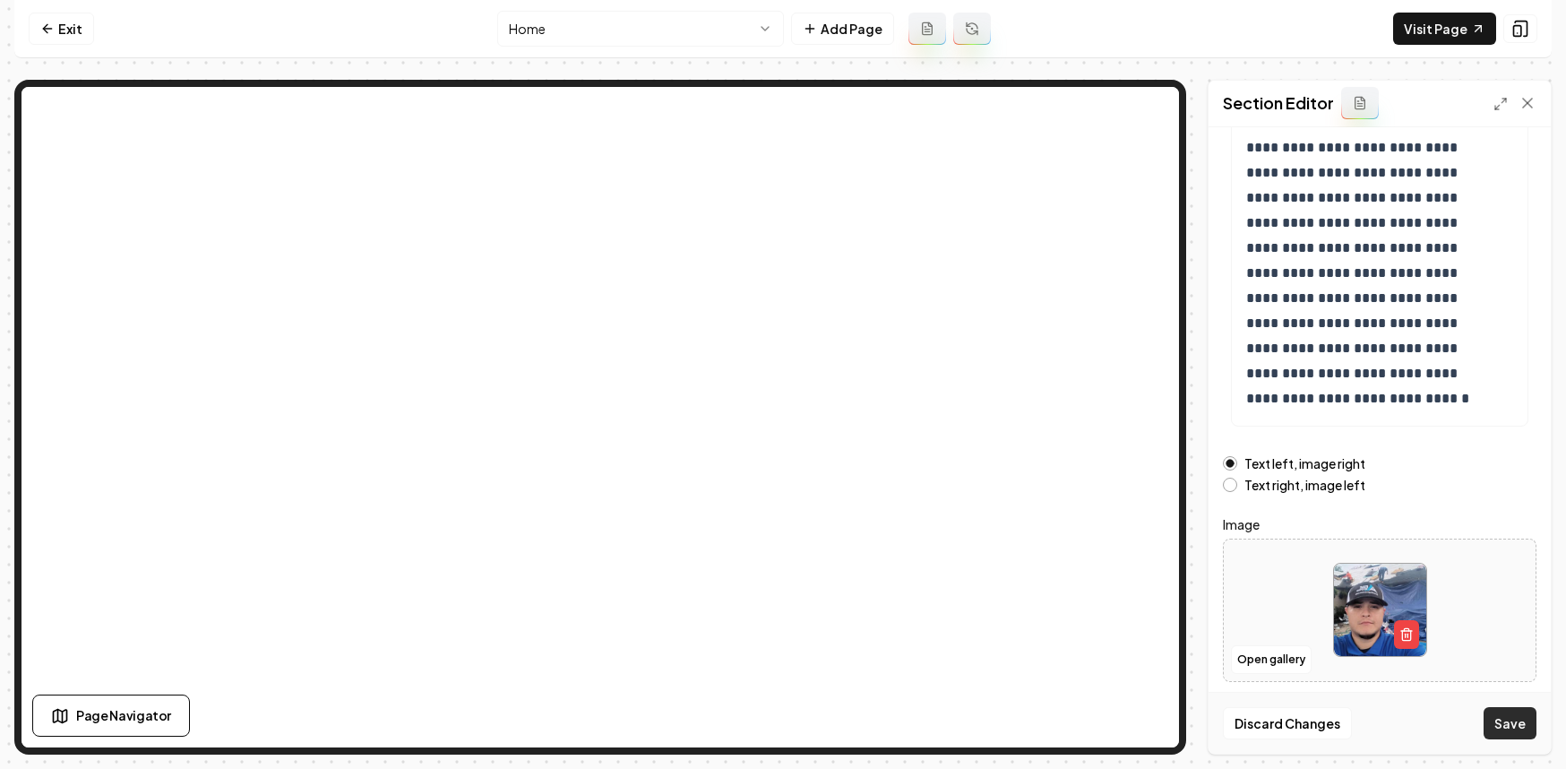
click at [1513, 729] on button "Save" at bounding box center [1510, 723] width 53 height 32
click at [69, 7] on nav "Exit Home Add Page Visit Page" at bounding box center [783, 29] width 1538 height 58
click at [59, 26] on link "Exit" at bounding box center [61, 29] width 65 height 32
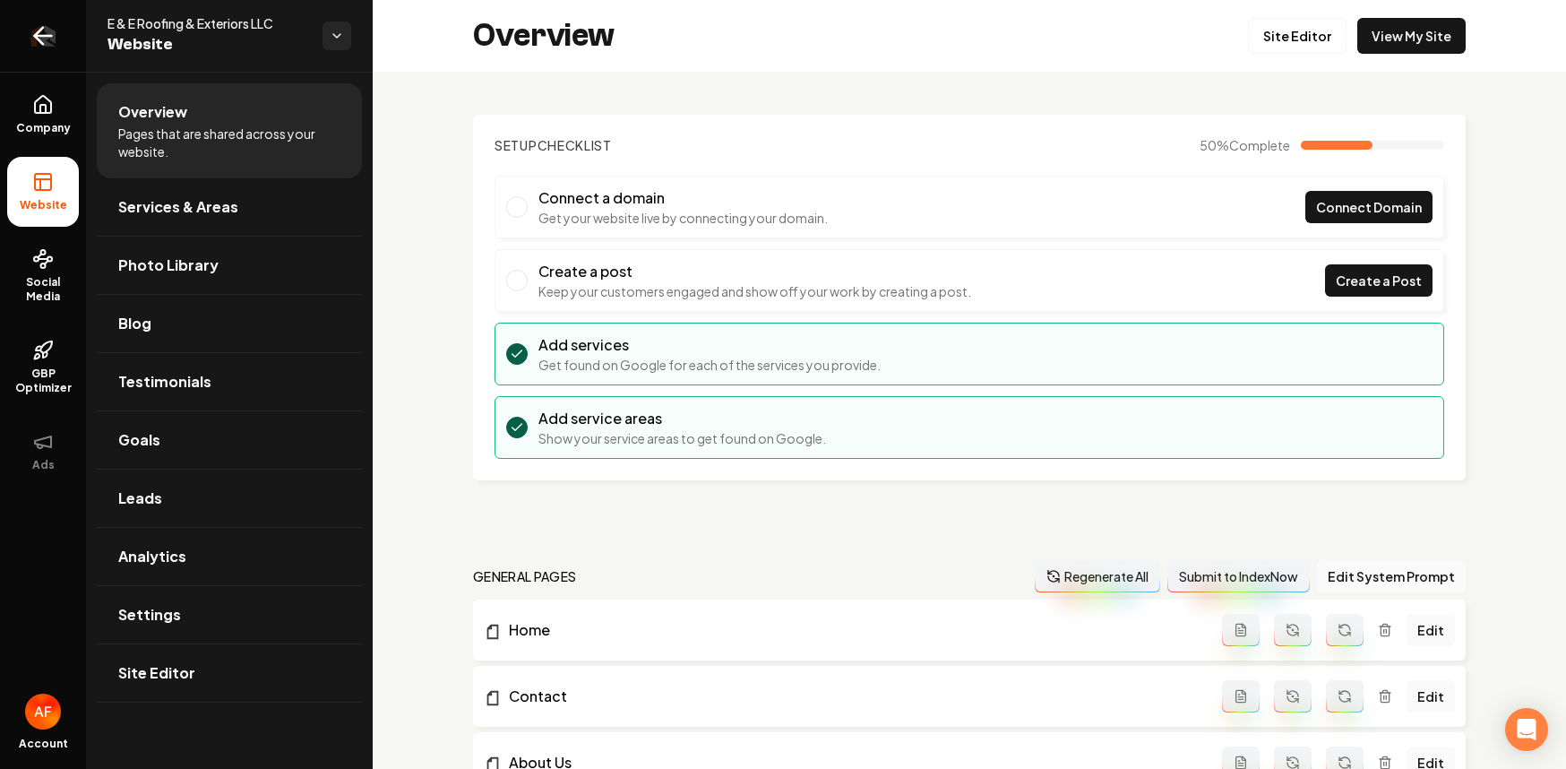
click at [52, 50] on link "Return to dashboard" at bounding box center [43, 36] width 86 height 72
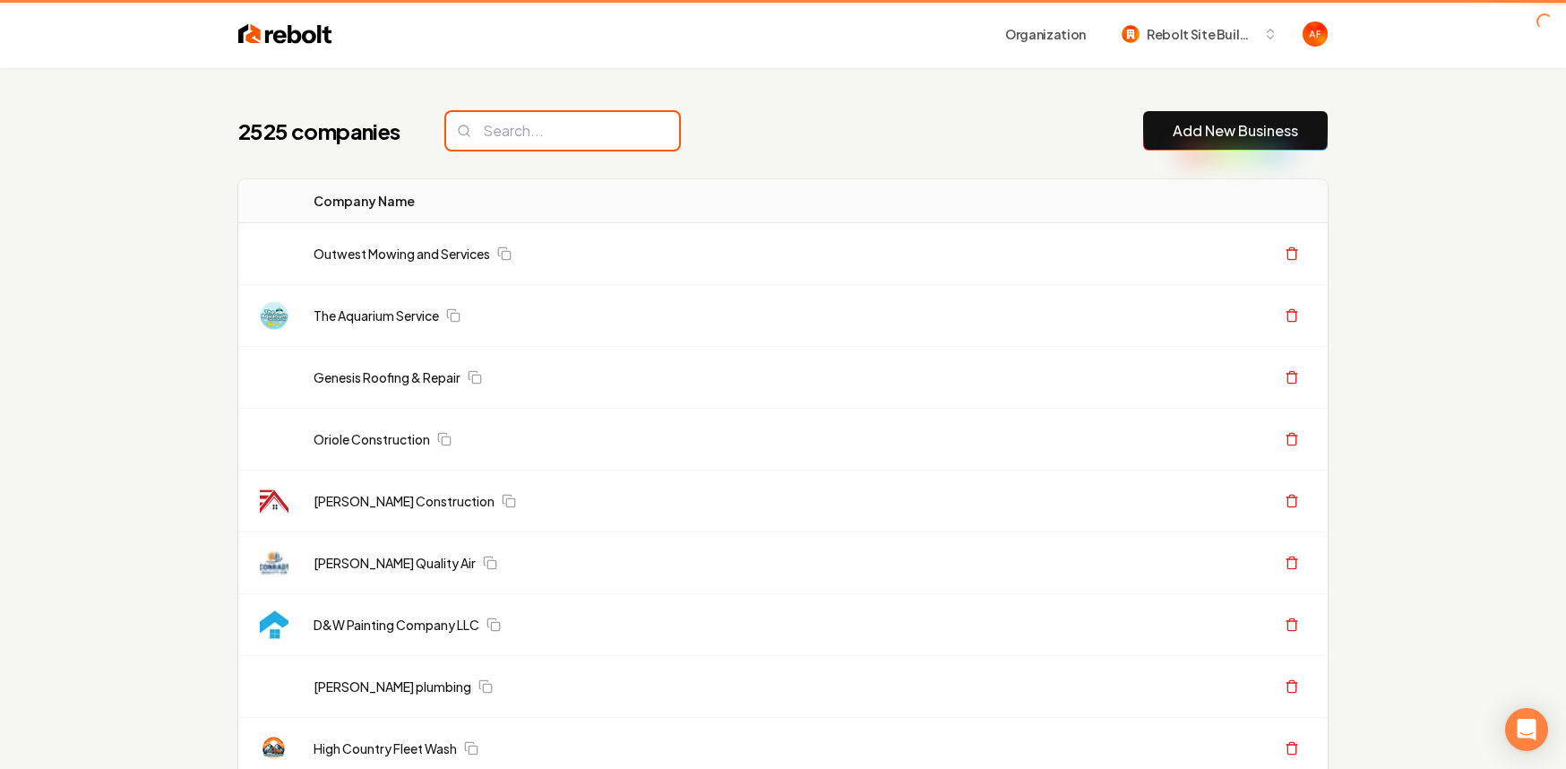
click at [553, 140] on input "search" at bounding box center [562, 131] width 233 height 38
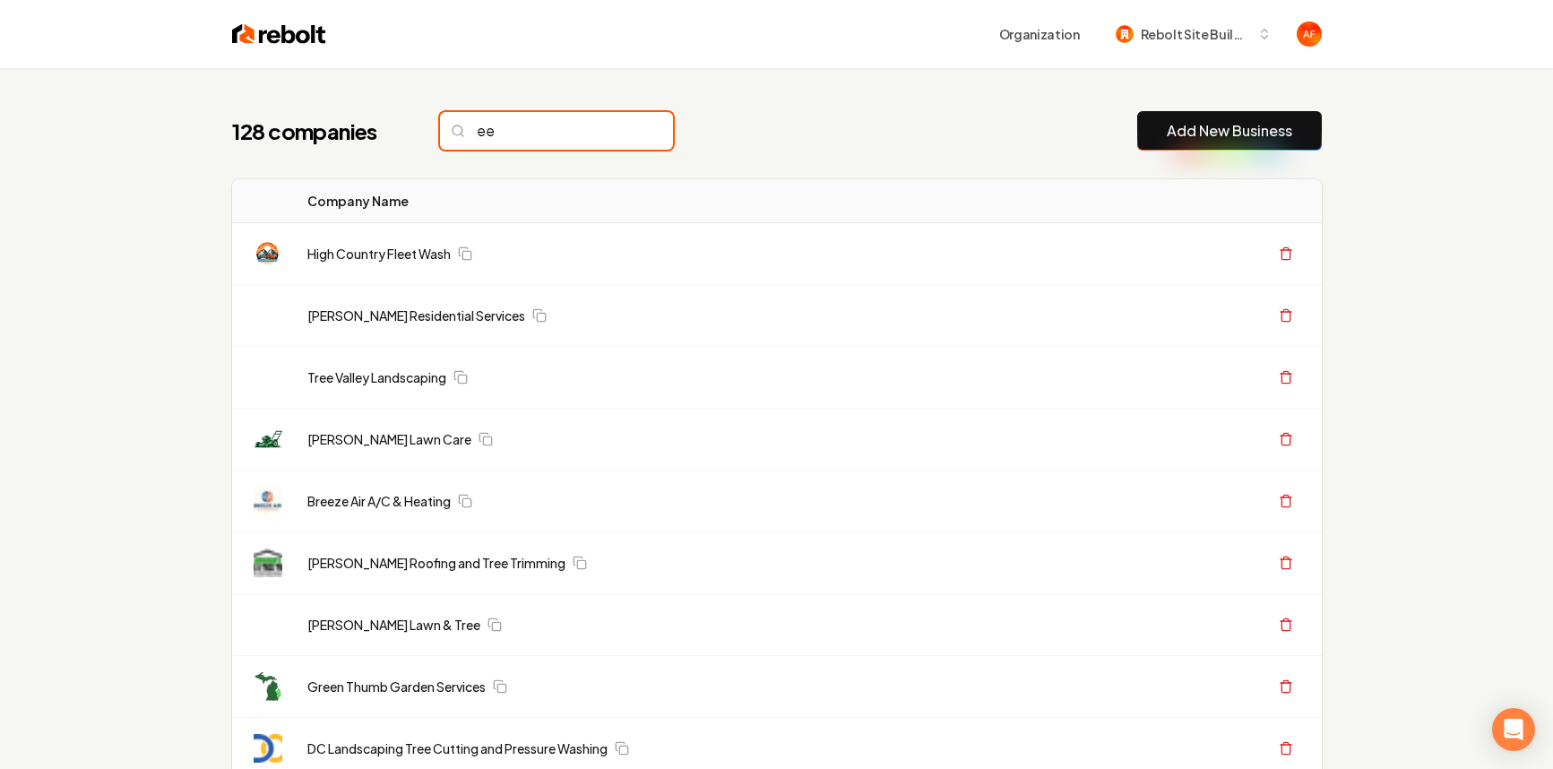
click at [530, 128] on input "ee" at bounding box center [556, 131] width 233 height 38
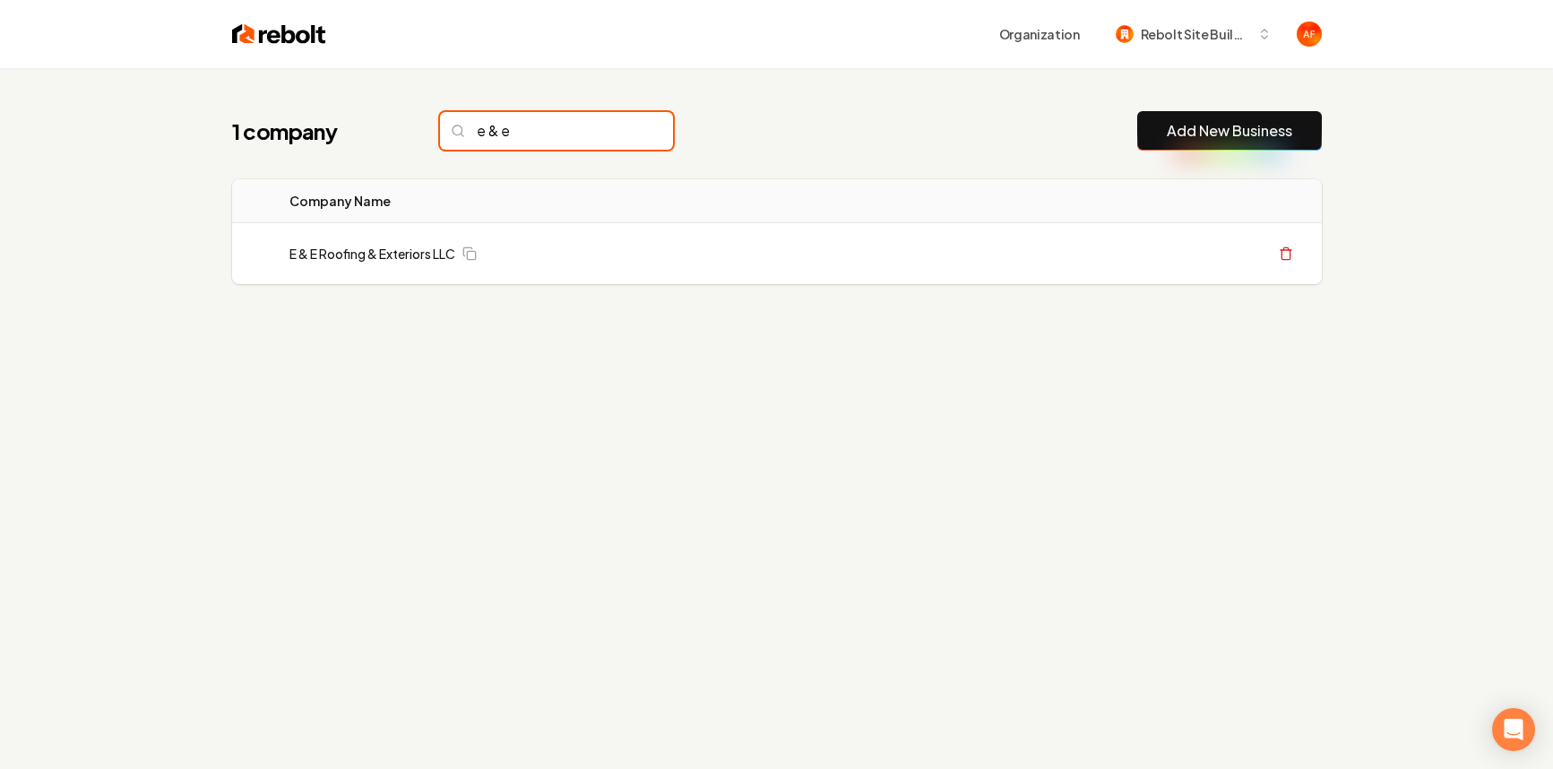
type input "e & e"
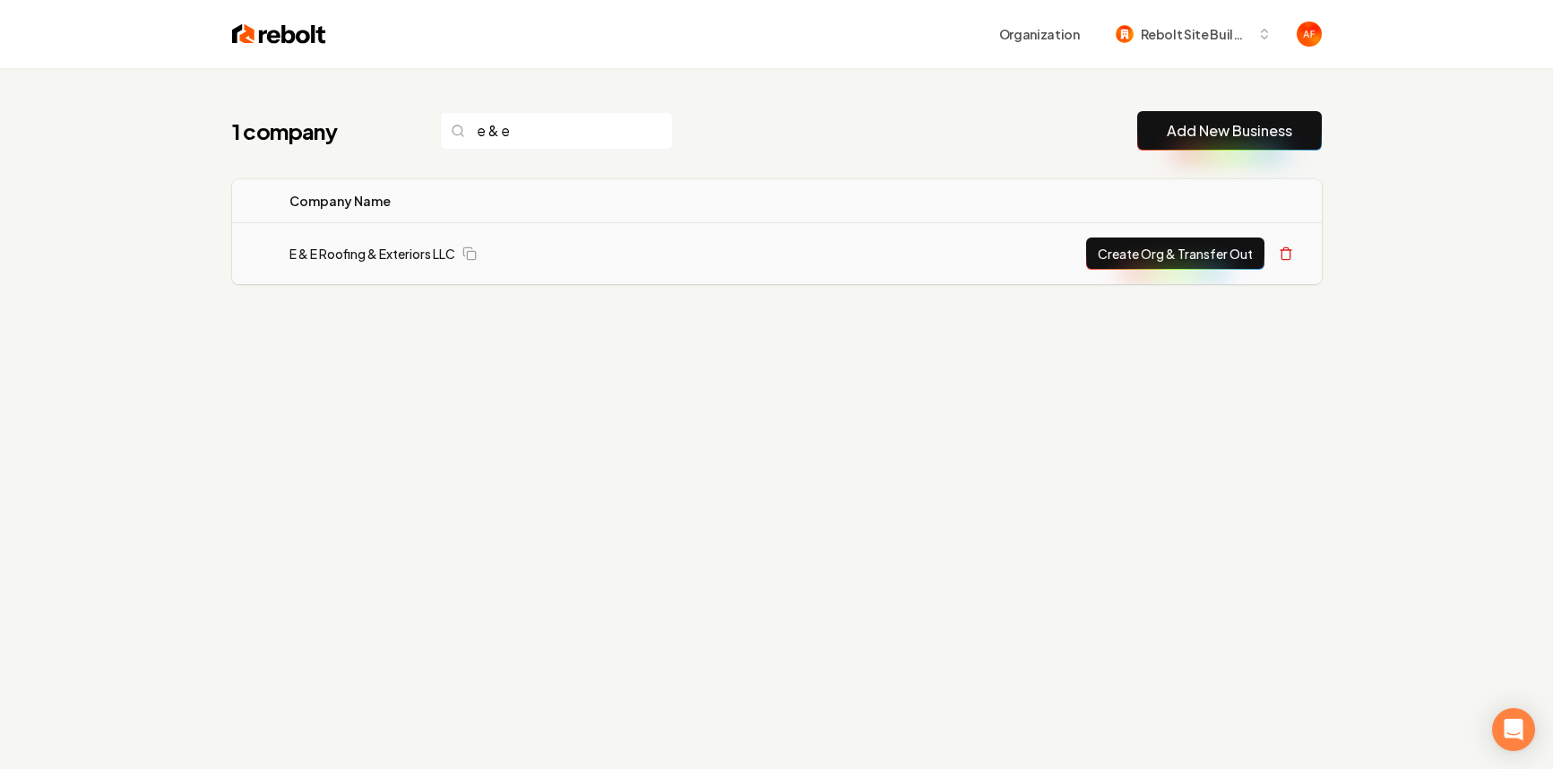
click at [1156, 259] on button "Create Org & Transfer Out" at bounding box center [1175, 253] width 178 height 32
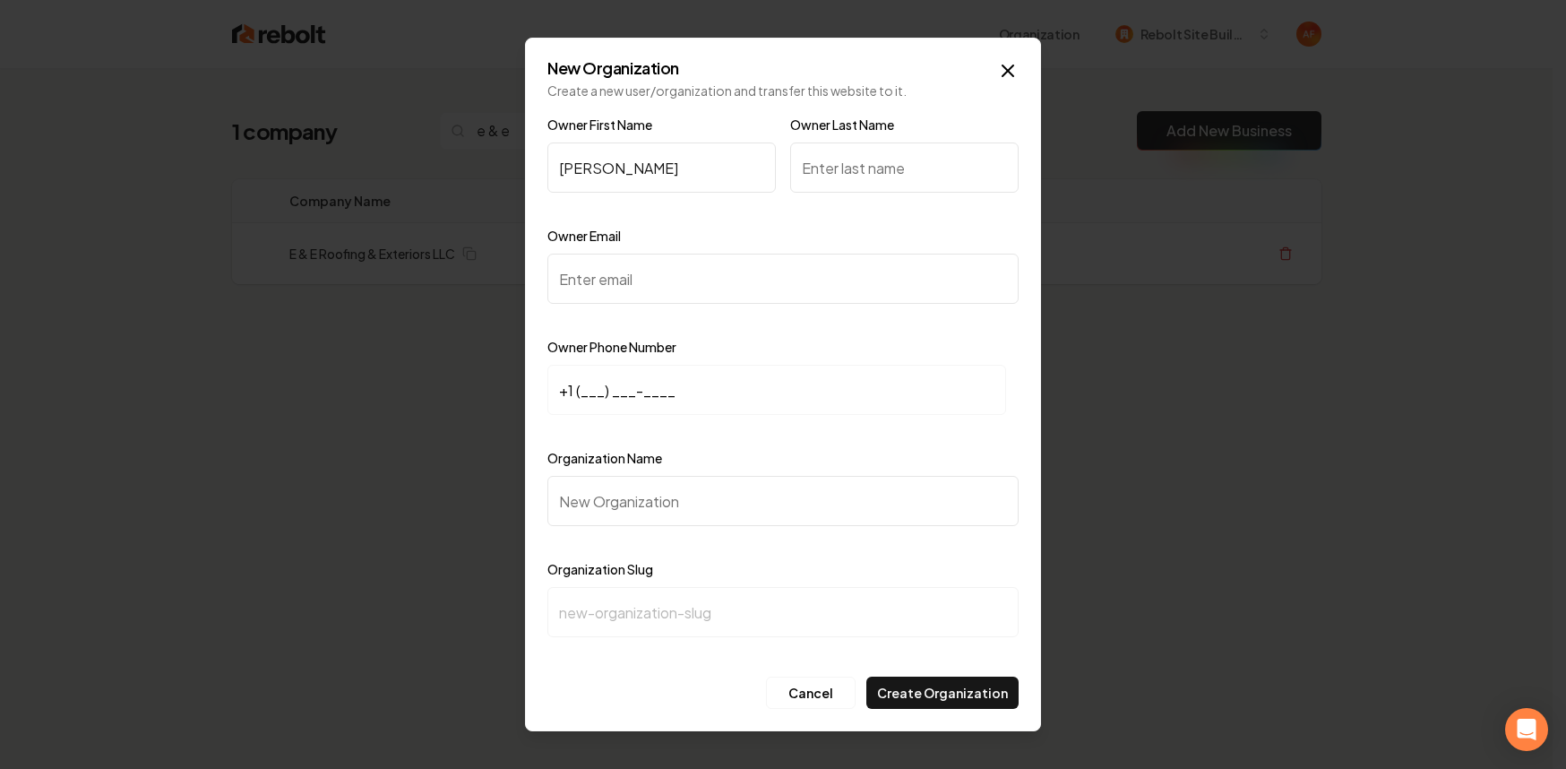
type input "Edmundo"
click at [602, 282] on input "Owner Email" at bounding box center [782, 279] width 471 height 50
paste input "eeroofingteam@gmail.com"
type input "eeroofingteam@gmail.com"
click at [574, 392] on input "+1 (___) ___-____" at bounding box center [776, 390] width 459 height 50
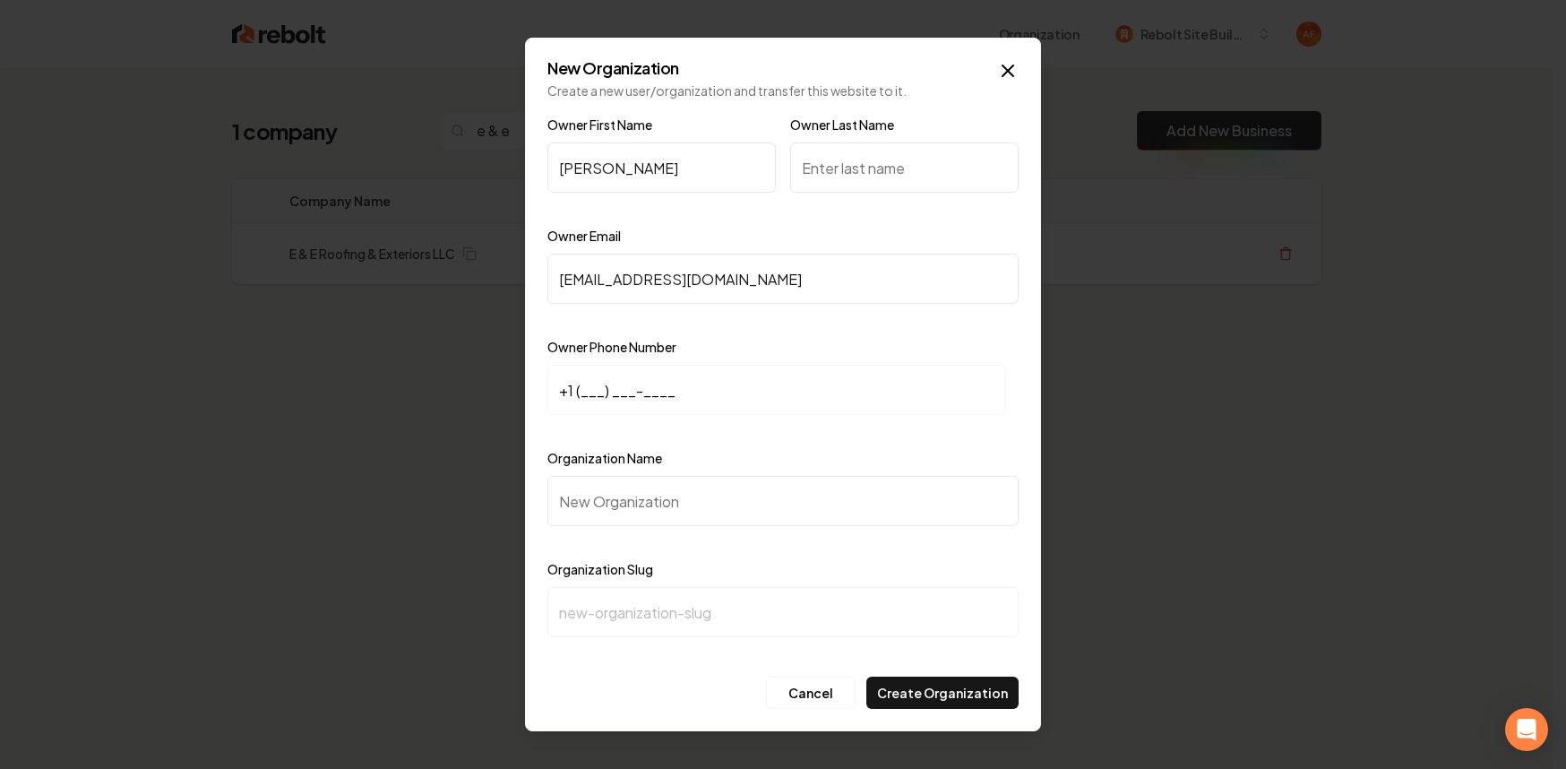
click at [579, 392] on input "+1 (___) ___-____" at bounding box center [776, 390] width 459 height 50
paste input "832) 774-0884"
type input "+1 (832) 774-0884"
click at [607, 495] on input "Organization Name" at bounding box center [782, 501] width 471 height 50
paste input "E & E Roofing & Exteriors LLC"
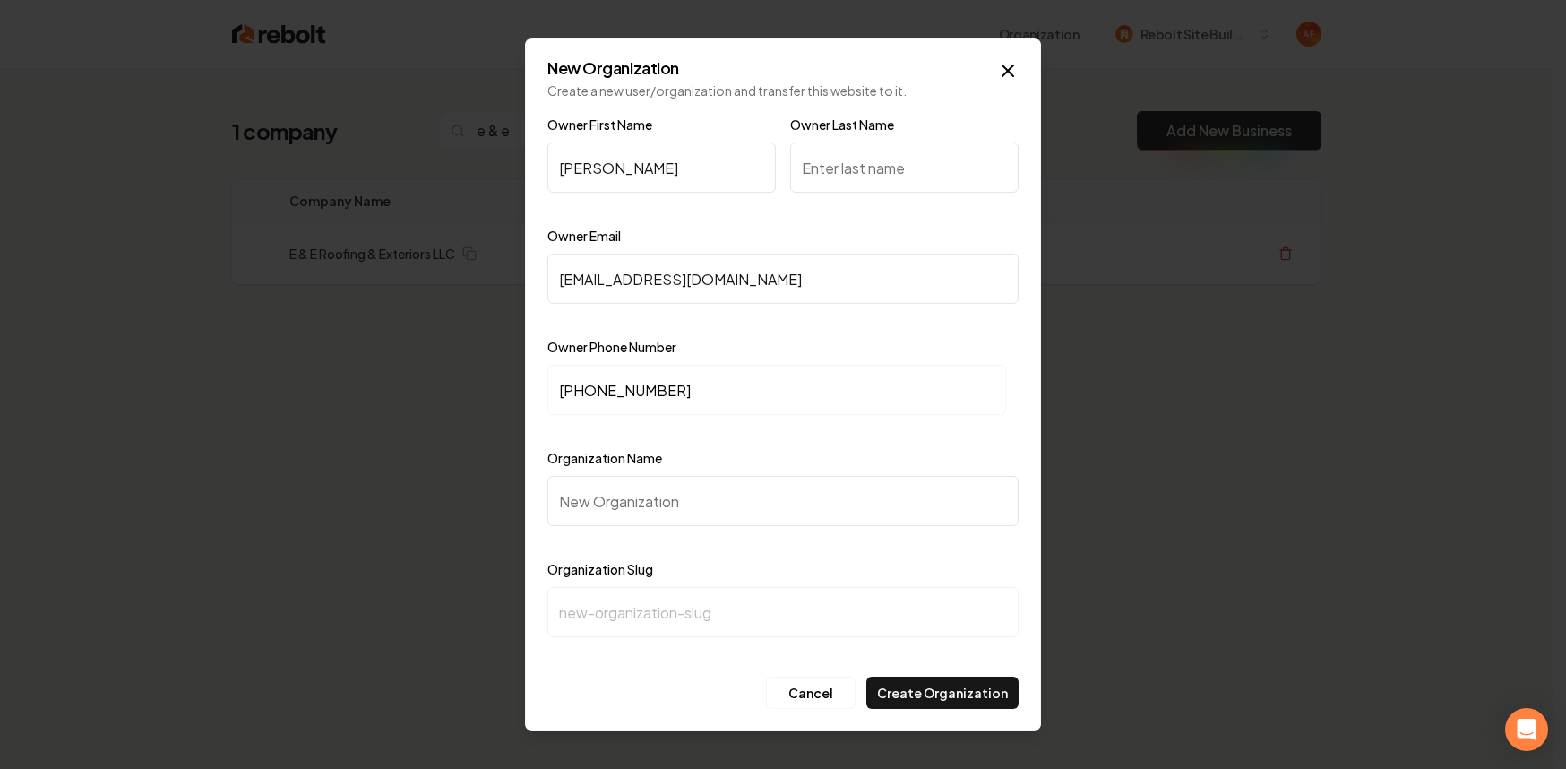
type input "E & E Roofing & Exteriors LLC"
type input "e-e-roofing-exteriors-llc"
drag, startPoint x: 799, startPoint y: 510, endPoint x: 783, endPoint y: 509, distance: 16.2
click at [799, 510] on input "E & E Roofing & Exteriors LLC" at bounding box center [782, 501] width 471 height 50
click at [772, 508] on input "E & E Roofing & Exteriors LLC" at bounding box center [782, 501] width 471 height 50
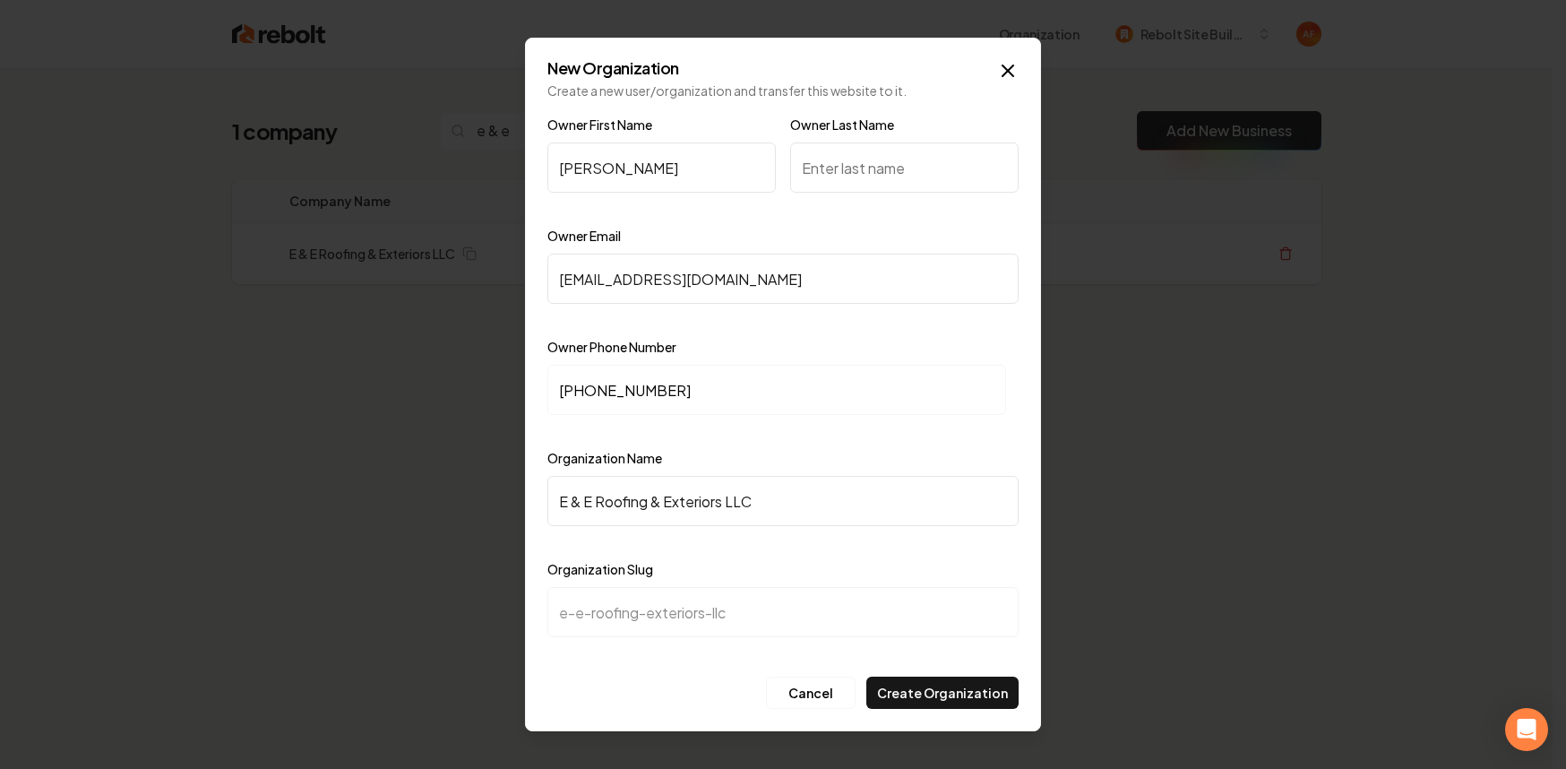
type input "E & E Roofing & Exteriors LLC"
click at [886, 178] on input "Owner Last Name" at bounding box center [904, 167] width 228 height 50
type input "Garza"
click at [975, 652] on div at bounding box center [782, 653] width 471 height 18
click at [936, 693] on button "Create Organization" at bounding box center [942, 693] width 152 height 32
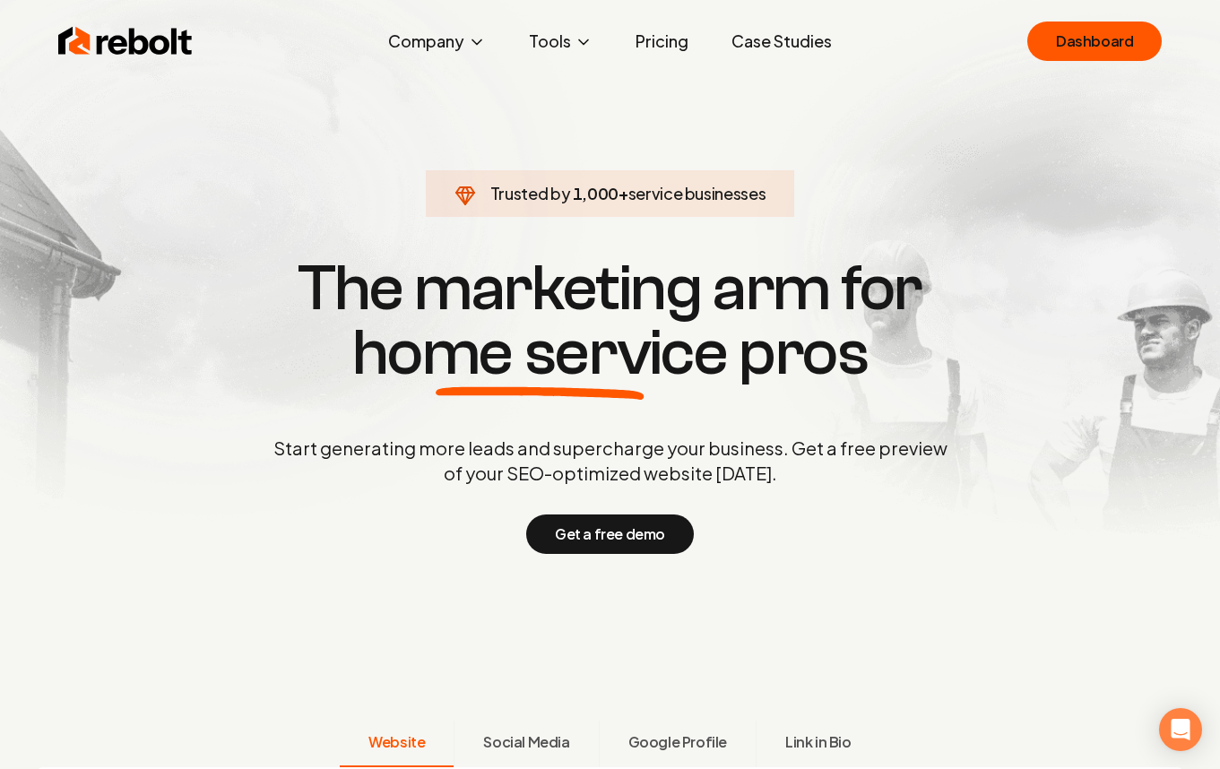
click at [687, 49] on link "Pricing" at bounding box center [662, 41] width 82 height 36
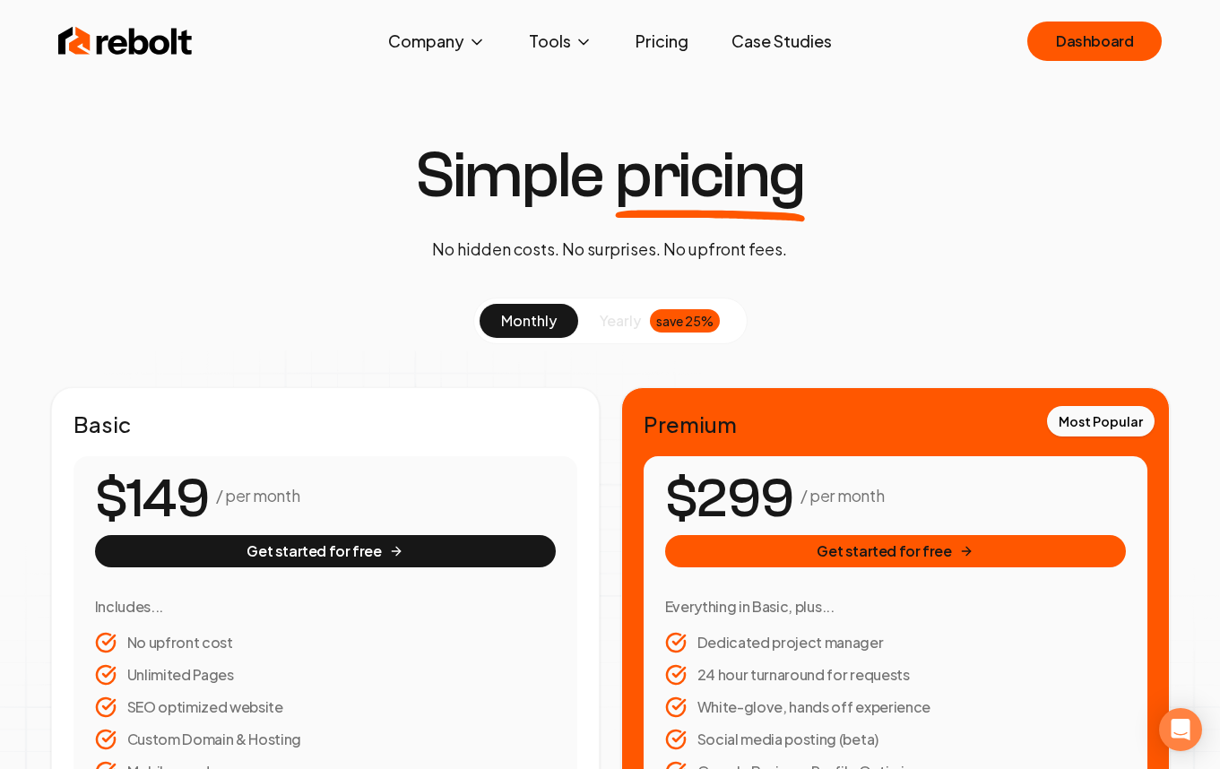
click at [619, 310] on span "yearly" at bounding box center [619, 321] width 41 height 22
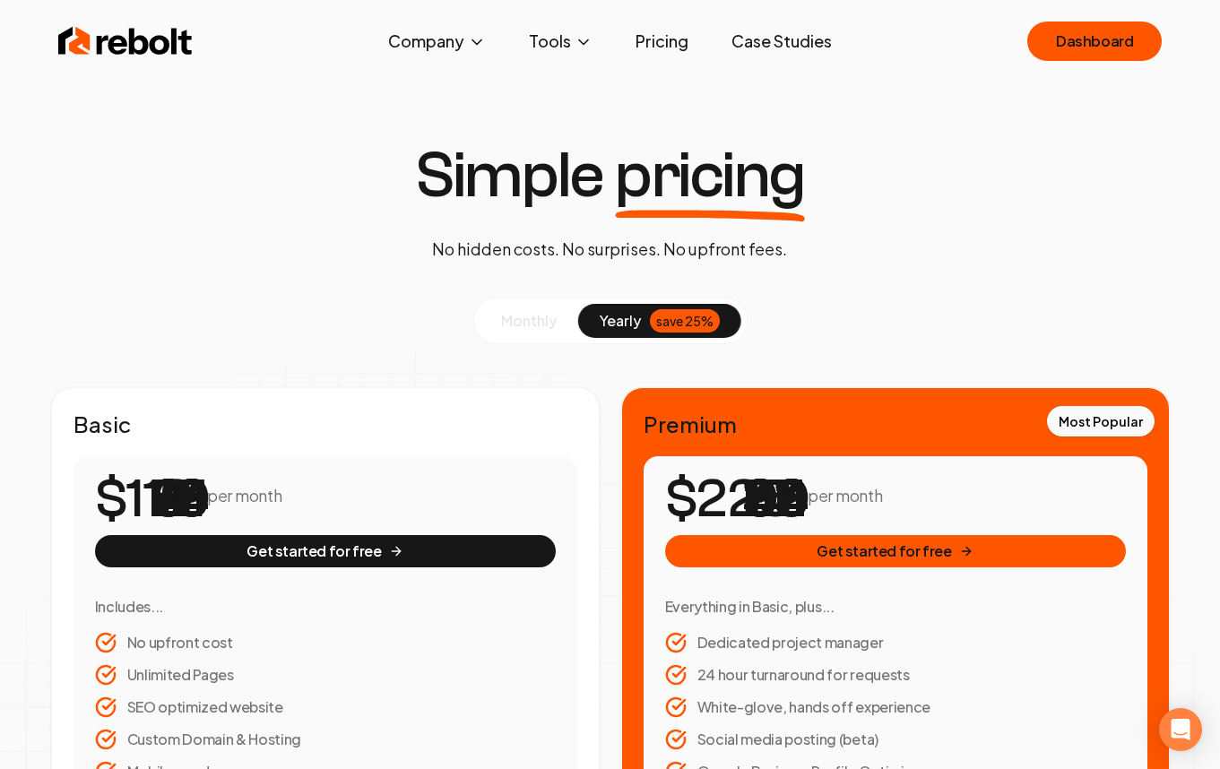
click at [520, 329] on span "monthly" at bounding box center [529, 320] width 56 height 19
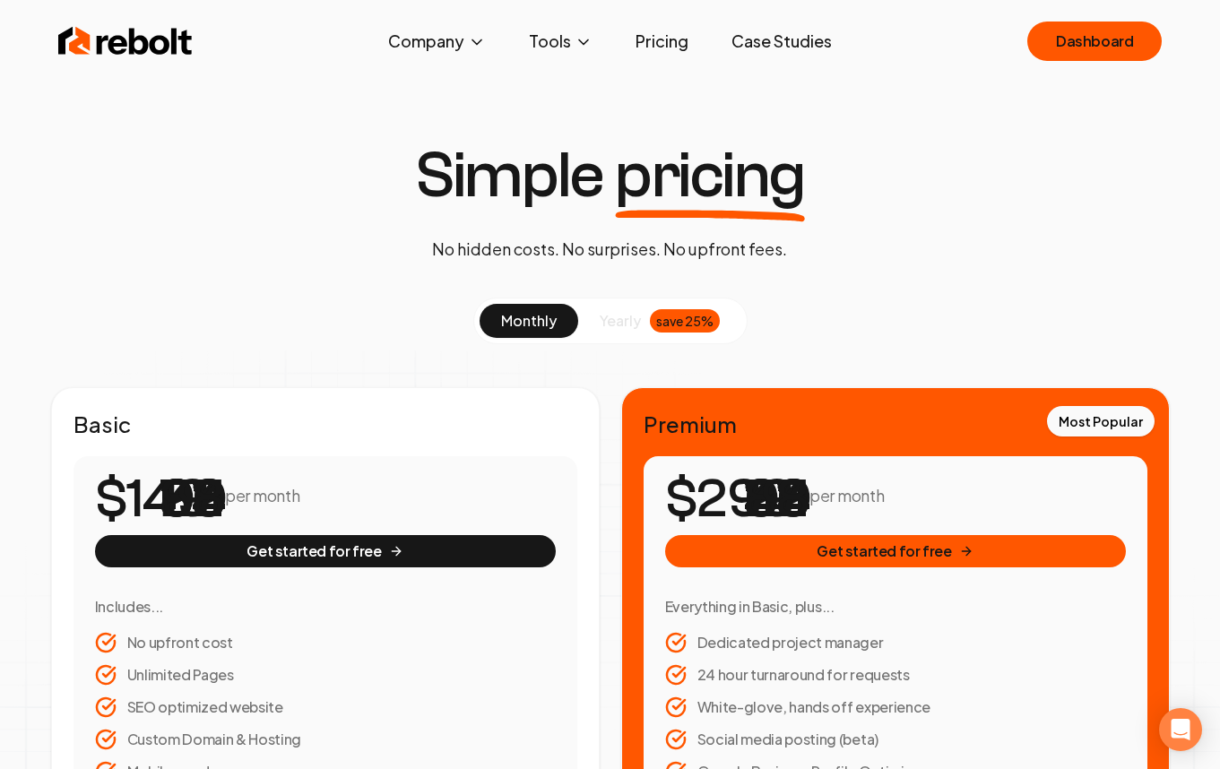
click at [143, 51] on img at bounding box center [125, 41] width 134 height 36
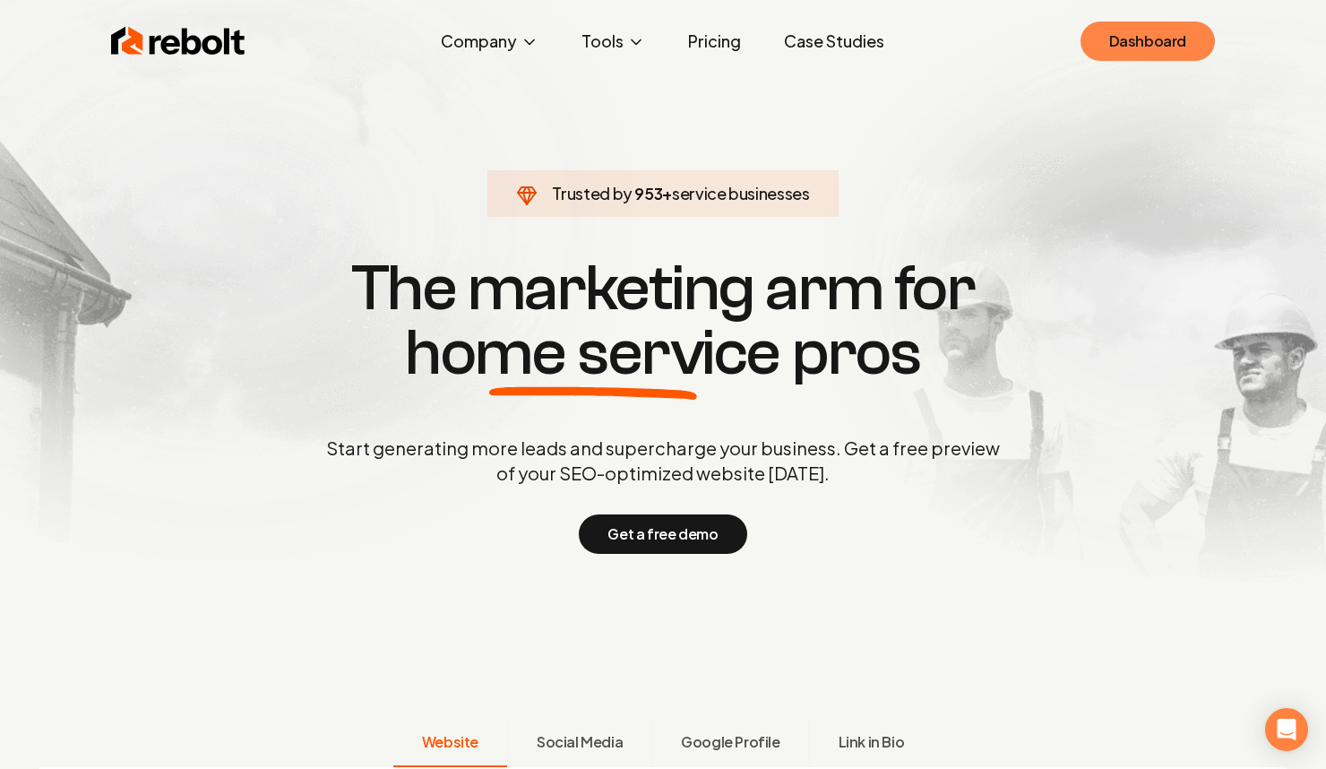
click at [1119, 39] on link "Dashboard" at bounding box center [1148, 41] width 134 height 39
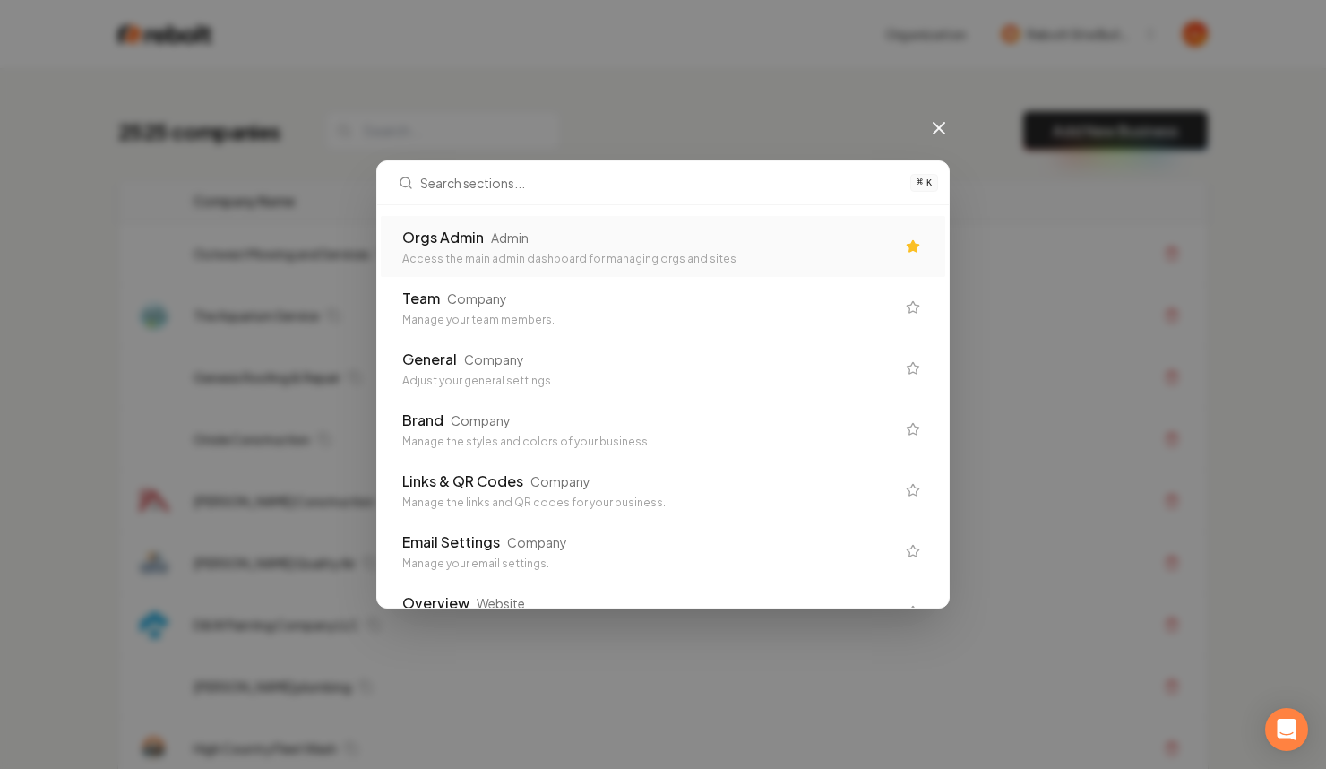
click at [763, 236] on div "Orgs Admin Admin" at bounding box center [648, 238] width 493 height 22
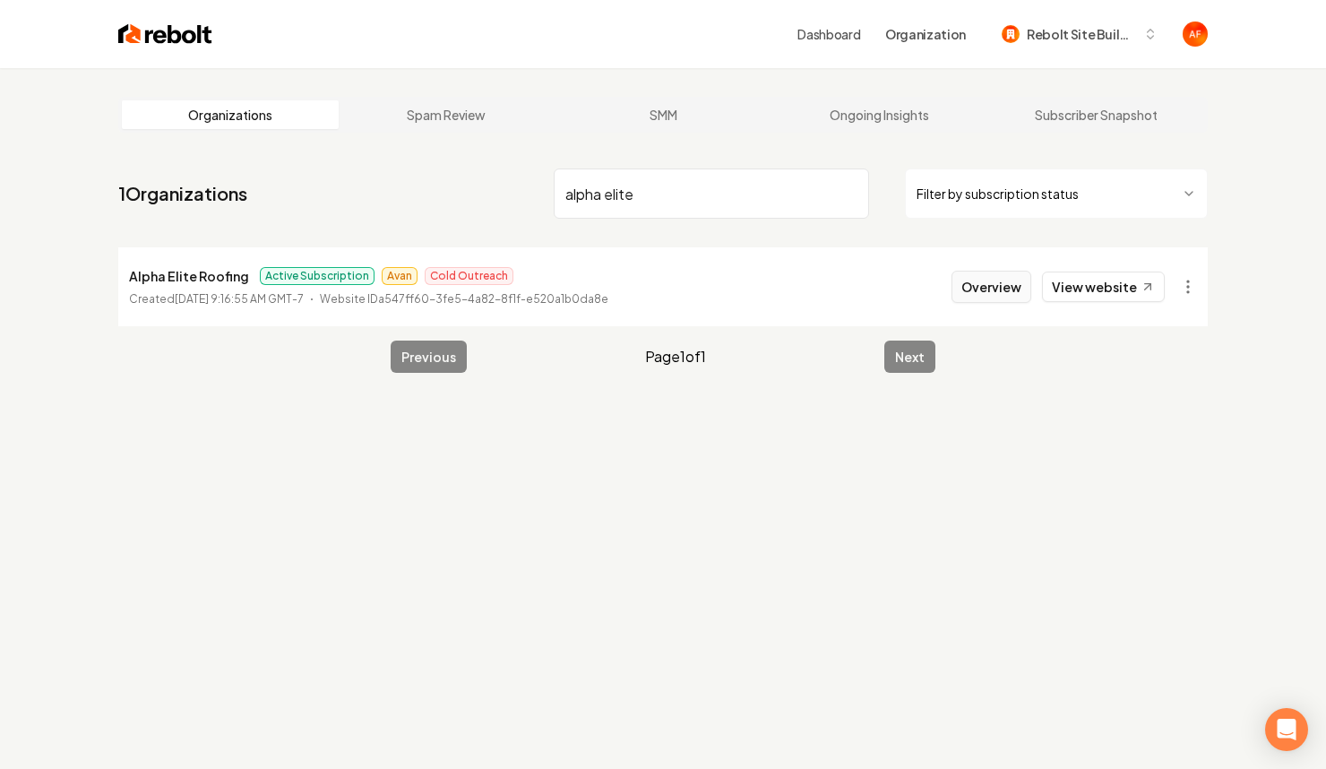
type input "alpha elite"
click at [996, 284] on button "Overview" at bounding box center [992, 287] width 80 height 32
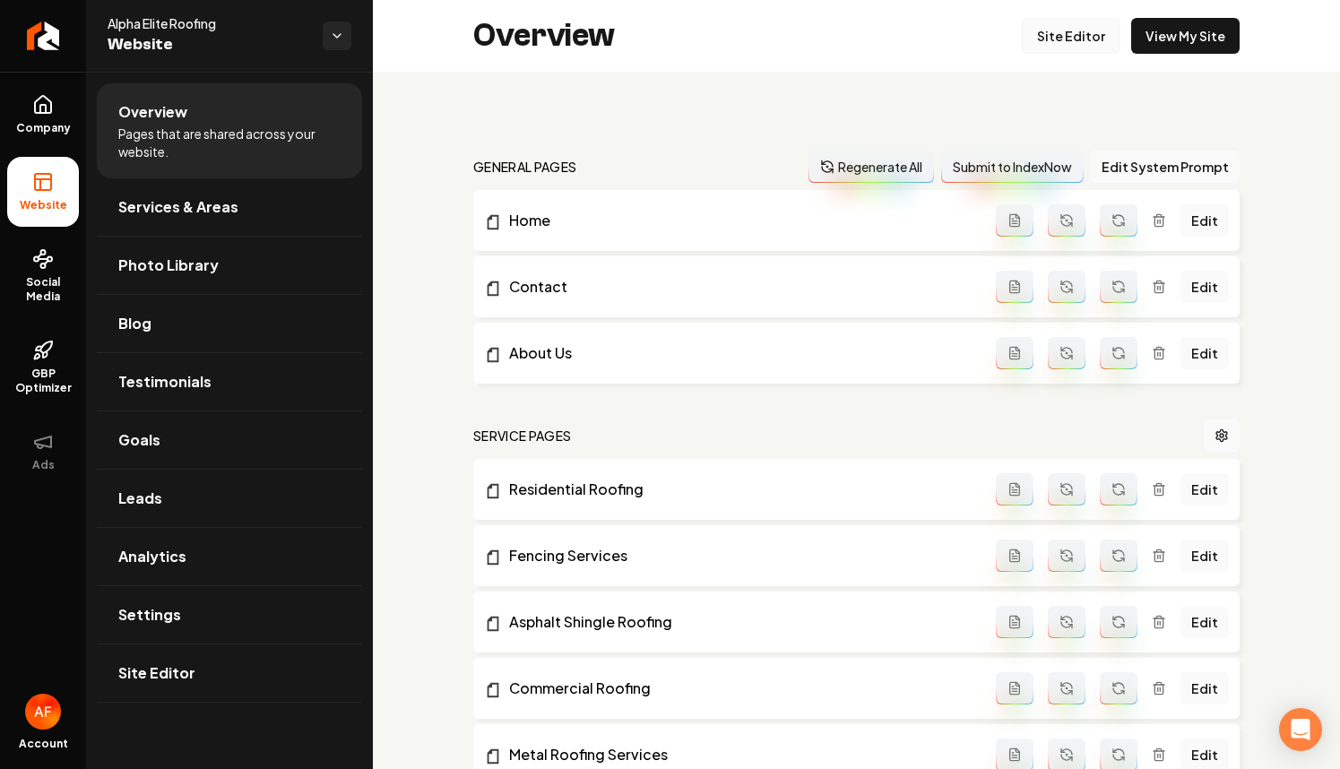
click at [1073, 22] on link "Site Editor" at bounding box center [1070, 36] width 99 height 36
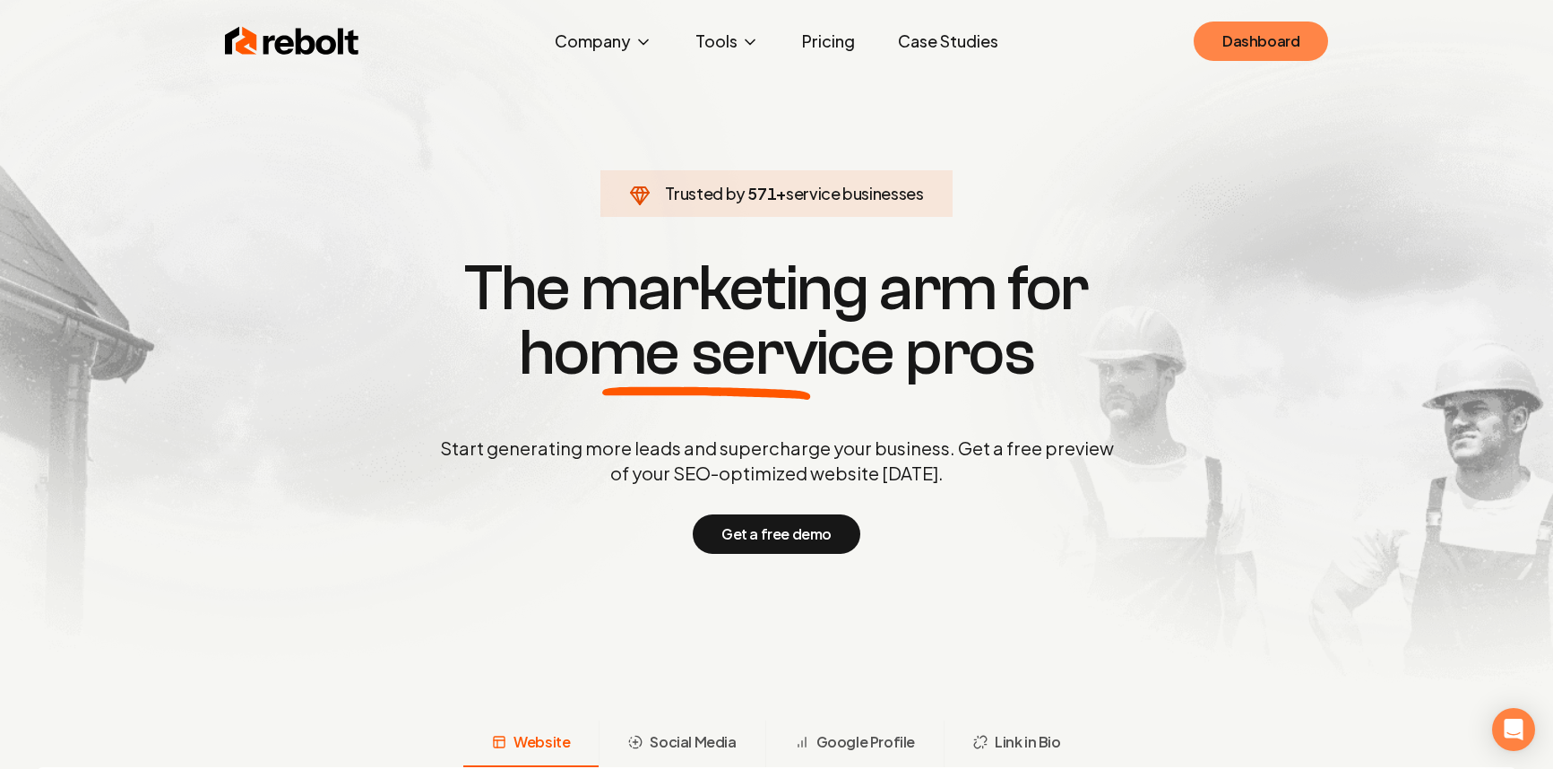
click at [1318, 33] on link "Dashboard" at bounding box center [1261, 41] width 134 height 39
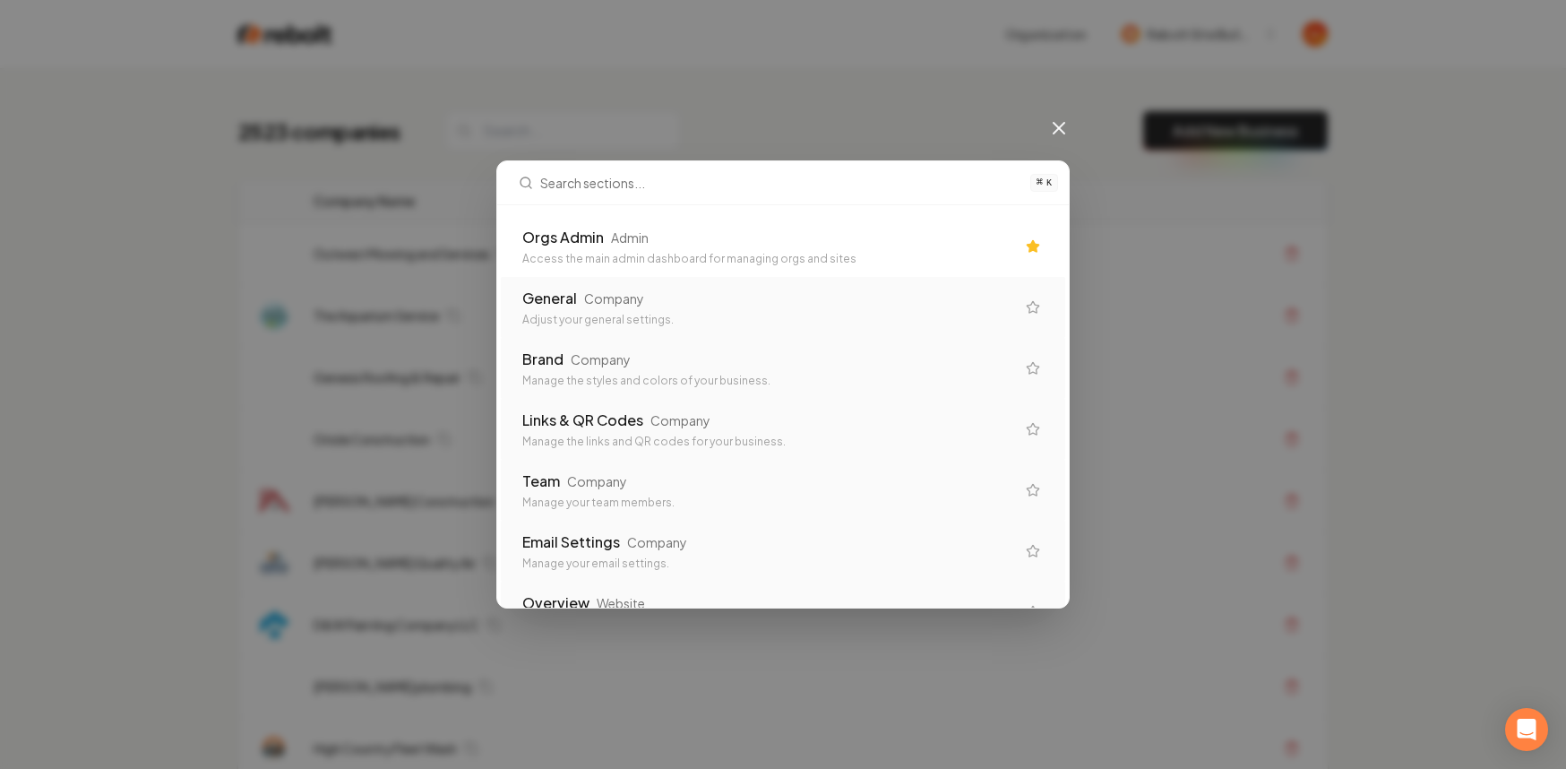
click at [825, 248] on div "Orgs Admin Admin Access the main admin dashboard for managing orgs and sites" at bounding box center [768, 246] width 493 height 39
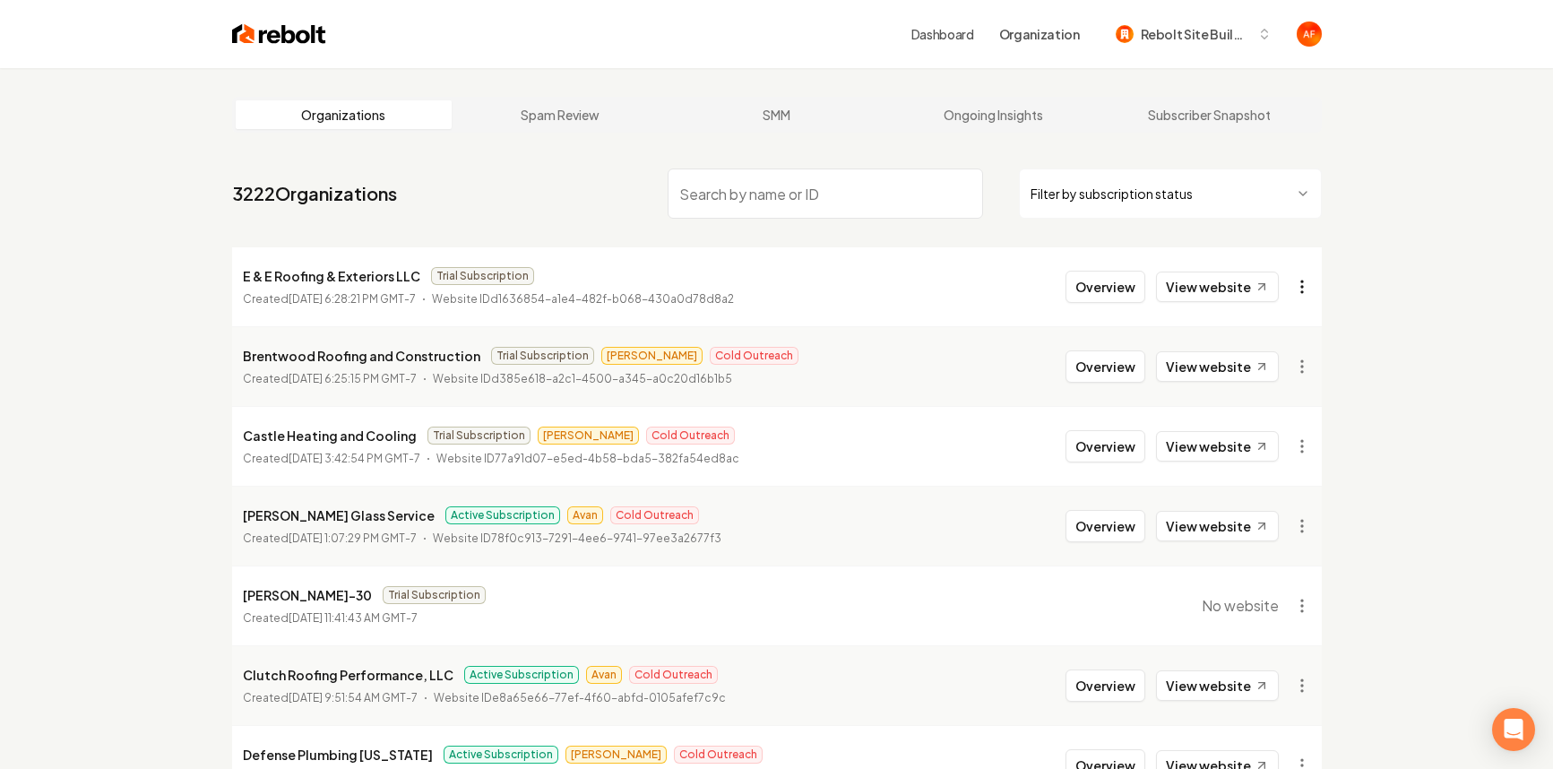
click at [1297, 281] on html "Dashboard Organization Rebolt Site Builder Organizations Spam Review SMM Ongoin…" at bounding box center [776, 384] width 1553 height 769
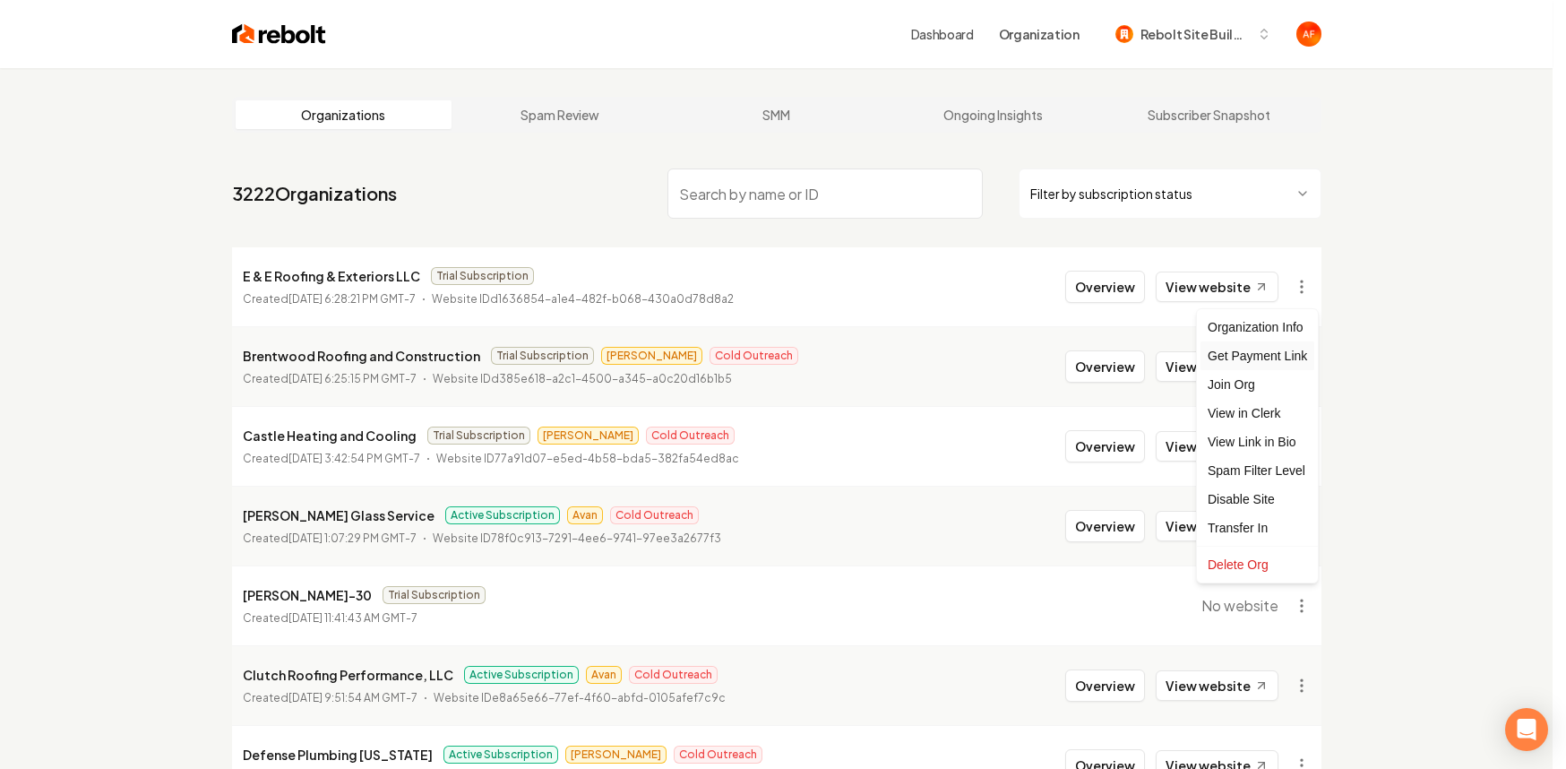
click at [1265, 354] on div "Get Payment Link" at bounding box center [1258, 355] width 114 height 29
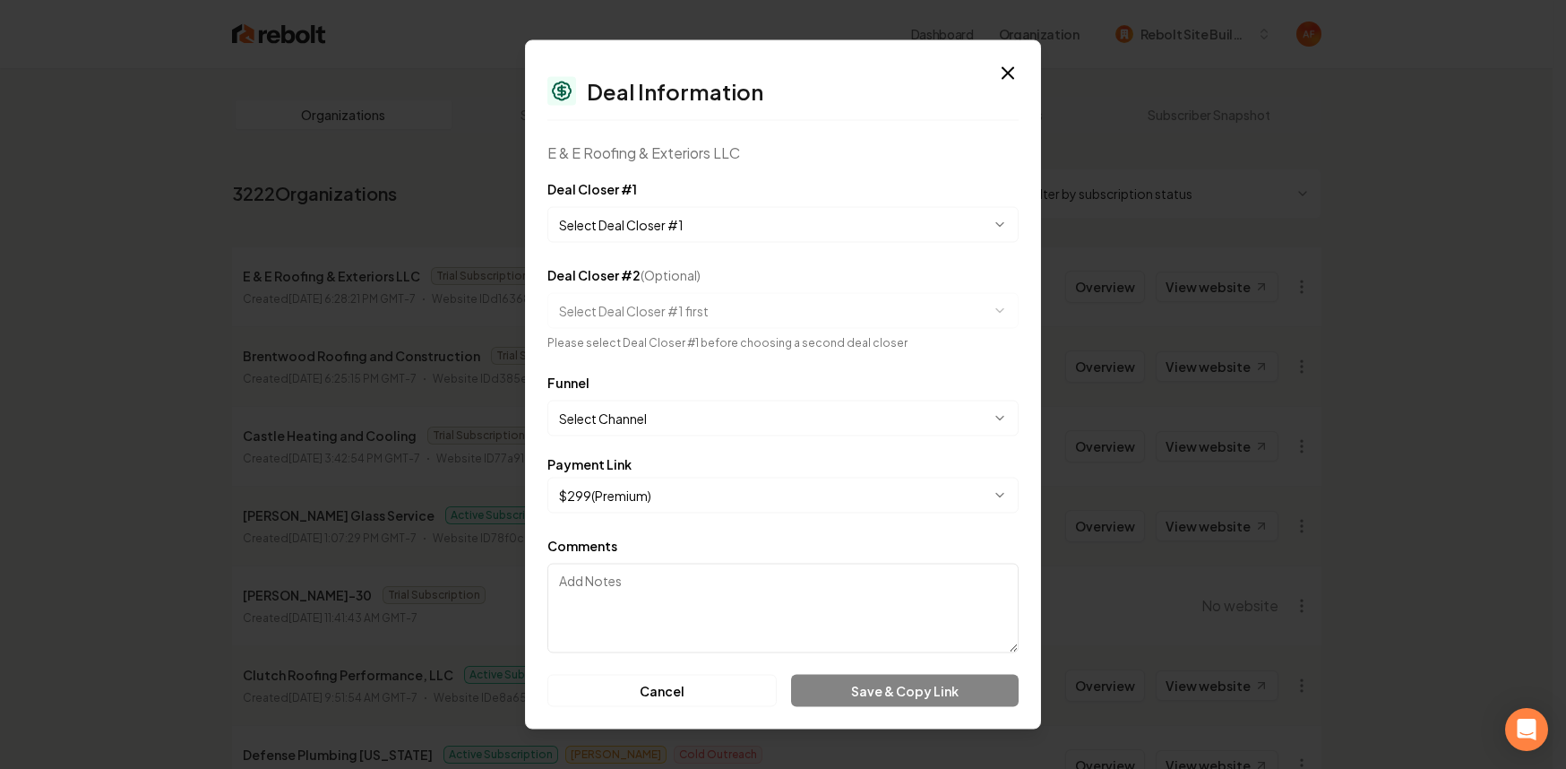
click at [702, 227] on body "Dashboard Organization Rebolt Site Builder Organizations Spam Review SMM Ongoin…" at bounding box center [776, 384] width 1553 height 769
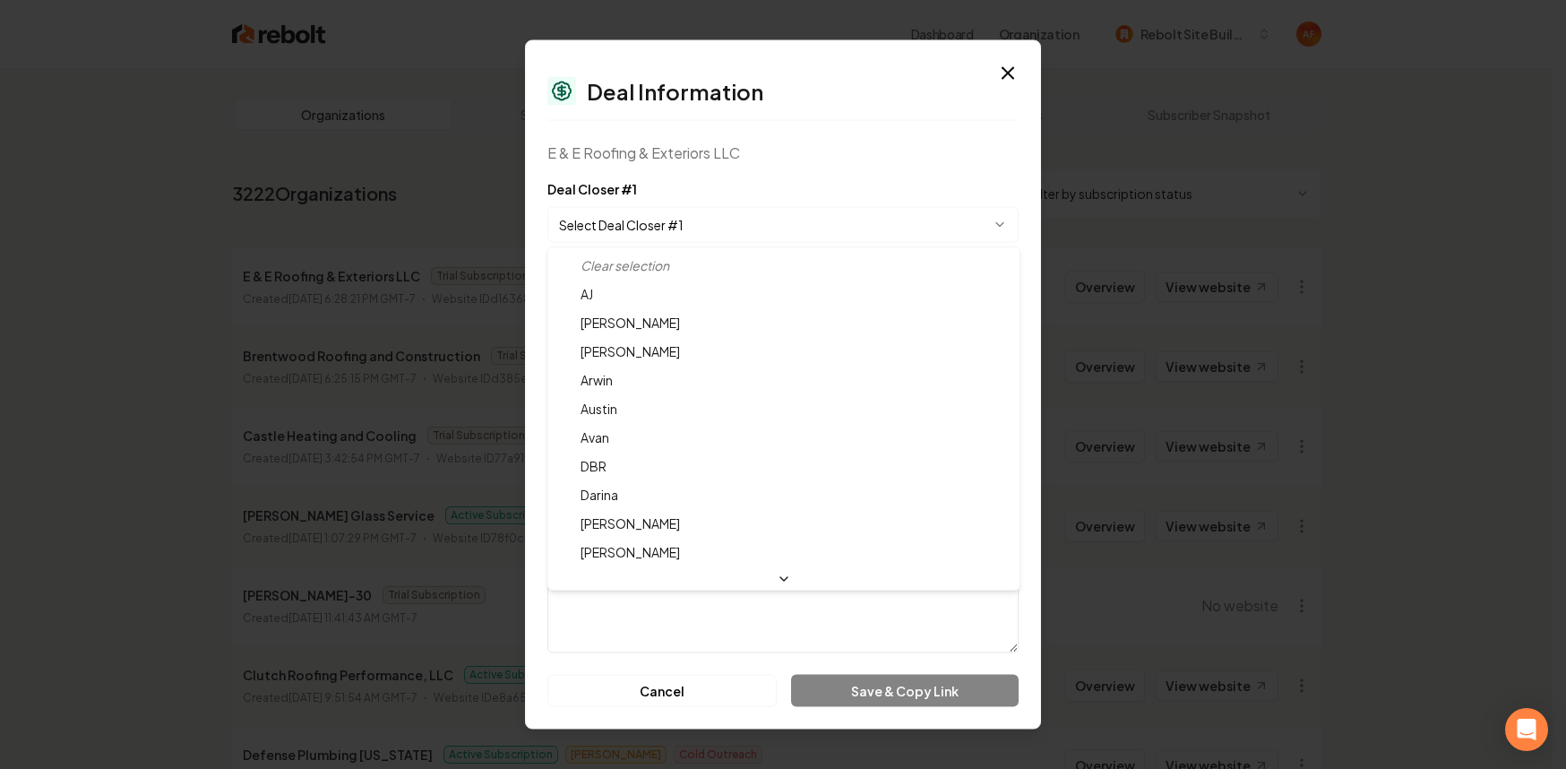
select select "**********"
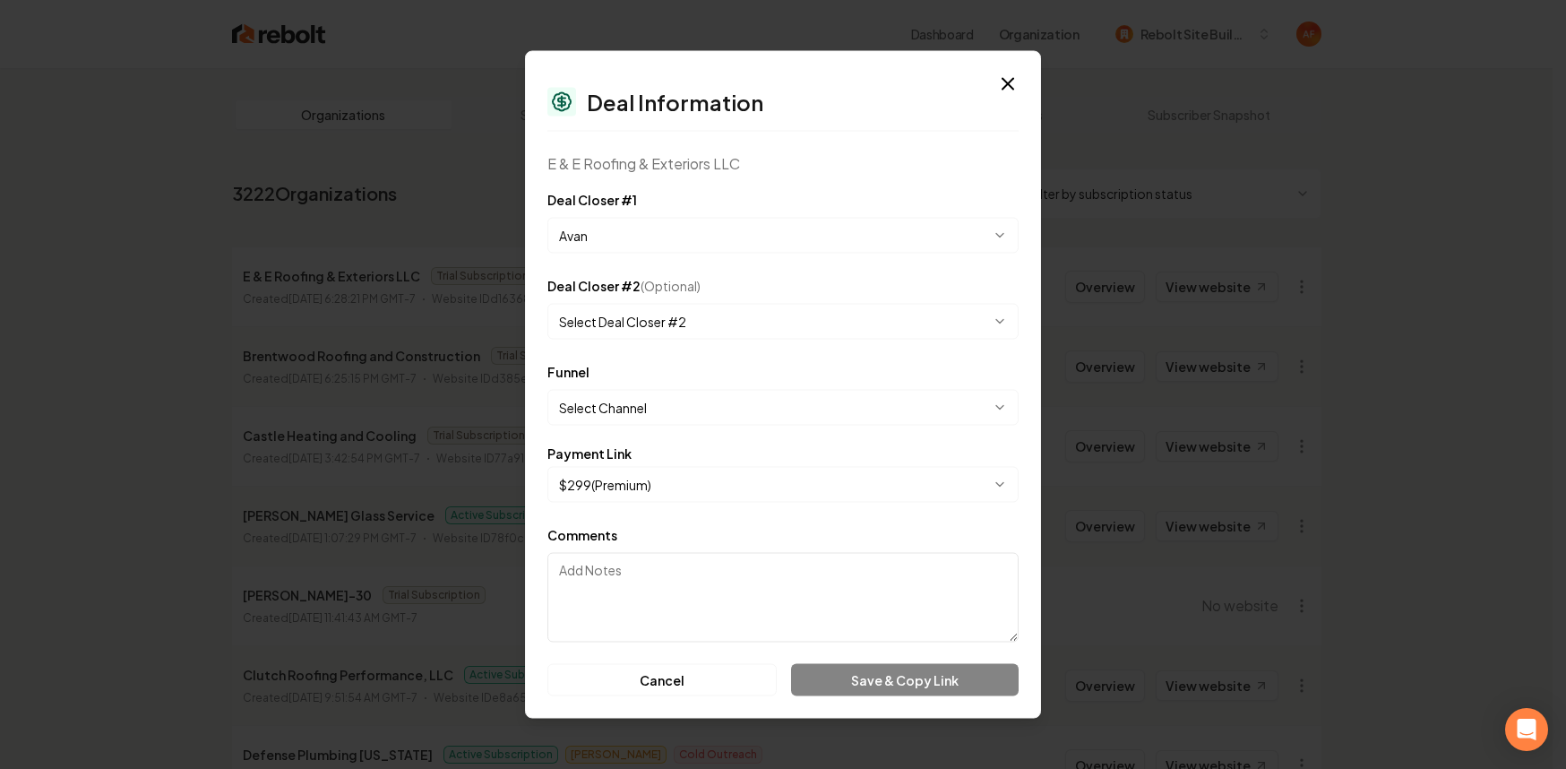
click at [640, 413] on body "Dashboard Organization Rebolt Site Builder Organizations Spam Review SMM Ongoin…" at bounding box center [776, 384] width 1553 height 769
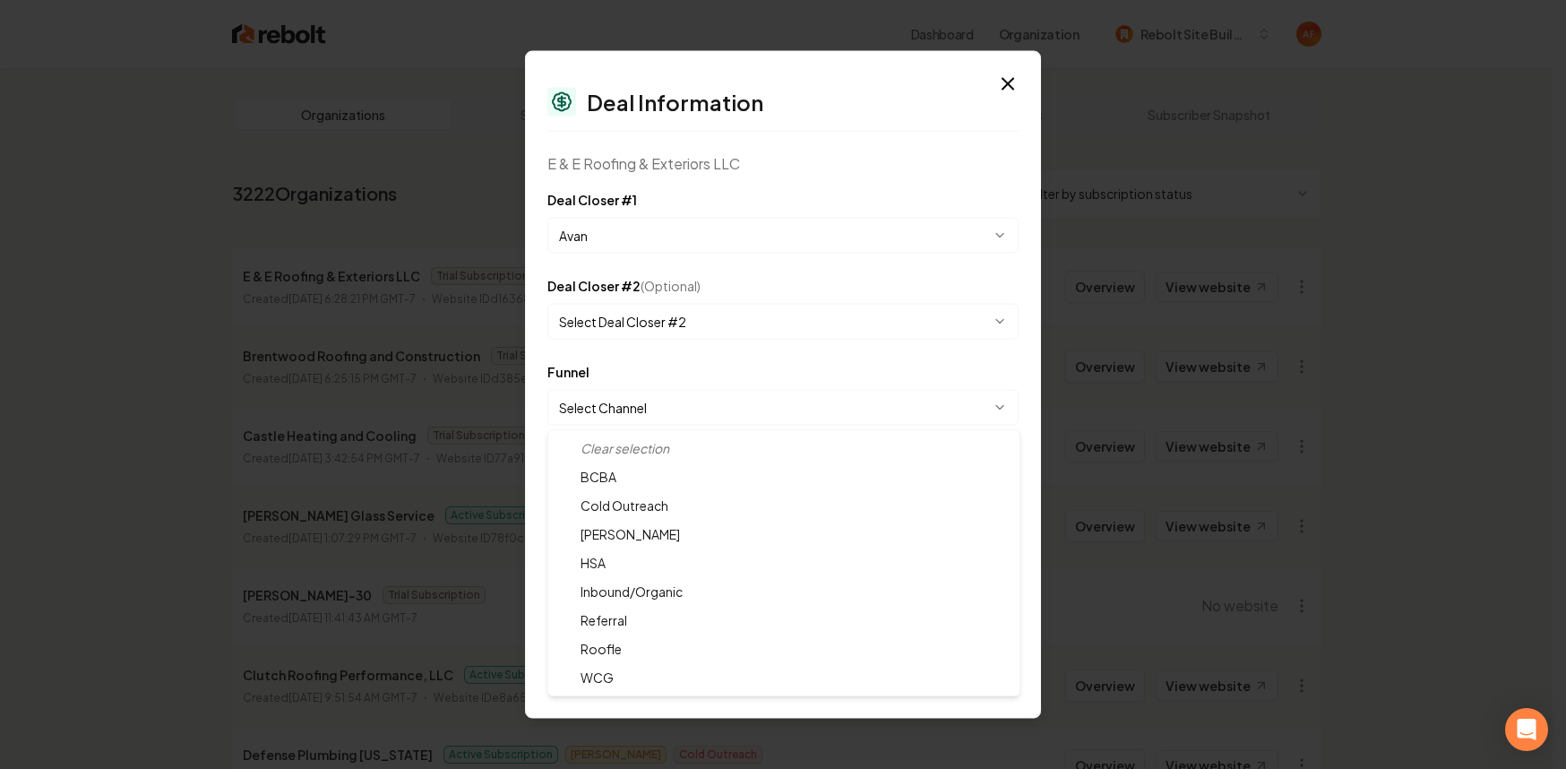
select select "**********"
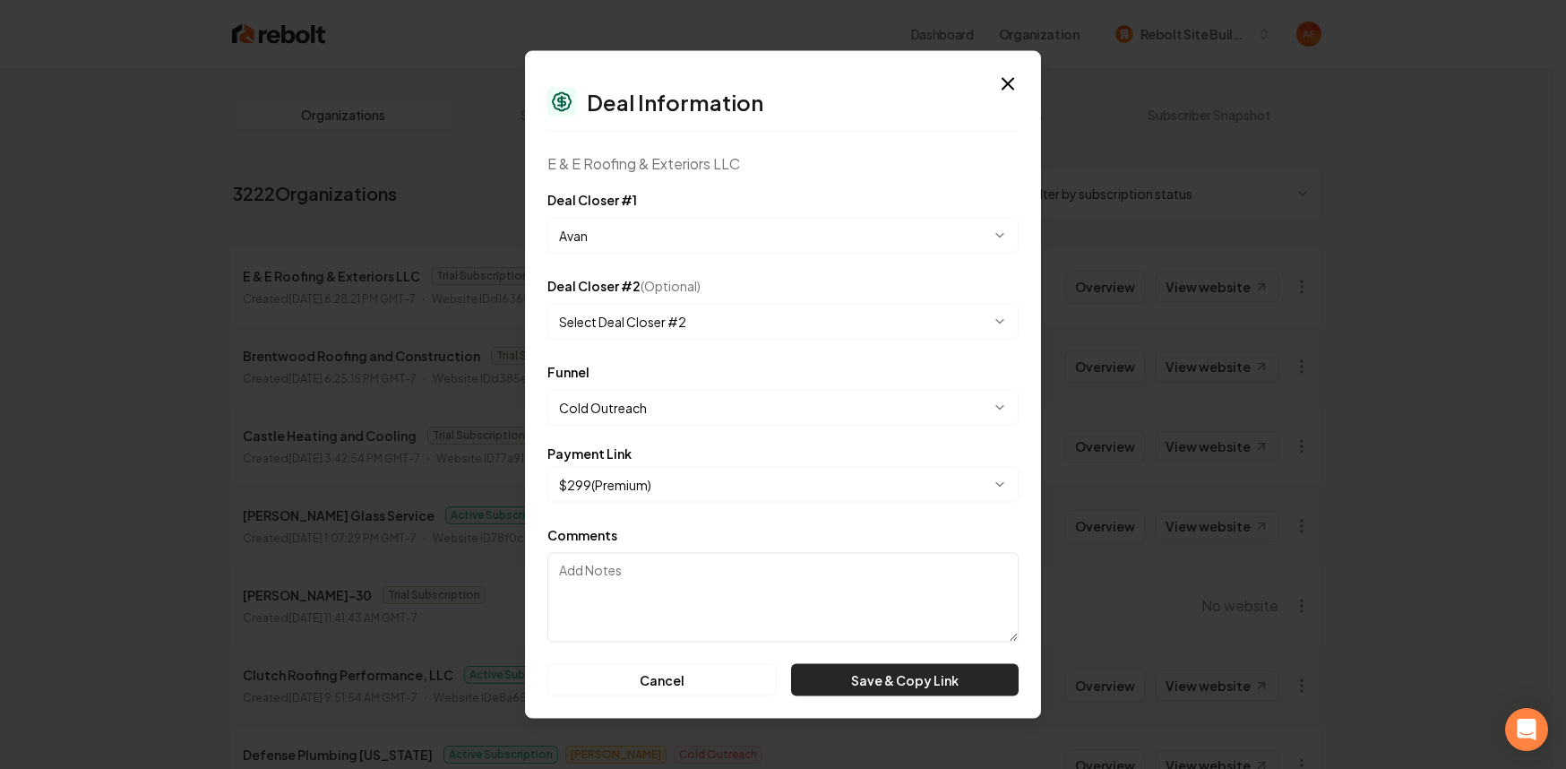
click at [885, 687] on button "Save & Copy Link" at bounding box center [905, 680] width 228 height 32
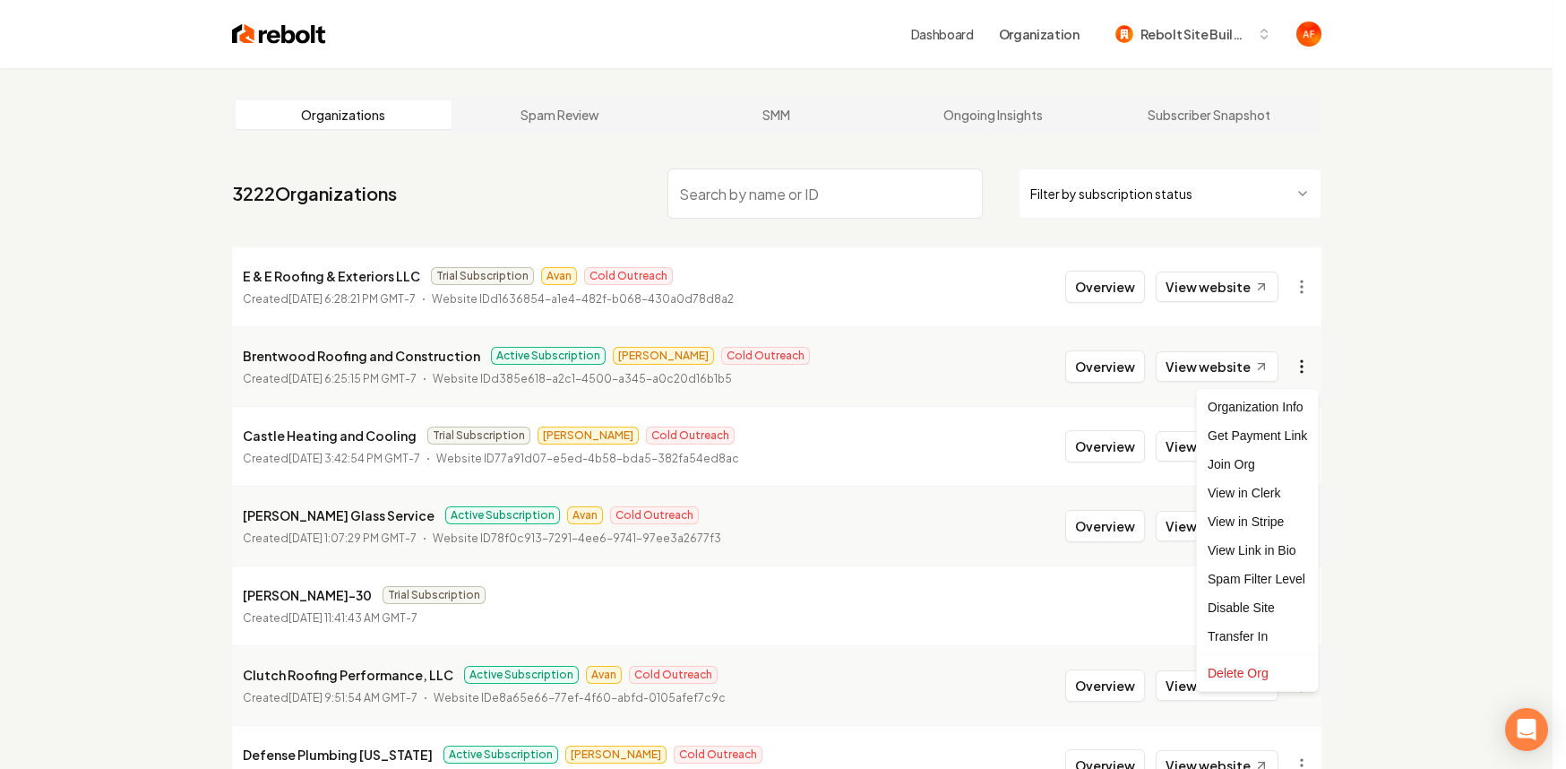
click at [1298, 366] on html "Dashboard Organization Rebolt Site Builder Organizations Spam Review SMM Ongoin…" at bounding box center [783, 384] width 1566 height 769
click at [1238, 430] on div "Get Payment Link" at bounding box center [1258, 435] width 114 height 29
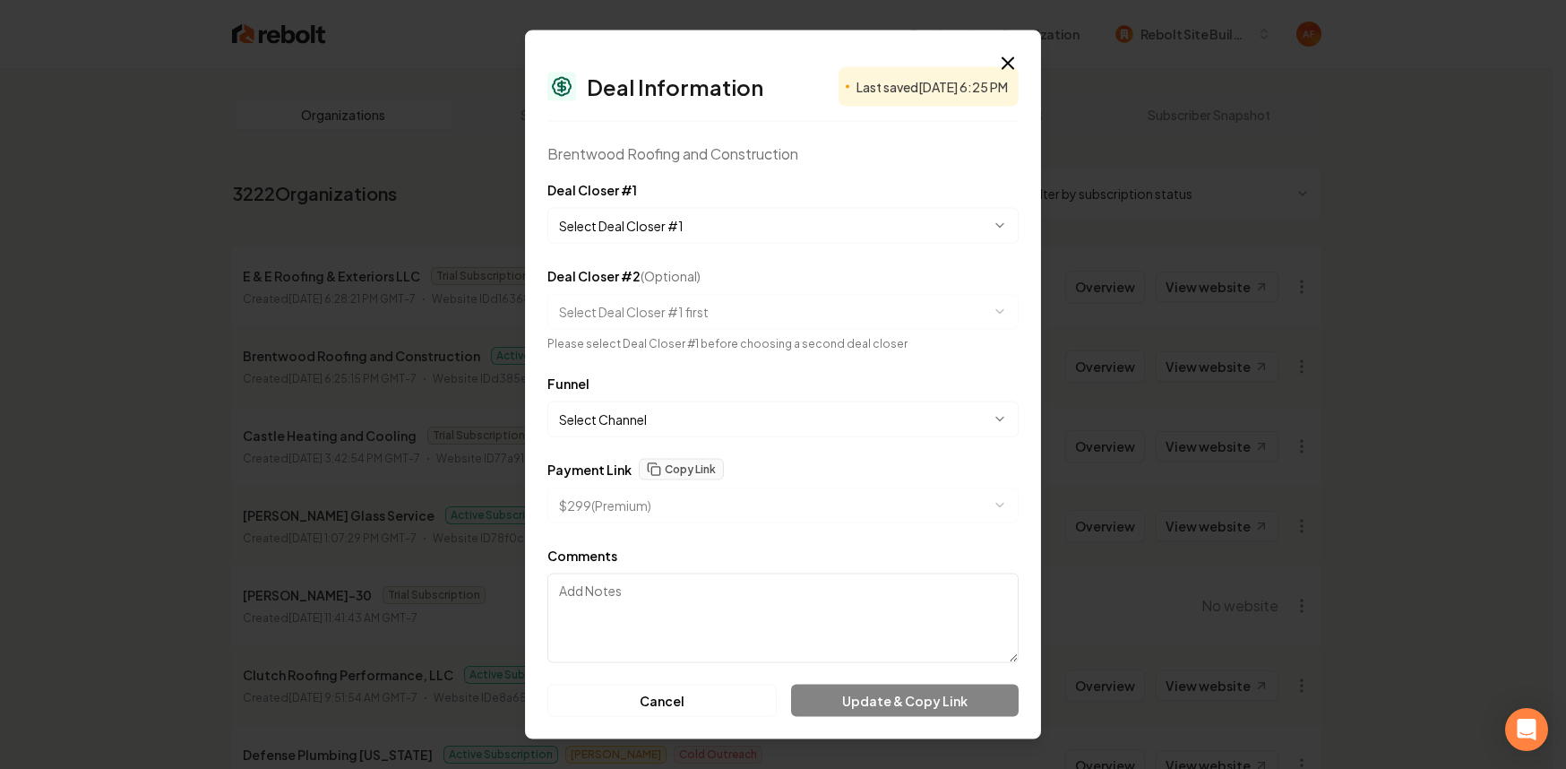
select select "**********"
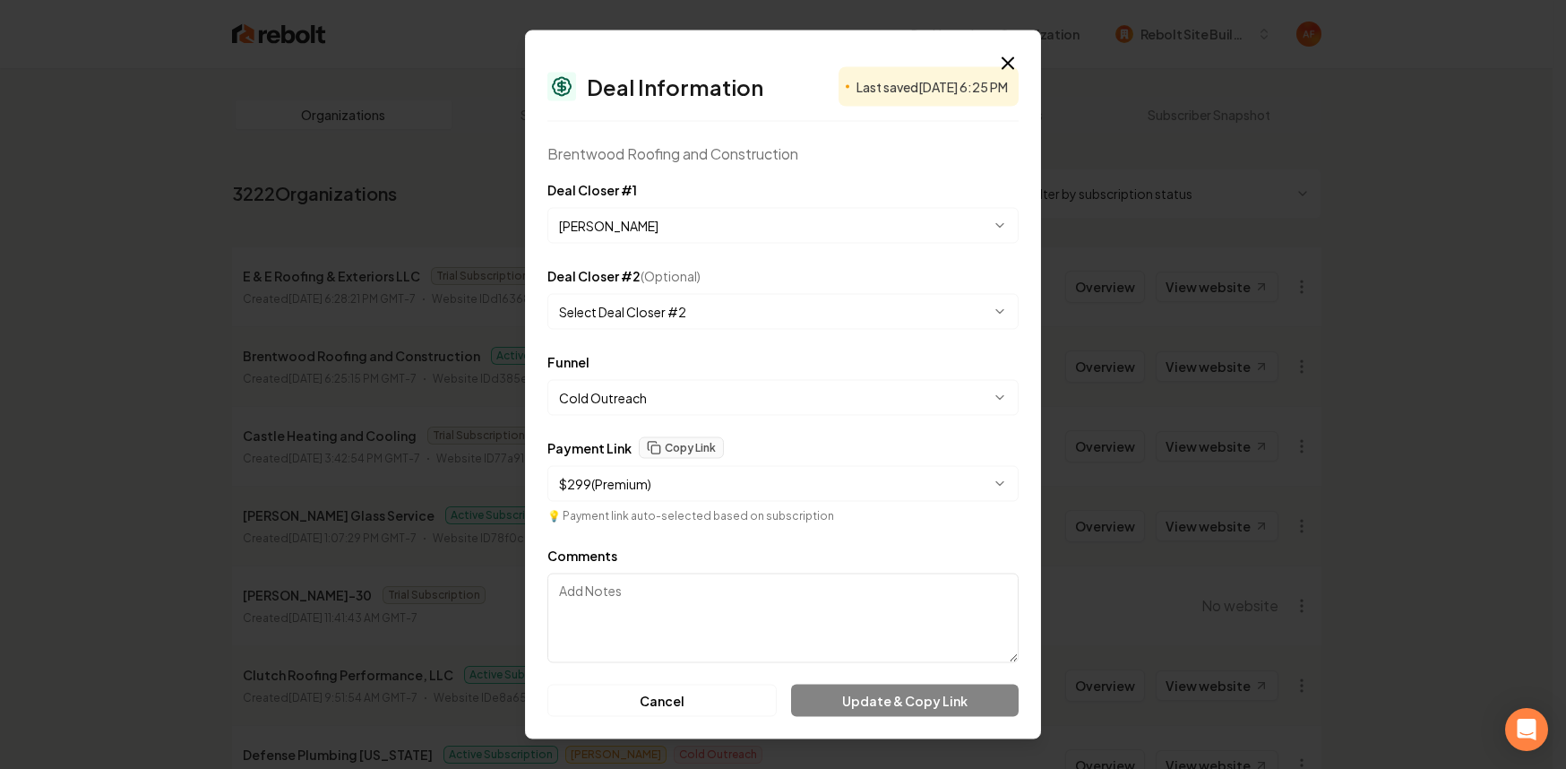
click at [680, 218] on body "Dashboard Organization Rebolt Site Builder Organizations Spam Review SMM Ongoin…" at bounding box center [776, 384] width 1553 height 769
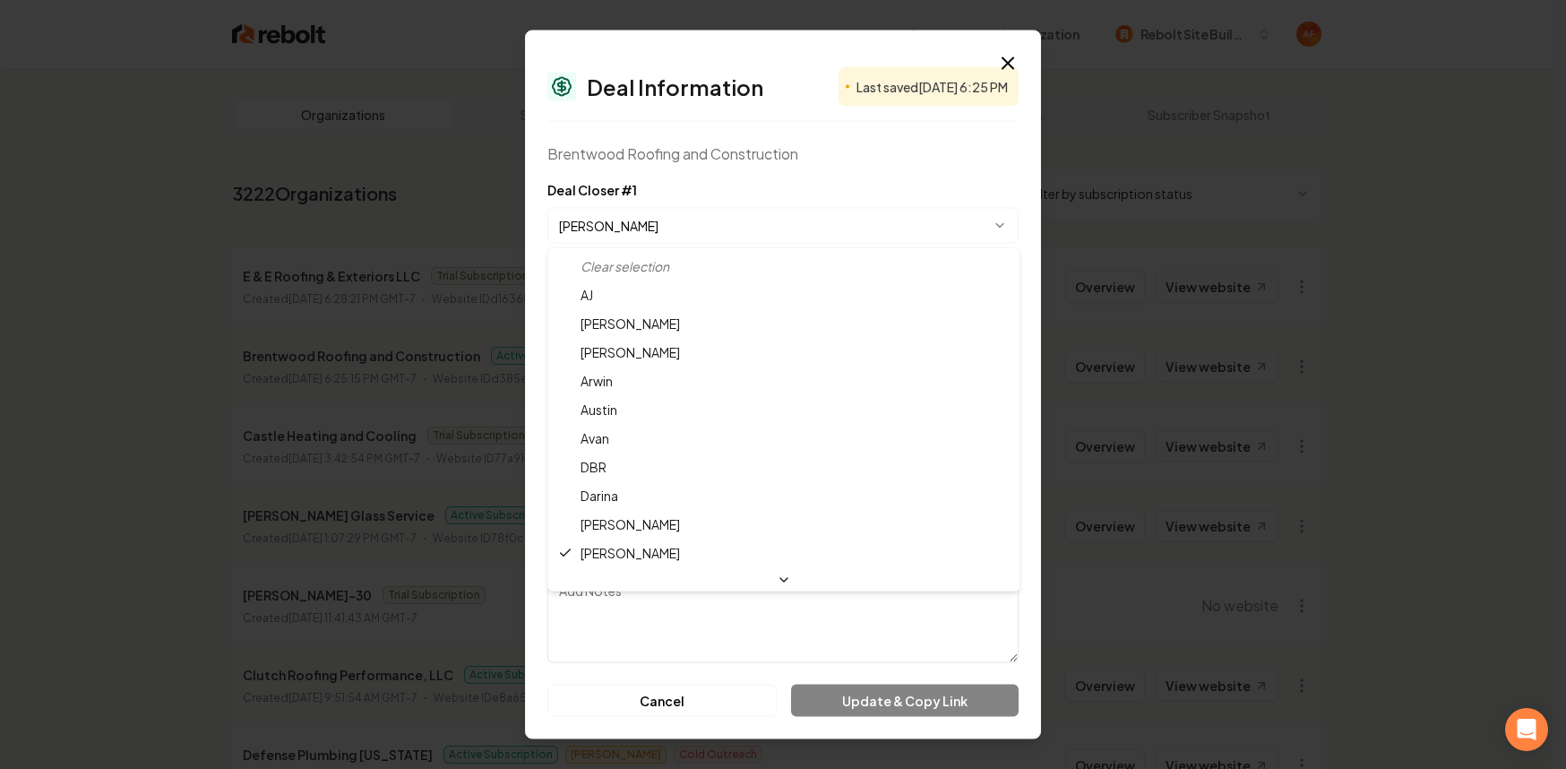
select select "**********"
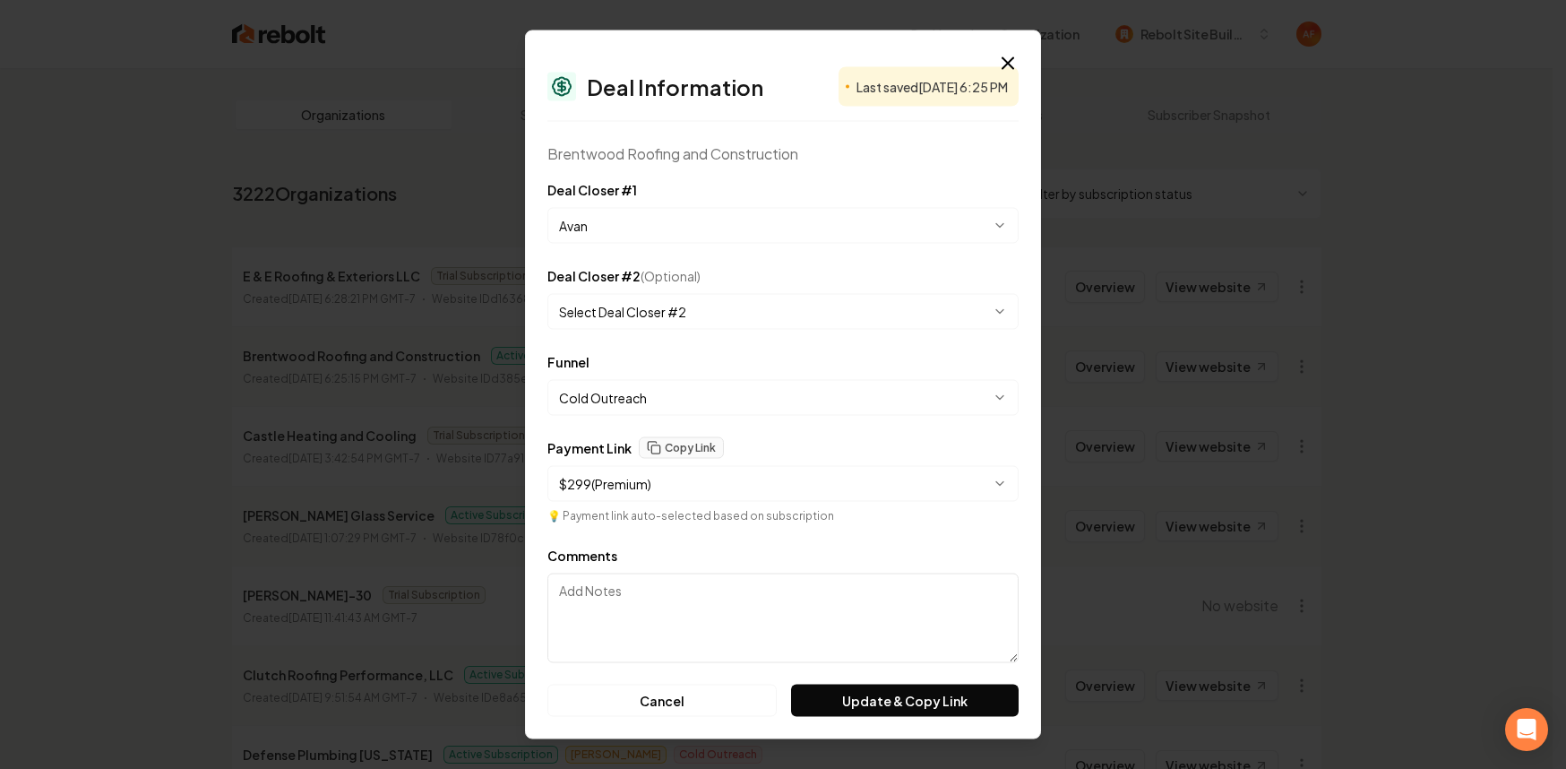
click at [668, 306] on body "Dashboard Organization Rebolt Site Builder Organizations Spam Review SMM Ongoin…" at bounding box center [776, 384] width 1553 height 769
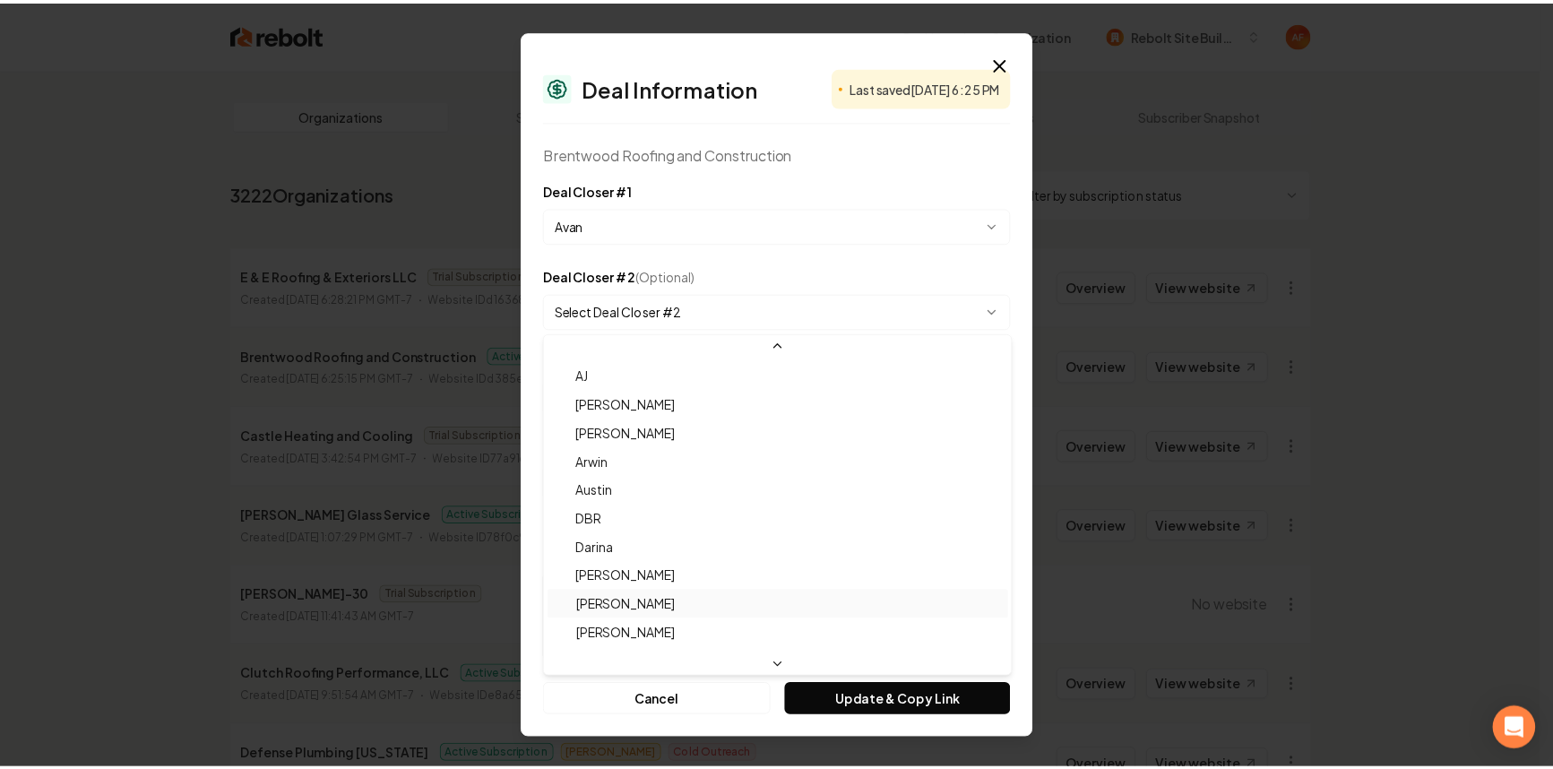
scroll to position [29, 0]
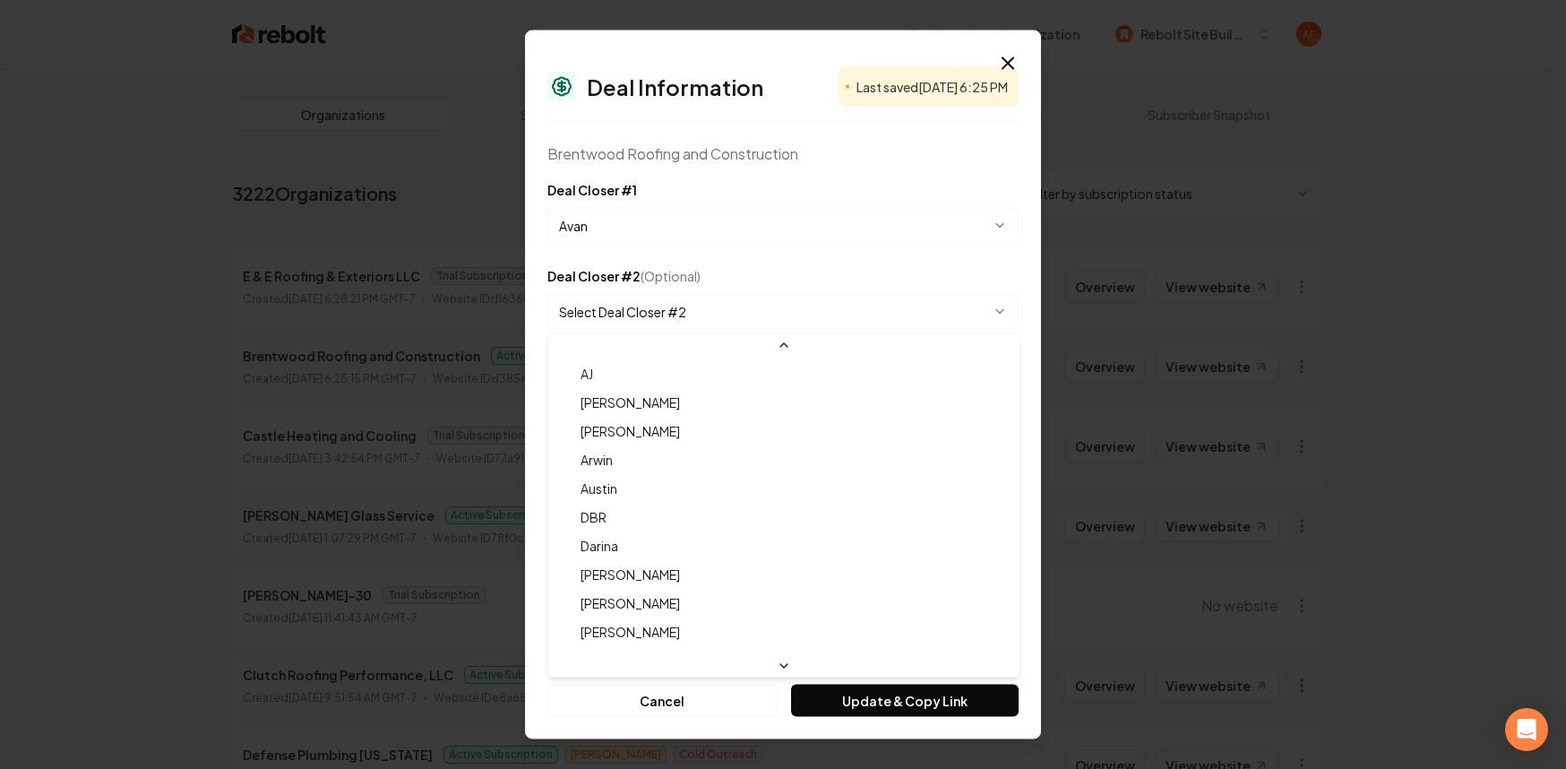
select select "**********"
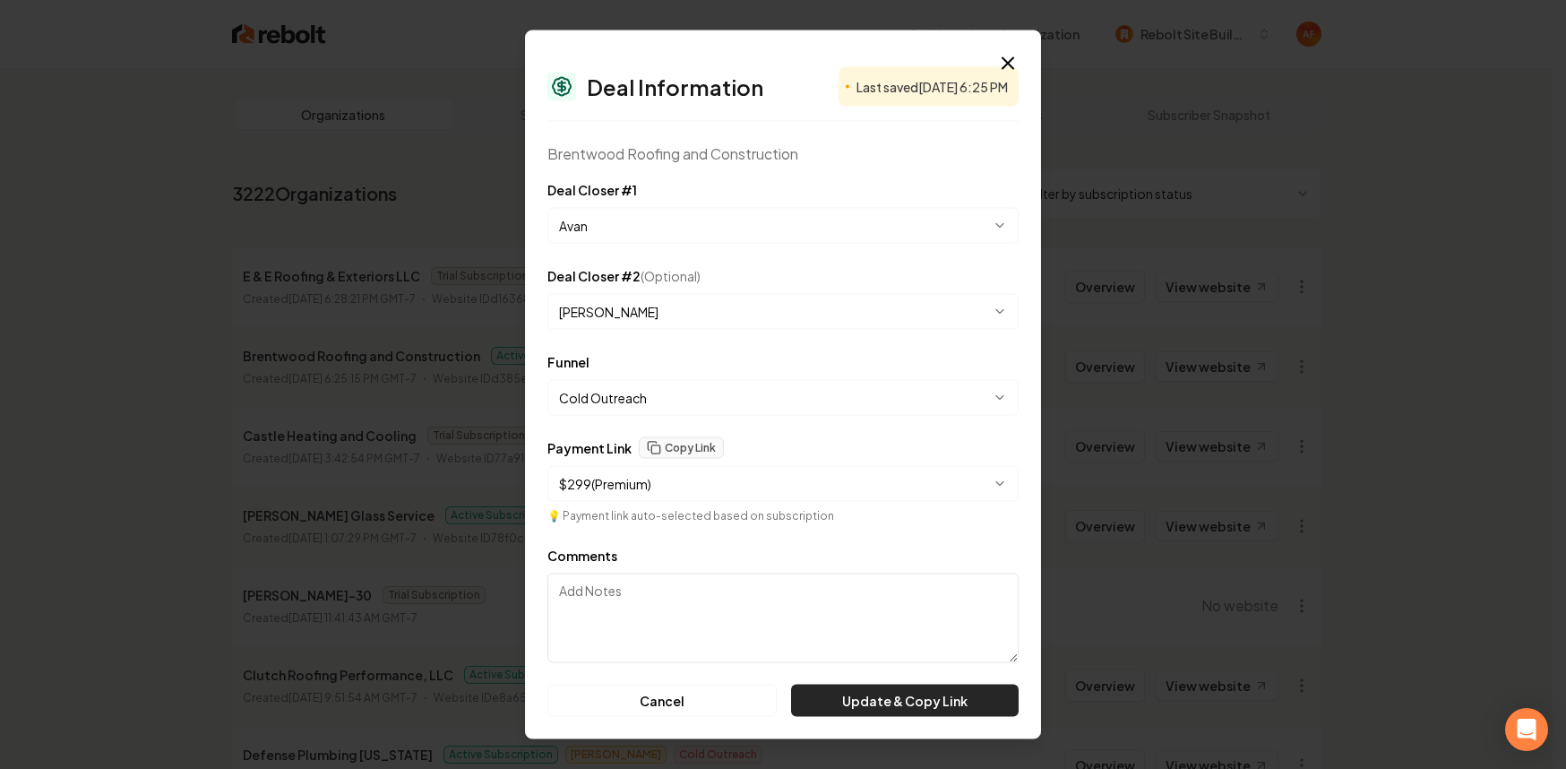
click at [886, 687] on button "Update & Copy Link" at bounding box center [905, 701] width 228 height 32
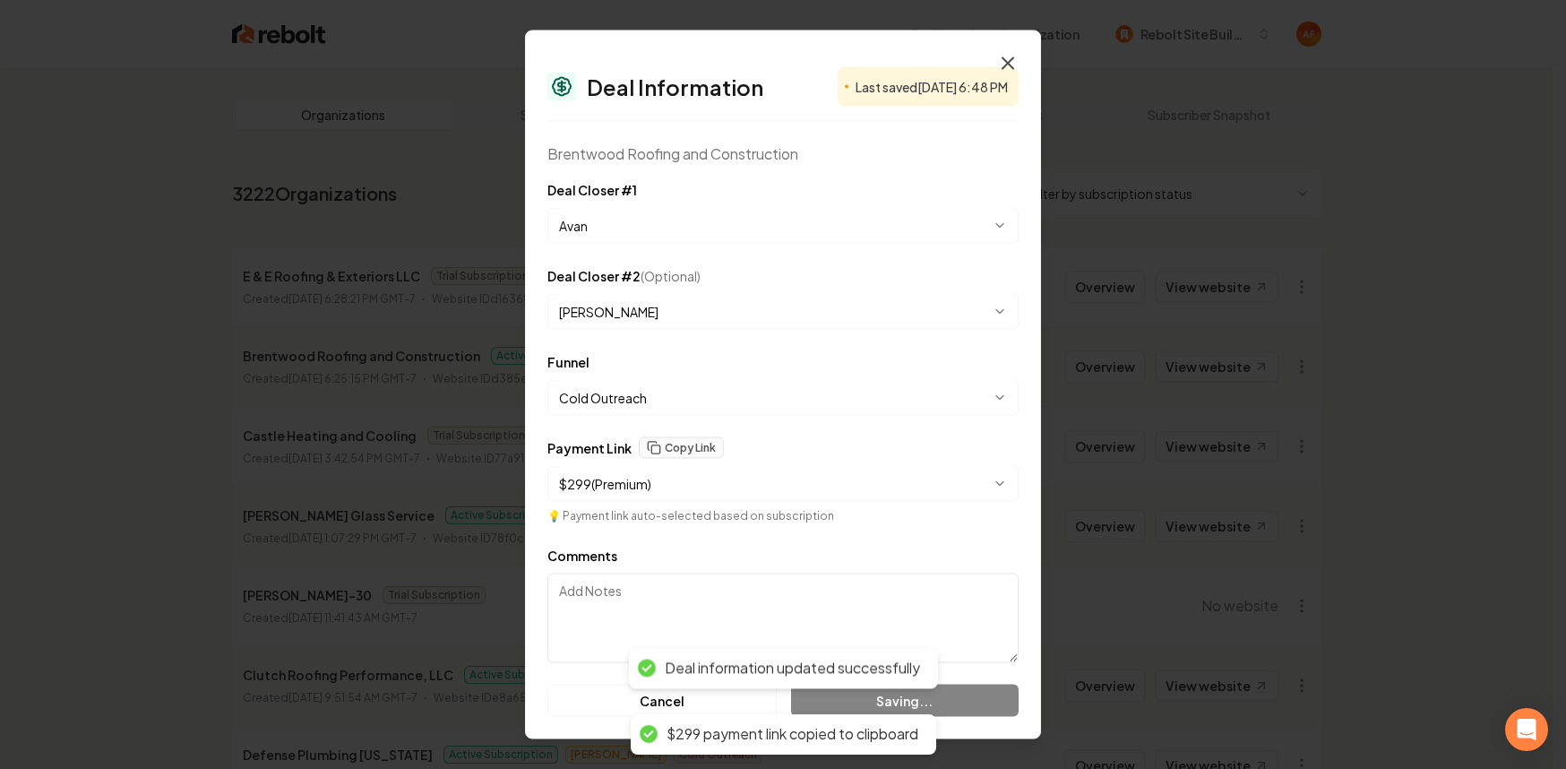
click at [1002, 56] on icon "button" at bounding box center [1008, 64] width 22 height 22
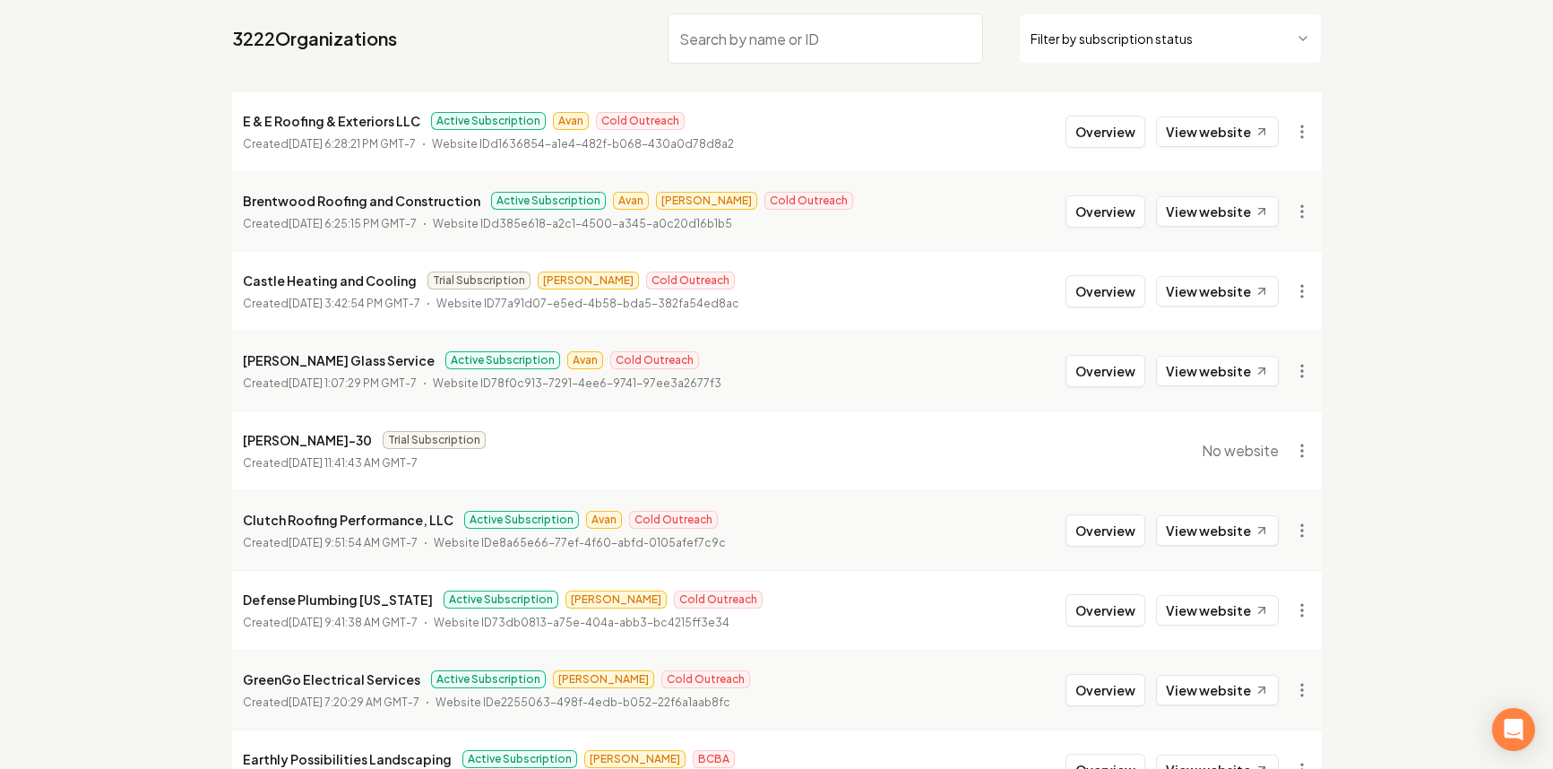
scroll to position [157, 0]
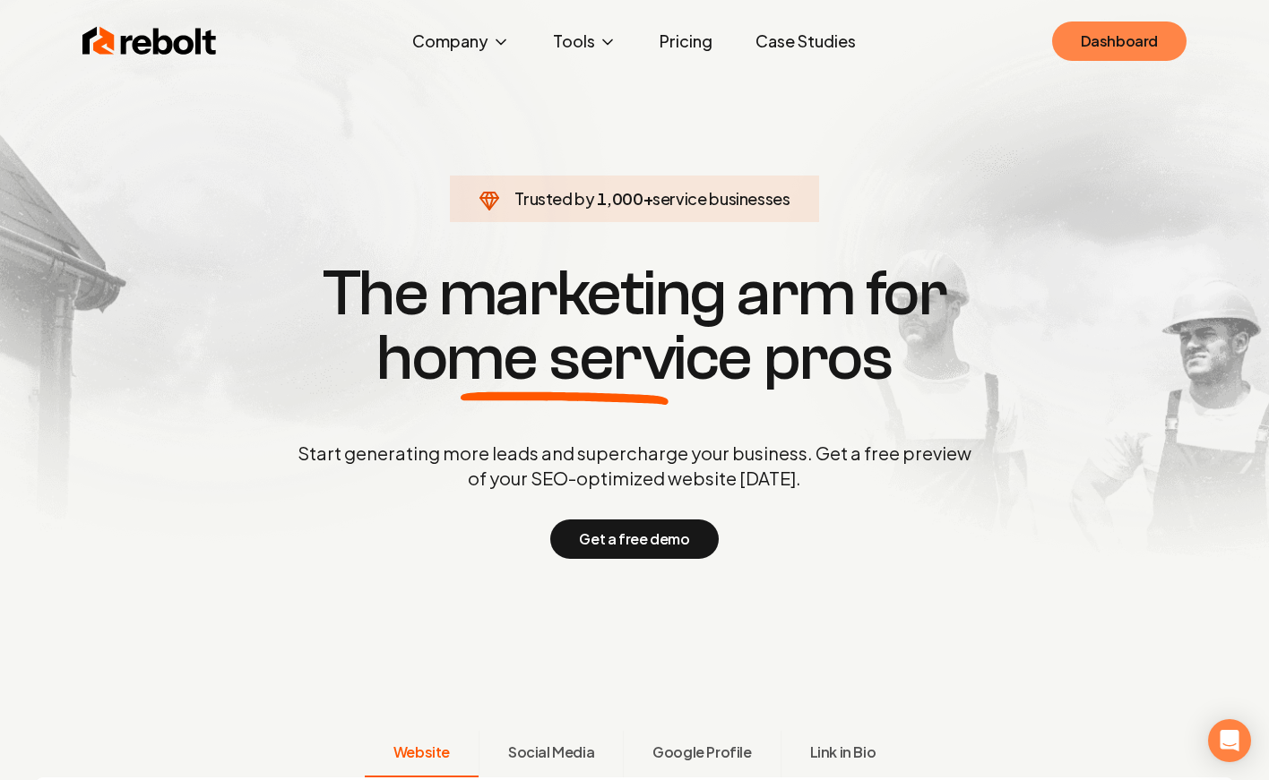
click at [1084, 41] on link "Dashboard" at bounding box center [1119, 41] width 134 height 39
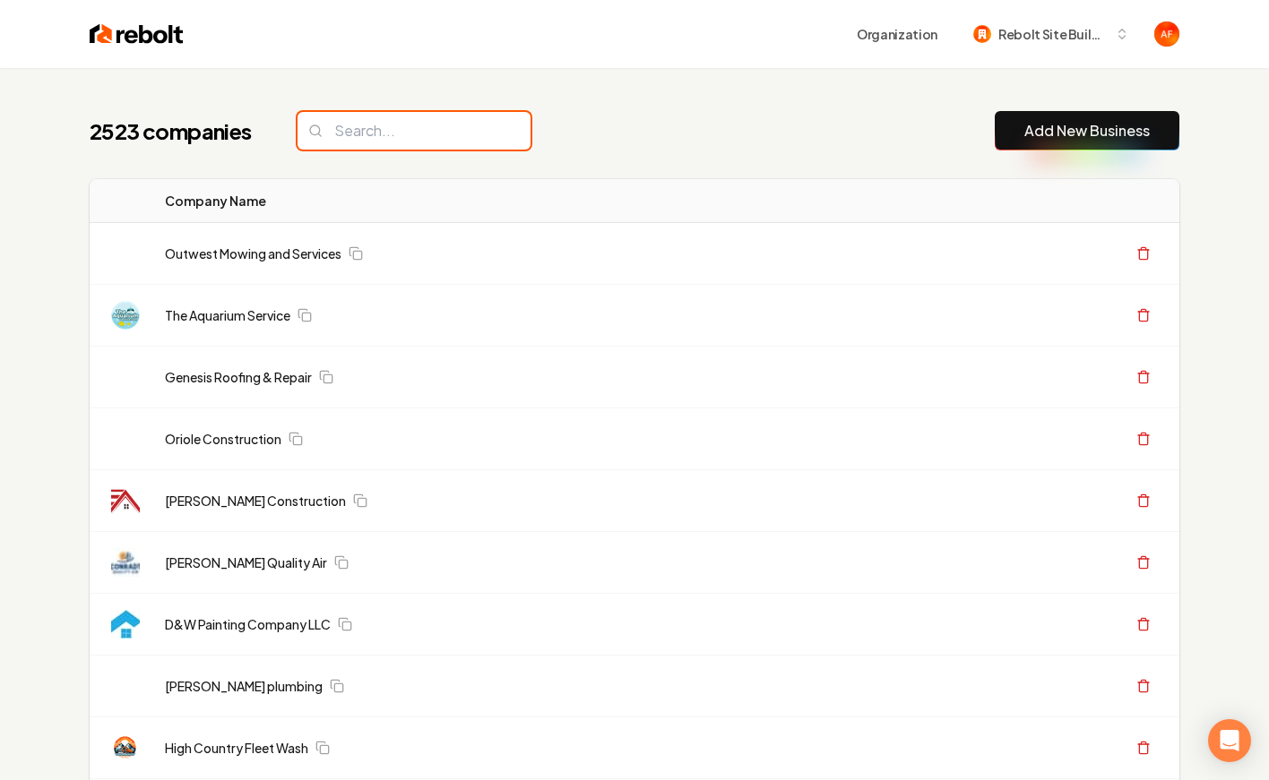
click at [423, 126] on input "search" at bounding box center [413, 131] width 233 height 38
type input "l"
click at [561, 113] on div "2523 companies Add New Business" at bounding box center [635, 130] width 1090 height 39
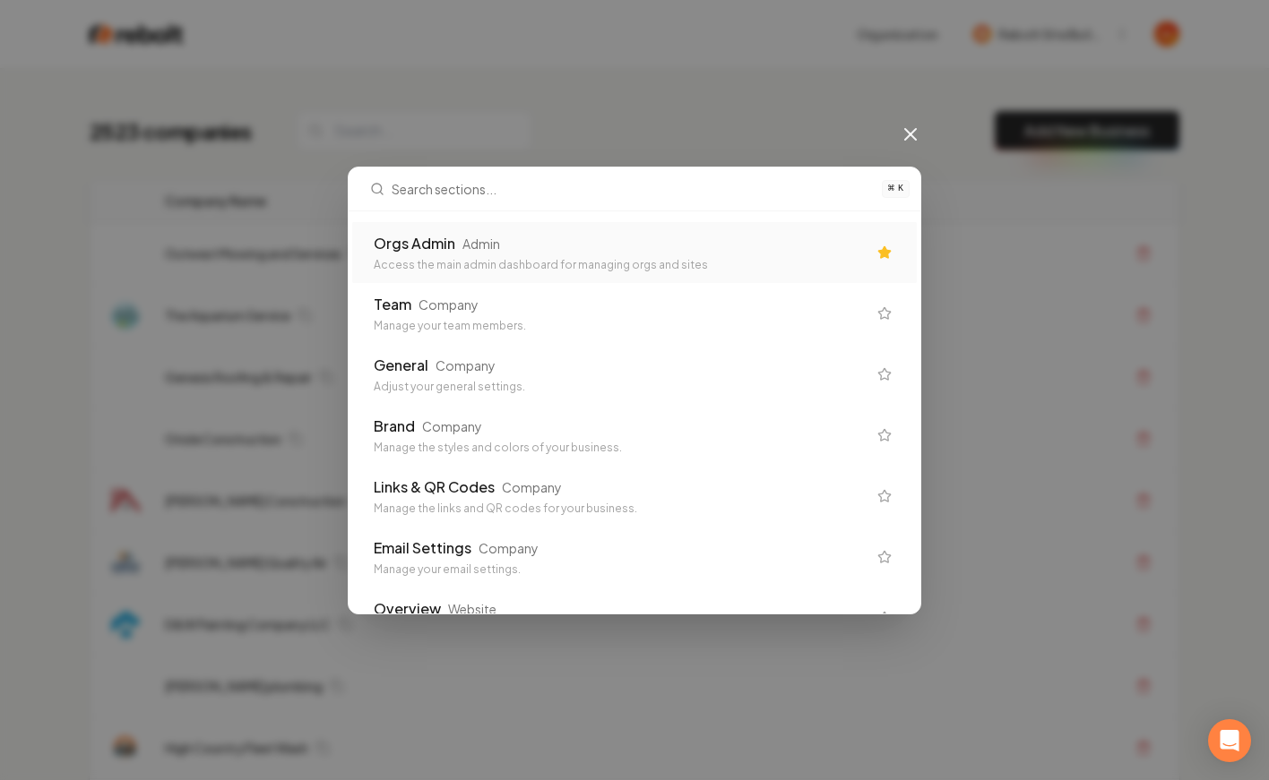
click at [609, 217] on div "Orgs Admin Admin Access the main admin dashboard for managing orgs and sites Te…" at bounding box center [635, 412] width 572 height 402
click at [608, 248] on div "Orgs Admin Admin" at bounding box center [620, 244] width 493 height 22
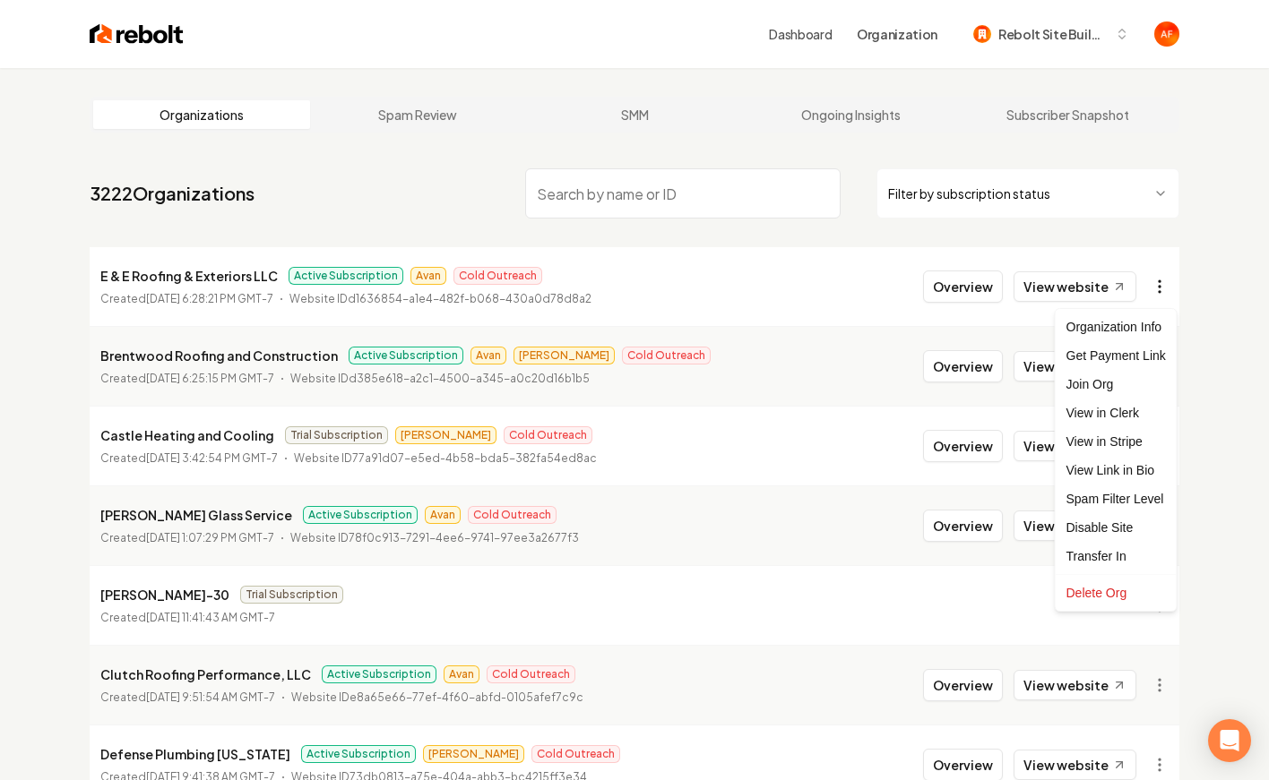
click at [1172, 289] on html "Dashboard Organization Rebolt Site Builder Organizations Spam Review SMM Ongoin…" at bounding box center [634, 390] width 1269 height 780
click at [1044, 306] on html "Dashboard Organization Rebolt Site Builder Organizations Spam Review SMM Ongoin…" at bounding box center [634, 390] width 1269 height 780
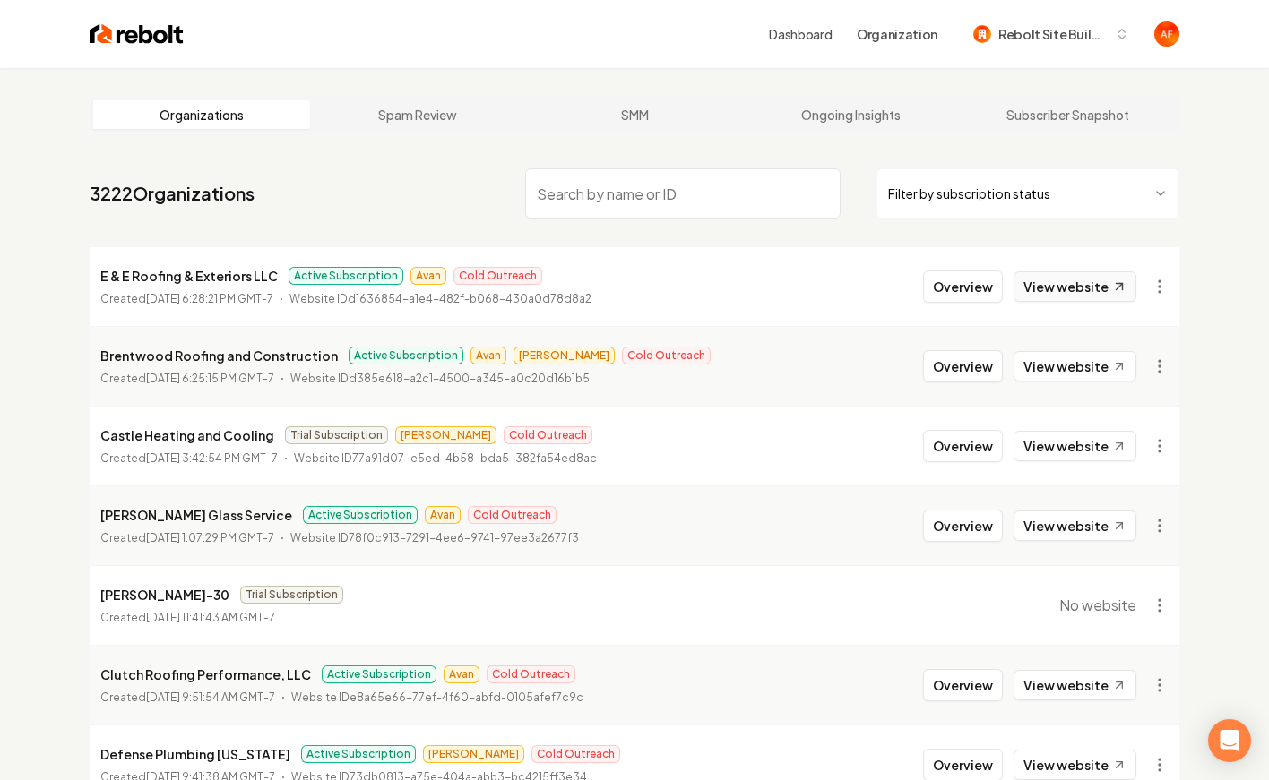
click at [1049, 294] on link "View website" at bounding box center [1074, 287] width 123 height 30
click at [955, 283] on button "Overview" at bounding box center [963, 287] width 80 height 32
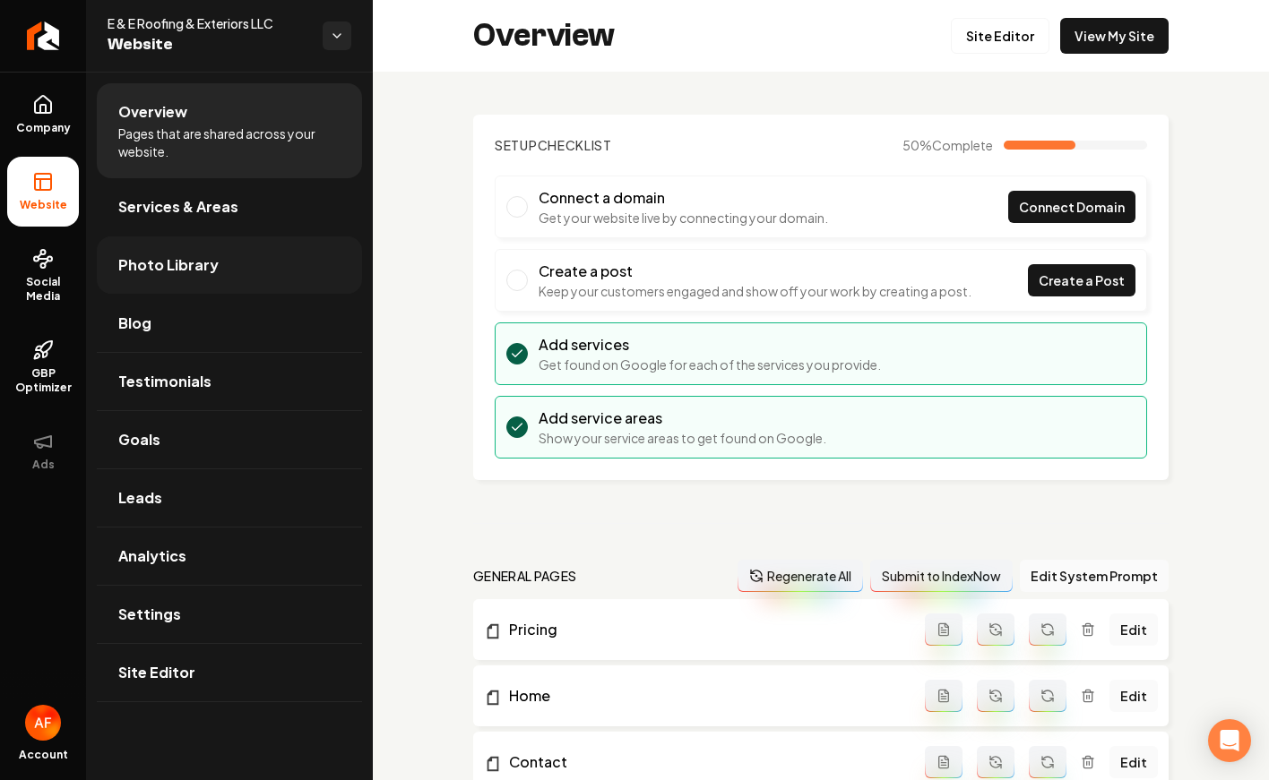
click at [221, 270] on link "Photo Library" at bounding box center [229, 265] width 265 height 57
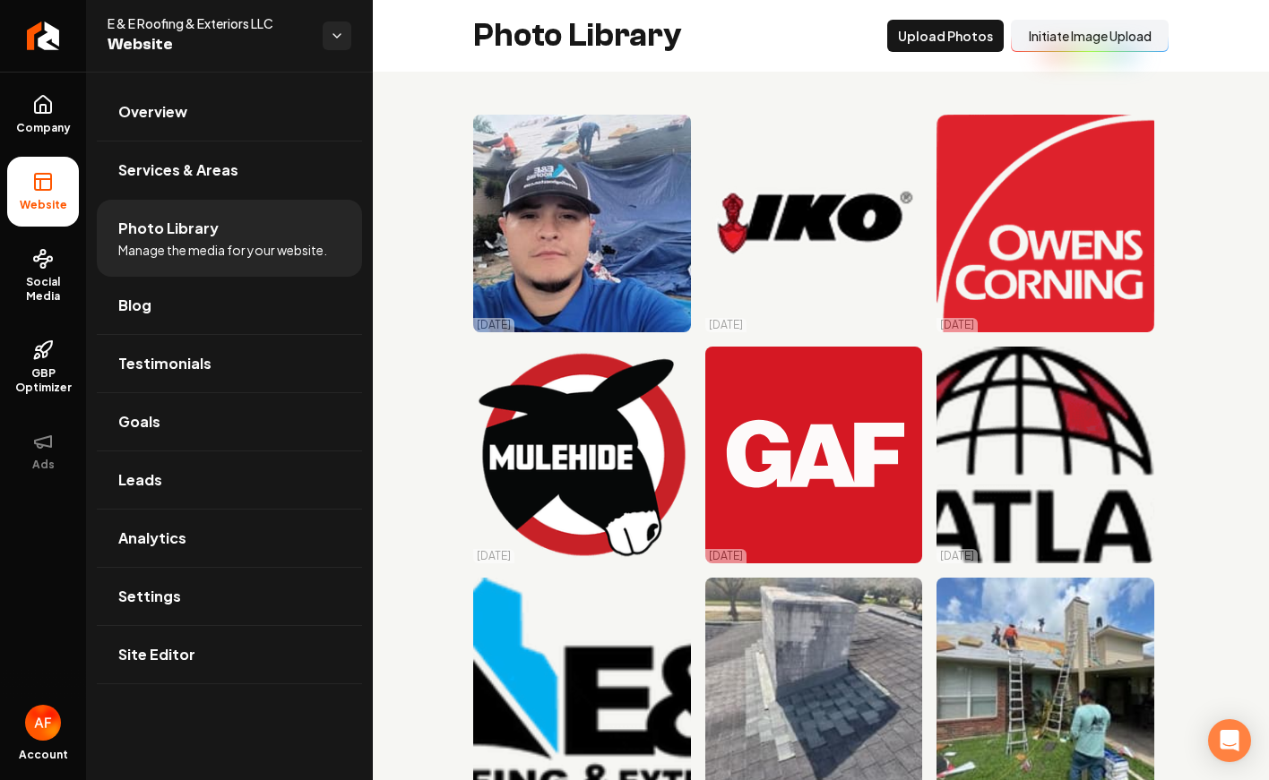
click at [1133, 32] on button "Initiate Image Upload" at bounding box center [1090, 36] width 158 height 32
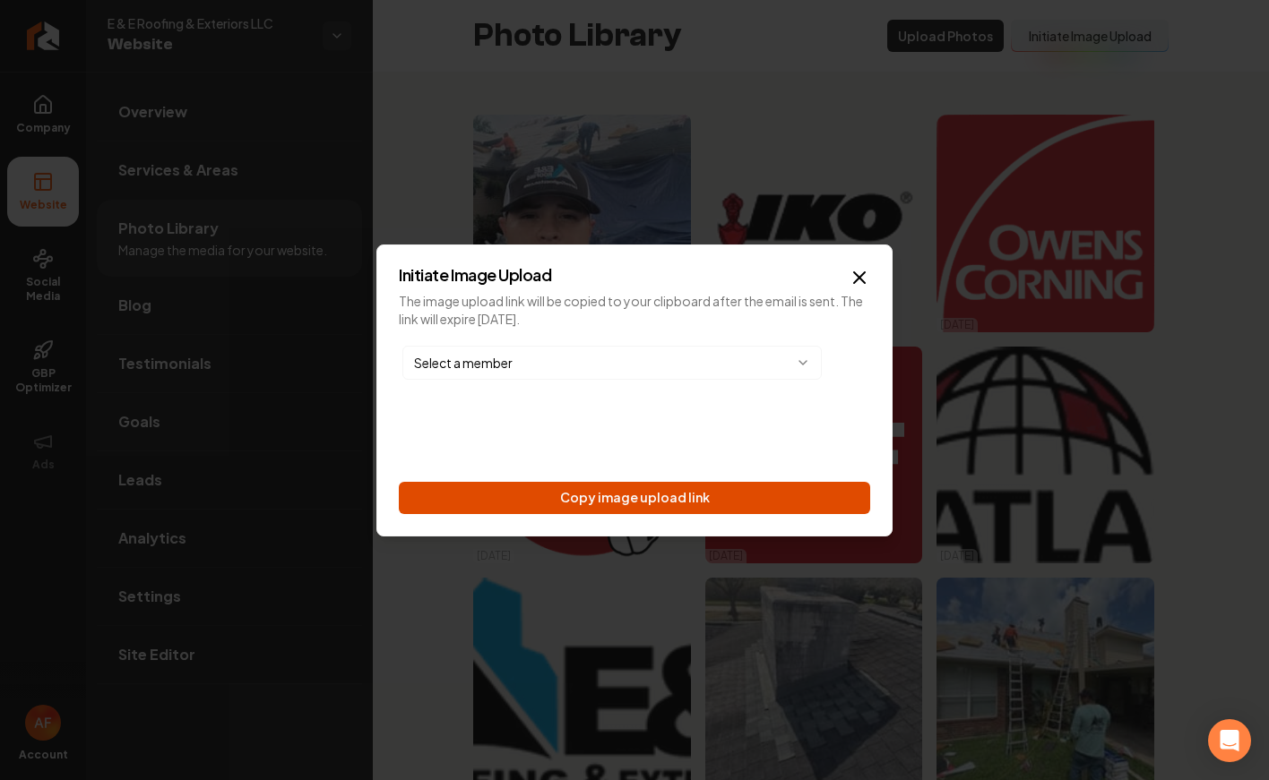
click at [610, 499] on button "Copy image upload link" at bounding box center [634, 498] width 471 height 32
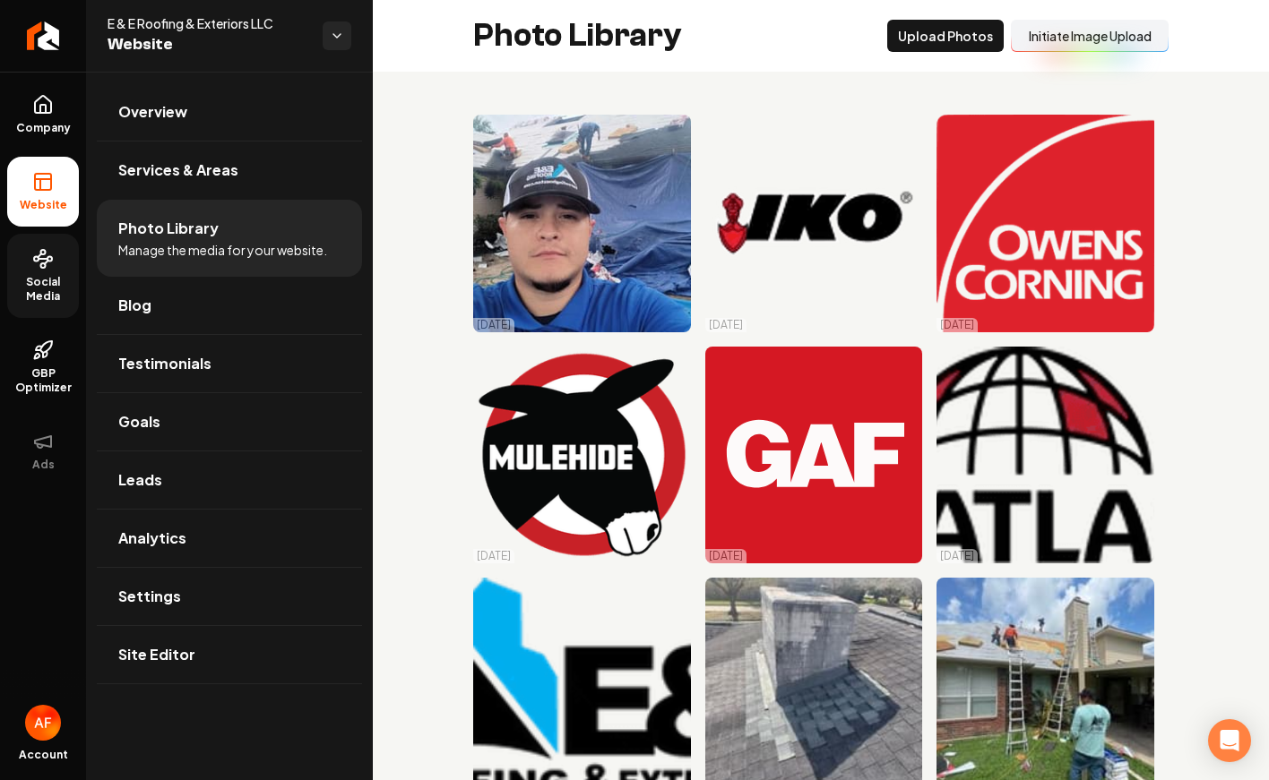
click at [56, 280] on span "Social Media" at bounding box center [43, 289] width 72 height 29
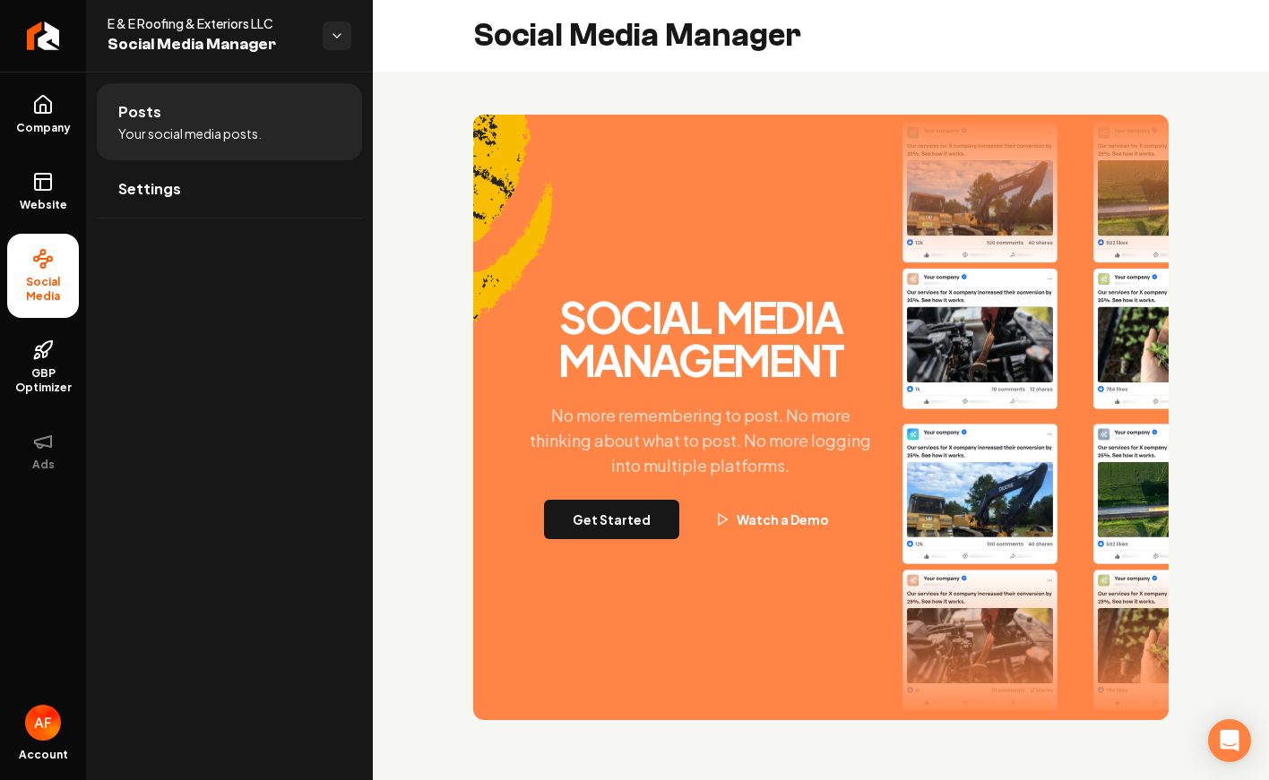
click at [616, 548] on div "Social Media Management No more remembering to post. No more thinking about wha…" at bounding box center [820, 418] width 695 height 606
click at [618, 517] on button "Get Started" at bounding box center [611, 519] width 135 height 39
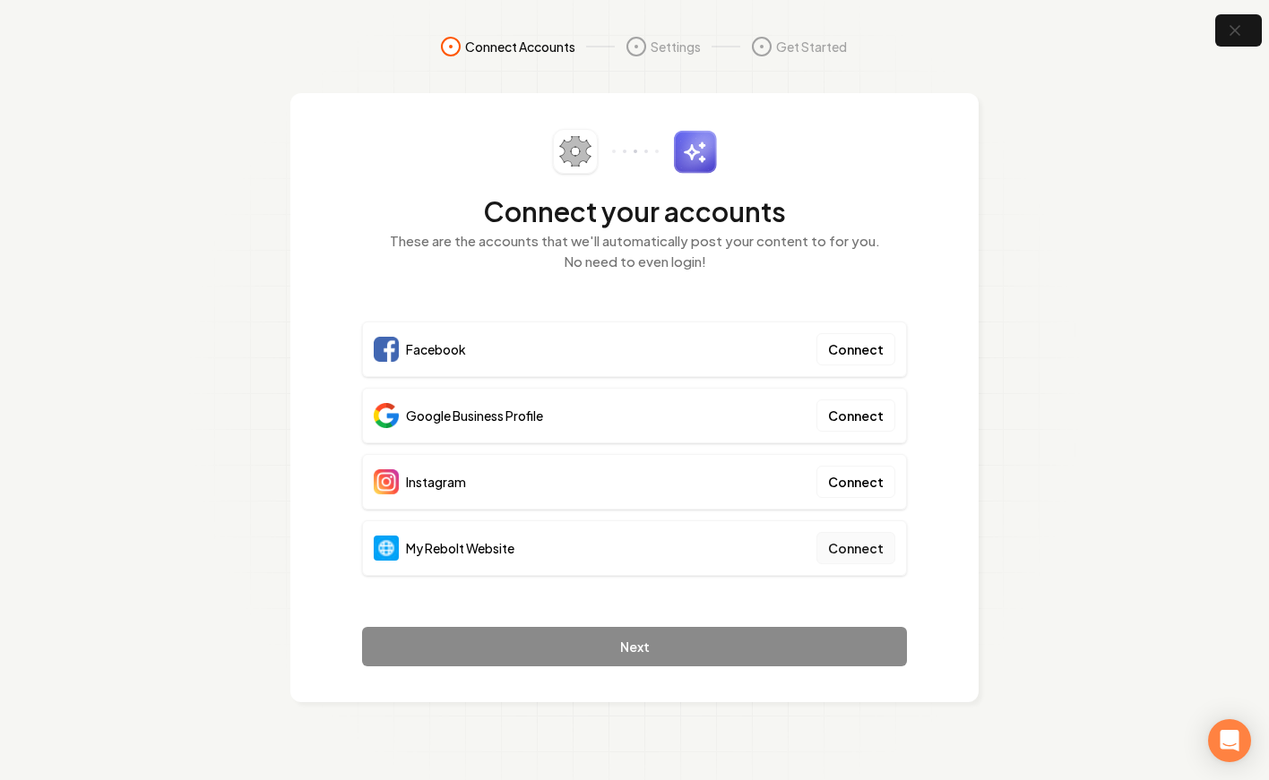
click at [876, 546] on button "Connect" at bounding box center [855, 548] width 79 height 32
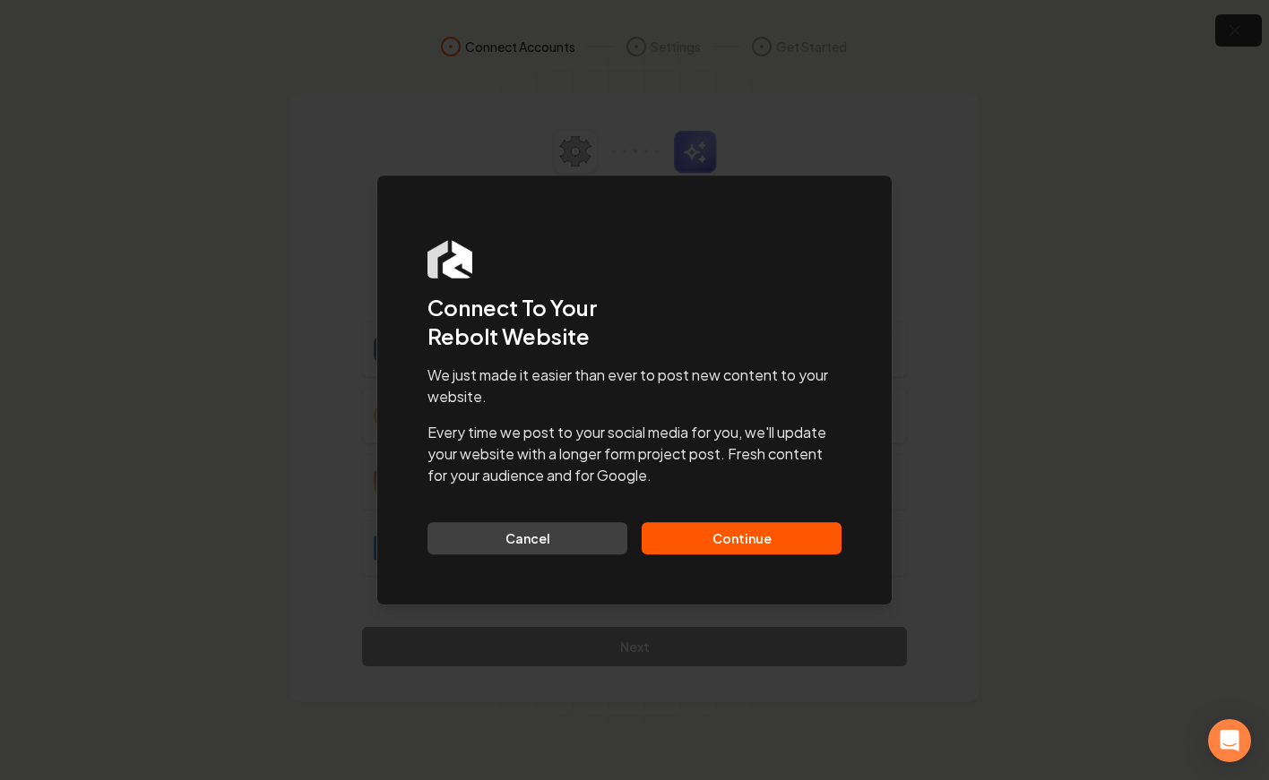
click at [813, 538] on button "Continue" at bounding box center [742, 538] width 200 height 32
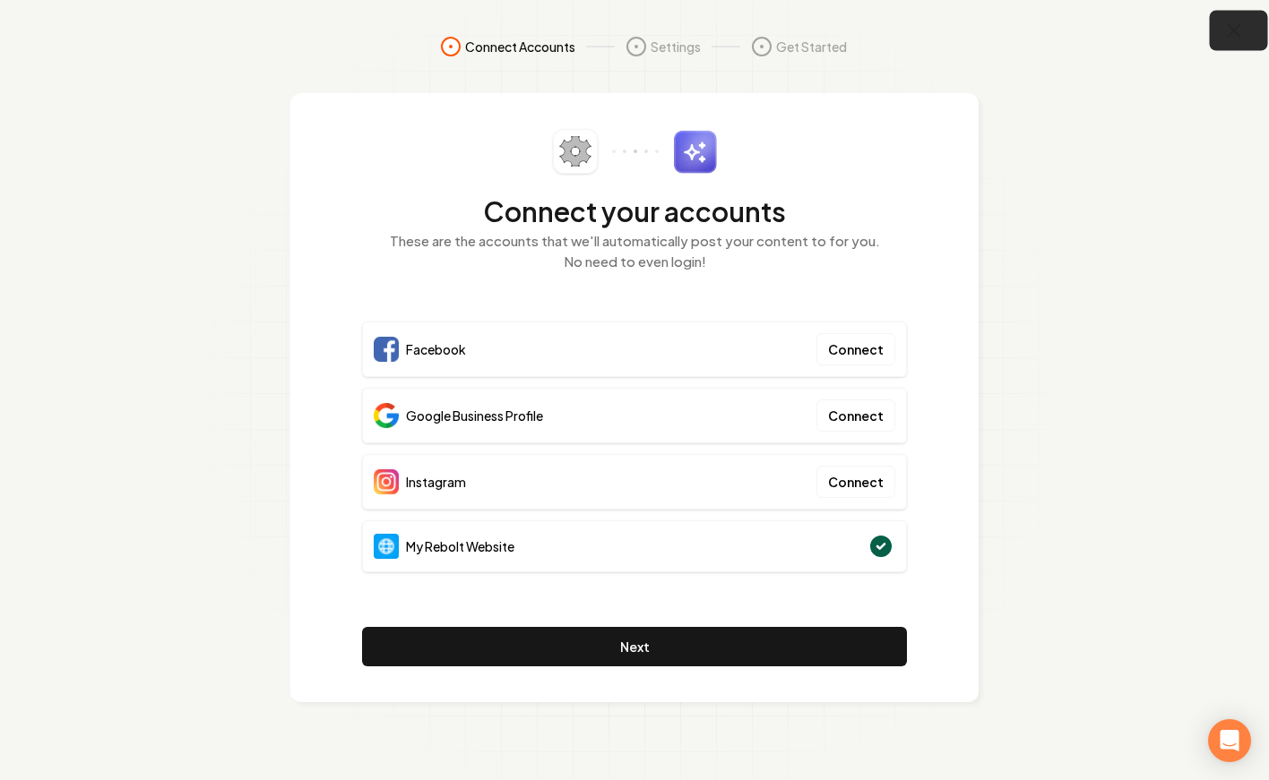
click at [1239, 30] on icon "button" at bounding box center [1234, 31] width 22 height 22
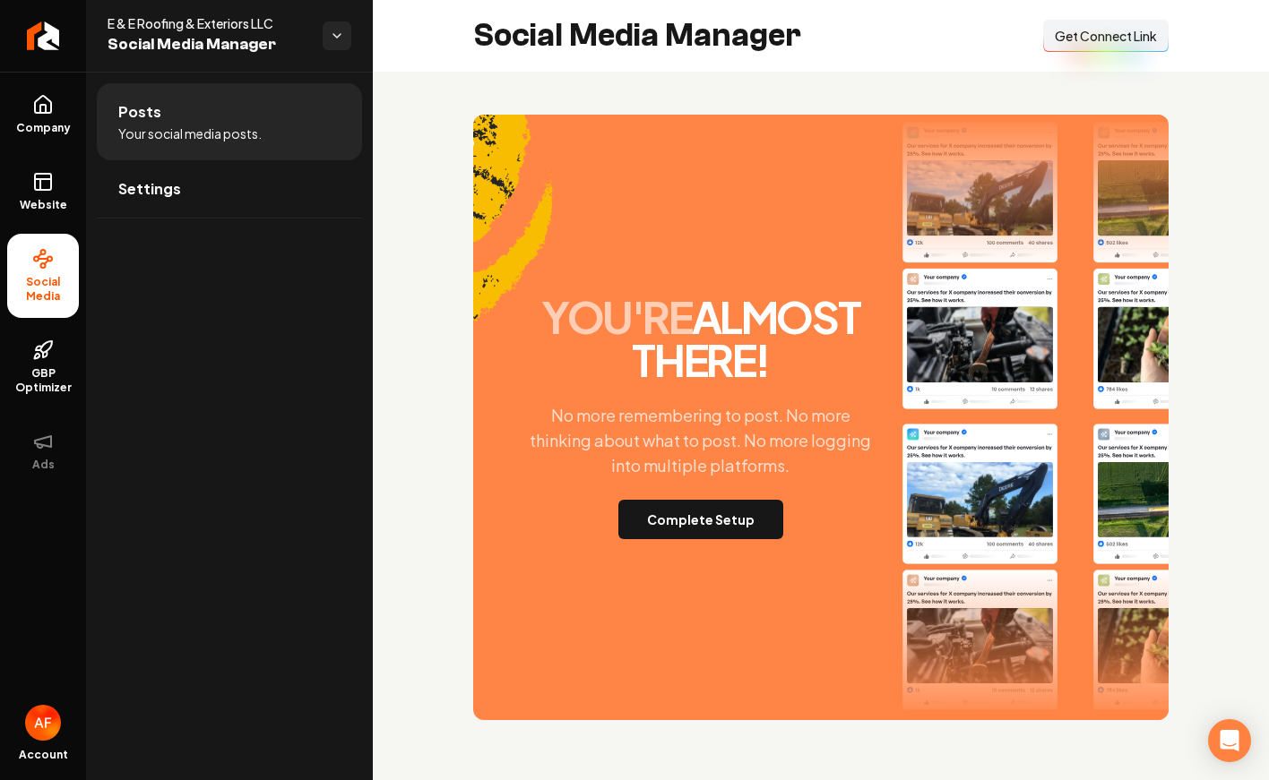
click at [1133, 30] on span "Get Connect Link" at bounding box center [1106, 36] width 102 height 18
click at [63, 199] on span "Website" at bounding box center [44, 205] width 62 height 14
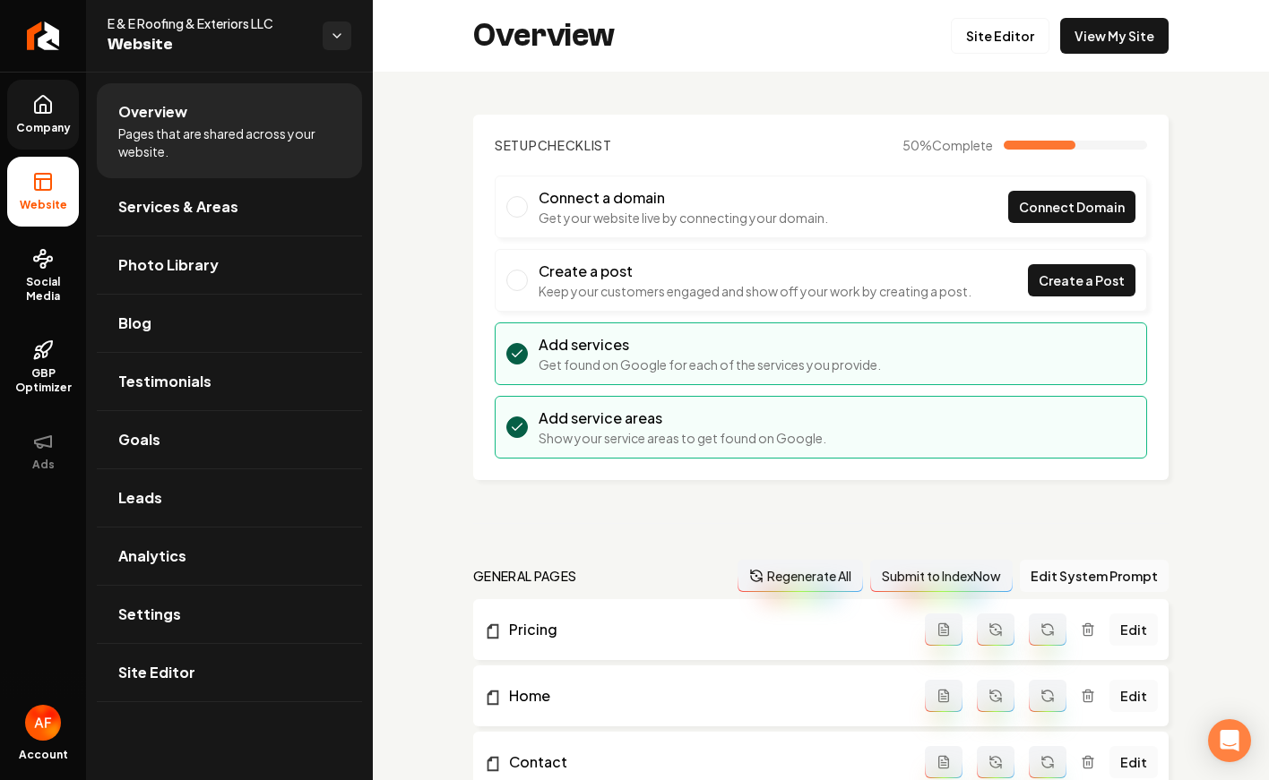
click at [68, 132] on span "Company" at bounding box center [43, 128] width 69 height 14
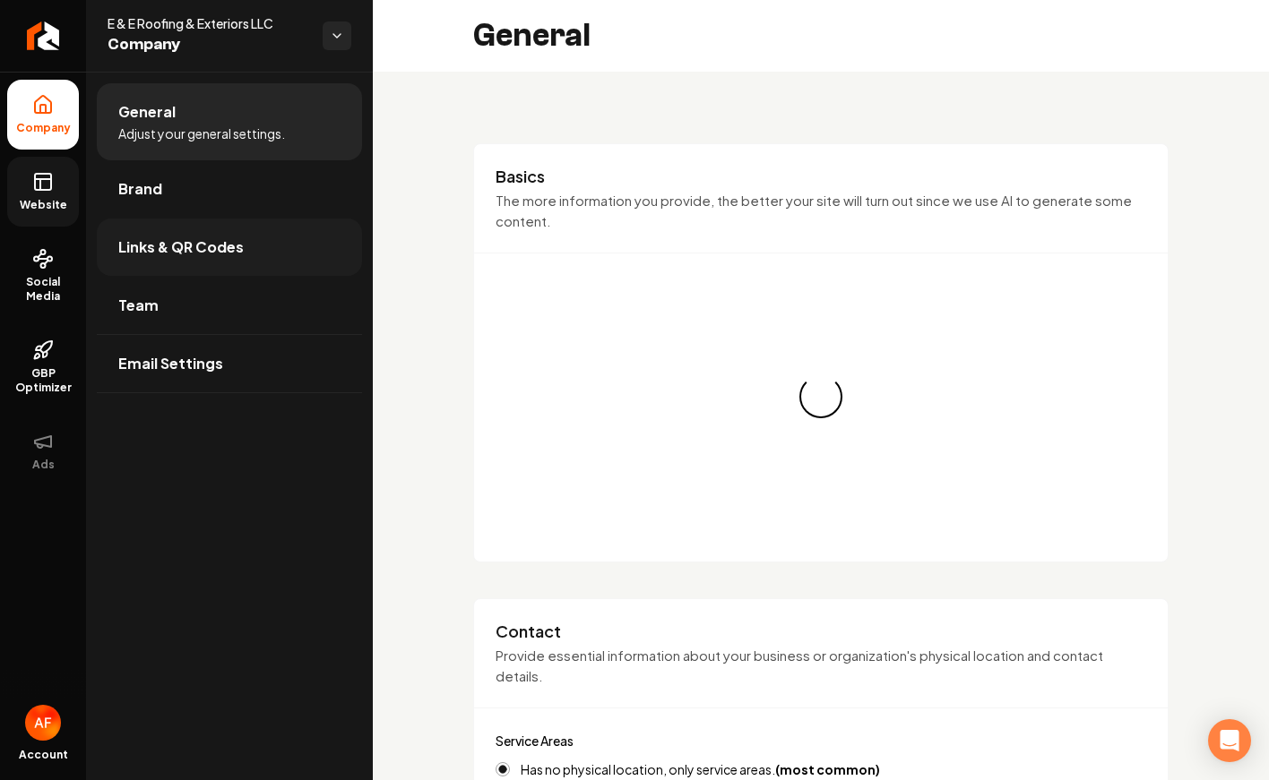
click at [206, 243] on span "Links & QR Codes" at bounding box center [180, 248] width 125 height 22
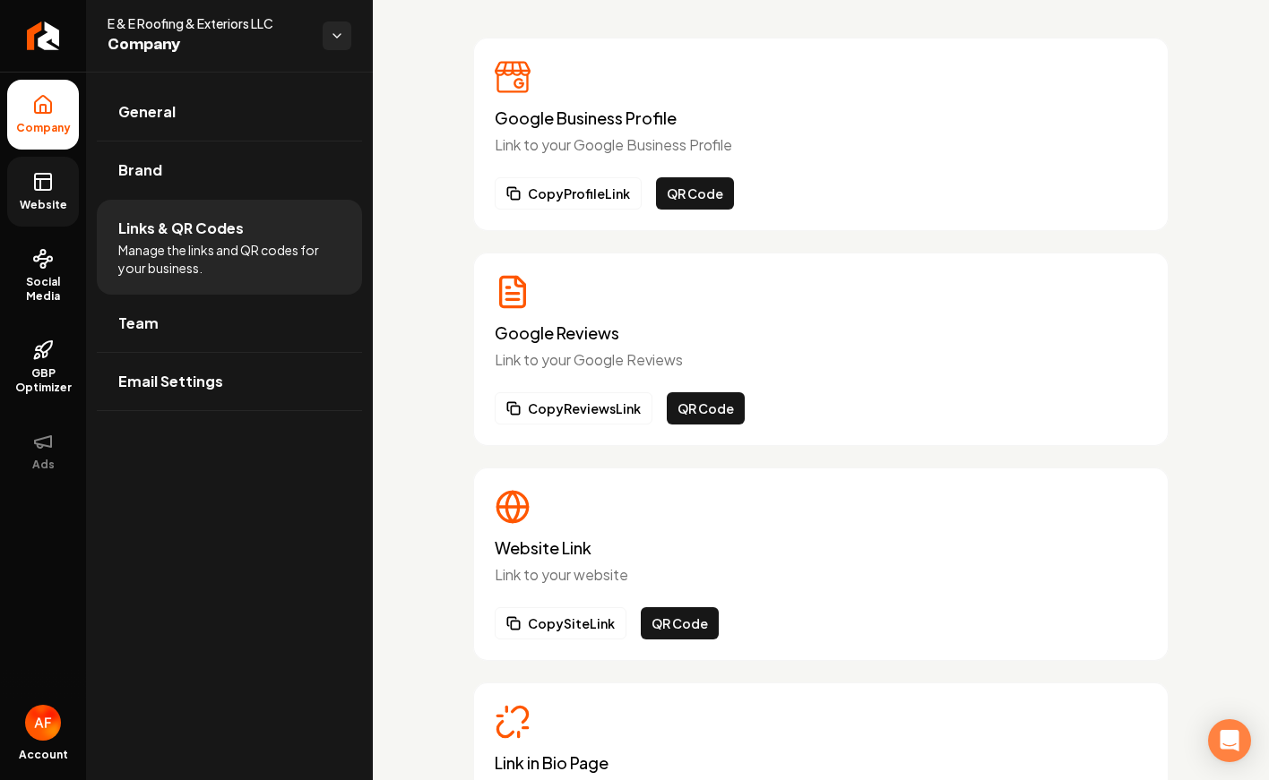
scroll to position [216, 0]
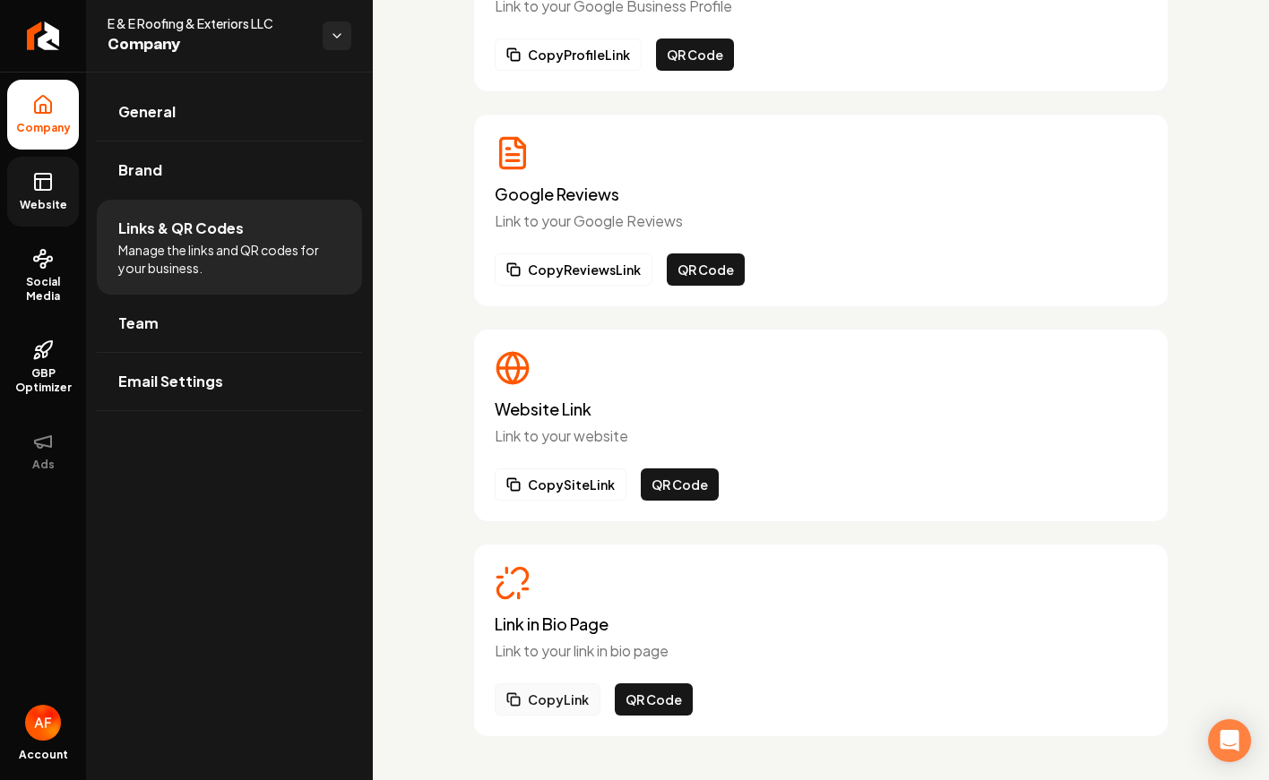
click at [534, 694] on button "Copy Link" at bounding box center [548, 700] width 106 height 32
click at [47, 121] on span "Company" at bounding box center [43, 128] width 69 height 14
click at [44, 171] on icon at bounding box center [43, 182] width 22 height 22
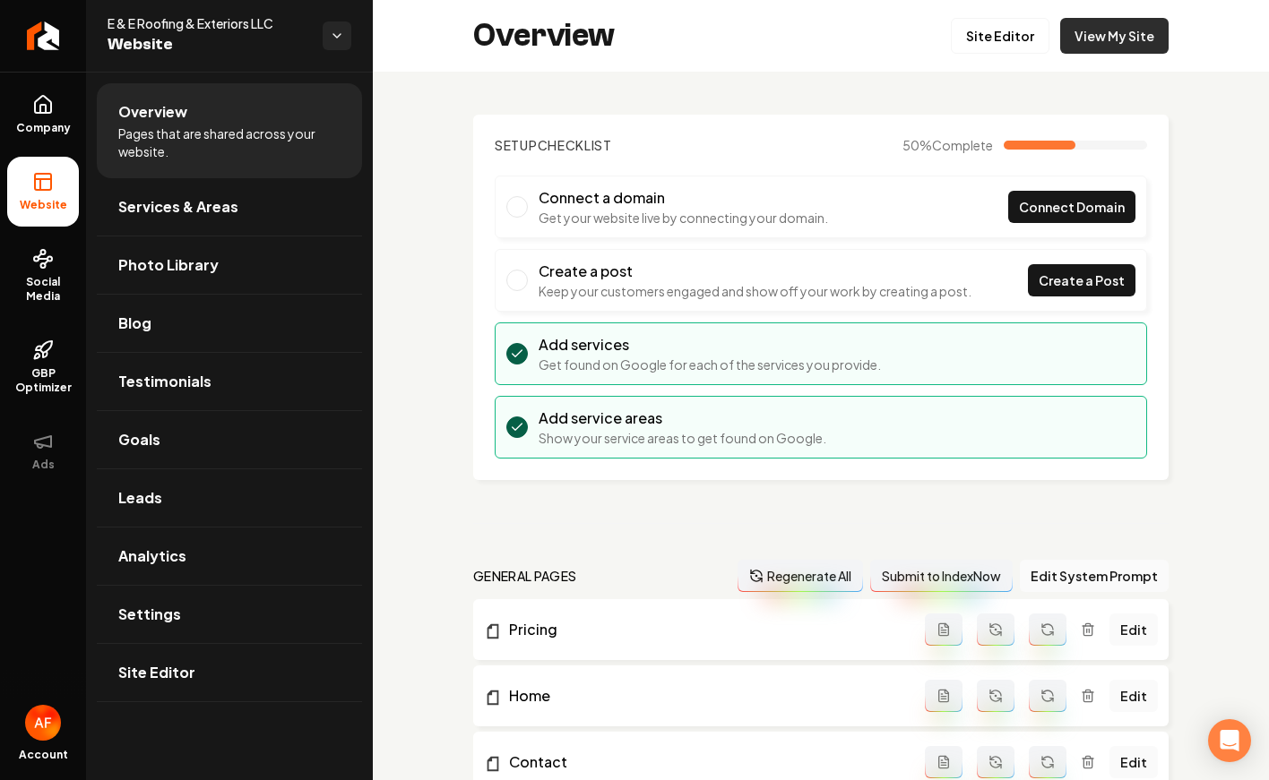
click at [1125, 31] on link "View My Site" at bounding box center [1114, 36] width 108 height 36
click at [51, 126] on span "Company" at bounding box center [43, 128] width 69 height 14
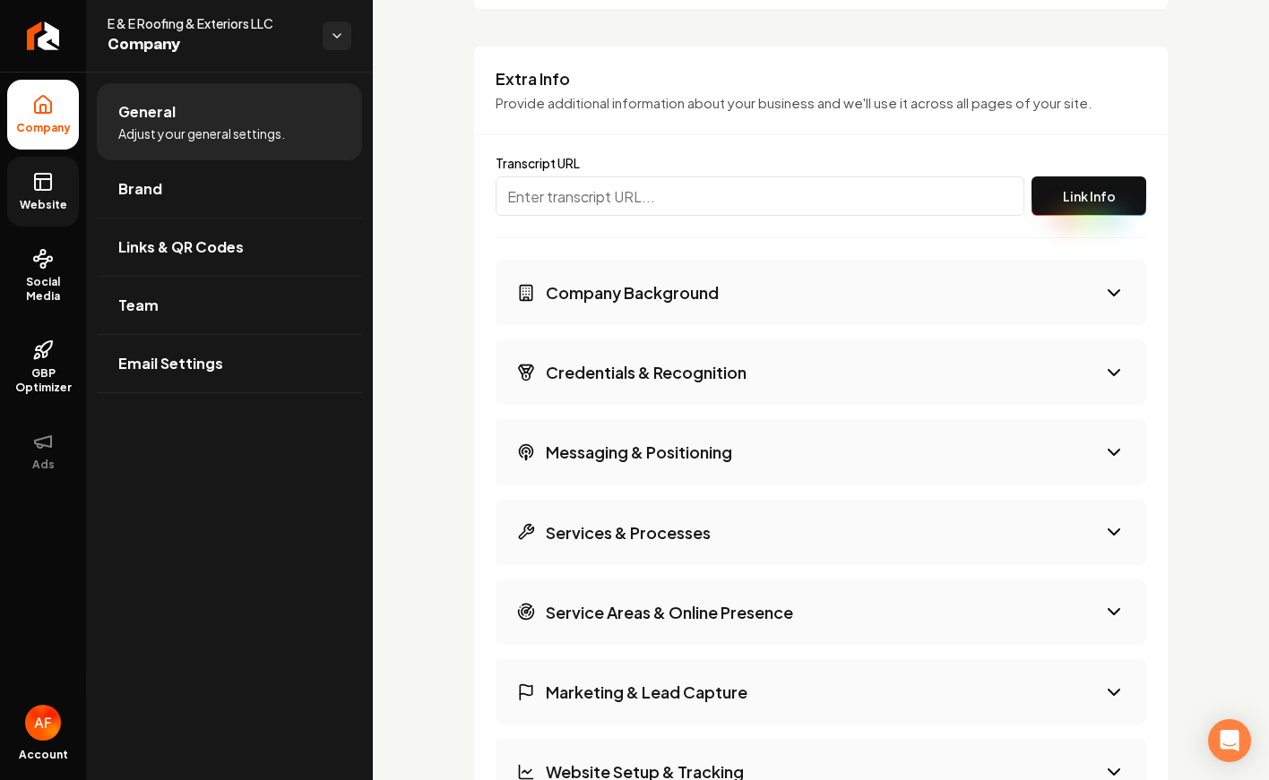
scroll to position [2231, 0]
click at [606, 182] on input "Main content area" at bounding box center [760, 194] width 529 height 39
paste input "https://app.fireflies.ai/view/E-E-Roofing-Exteriors-Onboarding::01K6ESFAG2GE651…"
type input "https://app.fireflies.ai/view/E-E-Roofing-Exteriors-Onboarding::01K6ESFAG2GE651…"
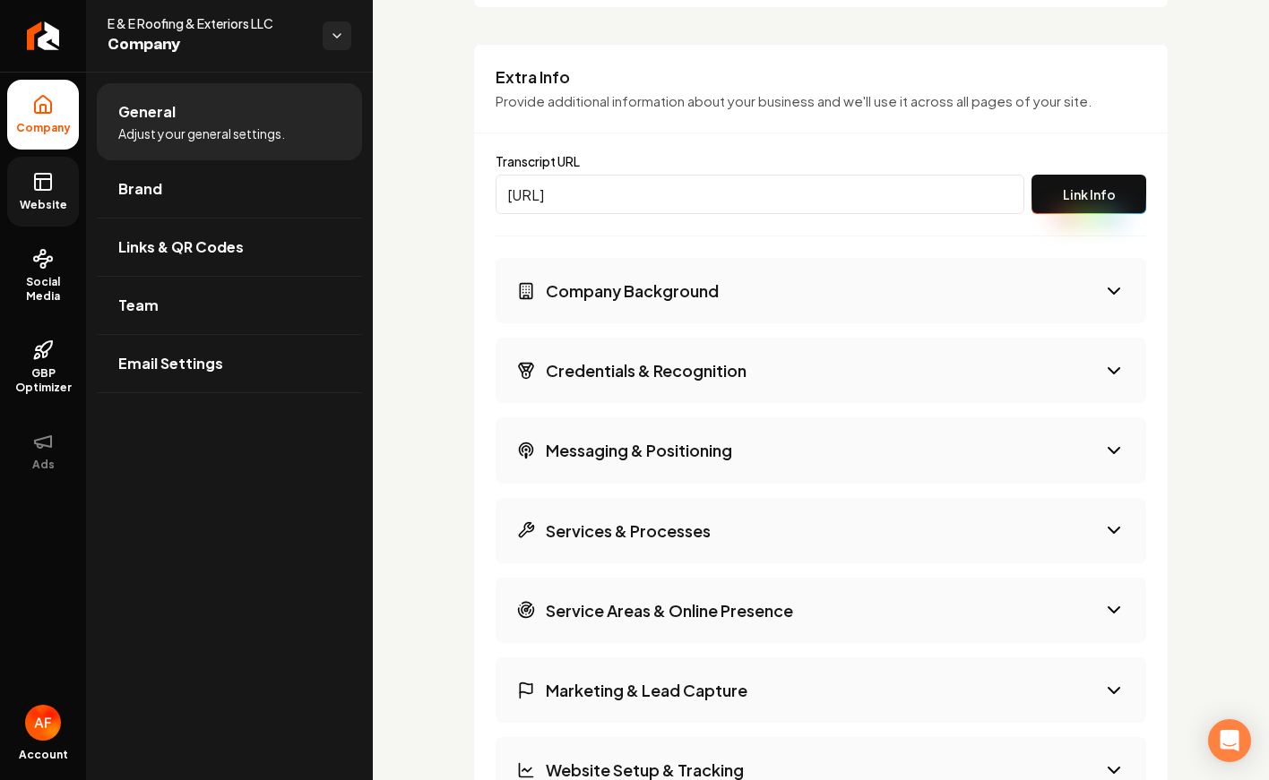
click at [1089, 181] on button "Link Info" at bounding box center [1088, 194] width 115 height 39
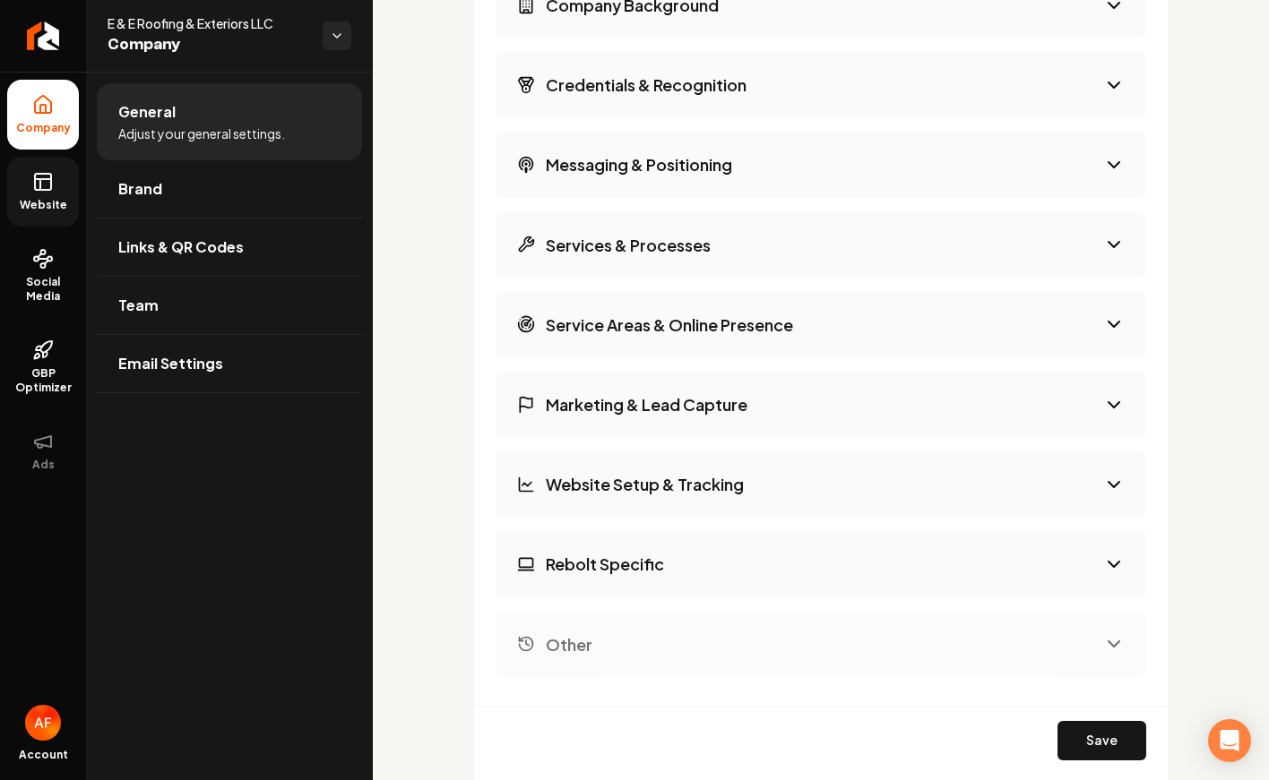
scroll to position [3189, 0]
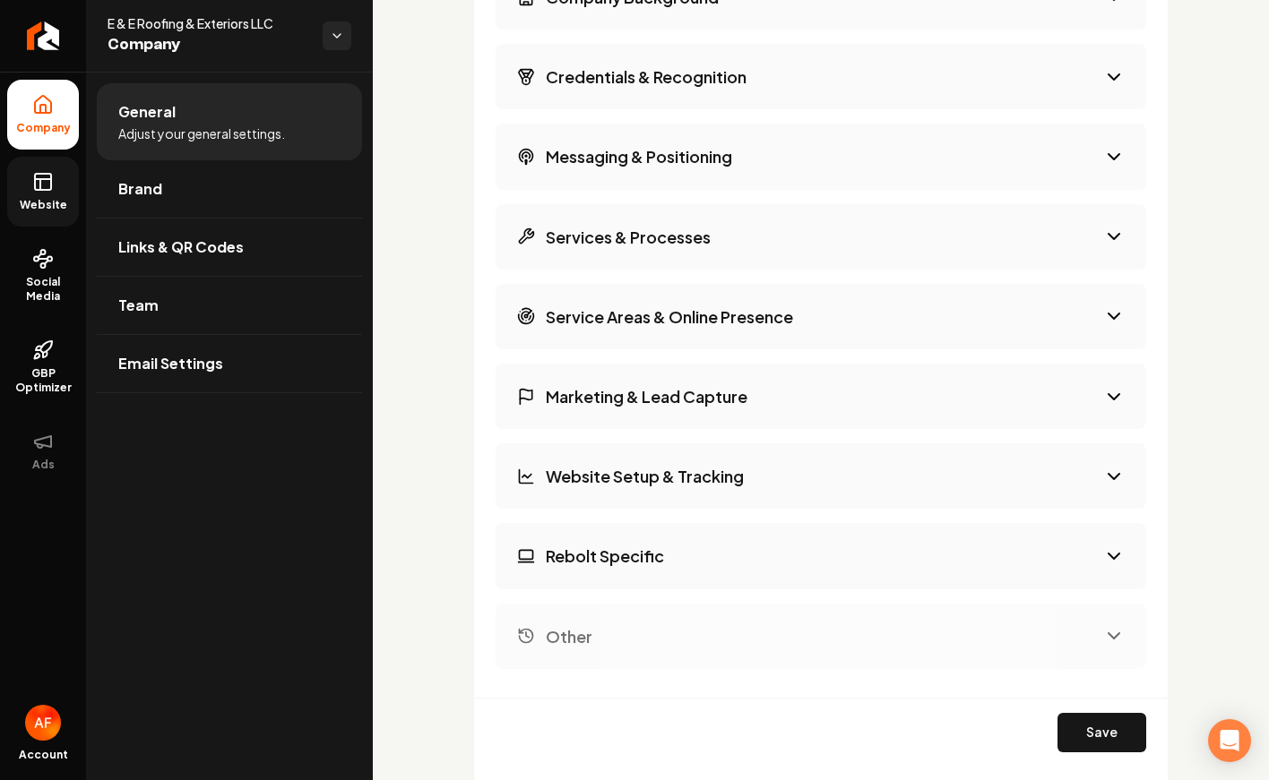
click at [1113, 297] on button "Service Areas & Online Presence" at bounding box center [821, 316] width 651 height 65
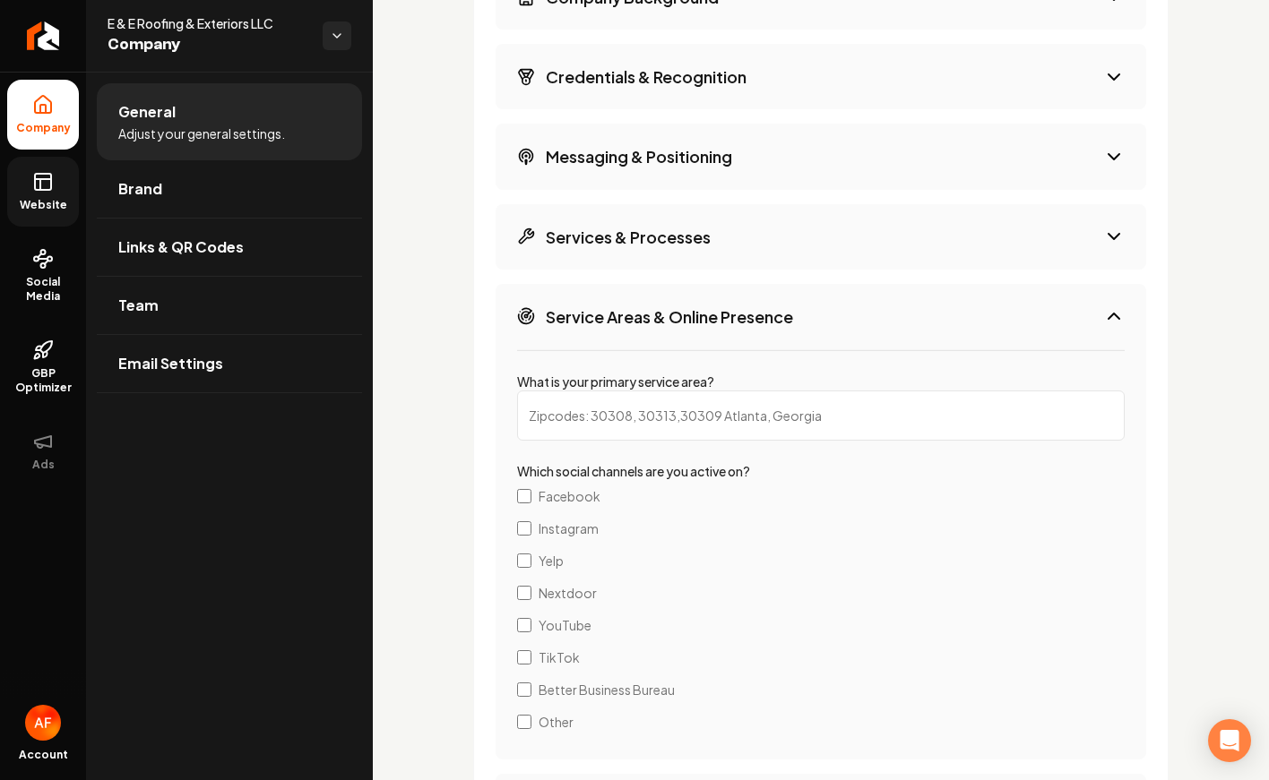
click at [1109, 306] on icon "Main content area" at bounding box center [1114, 317] width 22 height 22
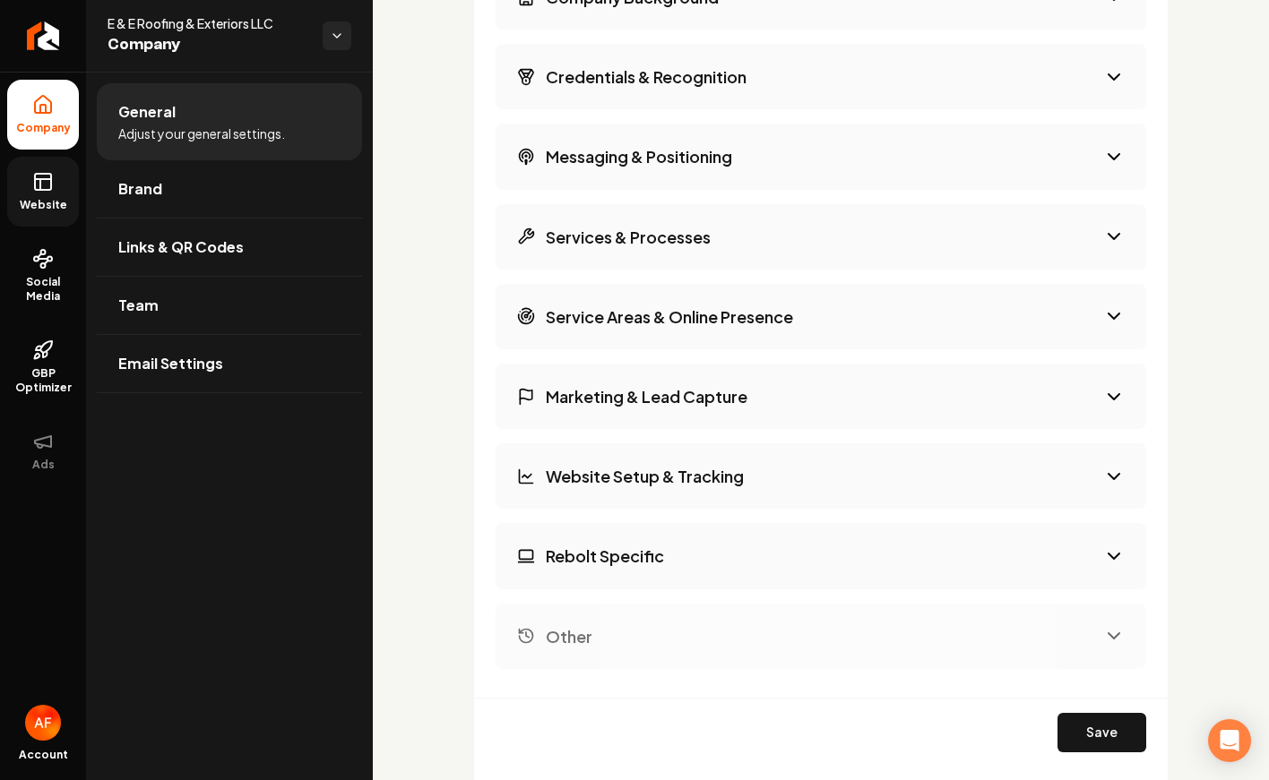
click at [1105, 240] on icon "Main content area" at bounding box center [1114, 237] width 22 height 22
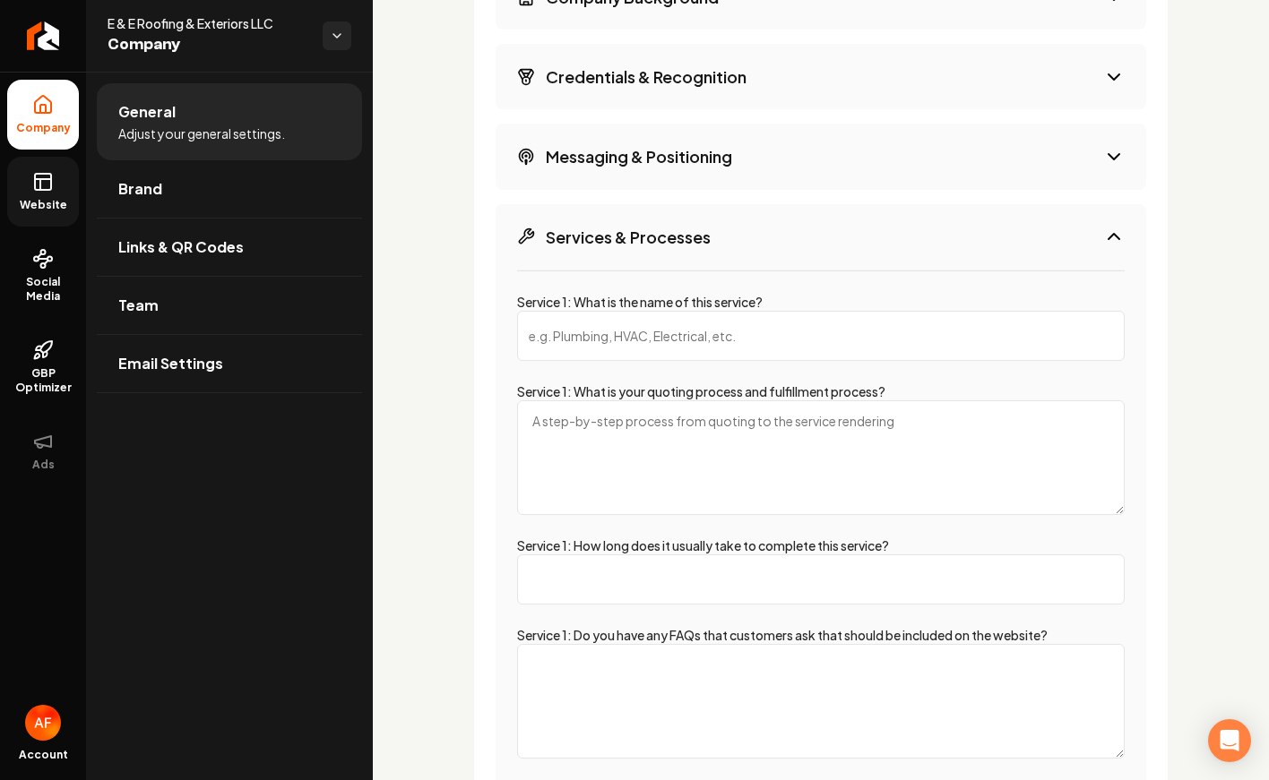
click at [1107, 239] on icon "Main content area" at bounding box center [1114, 237] width 22 height 22
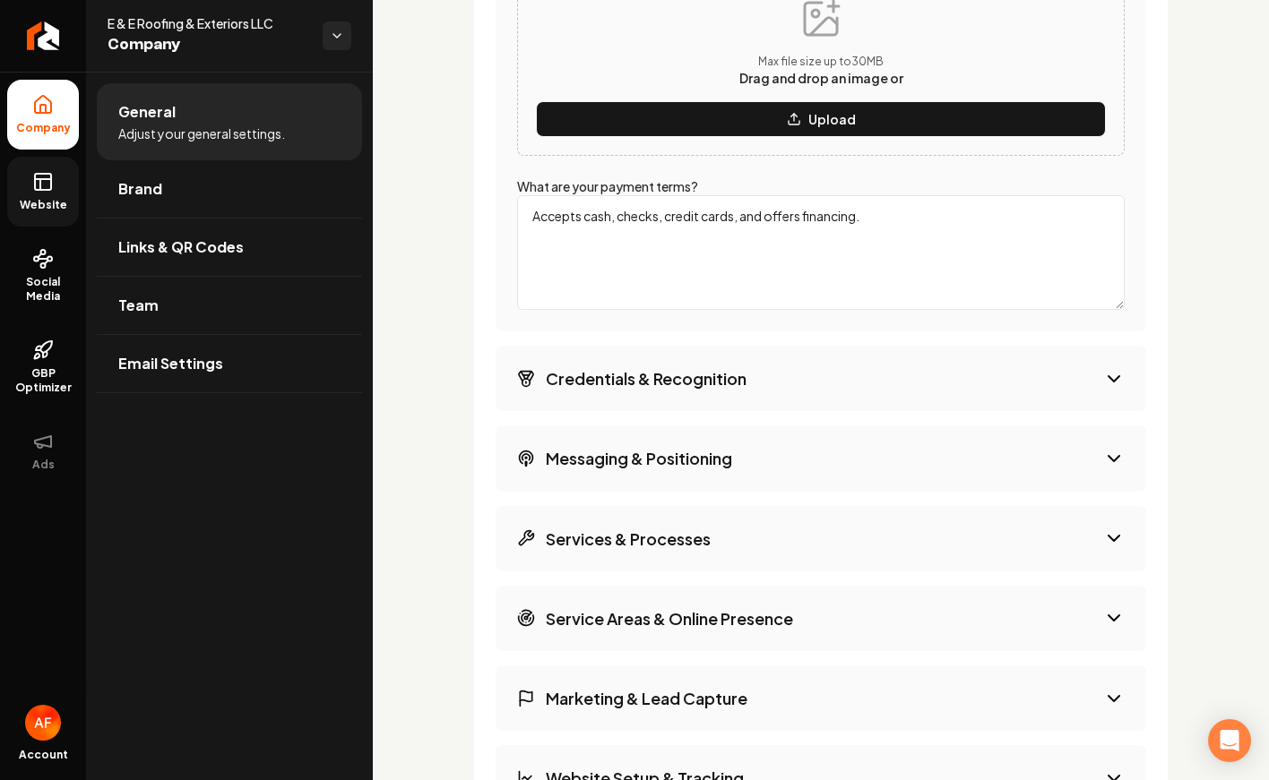
scroll to position [4395, 0]
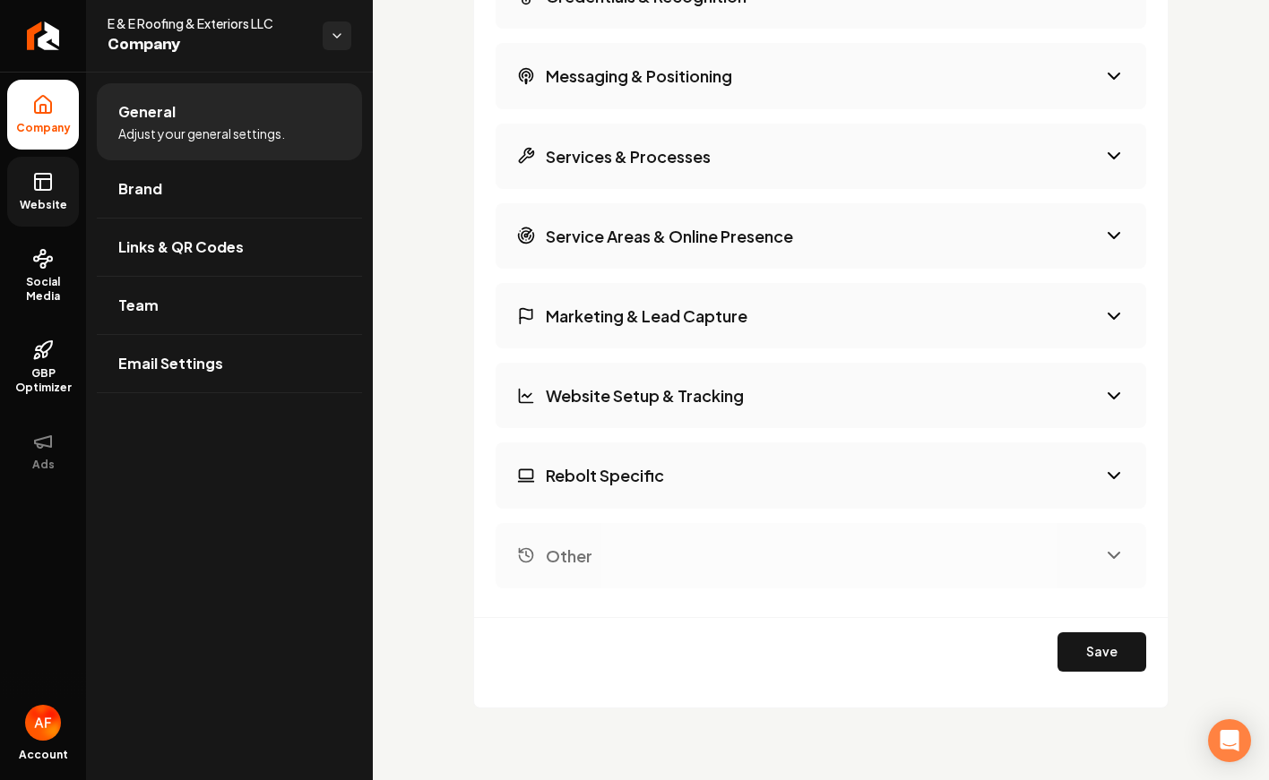
click at [1116, 562] on icon "Main content area" at bounding box center [1114, 556] width 22 height 22
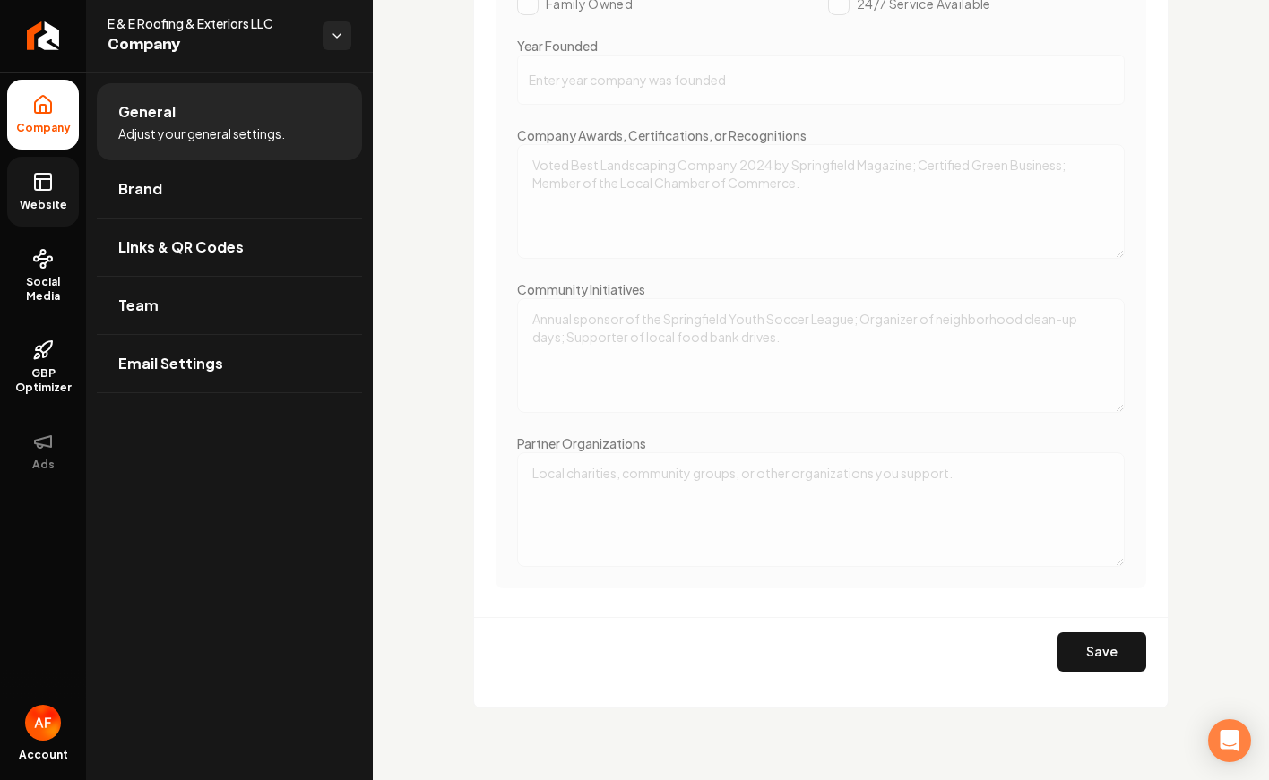
scroll to position [3270, 0]
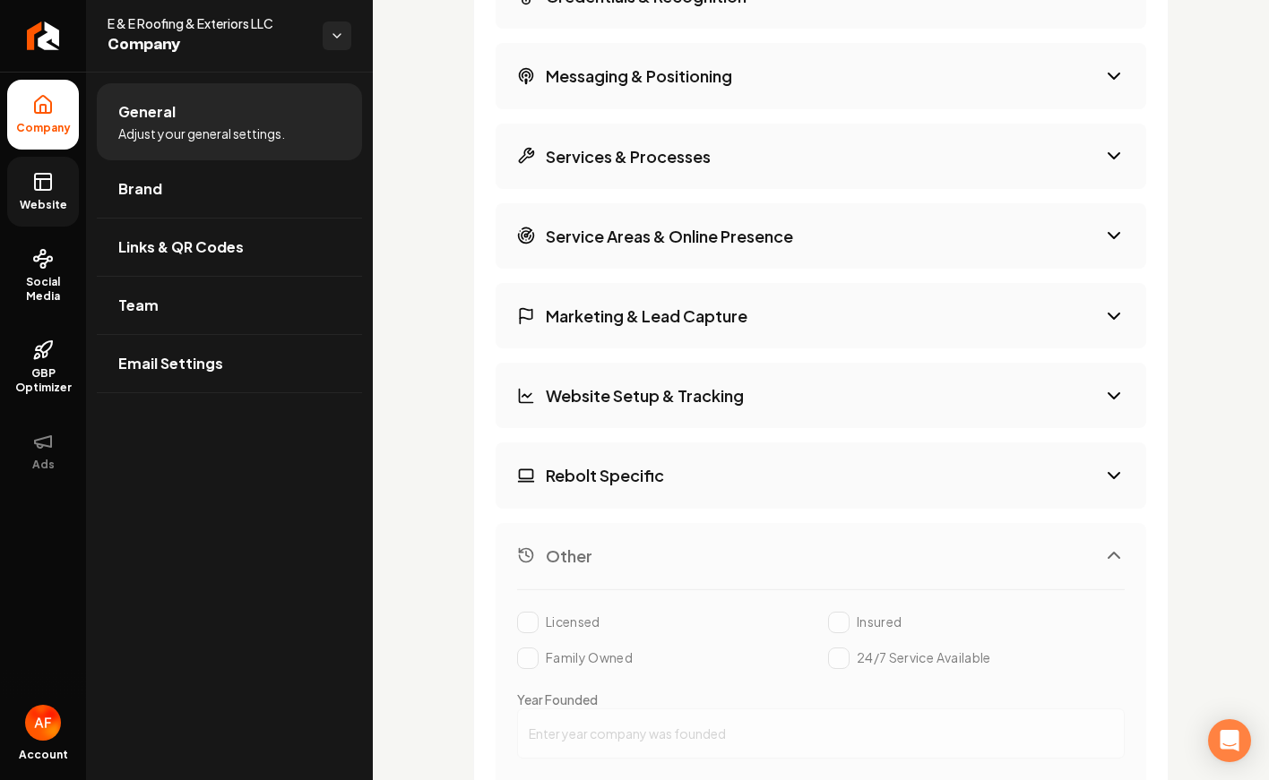
click at [960, 476] on button "Rebolt Specific" at bounding box center [821, 475] width 651 height 65
select select "*******"
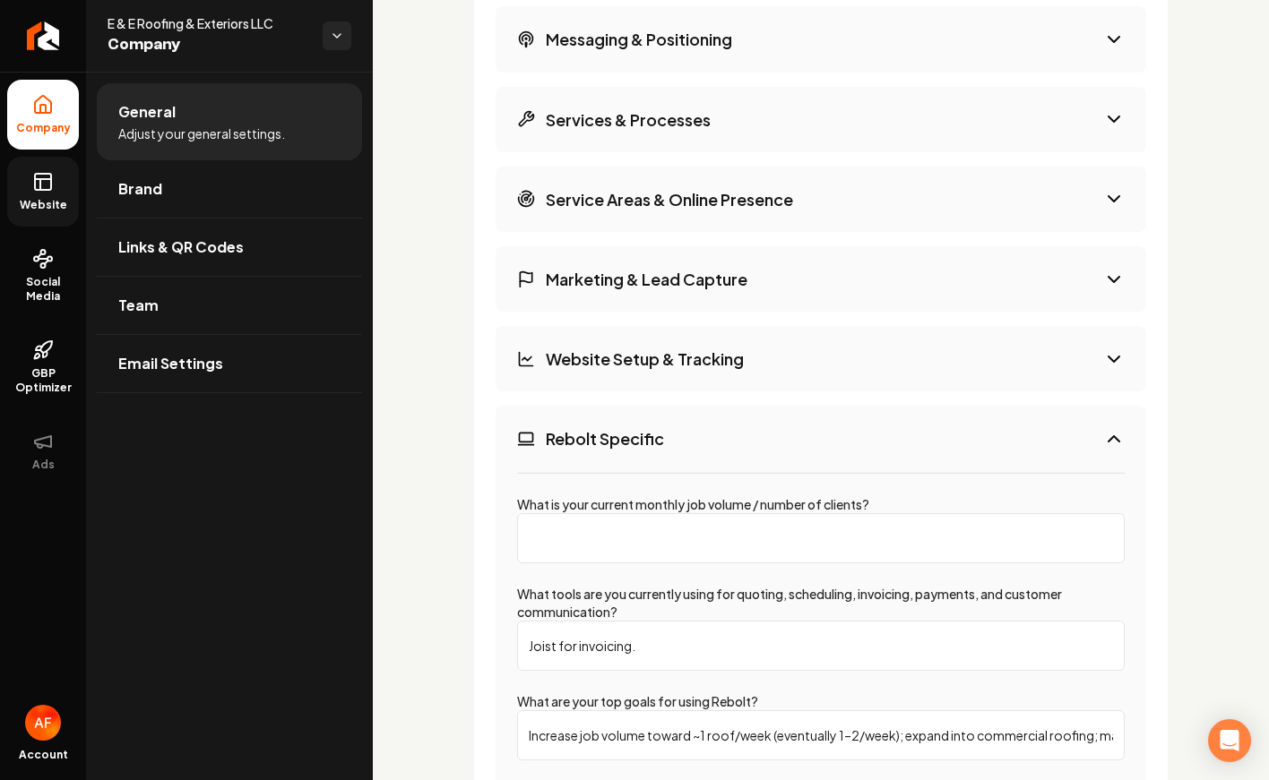
scroll to position [3307, 0]
click at [938, 351] on button "Website Setup & Tracking" at bounding box center [821, 357] width 651 height 65
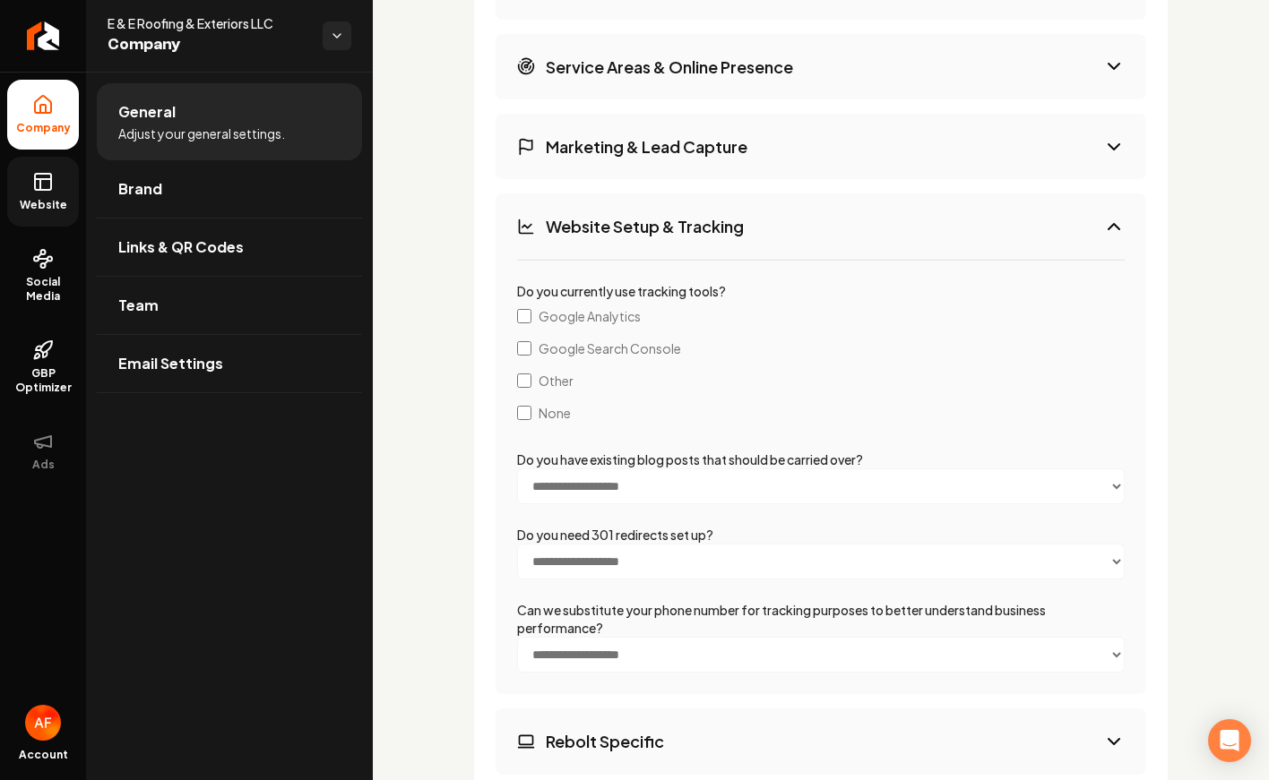
scroll to position [3390, 0]
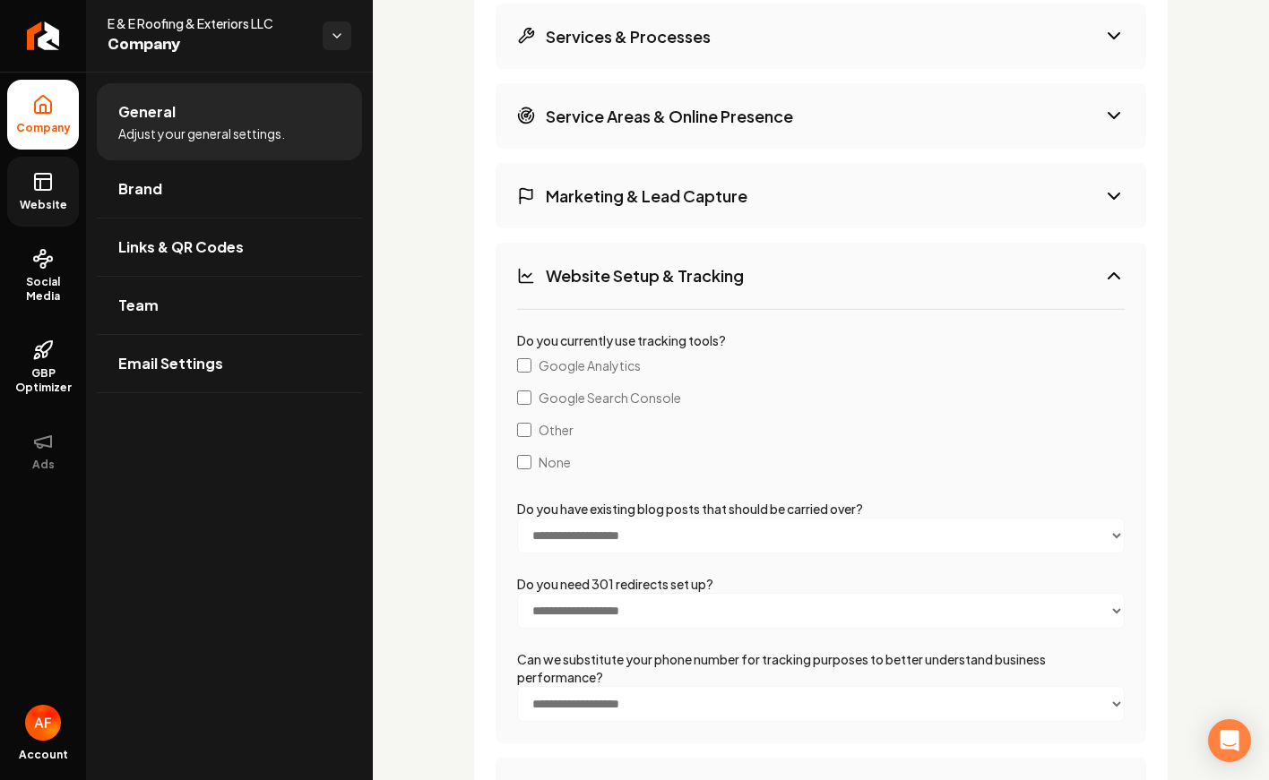
click at [925, 215] on button "Marketing & Lead Capture" at bounding box center [821, 195] width 651 height 65
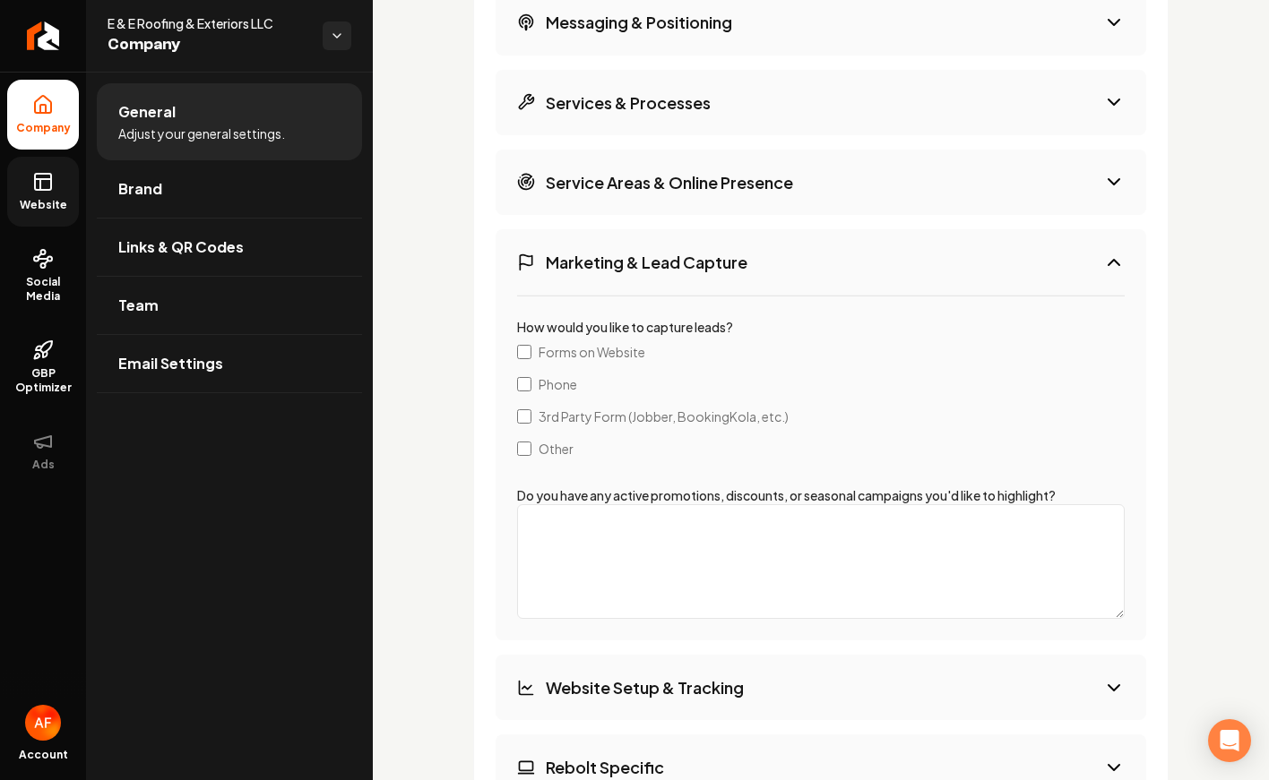
scroll to position [3296, 0]
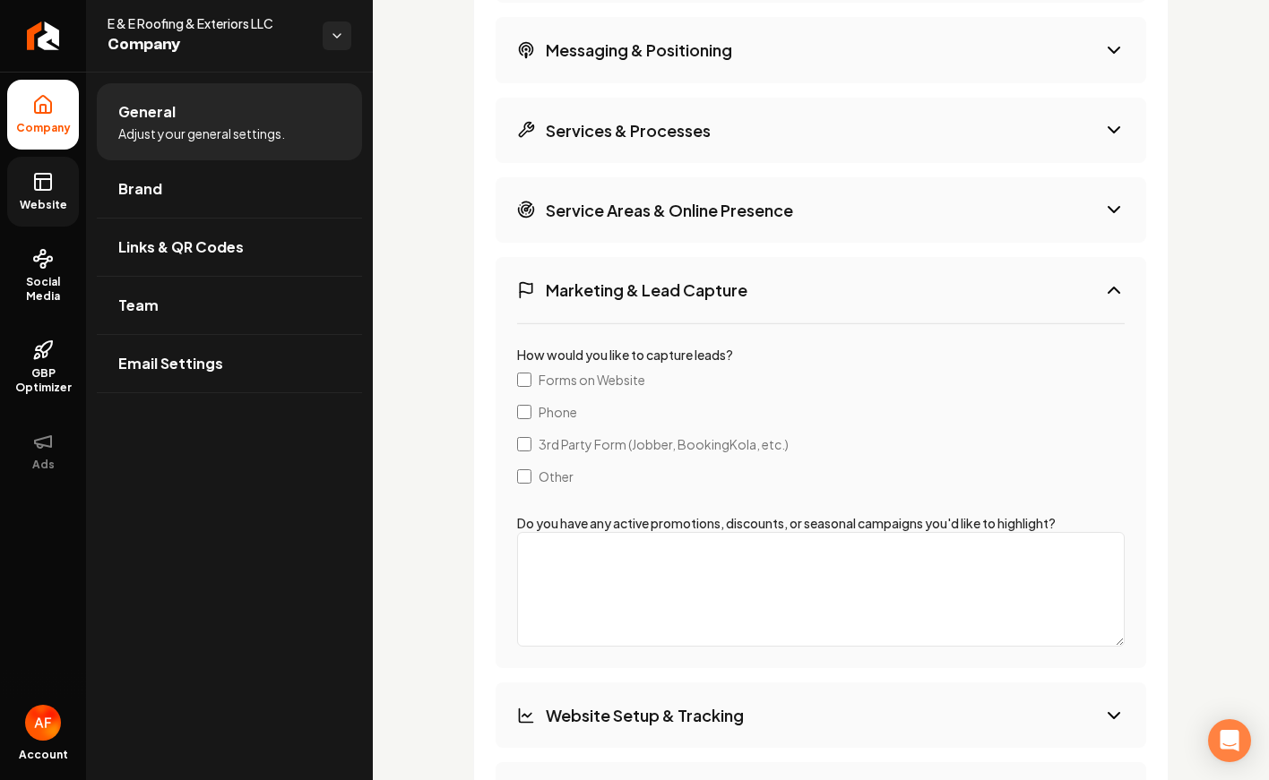
click at [761, 211] on h3 "Service Areas & Online Presence" at bounding box center [669, 210] width 247 height 22
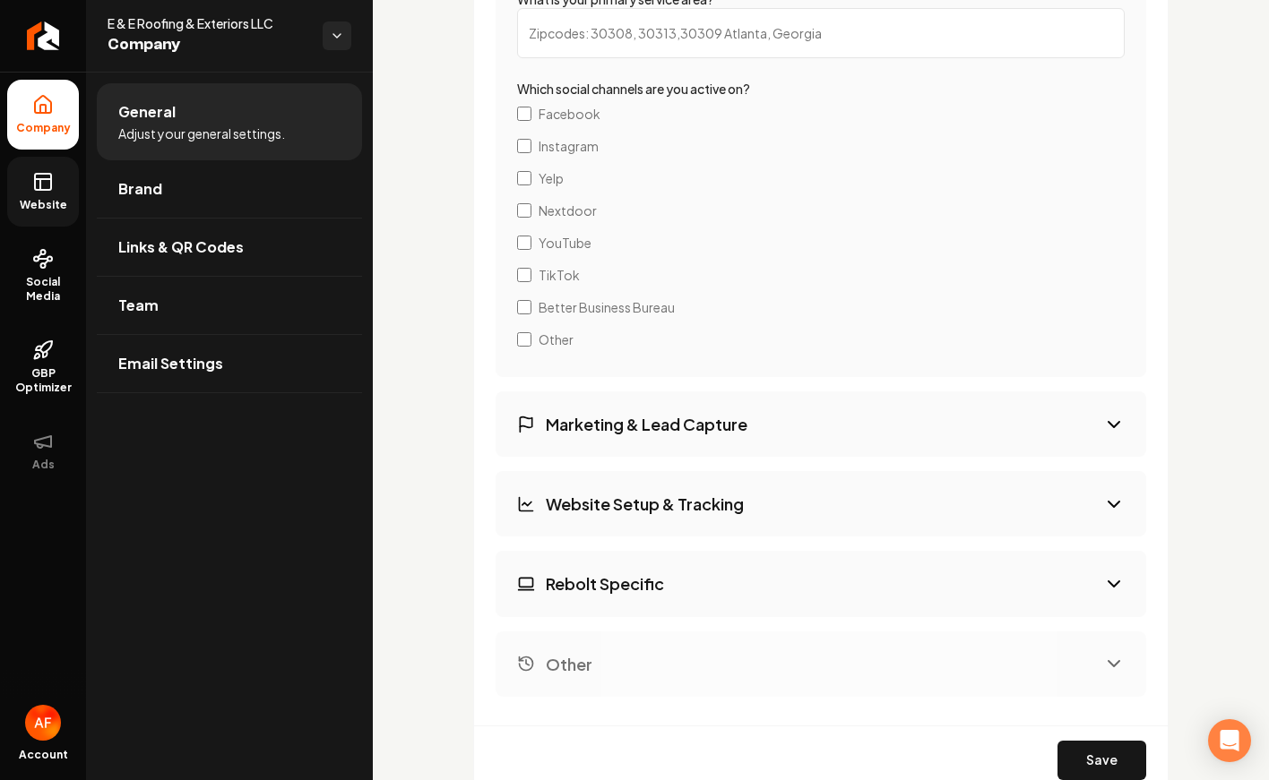
scroll to position [3680, 0]
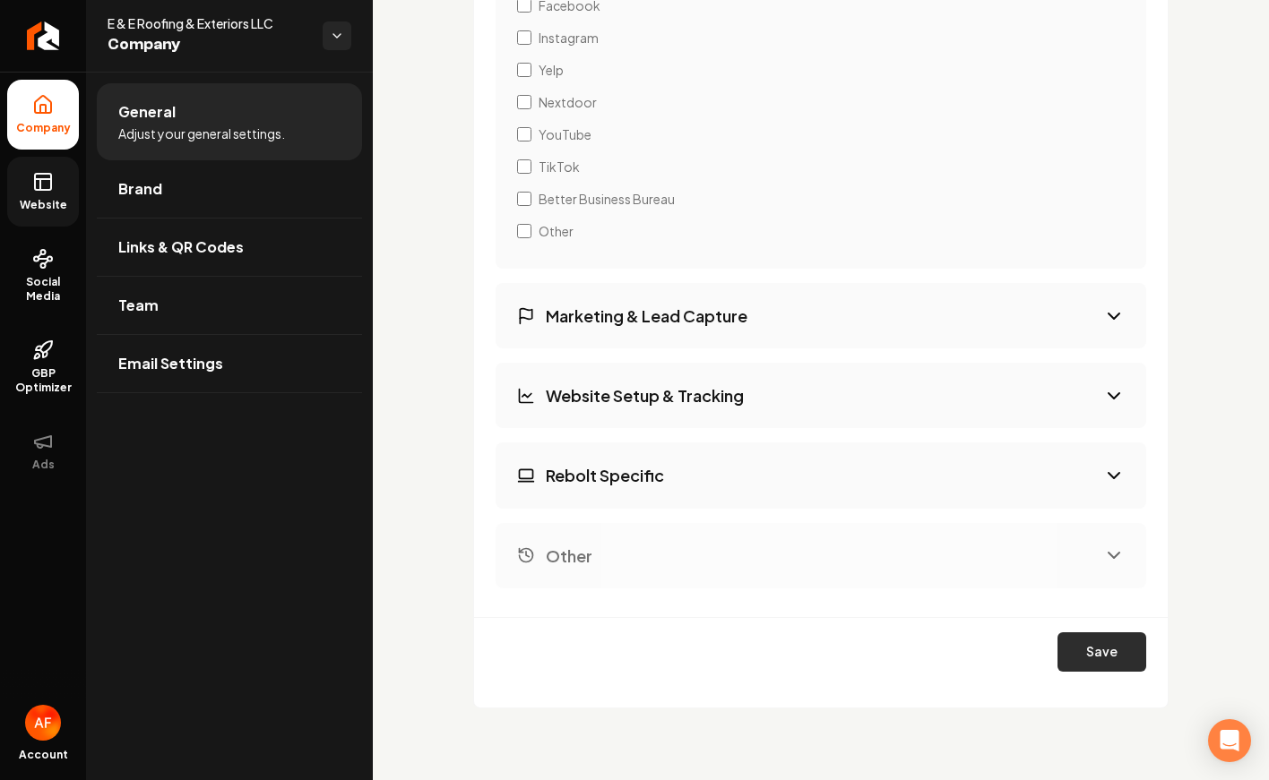
click at [1117, 651] on button "Save" at bounding box center [1101, 652] width 89 height 39
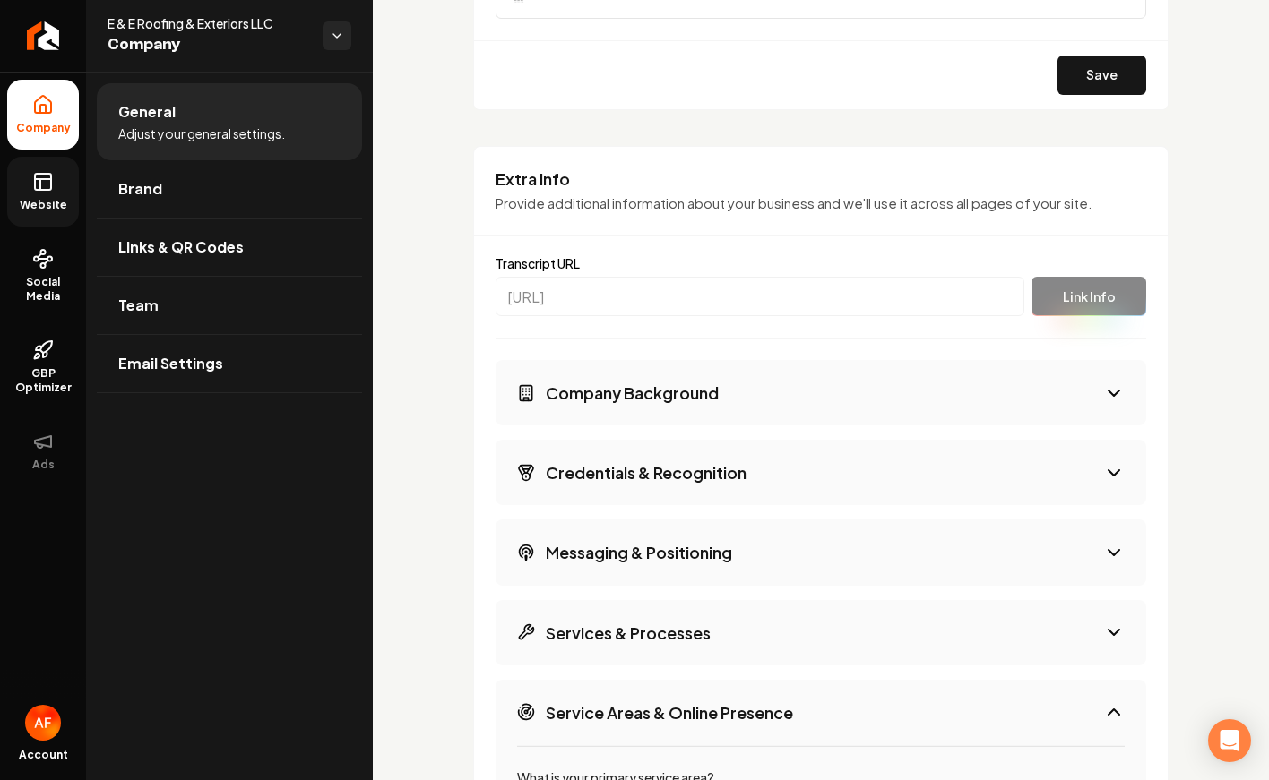
scroll to position [2357, 0]
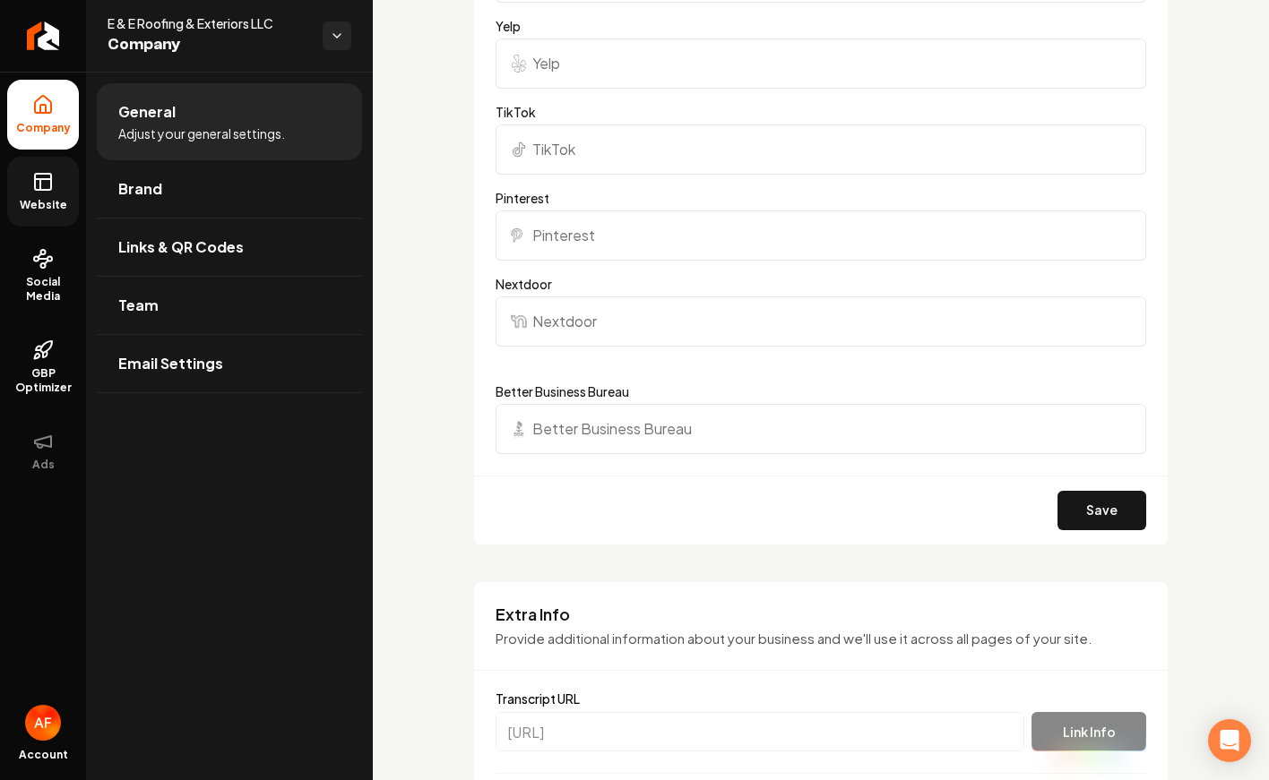
click at [34, 167] on link "Website" at bounding box center [43, 192] width 72 height 70
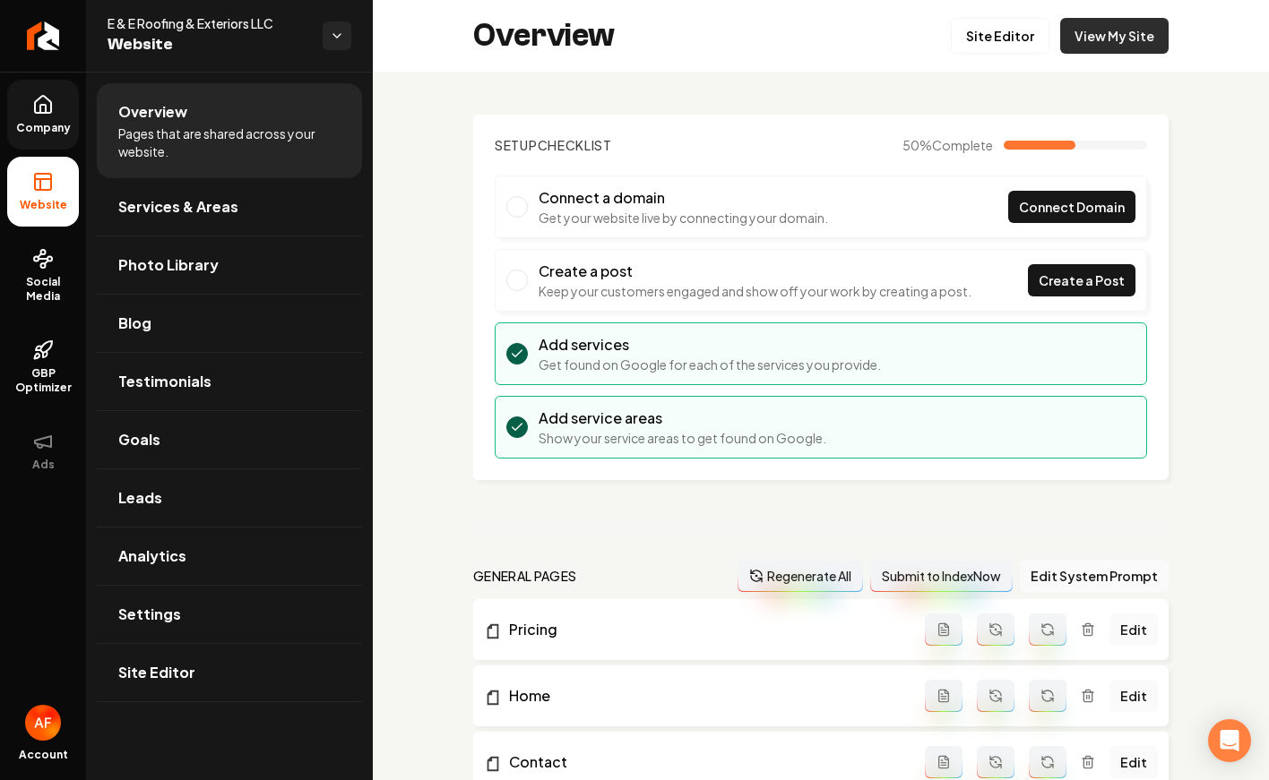
click at [1112, 26] on link "View My Site" at bounding box center [1114, 36] width 108 height 36
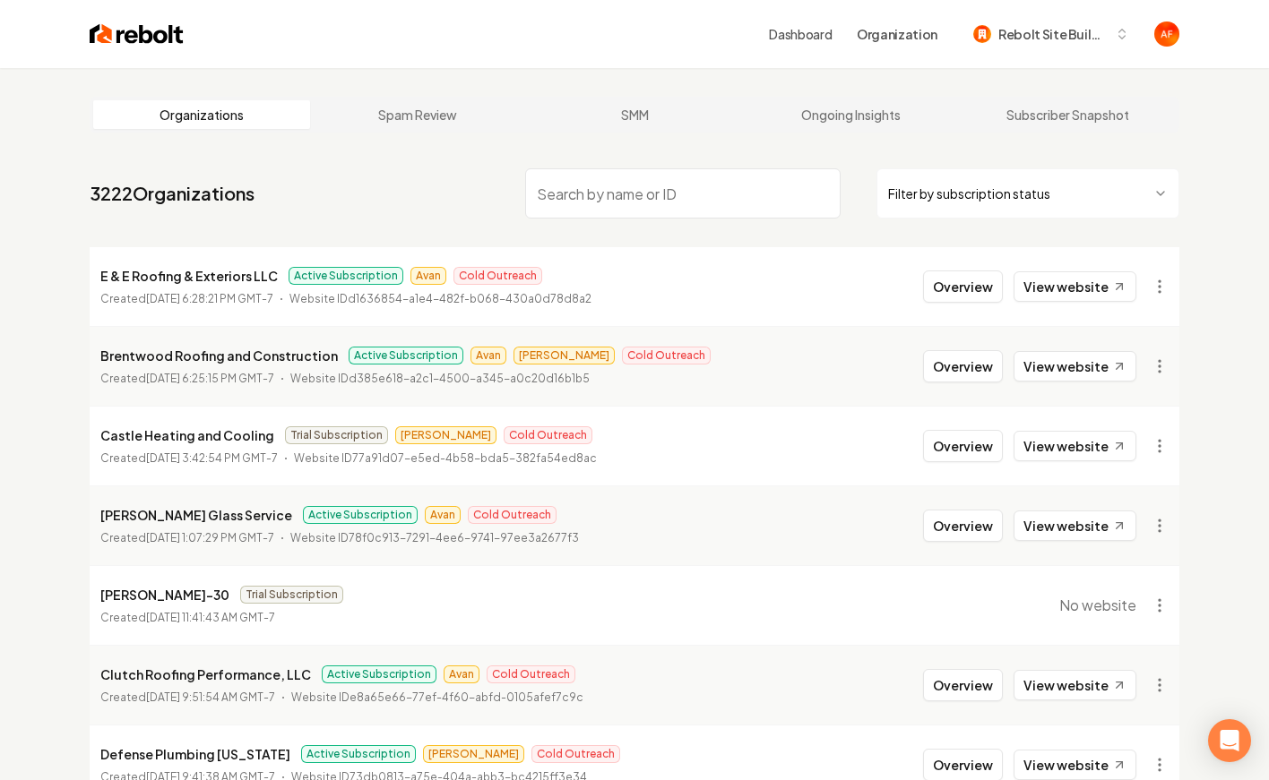
scroll to position [157, 0]
